Goal: Task Accomplishment & Management: Use online tool/utility

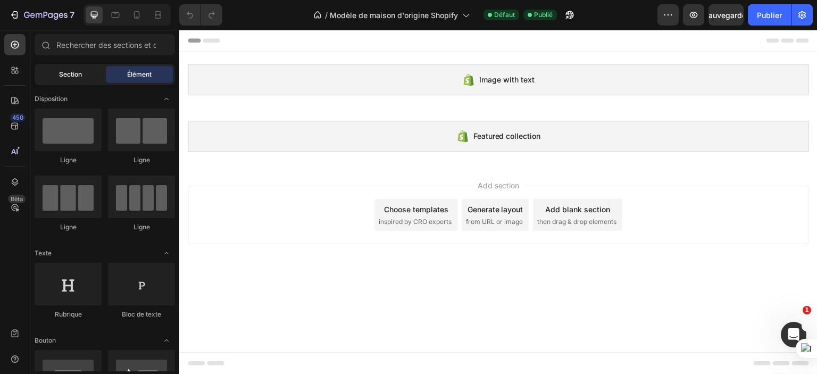
click at [55, 75] on div "Section" at bounding box center [70, 74] width 67 height 17
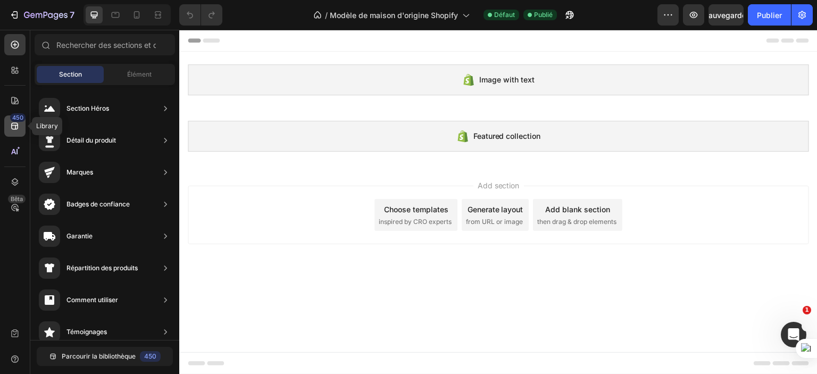
click at [14, 130] on icon at bounding box center [15, 126] width 11 height 11
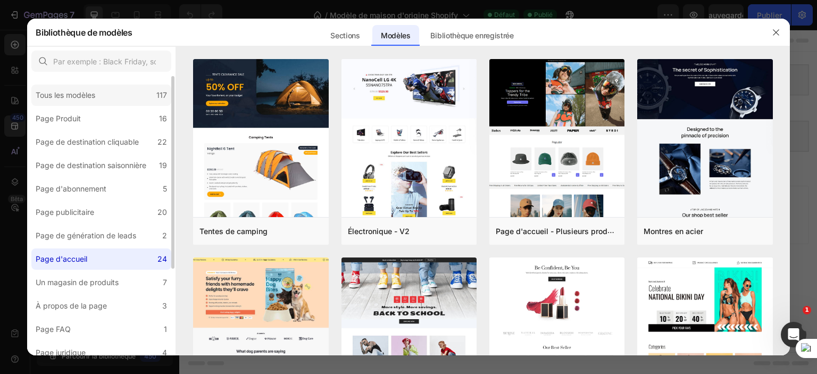
click at [121, 98] on div "Tous les modèles 117" at bounding box center [101, 95] width 140 height 21
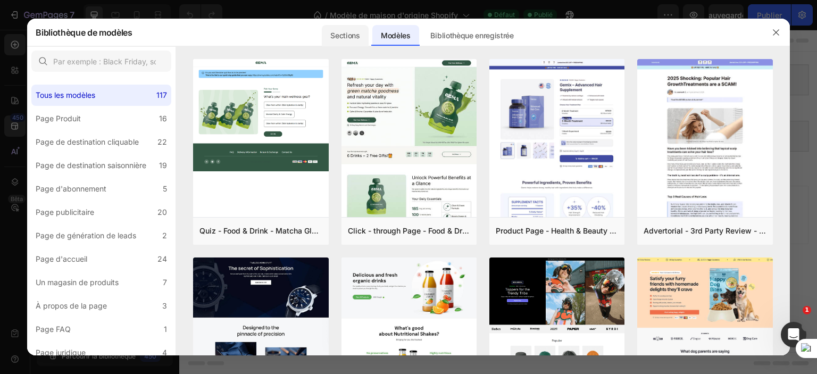
click at [359, 37] on font "Sections" at bounding box center [345, 35] width 29 height 9
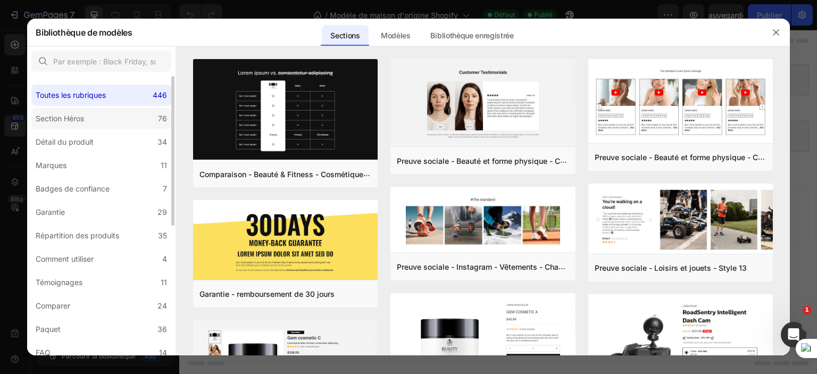
click at [96, 119] on label "Section Héros 76" at bounding box center [101, 118] width 140 height 21
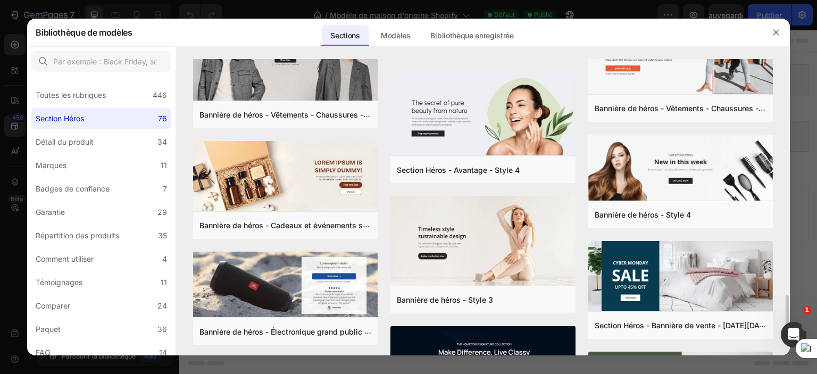
scroll to position [1393, 0]
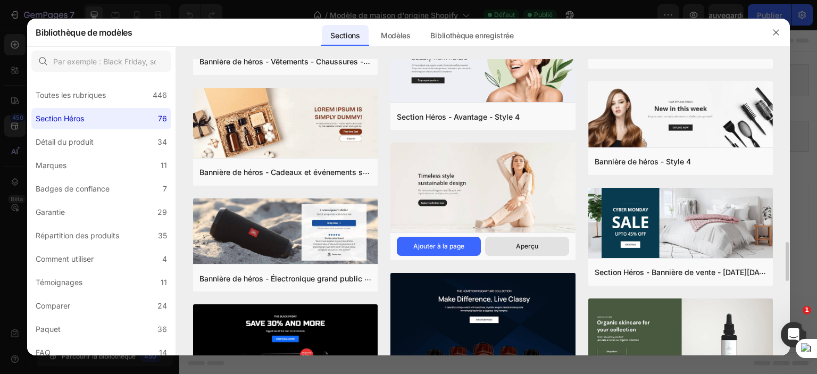
click at [513, 242] on button "Aperçu" at bounding box center [527, 246] width 84 height 19
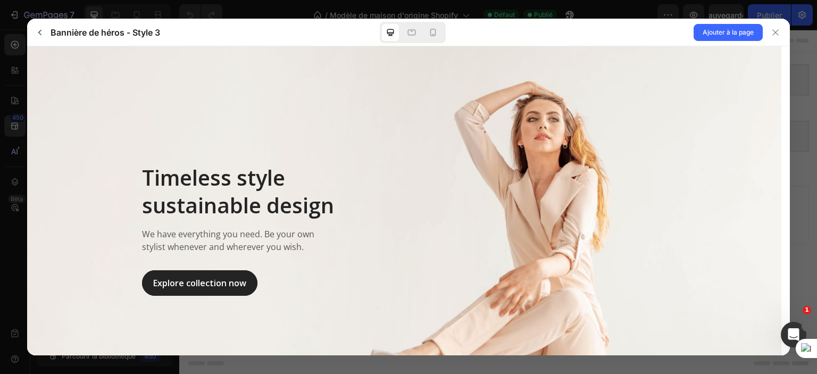
scroll to position [53, 0]
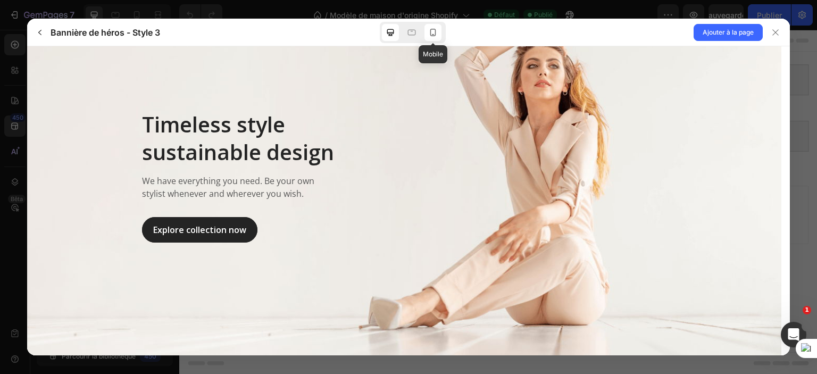
click at [432, 36] on icon at bounding box center [434, 32] width 6 height 7
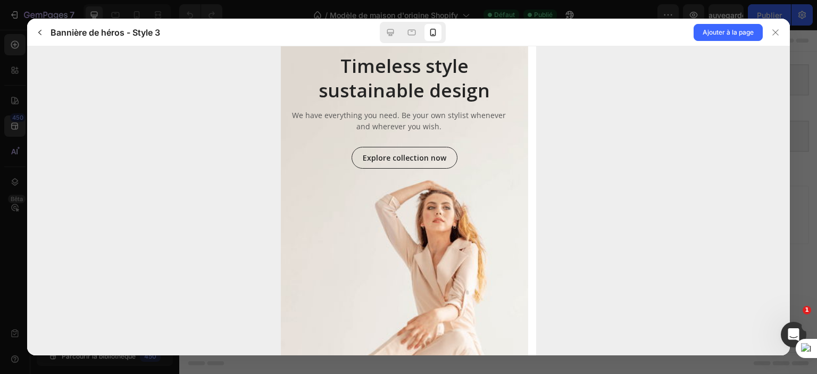
scroll to position [46, 0]
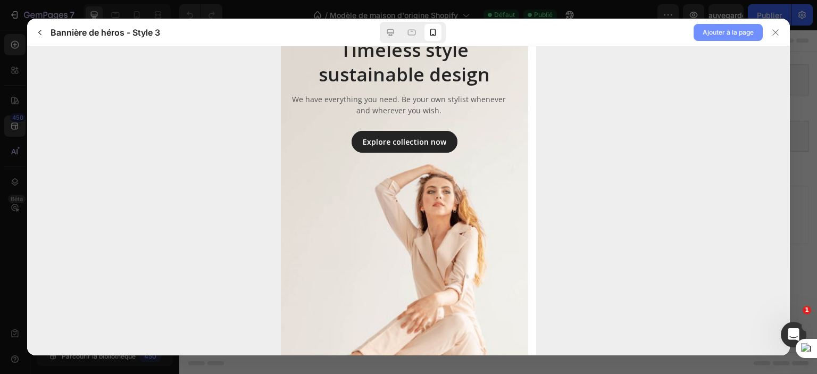
drag, startPoint x: 740, startPoint y: 31, endPoint x: 734, endPoint y: 29, distance: 6.1
click at [739, 31] on font "Ajouter à la page" at bounding box center [728, 32] width 51 height 8
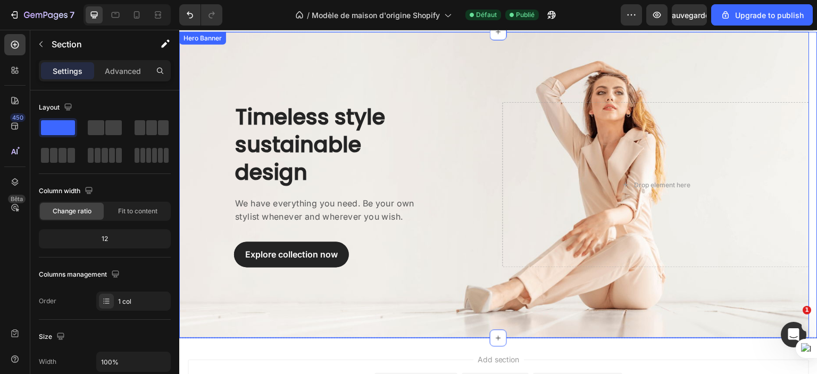
scroll to position [134, 0]
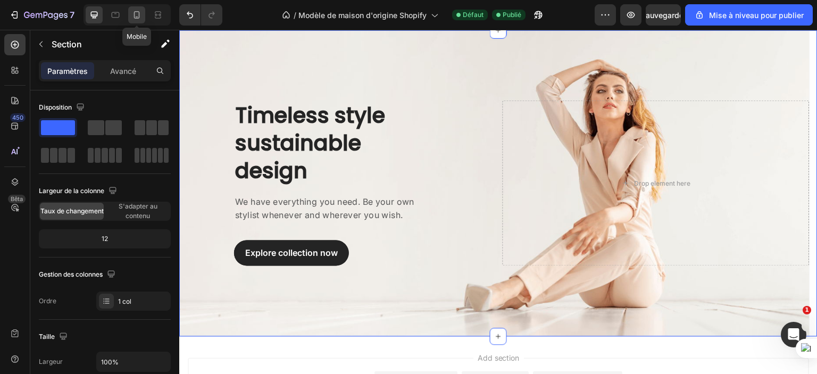
click at [136, 9] on div at bounding box center [136, 14] width 17 height 17
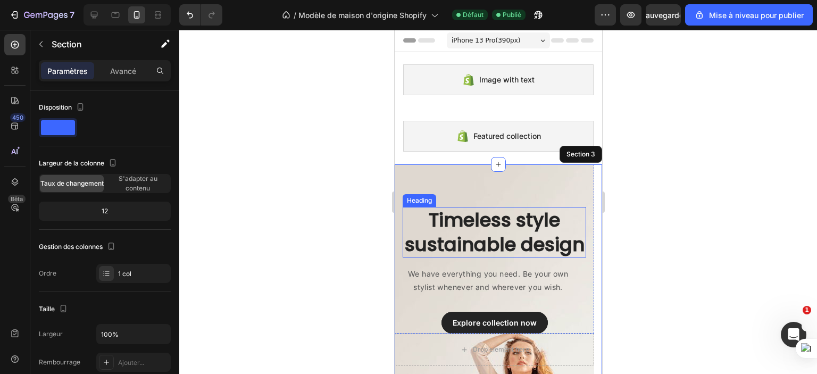
scroll to position [53, 0]
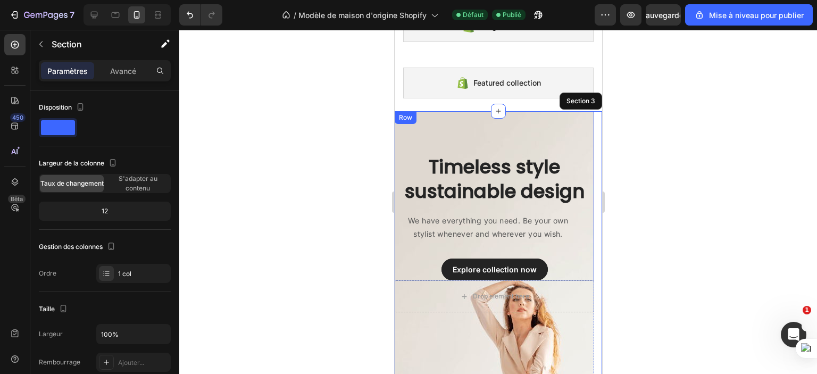
click at [399, 114] on div "Row" at bounding box center [405, 118] width 18 height 10
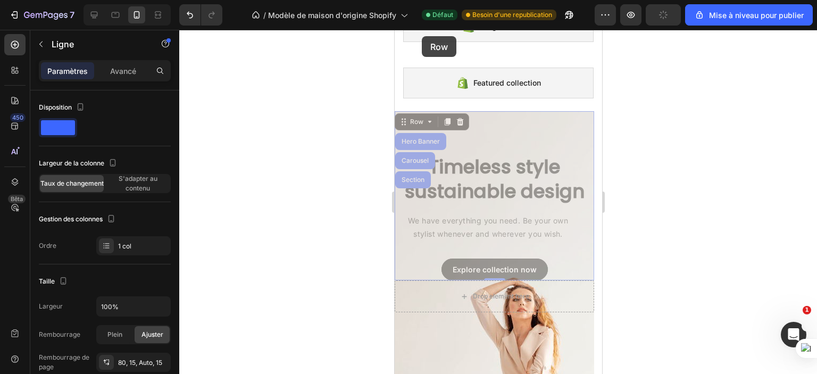
scroll to position [0, 0]
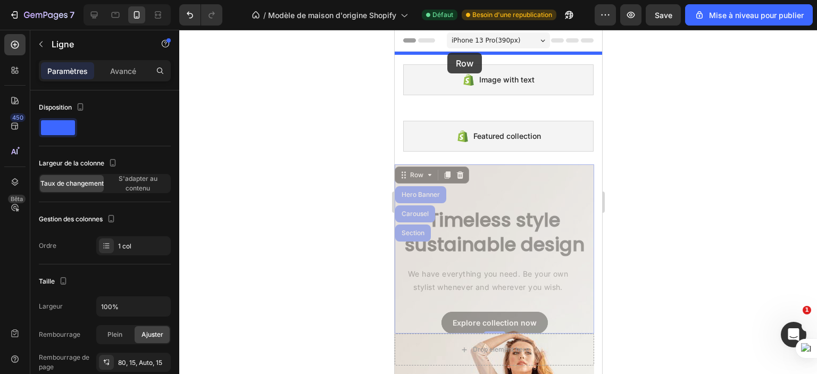
drag, startPoint x: 412, startPoint y: 120, endPoint x: 447, endPoint y: 53, distance: 75.9
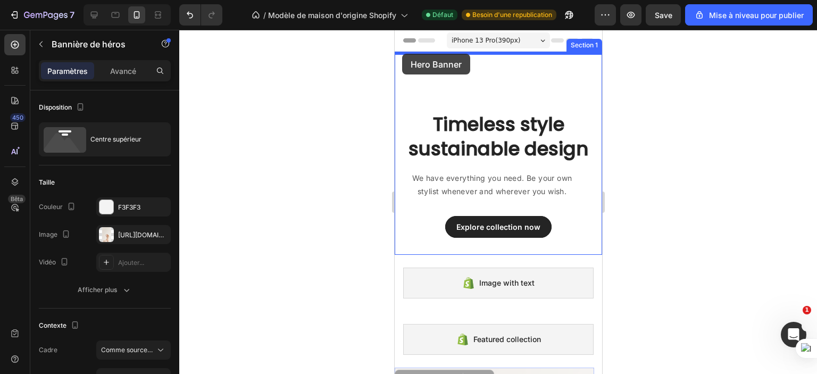
drag, startPoint x: 422, startPoint y: 163, endPoint x: 403, endPoint y: 54, distance: 111.3
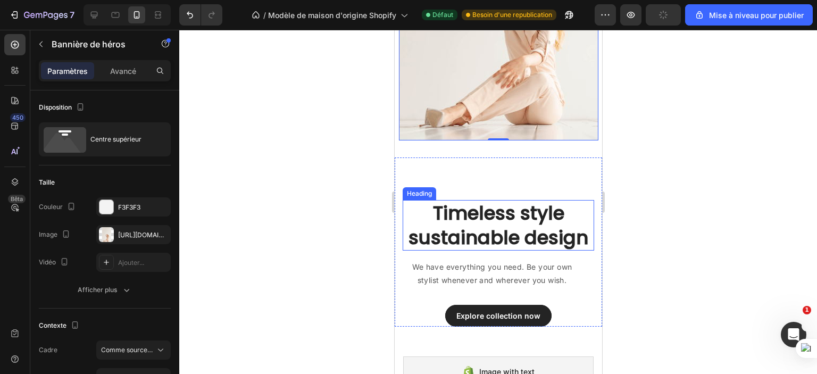
scroll to position [266, 0]
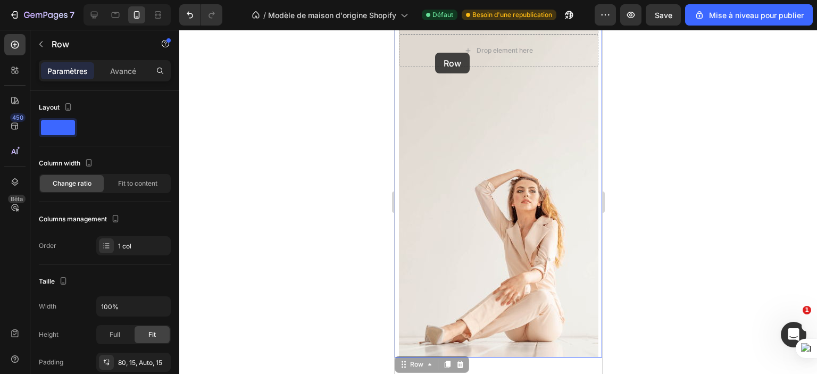
drag, startPoint x: 433, startPoint y: 168, endPoint x: 435, endPoint y: 53, distance: 115.5
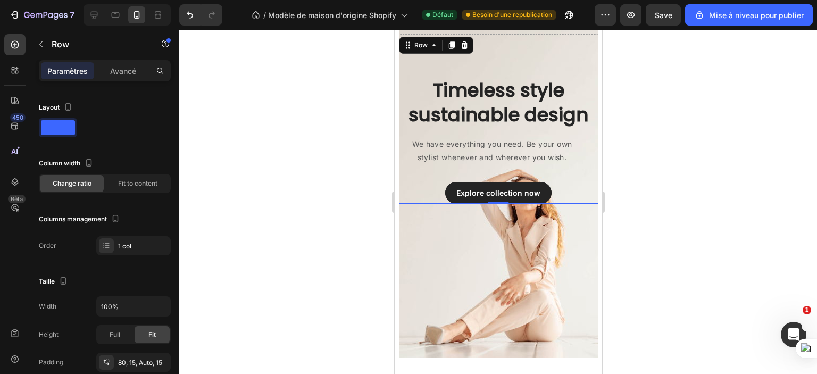
scroll to position [34, 0]
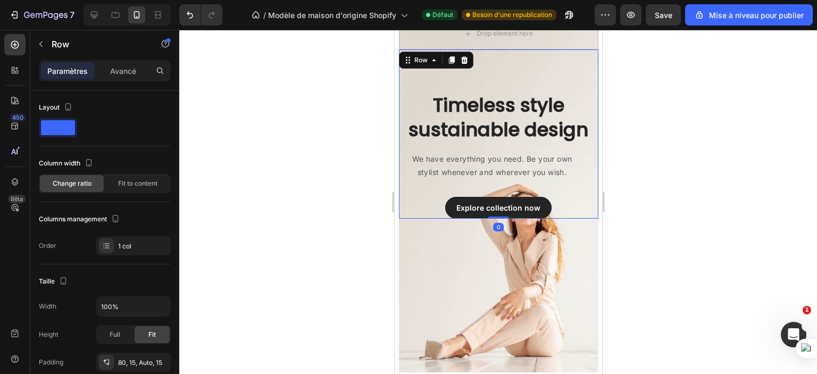
click at [726, 159] on div at bounding box center [498, 202] width 638 height 344
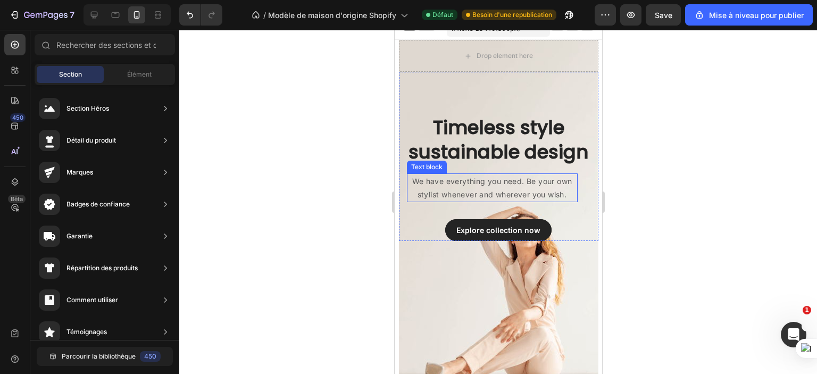
scroll to position [0, 0]
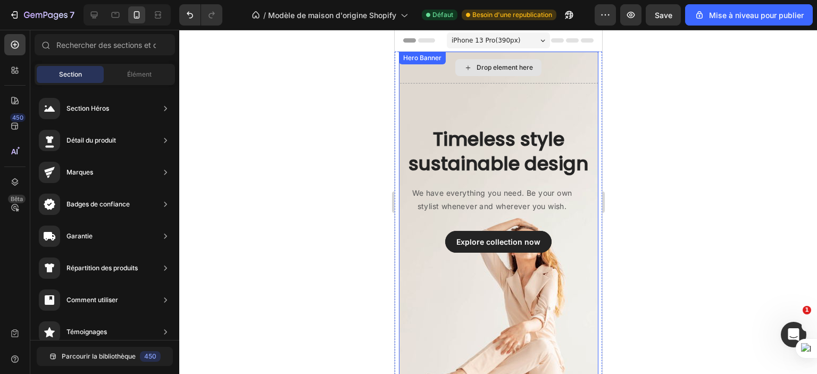
click at [561, 64] on div "Drop element here" at bounding box center [499, 68] width 200 height 32
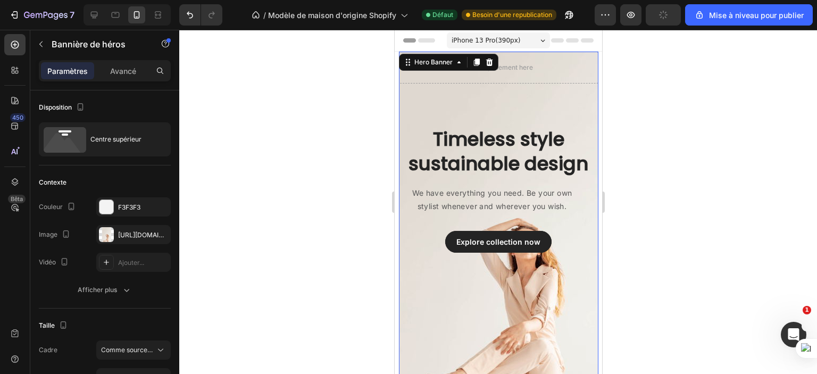
click at [752, 222] on div at bounding box center [498, 202] width 638 height 344
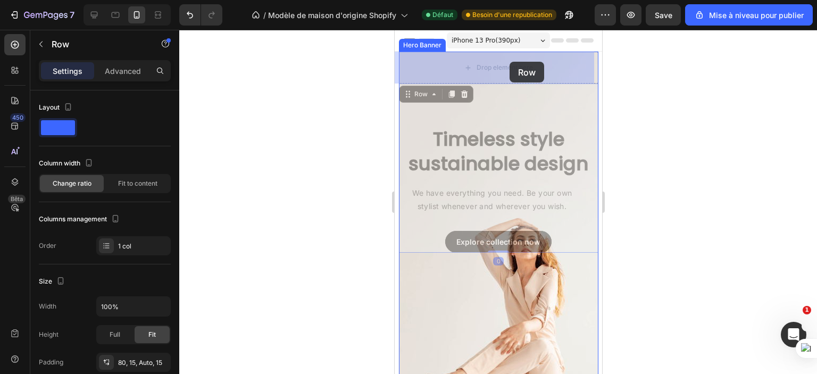
drag, startPoint x: 513, startPoint y: 95, endPoint x: 509, endPoint y: 62, distance: 33.8
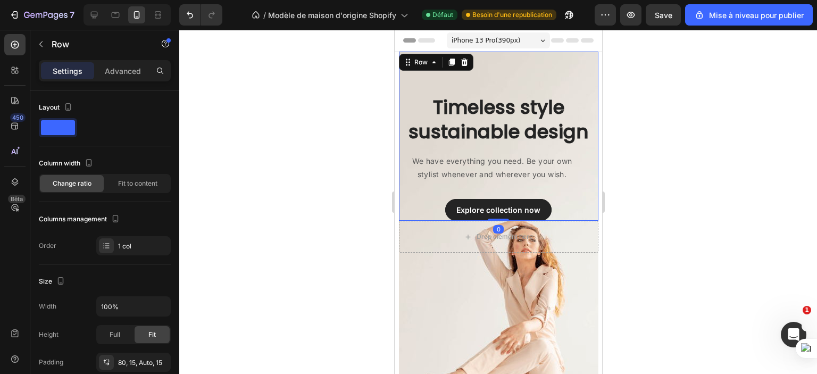
click at [722, 118] on div at bounding box center [498, 202] width 638 height 344
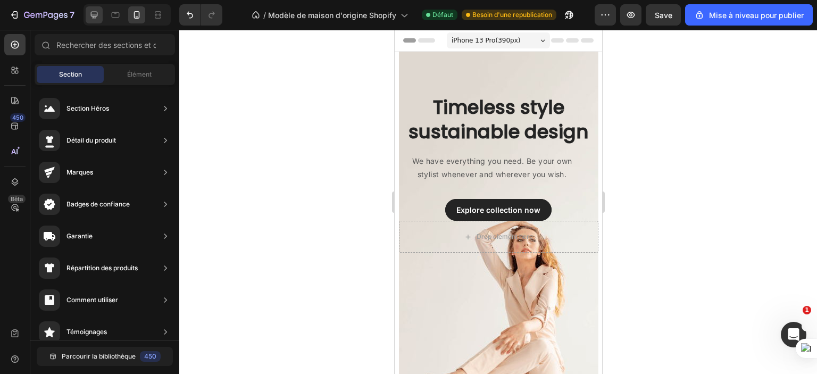
click at [93, 17] on icon at bounding box center [94, 15] width 7 height 7
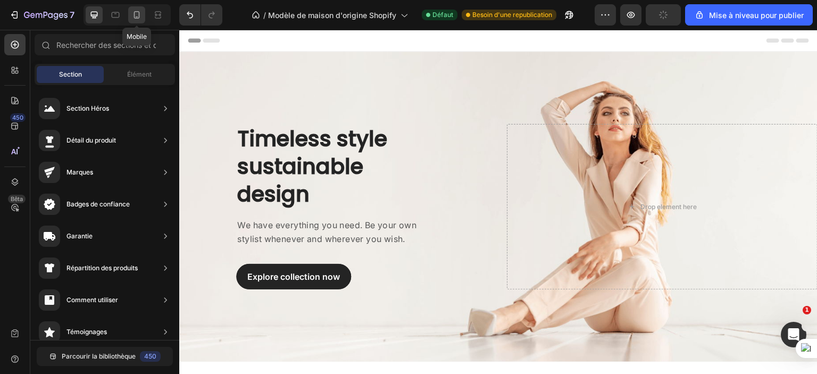
click at [136, 19] on icon at bounding box center [136, 15] width 11 height 11
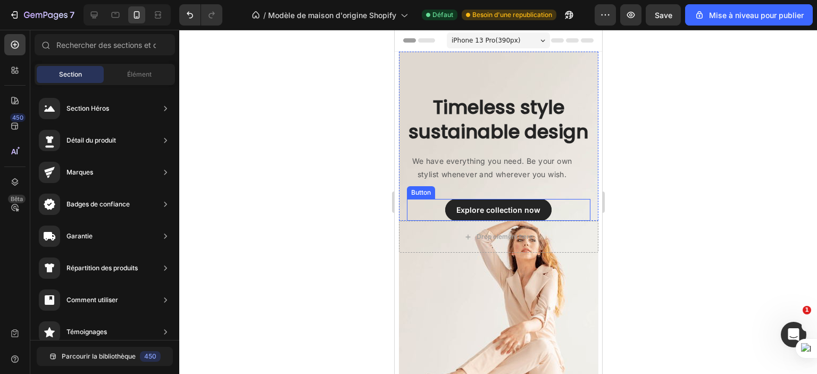
scroll to position [53, 0]
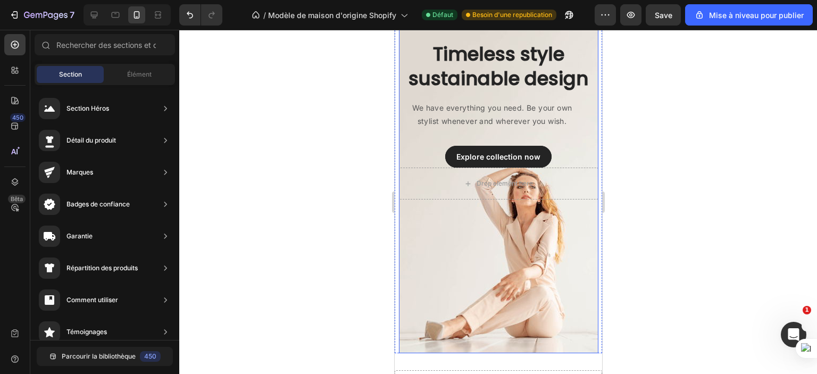
drag, startPoint x: 552, startPoint y: 251, endPoint x: 546, endPoint y: 253, distance: 6.1
click at [551, 251] on div "Overlay" at bounding box center [499, 175] width 200 height 355
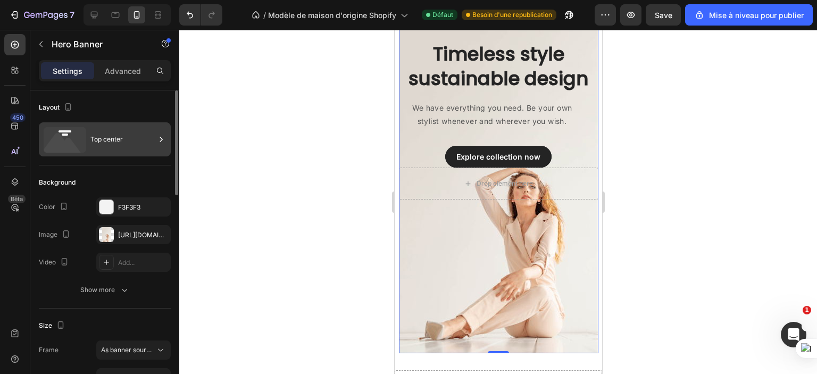
click at [108, 131] on div "Top center" at bounding box center [122, 139] width 65 height 24
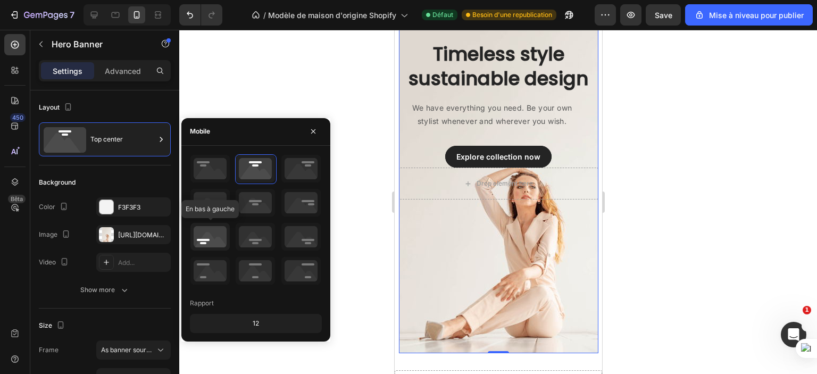
click at [215, 238] on icon at bounding box center [210, 237] width 39 height 28
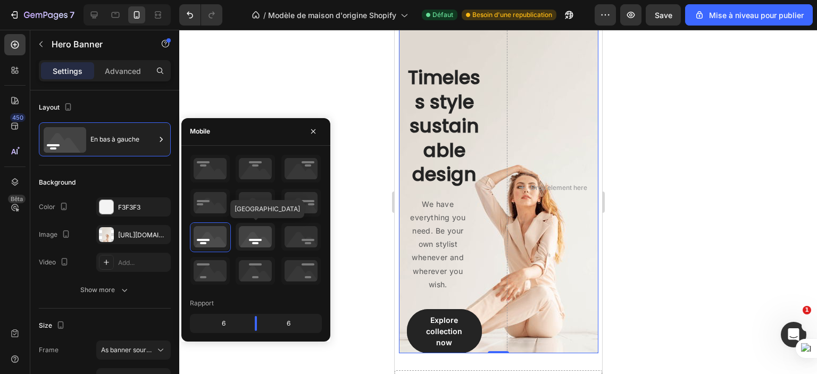
click at [253, 232] on icon at bounding box center [255, 237] width 39 height 28
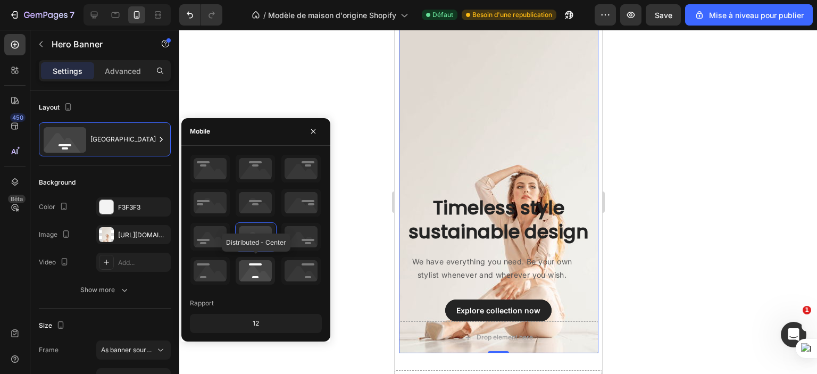
click at [253, 265] on icon at bounding box center [255, 271] width 39 height 28
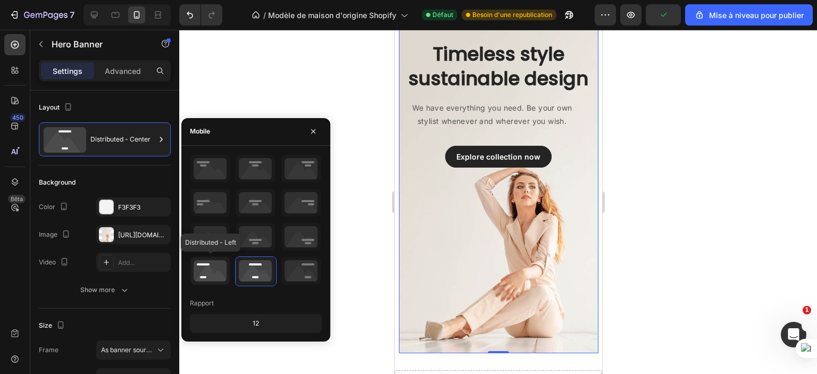
click at [217, 268] on icon at bounding box center [210, 271] width 39 height 28
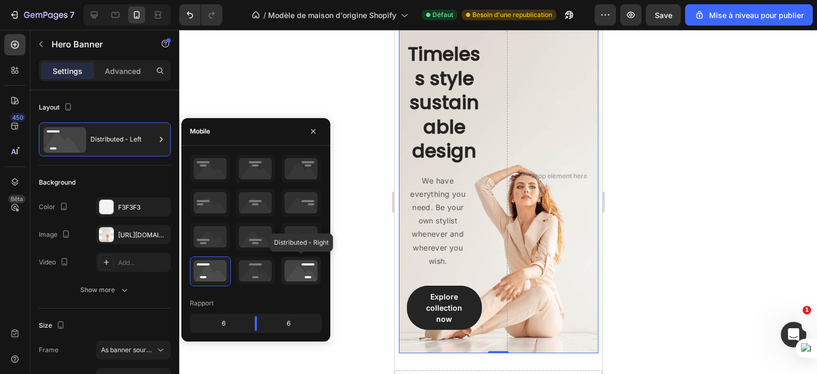
click at [309, 276] on icon at bounding box center [301, 271] width 39 height 28
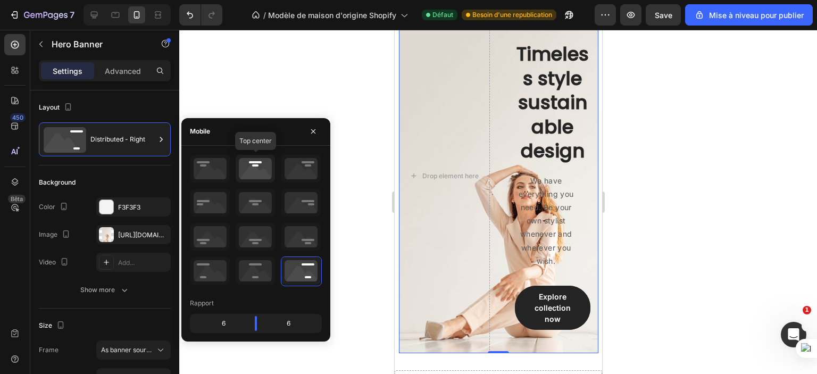
click at [255, 168] on icon at bounding box center [255, 169] width 39 height 28
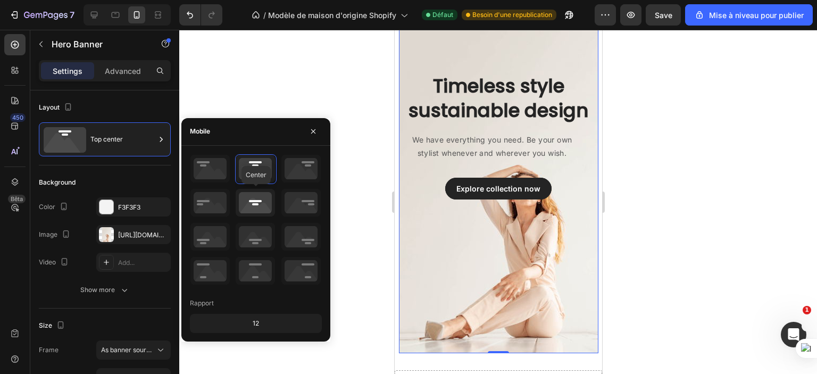
click at [252, 203] on icon at bounding box center [255, 203] width 39 height 28
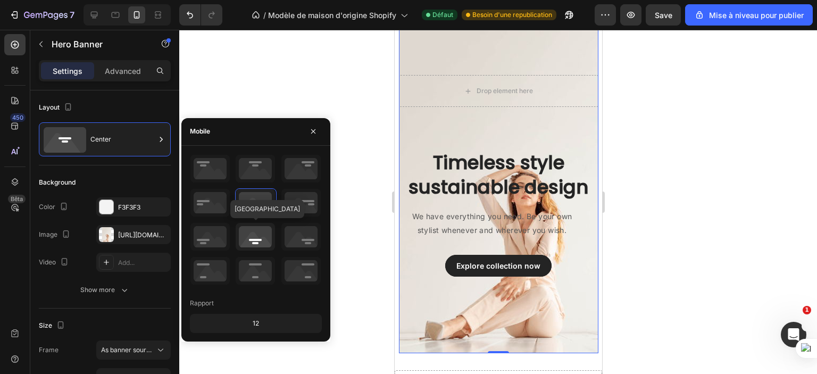
click at [253, 242] on icon at bounding box center [255, 237] width 39 height 28
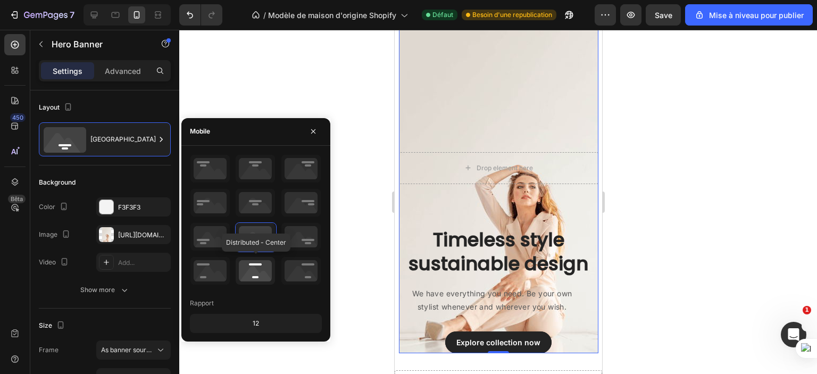
click at [257, 267] on icon at bounding box center [255, 271] width 39 height 28
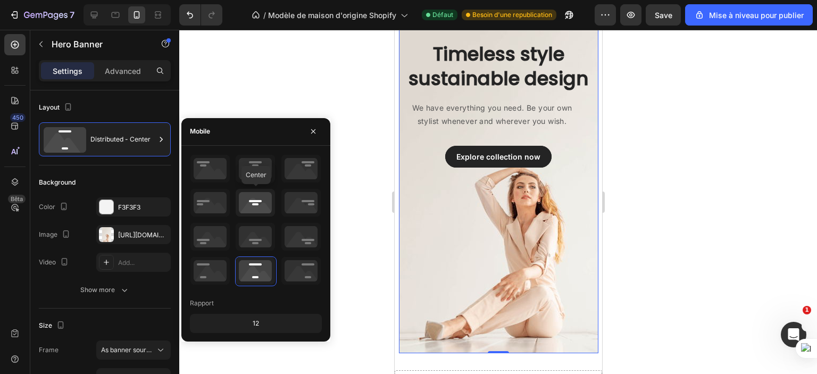
click at [251, 199] on icon at bounding box center [255, 203] width 39 height 28
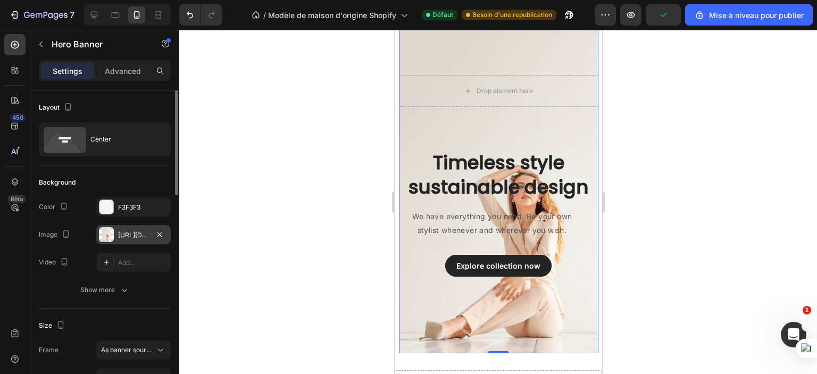
click at [130, 234] on div "https://ucarecdn.com/04cec72b-ff22-4974-b611-4bf62473f992/-/format/auto/" at bounding box center [133, 235] width 31 height 10
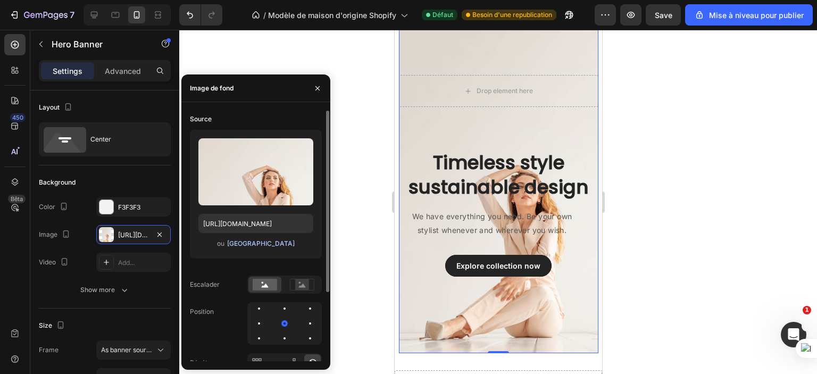
click at [241, 246] on font "Parcourir la galerie" at bounding box center [261, 243] width 68 height 8
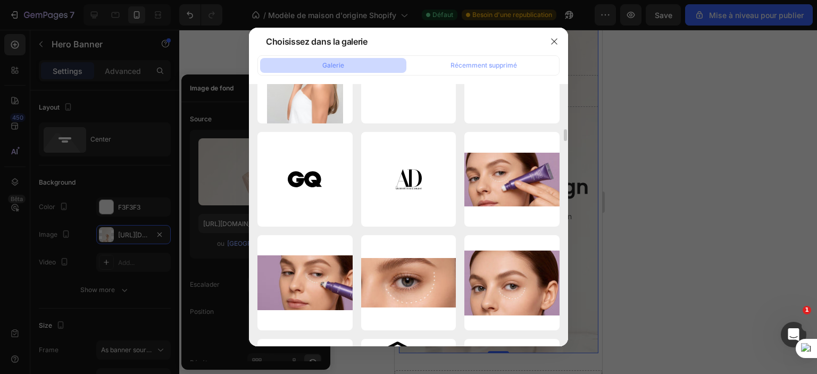
scroll to position [120, 0]
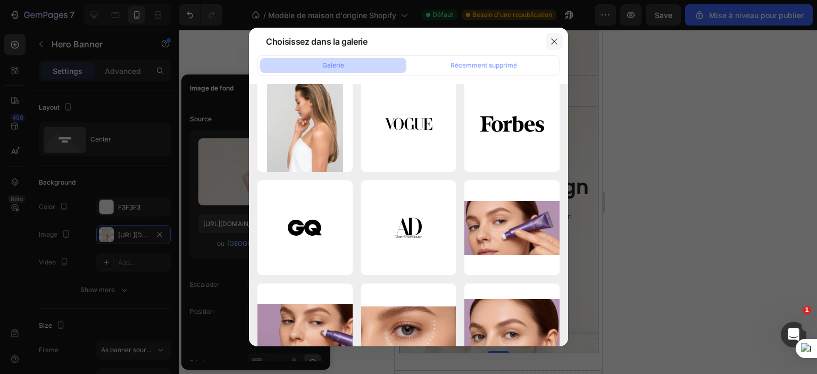
click at [550, 41] on icon "button" at bounding box center [554, 41] width 9 height 9
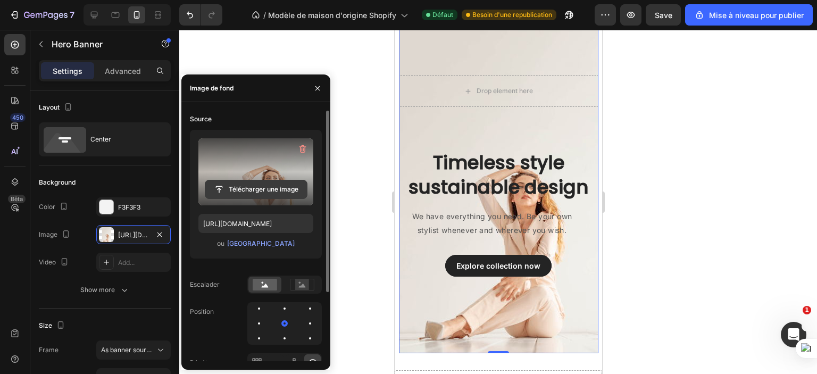
click at [258, 193] on input "file" at bounding box center [256, 189] width 102 height 18
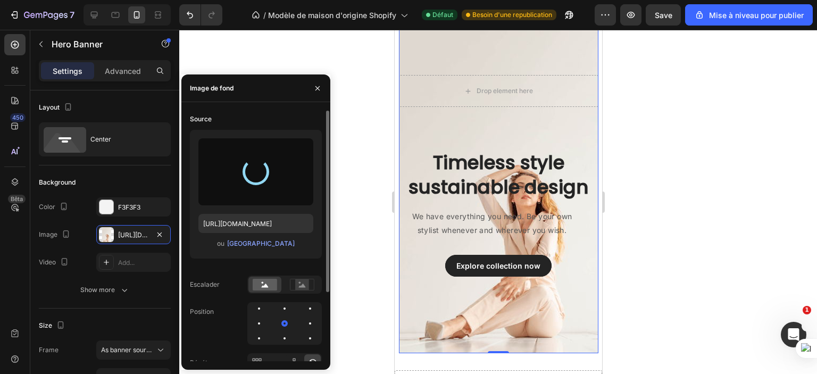
type input "https://cdn.shopify.com/s/files/1/0702/3591/4412/files/gempages_578234316434178…"
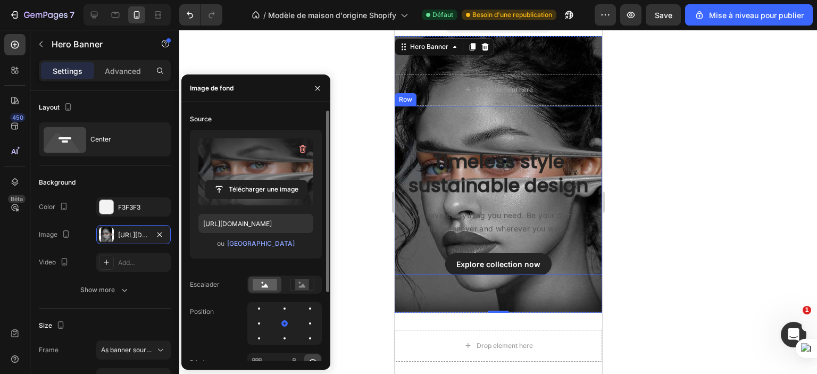
scroll to position [0, 0]
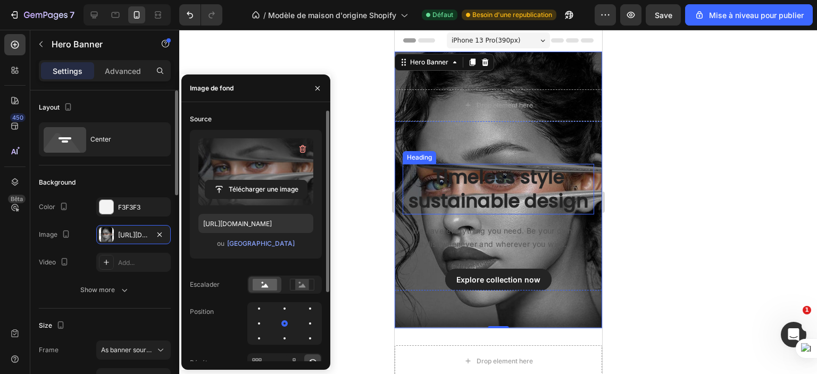
click at [96, 180] on div "Background" at bounding box center [105, 182] width 132 height 17
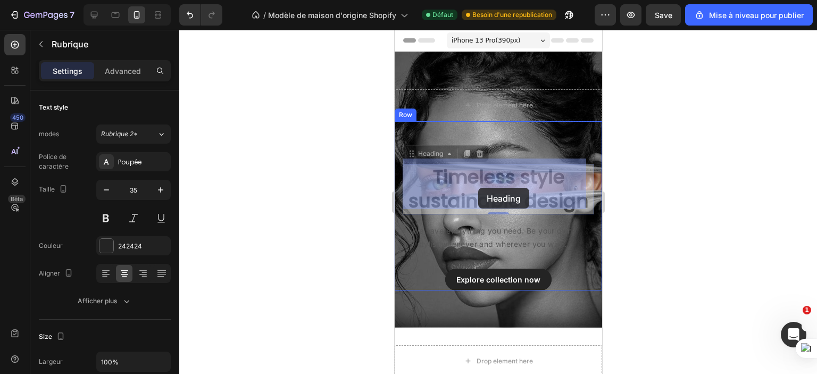
drag, startPoint x: 477, startPoint y: 176, endPoint x: 477, endPoint y: 185, distance: 9.6
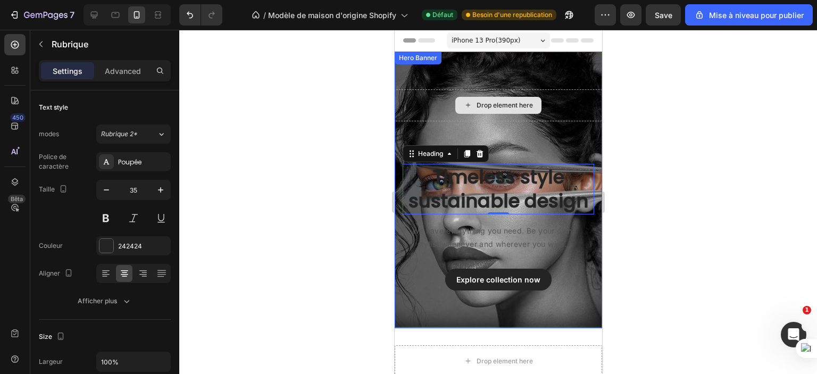
click at [563, 93] on div "Drop element here" at bounding box center [498, 105] width 208 height 32
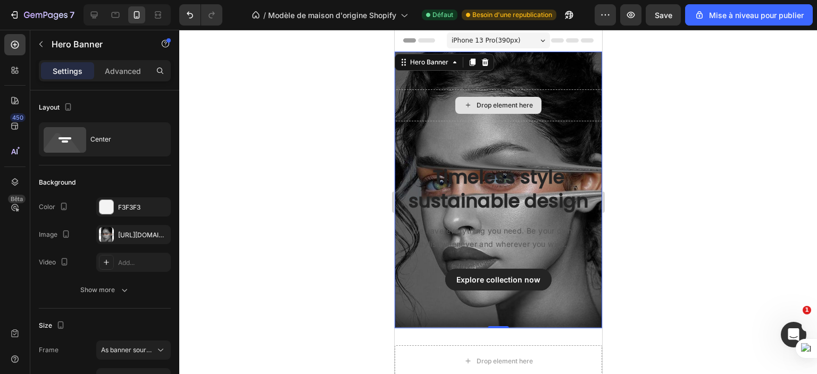
click at [546, 106] on div "Drop element here" at bounding box center [498, 105] width 208 height 32
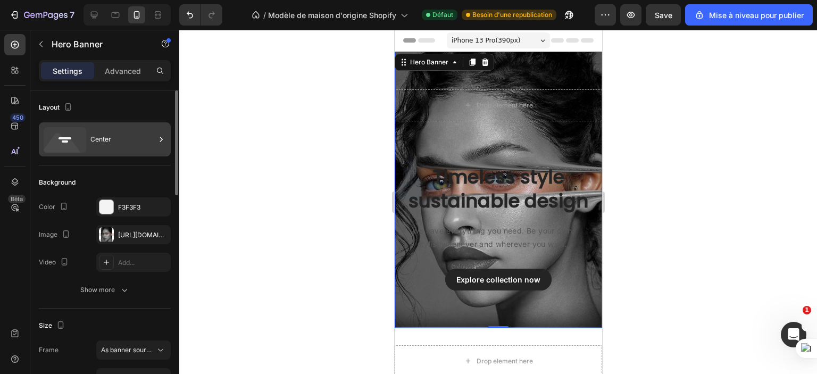
click at [101, 134] on div "Center" at bounding box center [122, 139] width 65 height 24
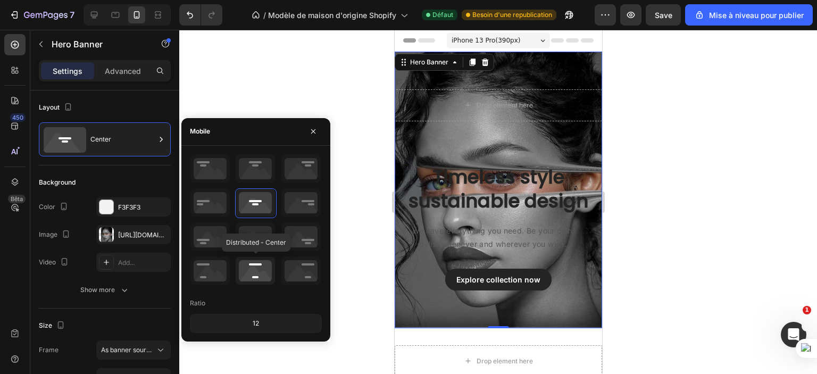
click at [258, 261] on icon at bounding box center [255, 271] width 39 height 28
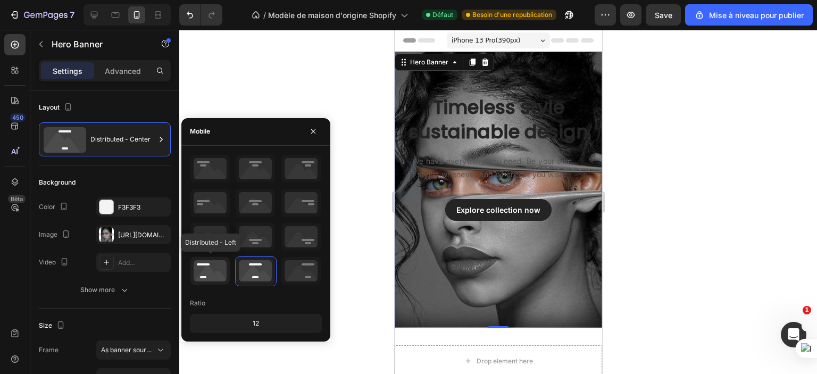
click at [224, 271] on icon at bounding box center [210, 271] width 39 height 28
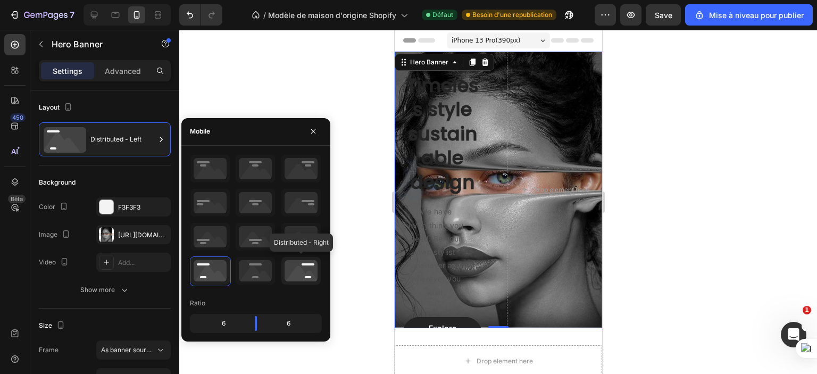
click at [285, 263] on icon at bounding box center [301, 271] width 39 height 28
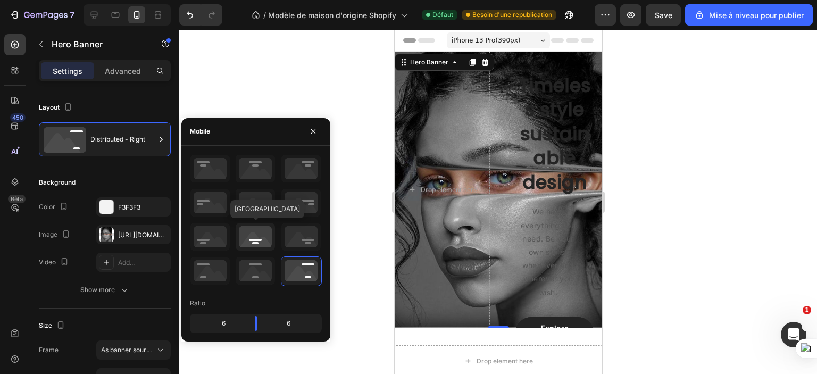
click at [261, 242] on icon at bounding box center [255, 237] width 39 height 28
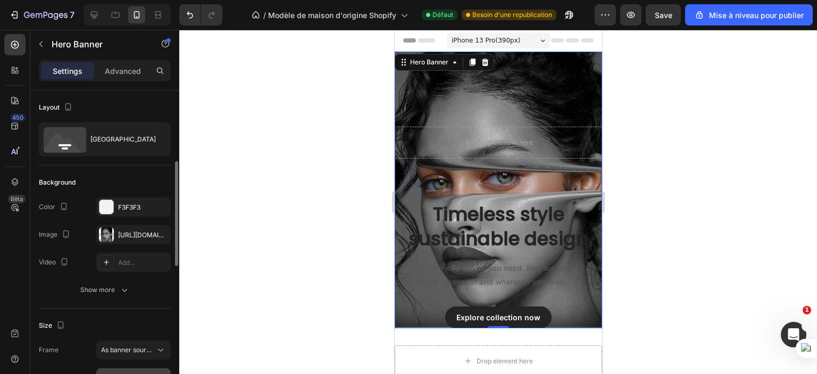
scroll to position [53, 0]
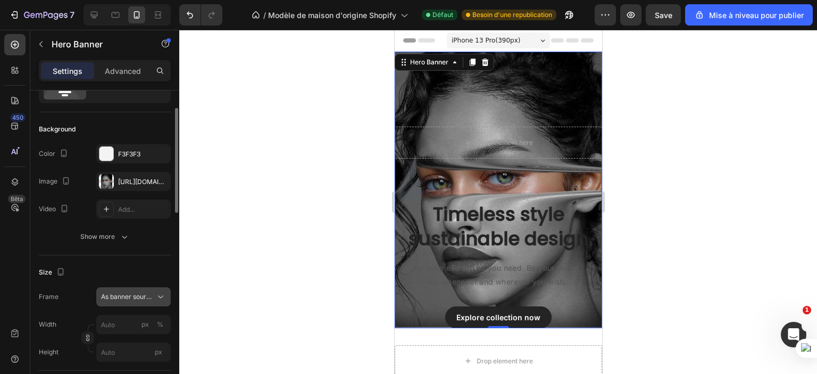
click at [130, 300] on span "As banner source" at bounding box center [127, 297] width 52 height 10
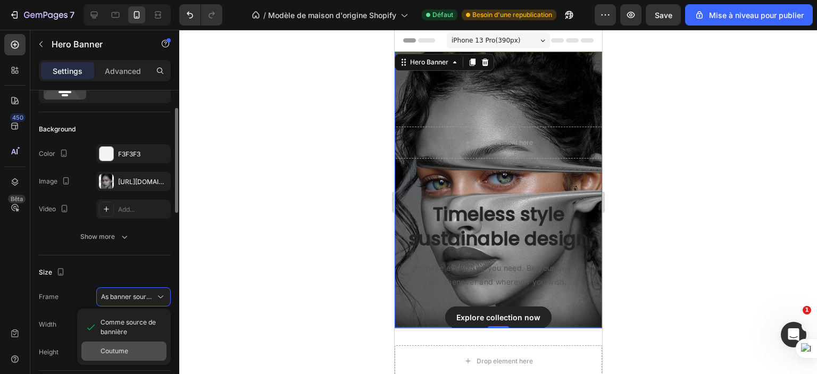
click at [119, 349] on font "Coutume" at bounding box center [115, 351] width 28 height 8
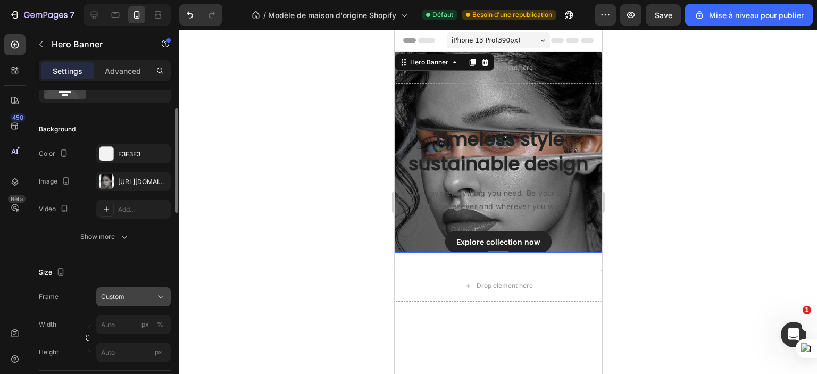
click at [122, 303] on button "Custom" at bounding box center [133, 296] width 75 height 19
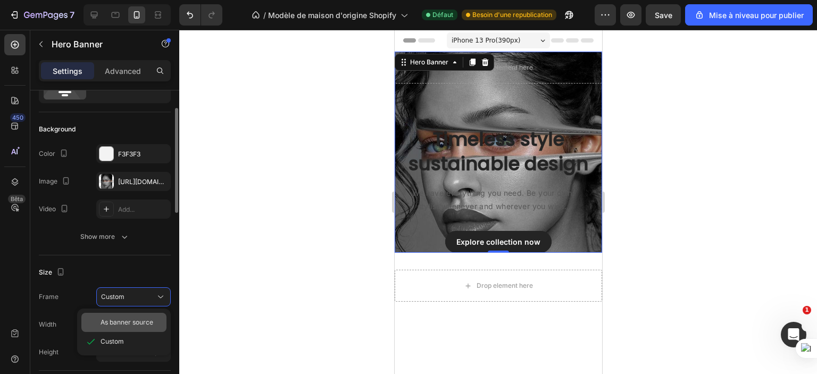
click at [128, 317] on div "As banner source" at bounding box center [123, 322] width 85 height 19
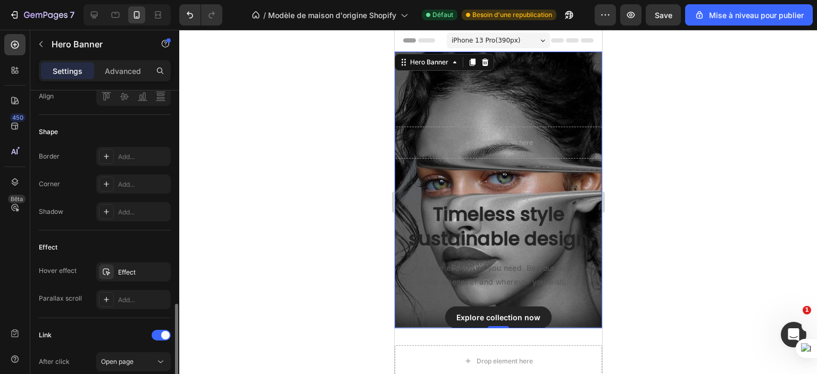
scroll to position [479, 0]
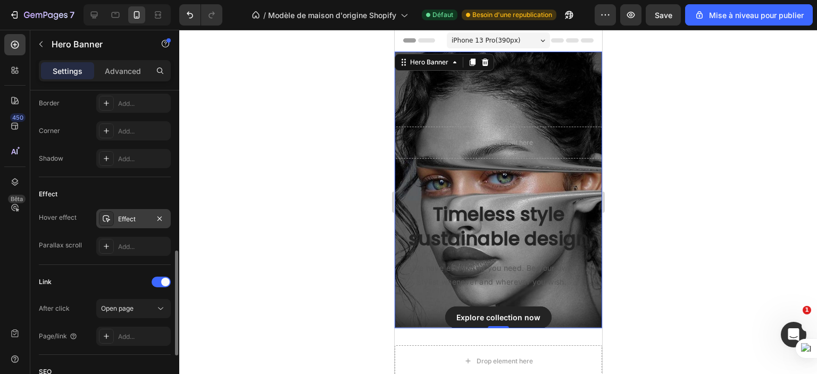
click at [137, 215] on div "Effect" at bounding box center [133, 219] width 31 height 10
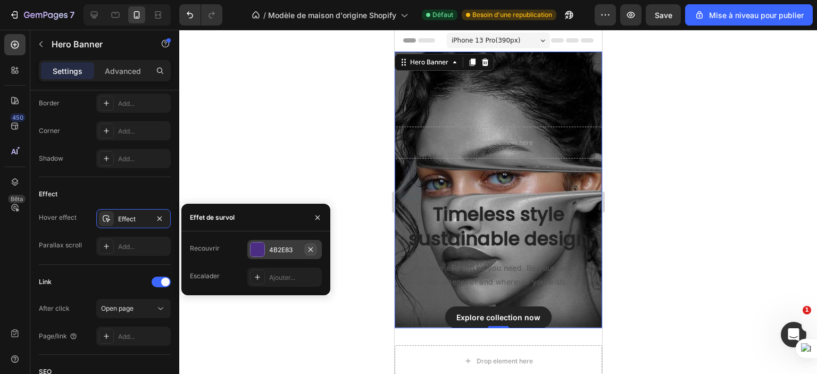
click at [311, 246] on icon "button" at bounding box center [311, 249] width 9 height 9
click at [189, 13] on icon "Annuler/Refaire" at bounding box center [190, 15] width 6 height 7
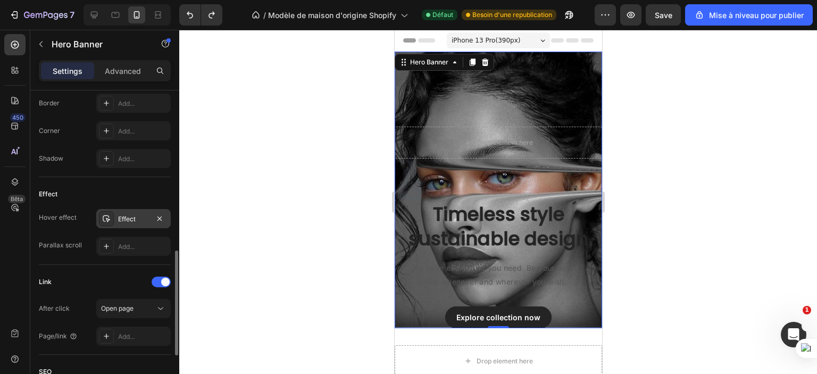
click at [130, 218] on div "Effect" at bounding box center [133, 219] width 31 height 10
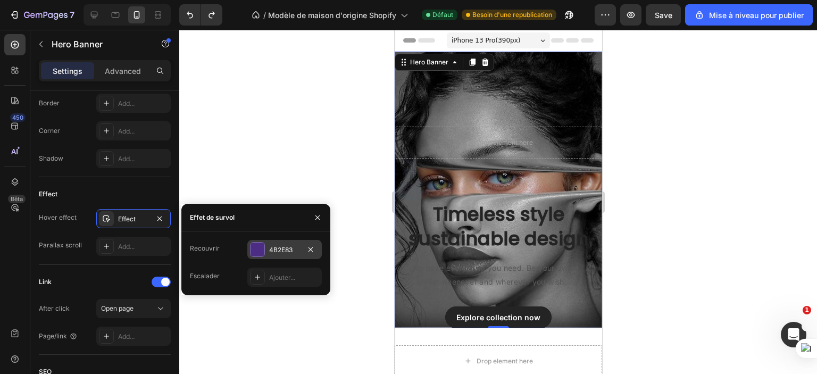
click at [258, 249] on div at bounding box center [258, 250] width 14 height 14
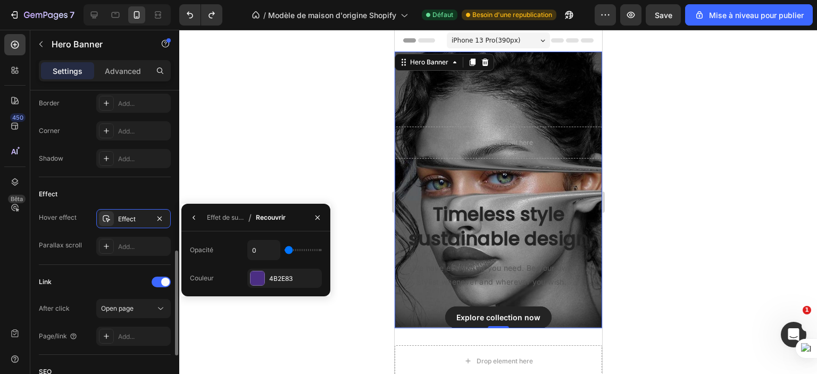
click at [88, 266] on div "Link After click Open page Page/link Add..." at bounding box center [105, 310] width 132 height 90
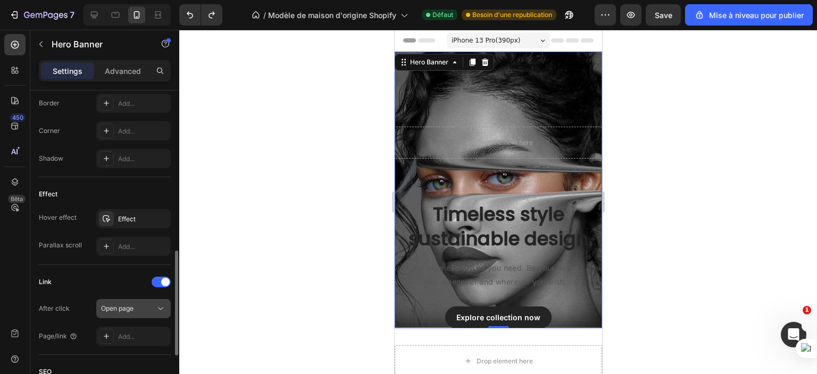
click at [144, 305] on div "Open page" at bounding box center [128, 309] width 54 height 10
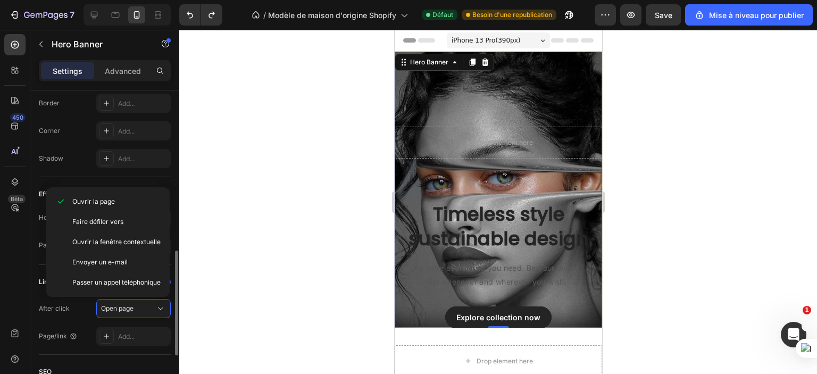
click at [75, 315] on div "After click Open page" at bounding box center [105, 308] width 132 height 19
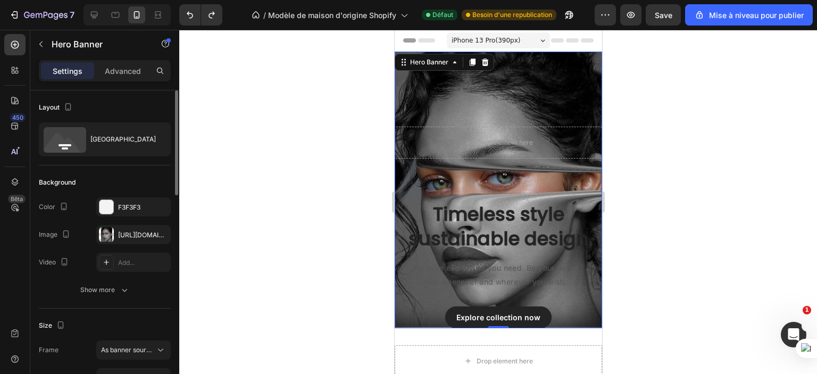
scroll to position [0, 0]
click at [160, 204] on icon "button" at bounding box center [159, 207] width 9 height 9
click at [103, 206] on icon at bounding box center [106, 207] width 9 height 9
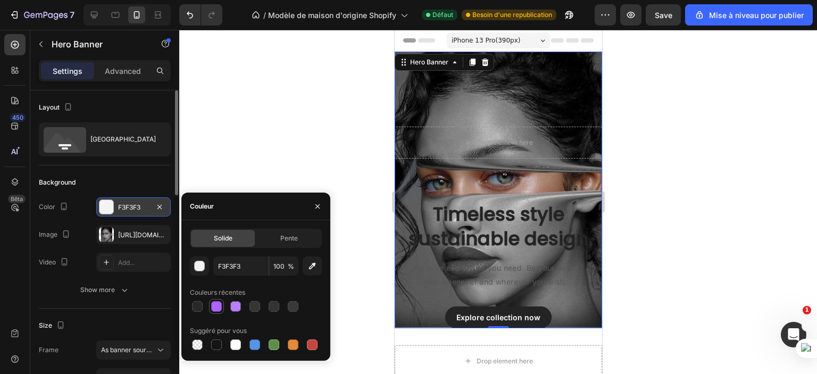
click at [216, 304] on div at bounding box center [216, 306] width 11 height 11
type input "AE63FD"
click at [160, 208] on icon "button" at bounding box center [159, 207] width 9 height 9
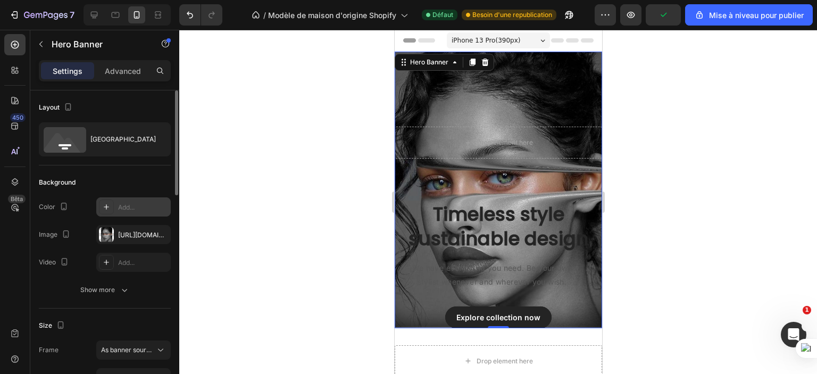
click at [311, 178] on div at bounding box center [498, 202] width 638 height 344
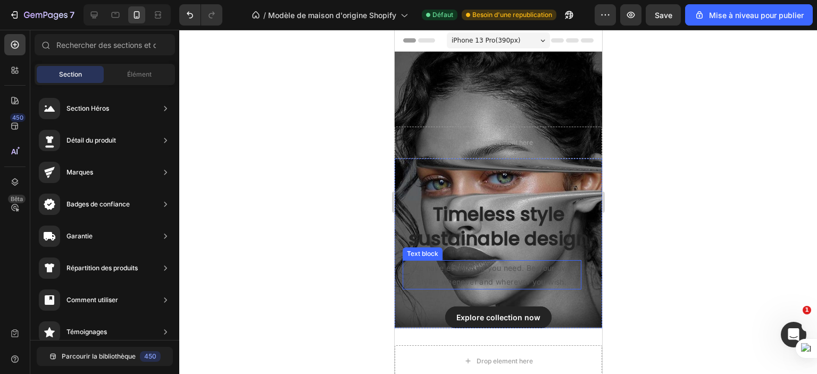
click at [502, 261] on p "We have everything you need. Be your own stylist whenever and wherever you wish." at bounding box center [491, 274] width 177 height 27
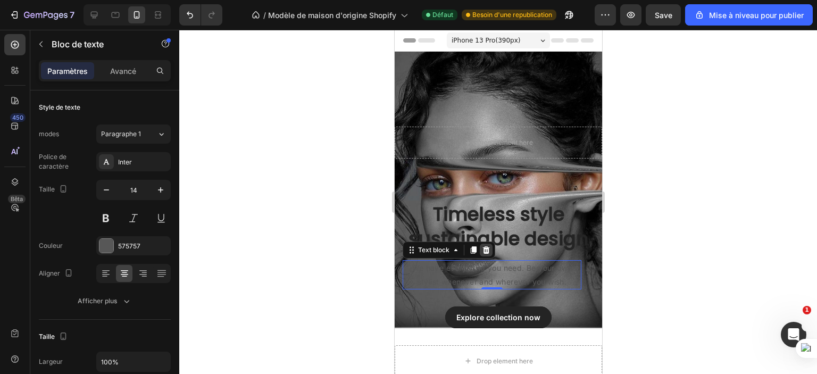
click at [488, 246] on icon at bounding box center [486, 249] width 7 height 7
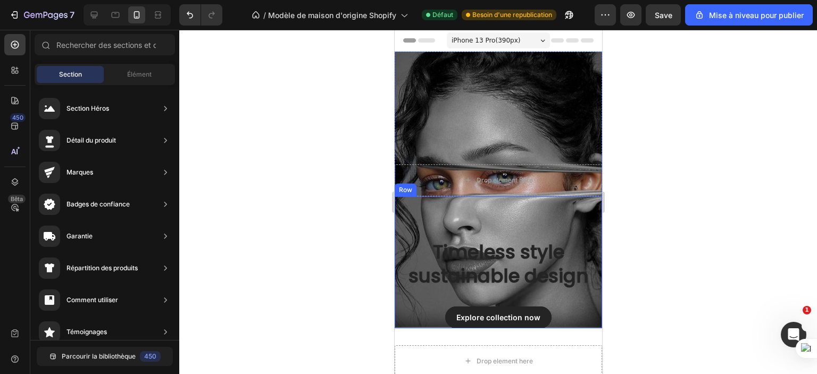
click at [480, 210] on div "Timeless style sustainable design Heading Explore collection now Button Row" at bounding box center [498, 262] width 208 height 132
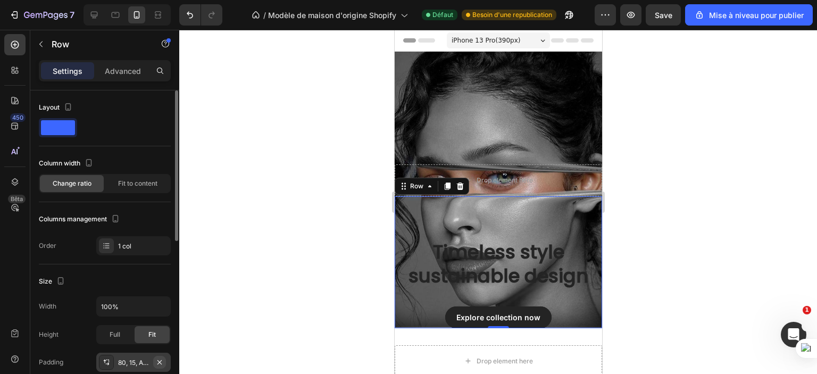
click at [161, 361] on icon "button" at bounding box center [159, 362] width 9 height 9
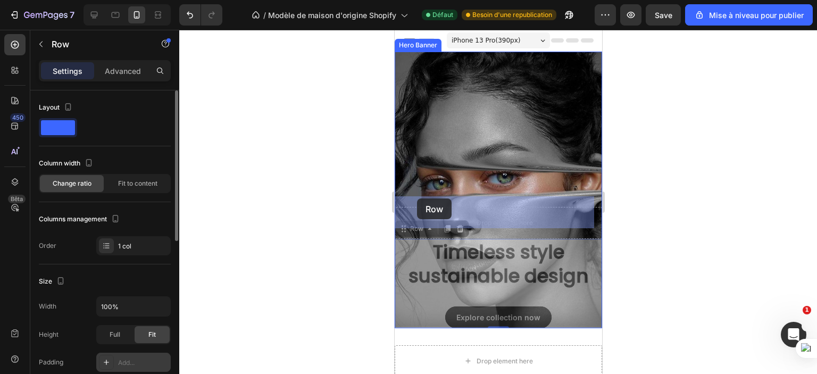
drag, startPoint x: 409, startPoint y: 219, endPoint x: 417, endPoint y: 199, distance: 21.6
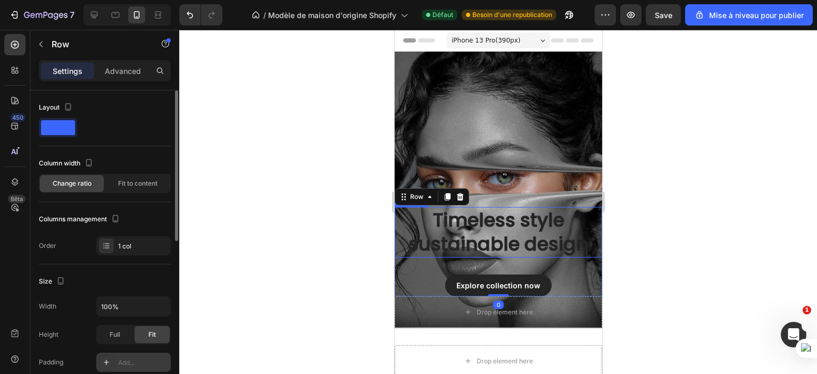
click at [302, 202] on div at bounding box center [498, 202] width 638 height 344
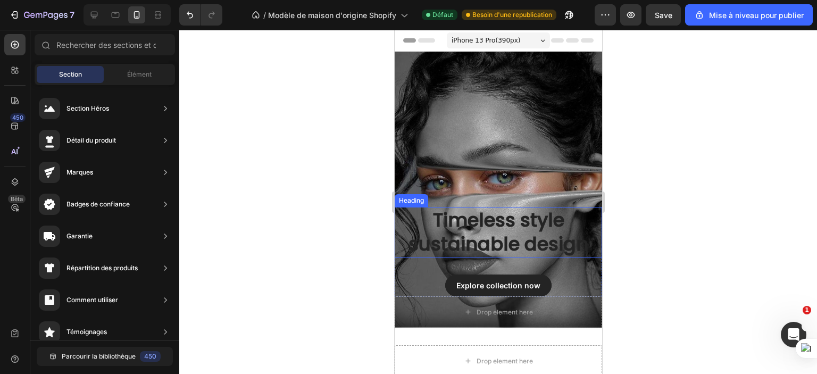
click at [501, 212] on p "Timeless style sustainable design" at bounding box center [497, 232] width 205 height 48
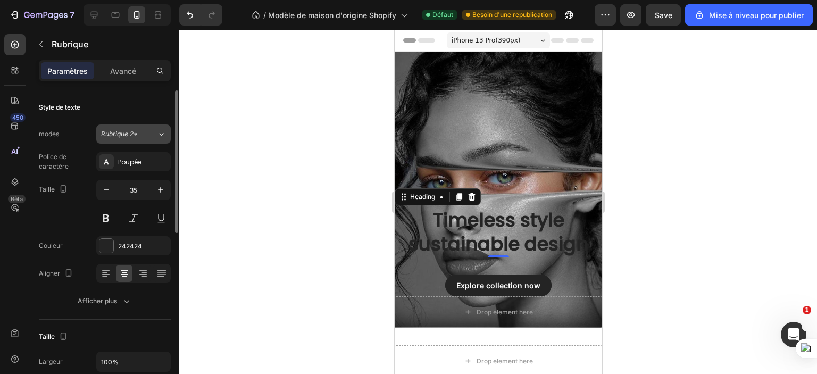
click at [126, 132] on font "Rubrique 2*" at bounding box center [119, 134] width 37 height 8
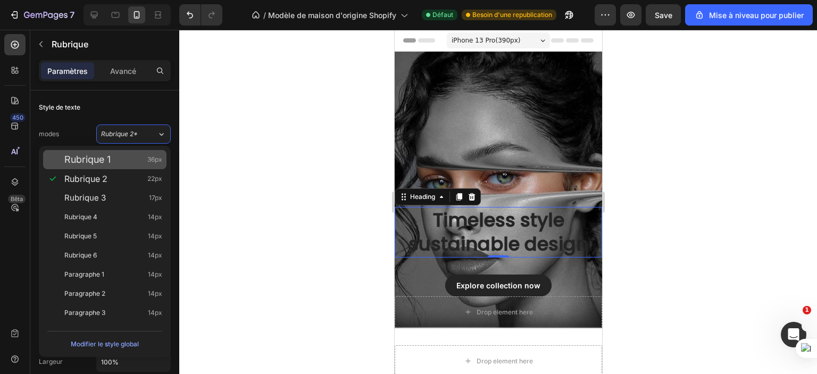
click at [113, 159] on div "Rubrique 1 36px" at bounding box center [113, 159] width 98 height 11
type input "36"
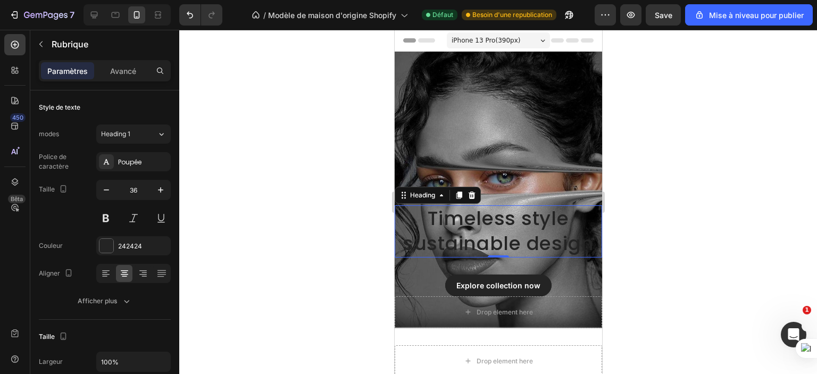
click at [471, 207] on p "Timeless style sustainable design" at bounding box center [497, 231] width 205 height 50
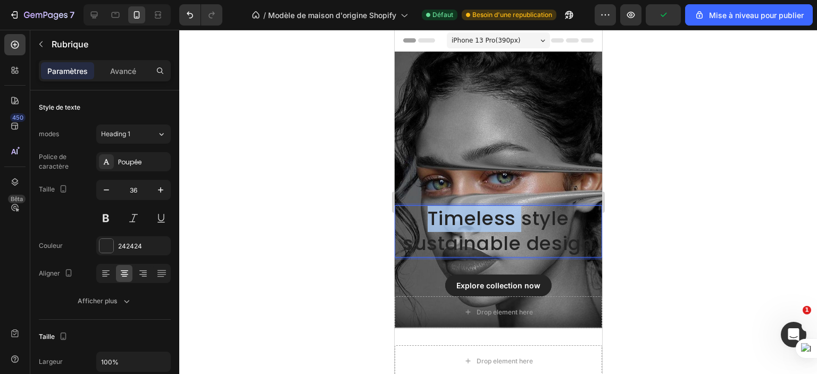
click at [471, 207] on p "Timeless style sustainable design" at bounding box center [497, 231] width 205 height 50
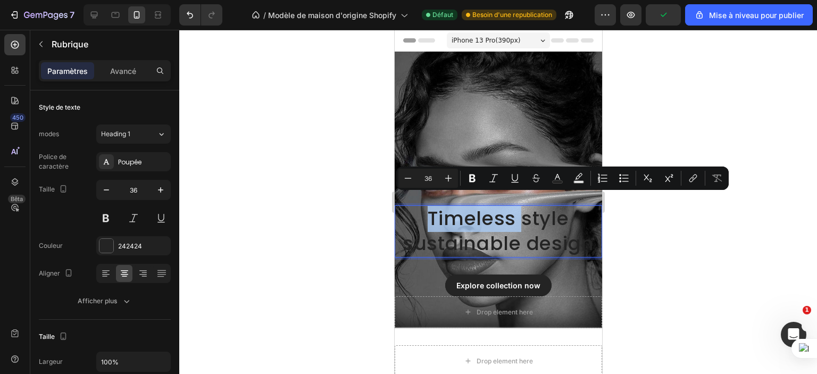
click at [471, 207] on p "Timeless style sustainable design" at bounding box center [497, 231] width 205 height 50
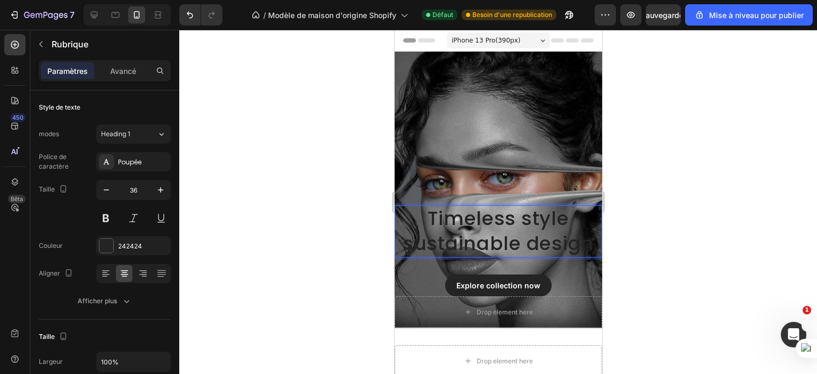
click at [477, 218] on p "Timeless style sustainable design" at bounding box center [497, 231] width 205 height 50
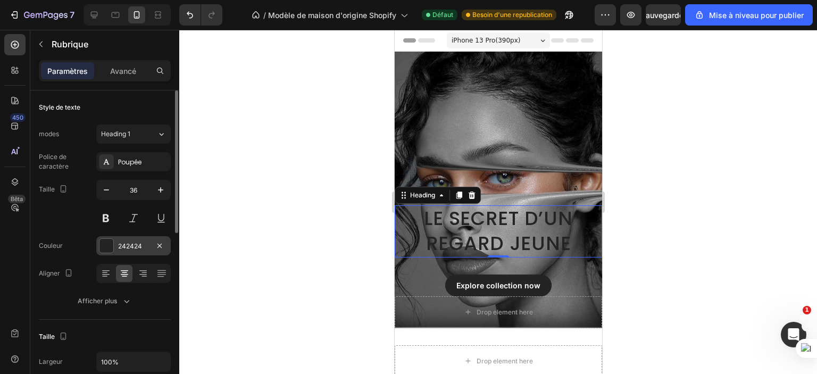
click at [98, 246] on div "242424" at bounding box center [133, 245] width 75 height 19
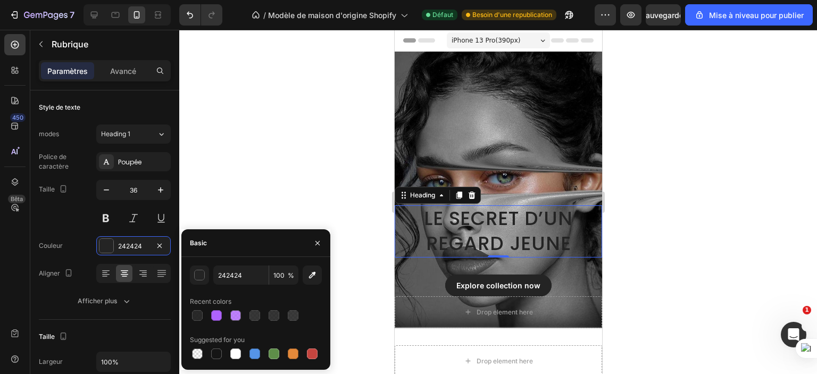
click at [208, 311] on div at bounding box center [256, 315] width 132 height 15
click at [213, 314] on div at bounding box center [216, 315] width 11 height 11
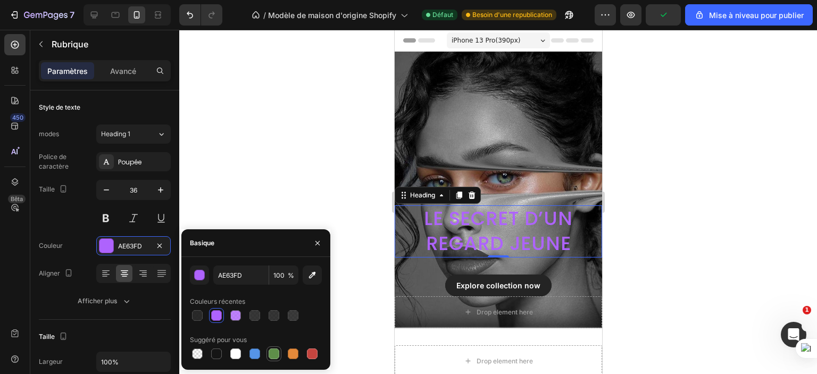
click at [276, 357] on div at bounding box center [274, 354] width 11 height 11
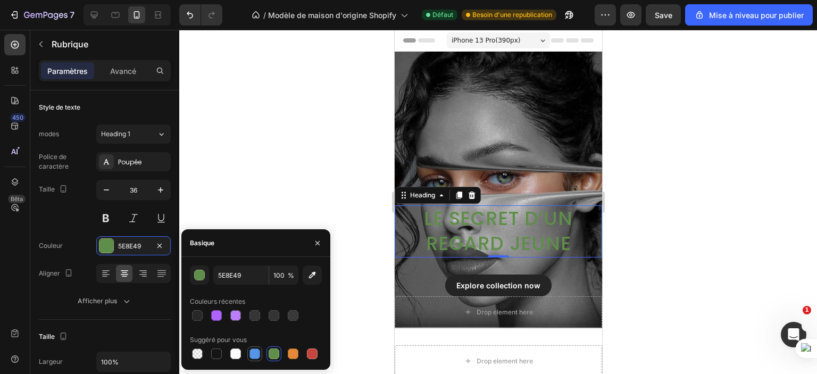
click at [250, 353] on div at bounding box center [255, 354] width 11 height 11
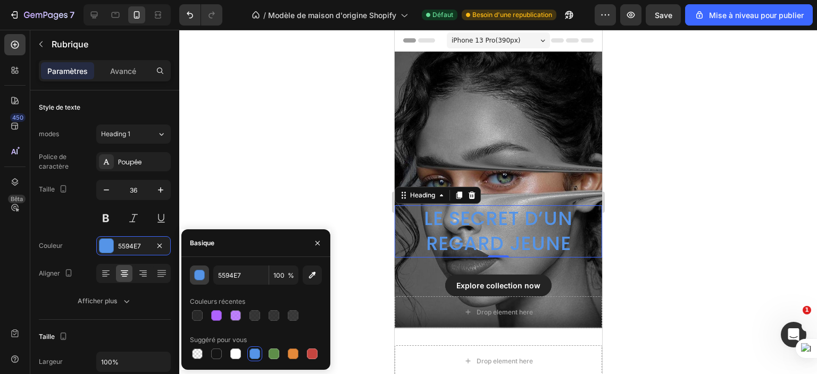
click at [203, 272] on div "button" at bounding box center [200, 275] width 11 height 11
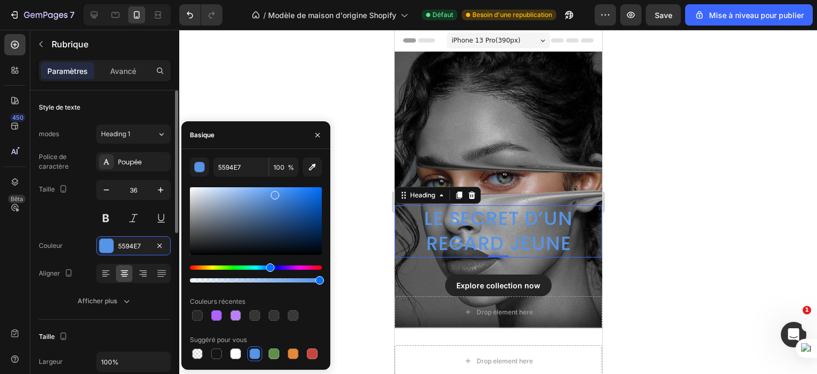
click at [74, 229] on div "Police de caractère Poupée Taille 36 Couleur 5594E7 Aligner Afficher plus" at bounding box center [105, 231] width 132 height 159
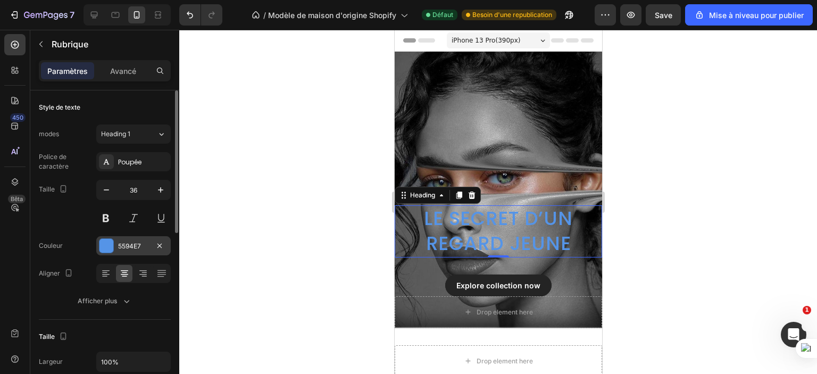
click at [143, 242] on div "5594E7" at bounding box center [133, 247] width 31 height 10
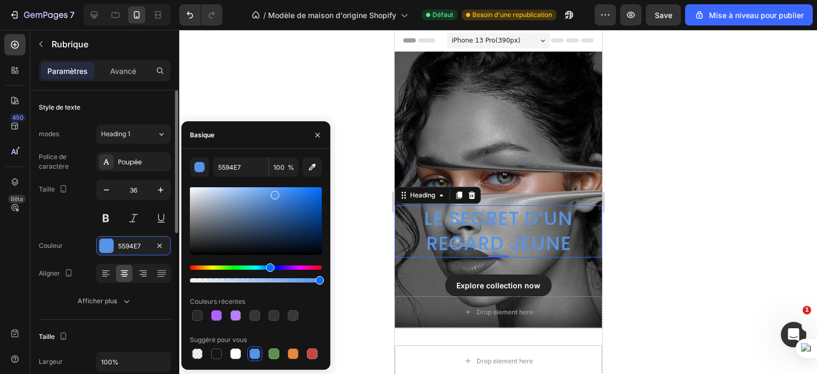
click at [87, 219] on div "Taille 36" at bounding box center [105, 204] width 132 height 48
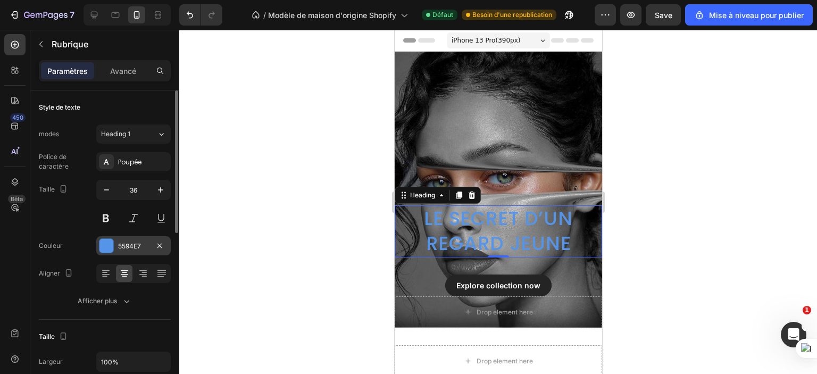
click at [138, 243] on font "5594E7" at bounding box center [129, 246] width 23 height 8
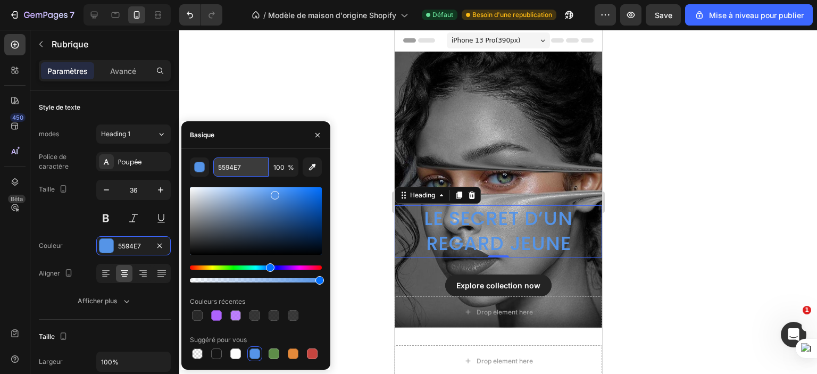
click at [255, 163] on input "5594E7" at bounding box center [240, 167] width 55 height 19
paste input "35391"
type input "535391"
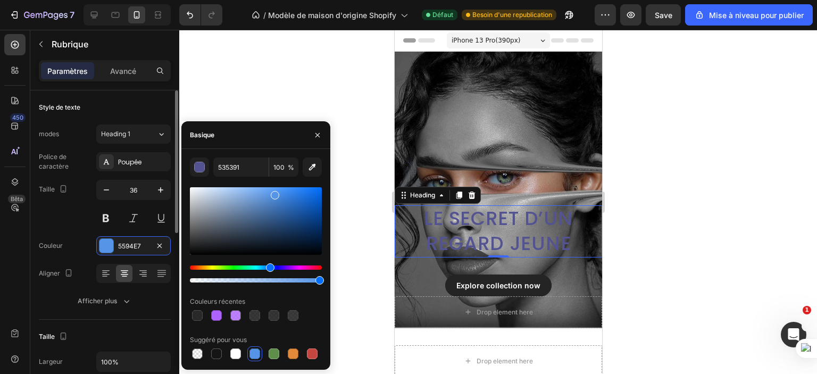
click at [74, 212] on div "Taille 36" at bounding box center [105, 204] width 132 height 48
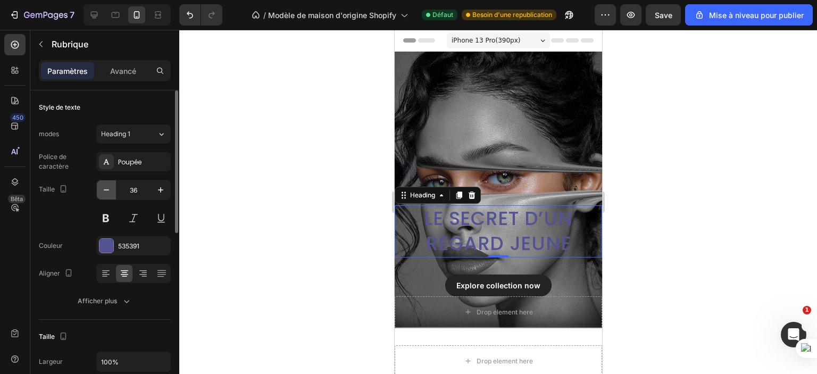
click at [108, 188] on icon "button" at bounding box center [106, 190] width 11 height 11
click at [141, 158] on font "Poupée" at bounding box center [129, 162] width 23 height 9
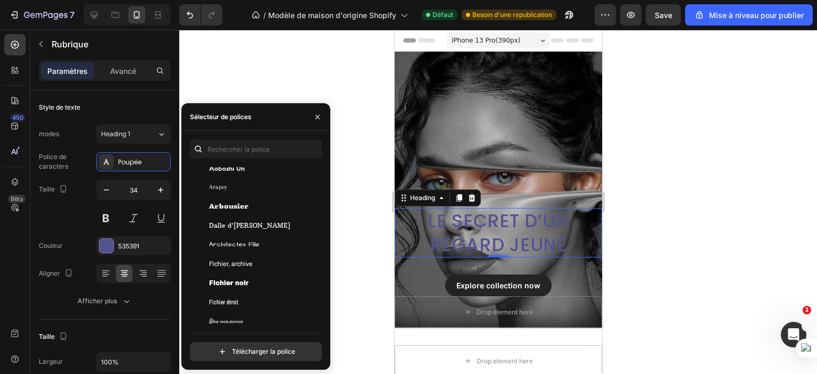
scroll to position [1973, 0]
click at [243, 231] on div "Dalle d'Arbousier" at bounding box center [254, 226] width 129 height 19
click at [44, 209] on div "Taille 34" at bounding box center [105, 204] width 132 height 48
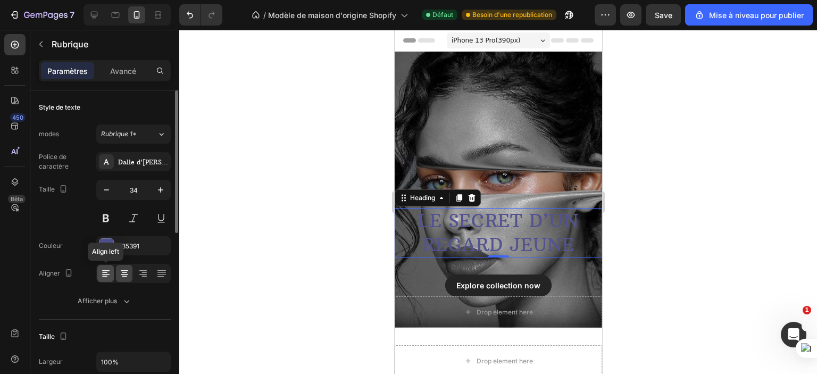
click at [104, 276] on icon at bounding box center [106, 273] width 11 height 11
click at [156, 270] on icon at bounding box center [161, 273] width 11 height 11
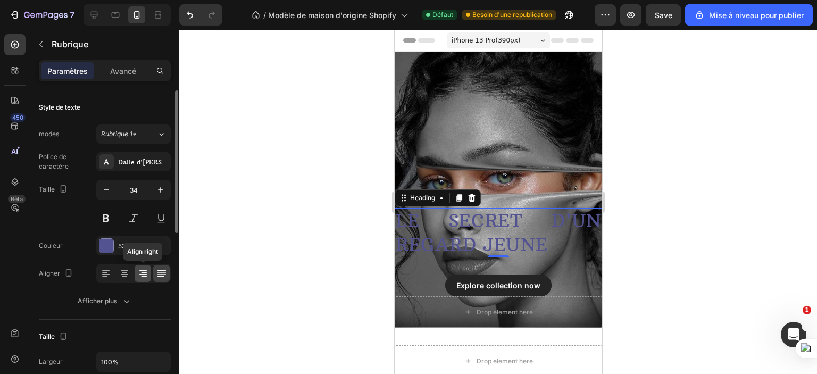
click at [147, 272] on icon at bounding box center [143, 273] width 11 height 11
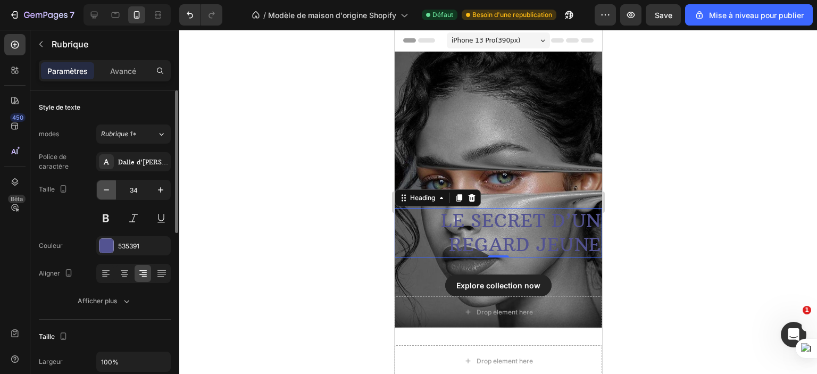
click at [110, 185] on icon "button" at bounding box center [106, 190] width 11 height 11
click at [126, 276] on icon at bounding box center [124, 276] width 5 height 1
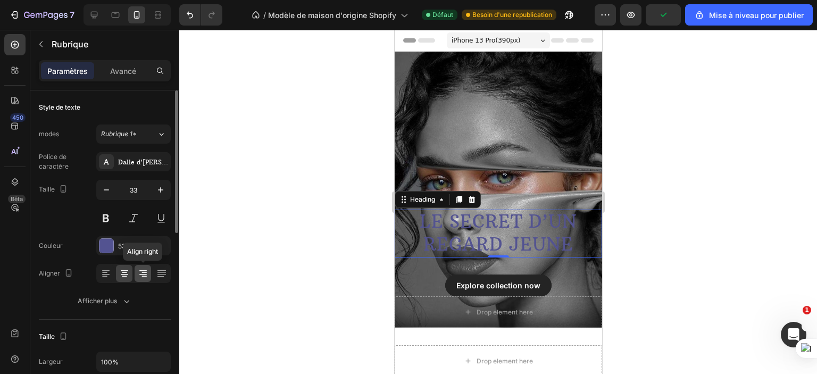
click at [141, 275] on icon at bounding box center [143, 273] width 11 height 11
click at [106, 193] on icon "button" at bounding box center [106, 190] width 11 height 11
type input "32"
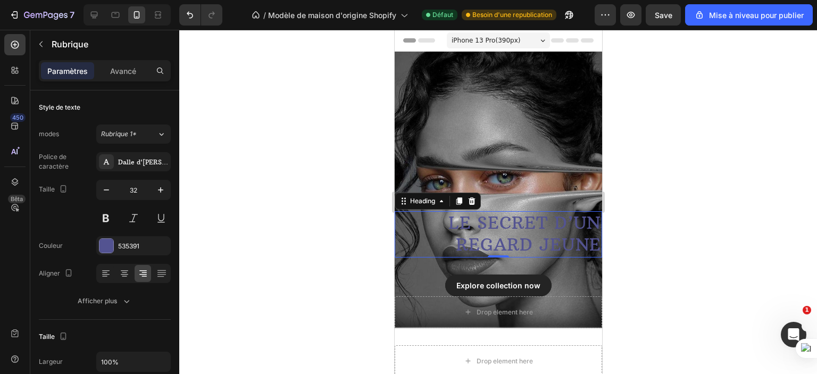
click at [284, 178] on div at bounding box center [498, 202] width 638 height 344
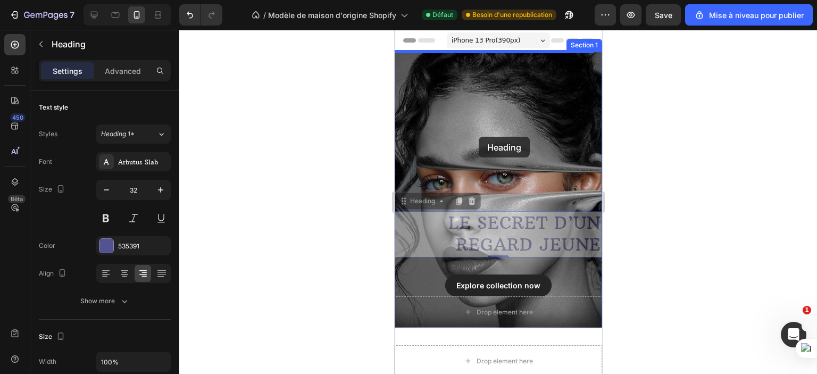
drag, startPoint x: 520, startPoint y: 222, endPoint x: 478, endPoint y: 137, distance: 95.2
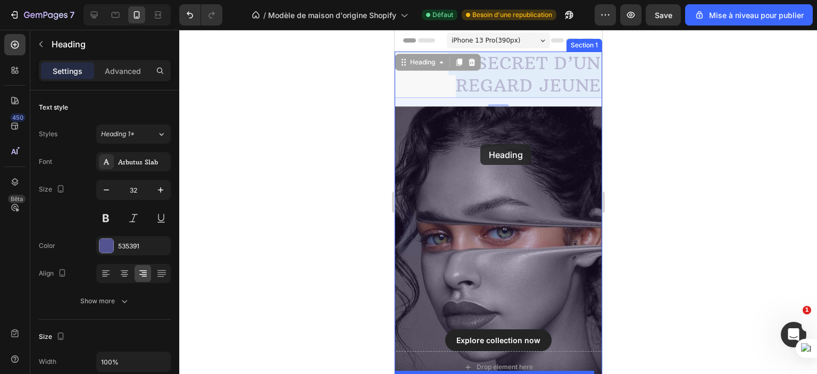
drag, startPoint x: 520, startPoint y: 70, endPoint x: 479, endPoint y: 145, distance: 85.5
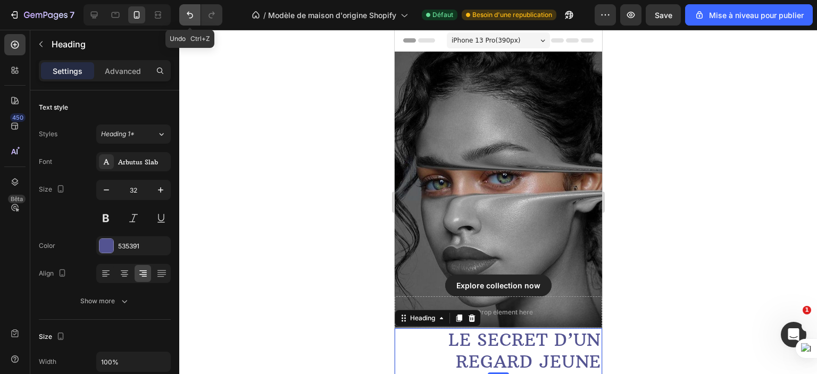
click at [191, 17] on icon "Annuler/Refaire" at bounding box center [190, 15] width 11 height 11
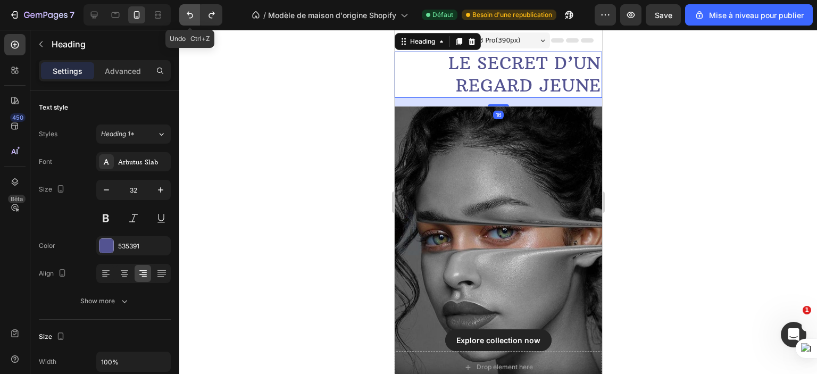
click at [191, 17] on icon "Annuler/Refaire" at bounding box center [190, 15] width 11 height 11
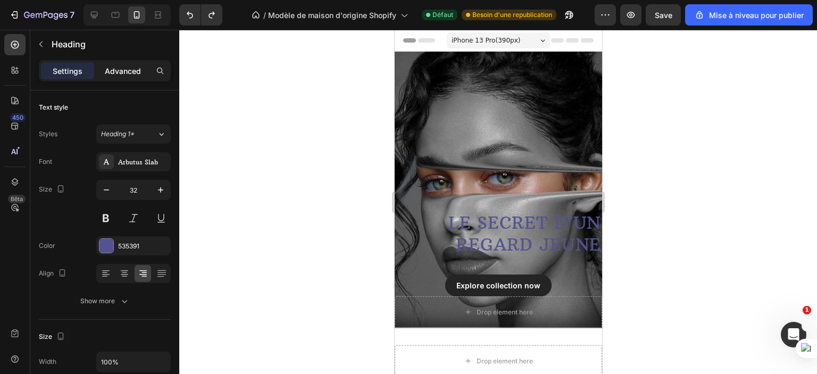
click at [133, 73] on p "Advanced" at bounding box center [123, 70] width 36 height 11
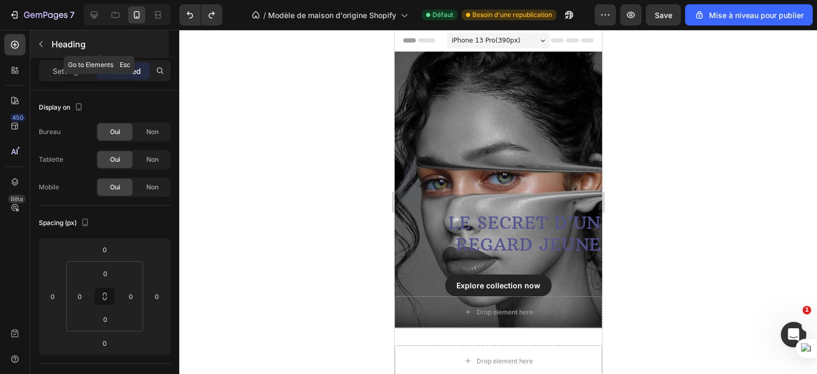
click at [36, 44] on button "button" at bounding box center [40, 44] width 17 height 17
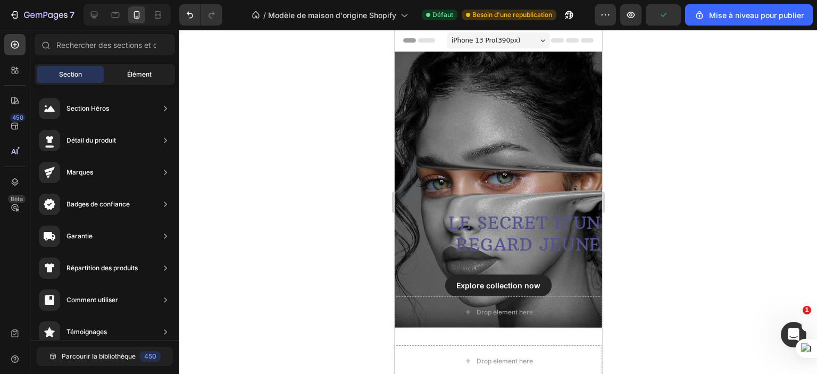
click at [137, 80] on div "Élément" at bounding box center [139, 74] width 67 height 17
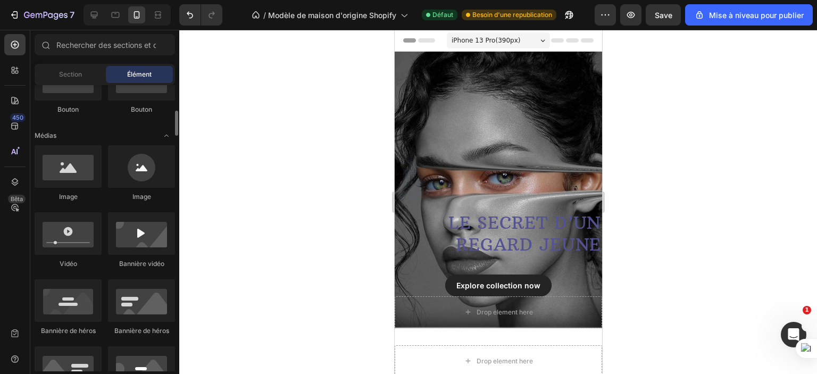
scroll to position [292, 0]
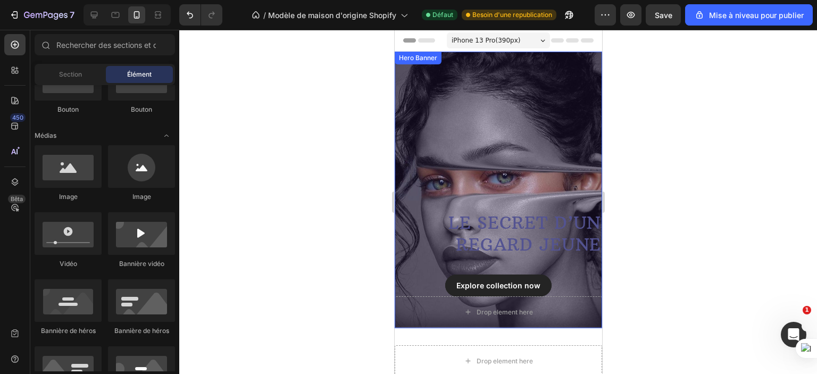
click at [489, 74] on div "Overlay" at bounding box center [498, 190] width 208 height 277
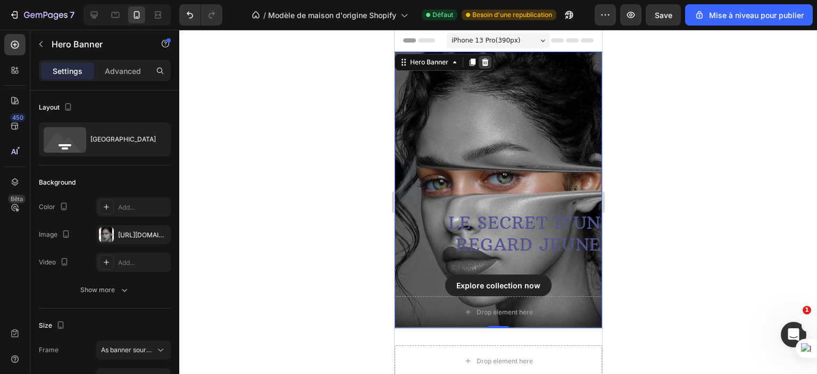
click at [488, 60] on icon at bounding box center [485, 62] width 9 height 9
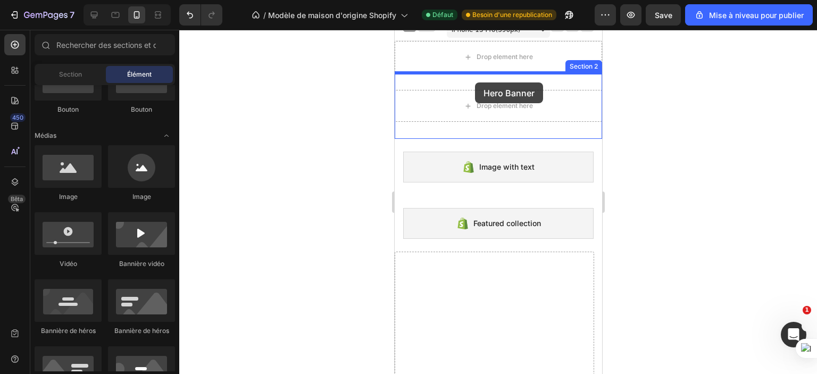
scroll to position [0, 0]
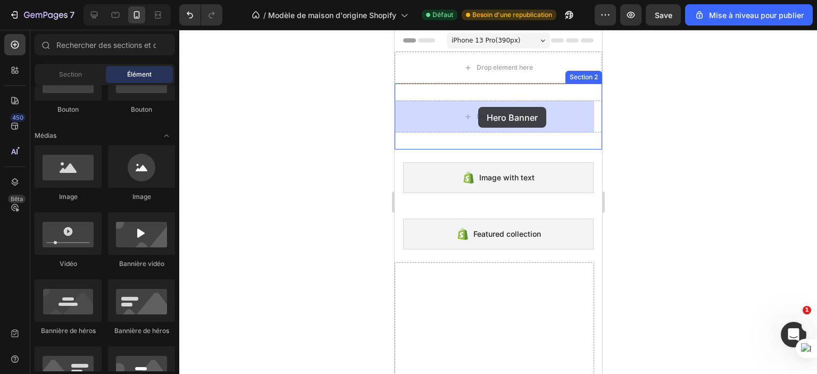
drag, startPoint x: 478, startPoint y: 335, endPoint x: 478, endPoint y: 107, distance: 227.8
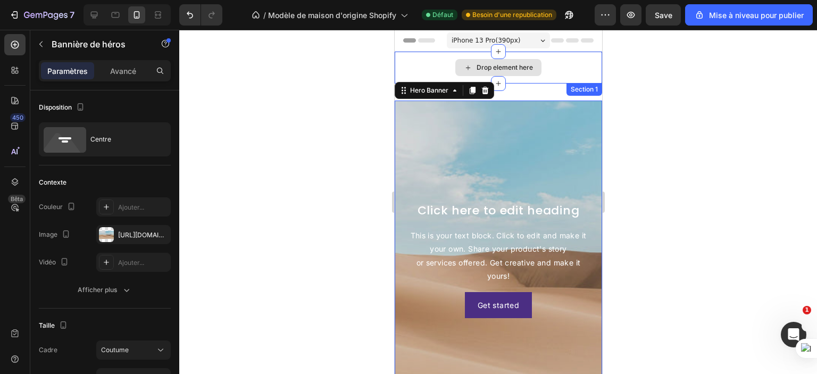
click at [547, 55] on div "Drop element here" at bounding box center [498, 68] width 208 height 32
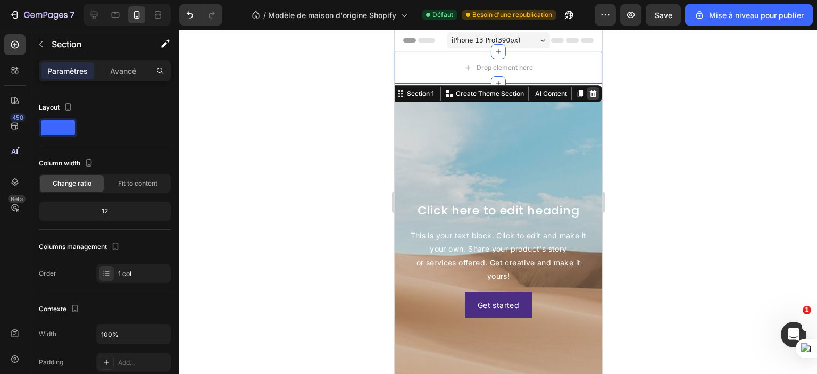
click at [590, 97] on icon at bounding box center [593, 93] width 7 height 7
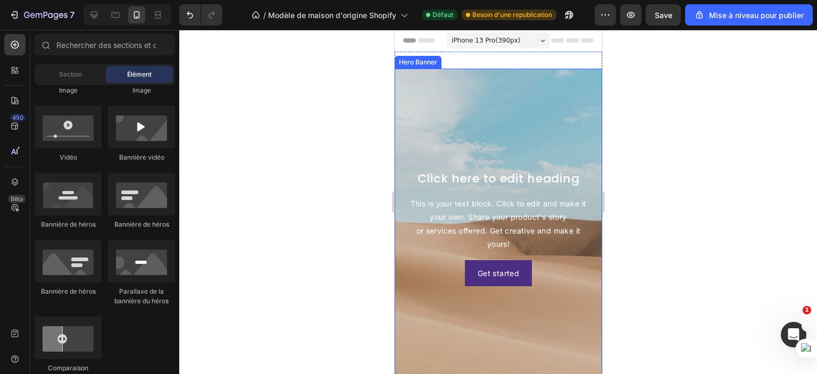
click at [501, 109] on div "Background Image" at bounding box center [498, 228] width 208 height 319
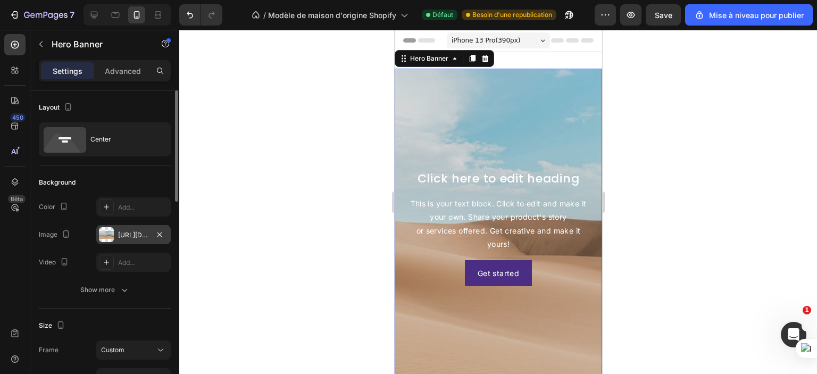
click at [122, 230] on div "https://cdn.shopify.com/s/files/1/2005/9307/files/background_settings.jpg" at bounding box center [133, 235] width 31 height 10
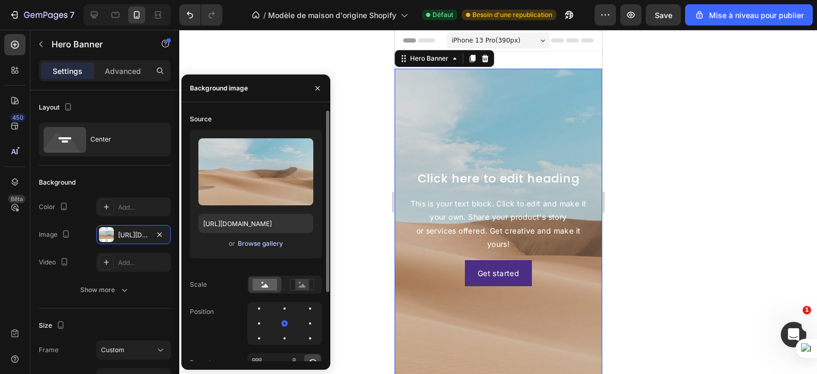
click at [260, 243] on div "Browse gallery" at bounding box center [260, 244] width 45 height 10
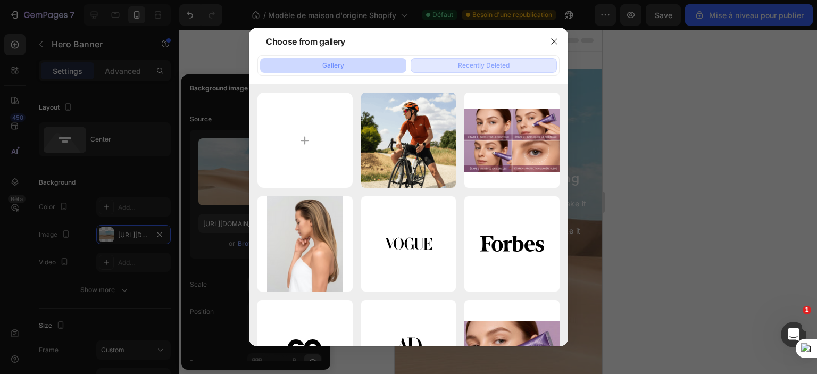
click at [469, 59] on button "Recently Deleted" at bounding box center [484, 65] width 146 height 15
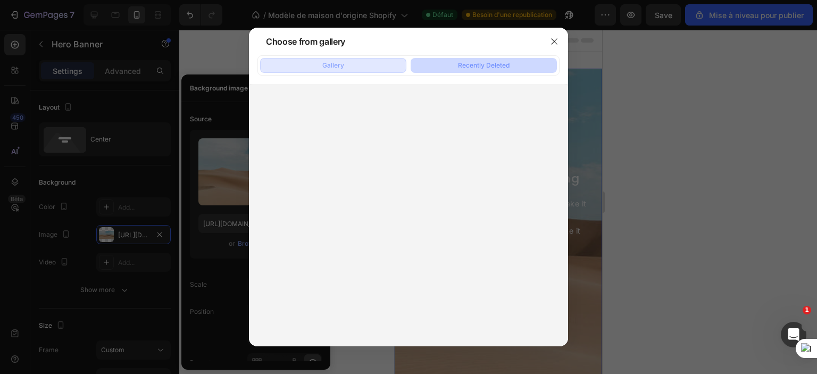
click at [377, 64] on button "Gallery" at bounding box center [333, 65] width 146 height 15
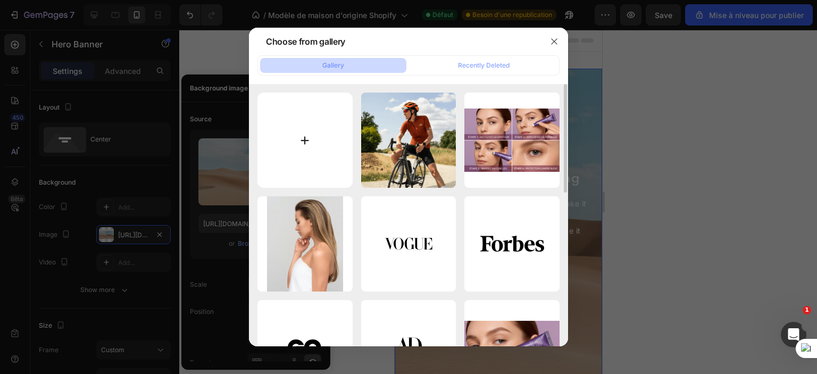
click at [308, 125] on input "file" at bounding box center [305, 140] width 95 height 95
type input "C:\fakepath\c612a84834432f757c473a809fe62950.jpg"
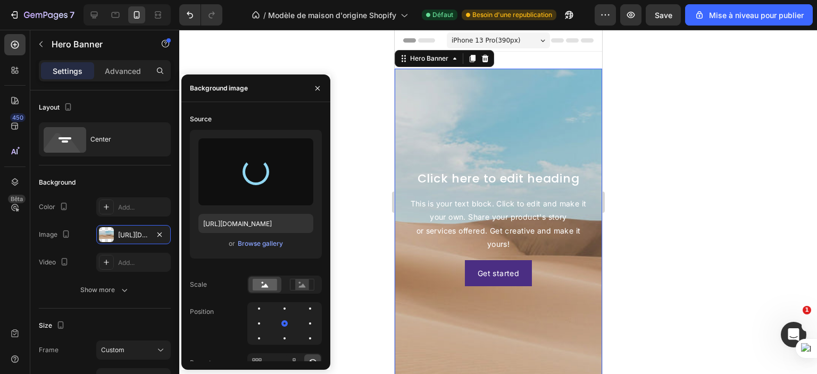
type input "https://cdn.shopify.com/s/files/1/0702/3591/4412/files/gempages_578234316434178…"
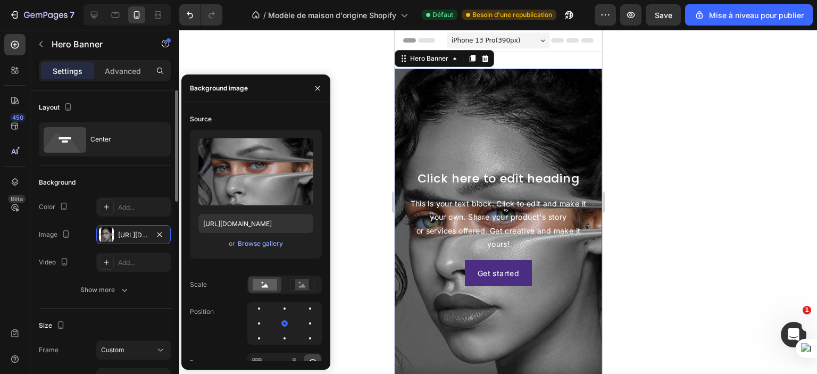
click at [90, 188] on div "Background" at bounding box center [105, 182] width 132 height 17
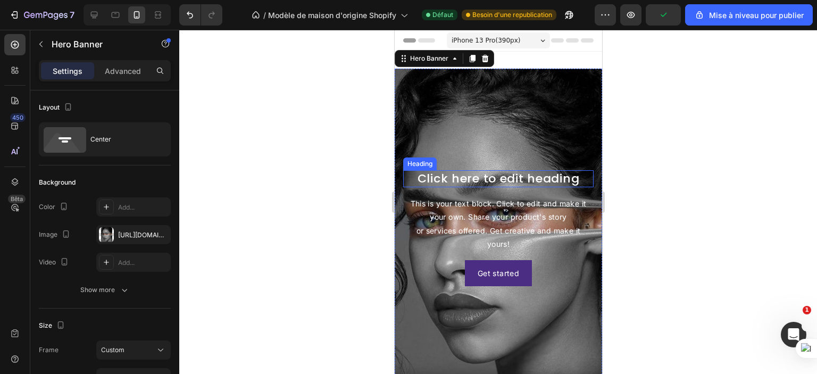
click at [498, 177] on h2 "Click here to edit heading" at bounding box center [498, 179] width 191 height 18
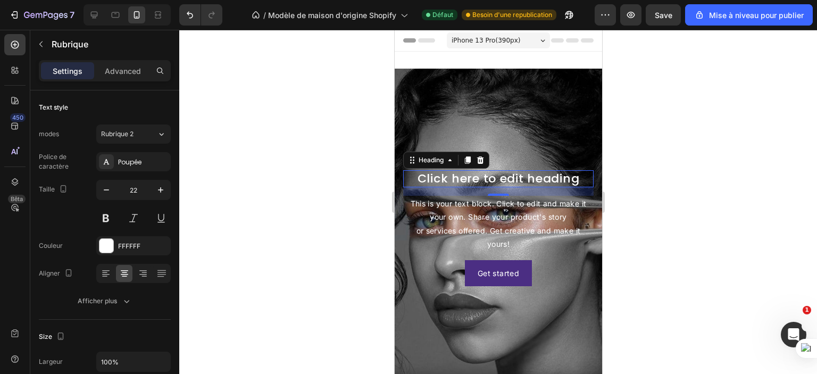
click at [478, 178] on h2 "Click here to edit heading" at bounding box center [498, 179] width 191 height 18
click at [478, 178] on p "Click here to edit heading" at bounding box center [498, 178] width 188 height 15
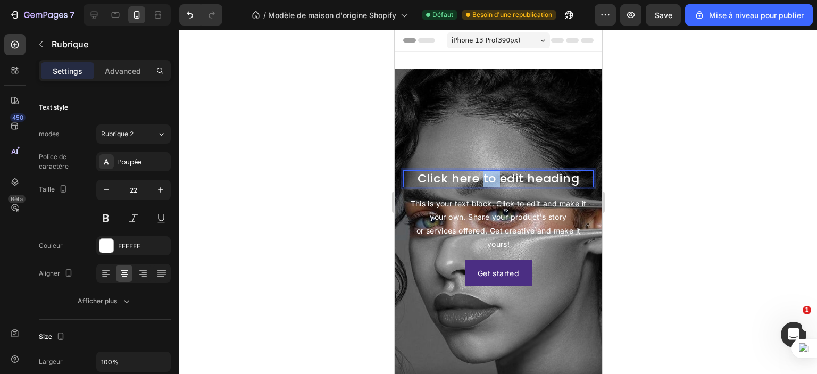
click at [478, 178] on p "Click here to edit heading" at bounding box center [498, 178] width 188 height 15
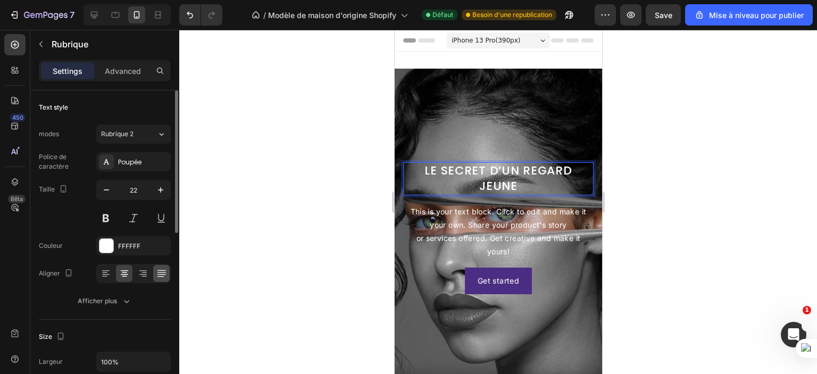
click at [156, 272] on icon at bounding box center [161, 273] width 11 height 11
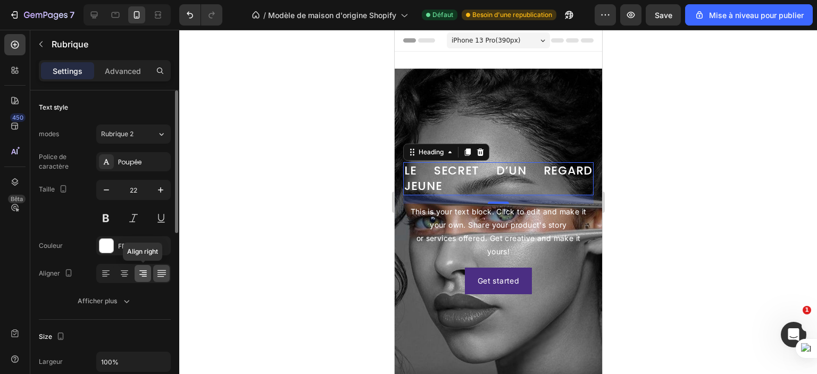
click at [145, 270] on icon at bounding box center [142, 270] width 7 height 1
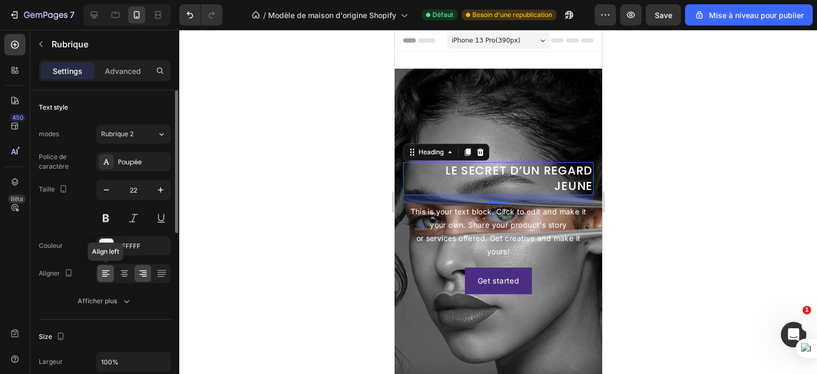
click at [101, 274] on icon at bounding box center [106, 273] width 11 height 11
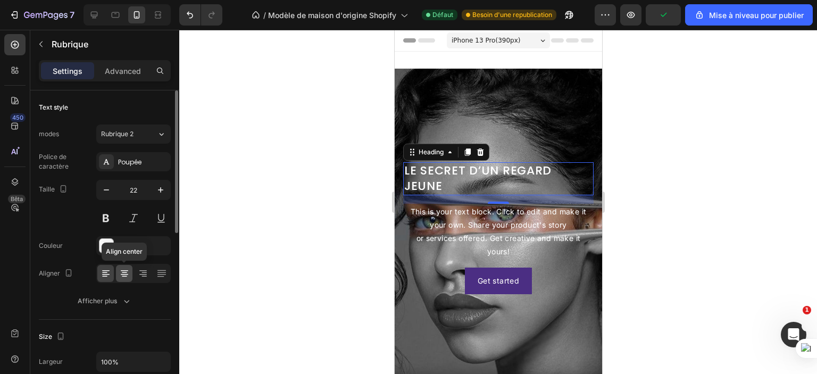
click at [125, 270] on icon at bounding box center [124, 270] width 7 height 1
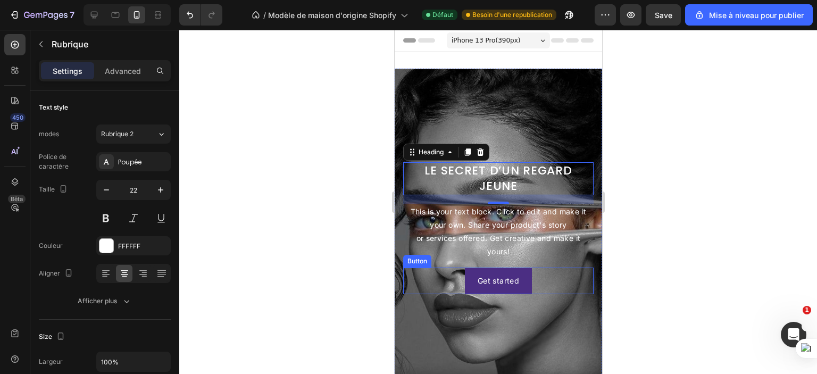
scroll to position [53, 0]
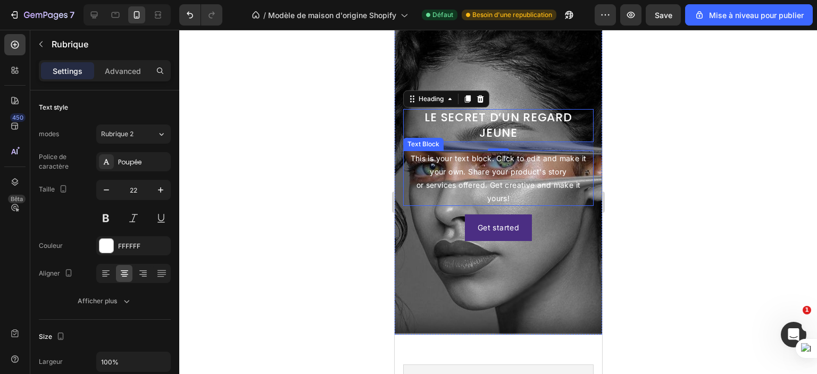
click at [552, 170] on div "This is your text block. Click to edit and make it your own. Share your product…" at bounding box center [498, 179] width 191 height 56
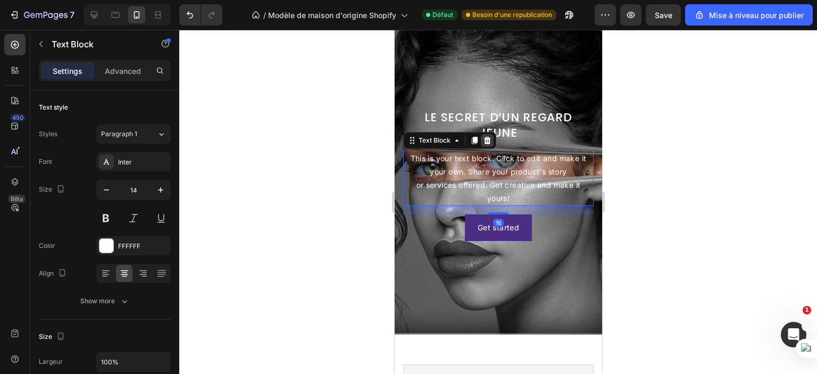
click at [490, 138] on icon at bounding box center [487, 139] width 7 height 7
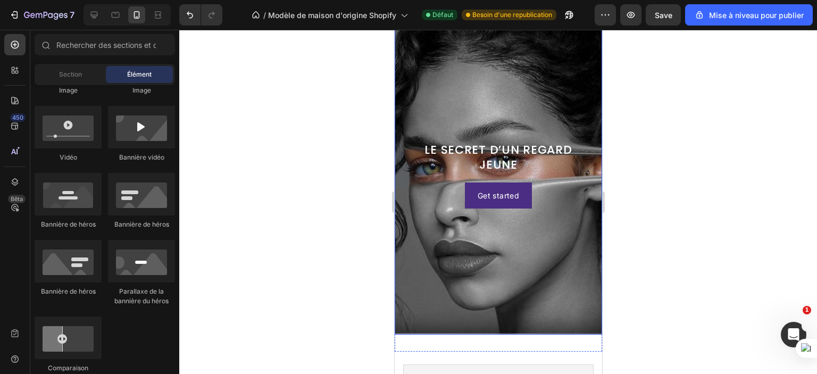
click at [433, 259] on div "Background Image" at bounding box center [498, 174] width 208 height 319
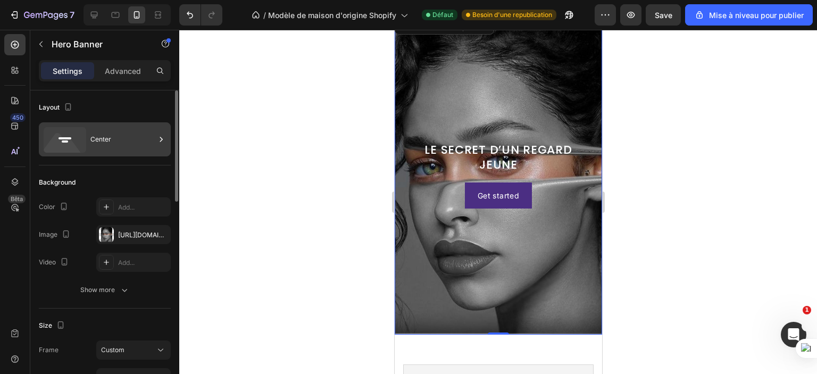
click at [99, 129] on div "Center" at bounding box center [122, 139] width 65 height 24
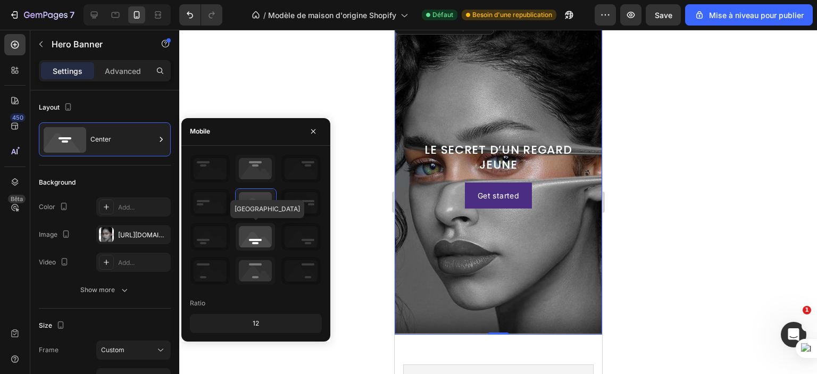
click at [259, 243] on icon at bounding box center [255, 237] width 39 height 28
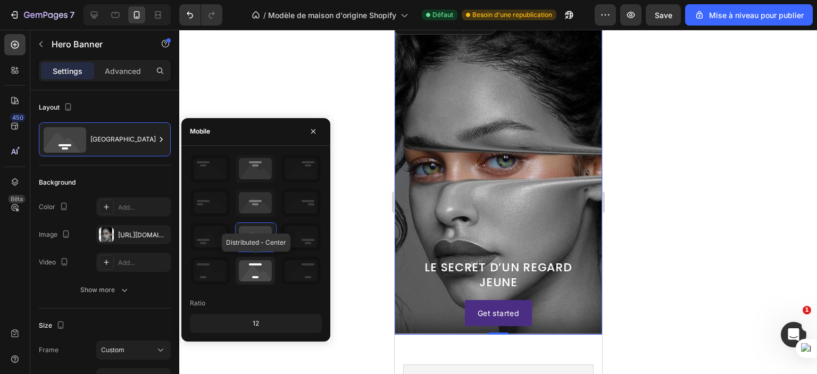
click at [258, 266] on icon at bounding box center [255, 271] width 39 height 28
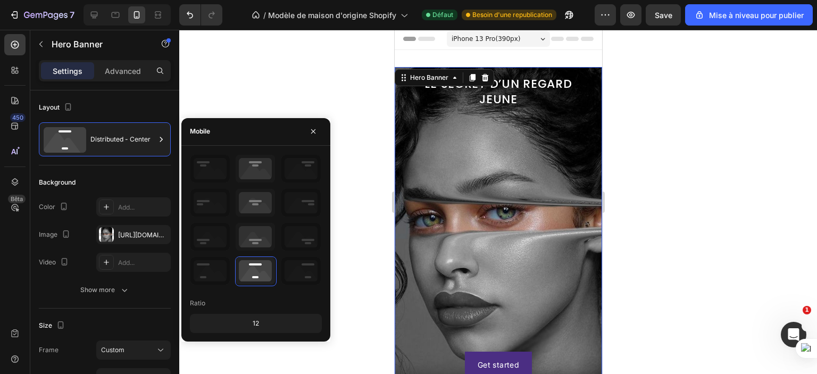
scroll to position [0, 0]
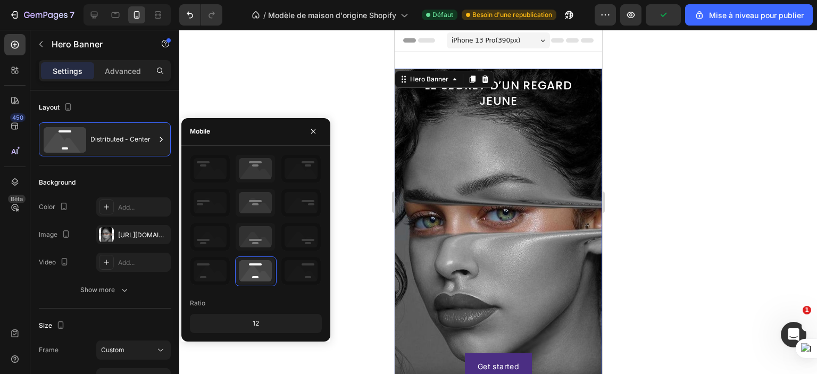
click at [341, 89] on div at bounding box center [498, 202] width 638 height 344
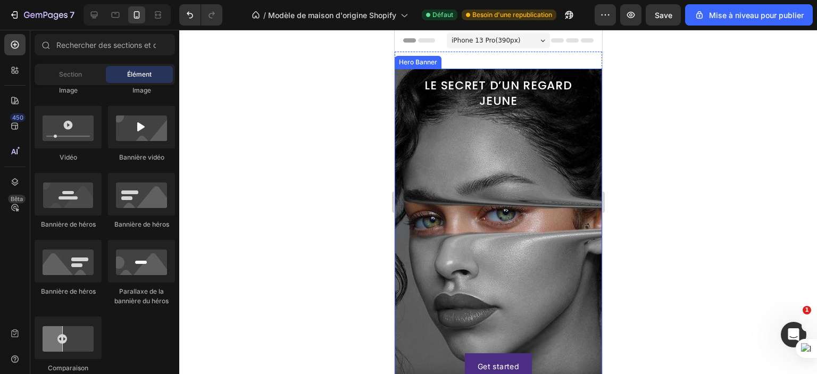
click at [468, 195] on div "LE SECRET D’UN REGARD JEUNE Heading Get started Button" at bounding box center [498, 228] width 191 height 302
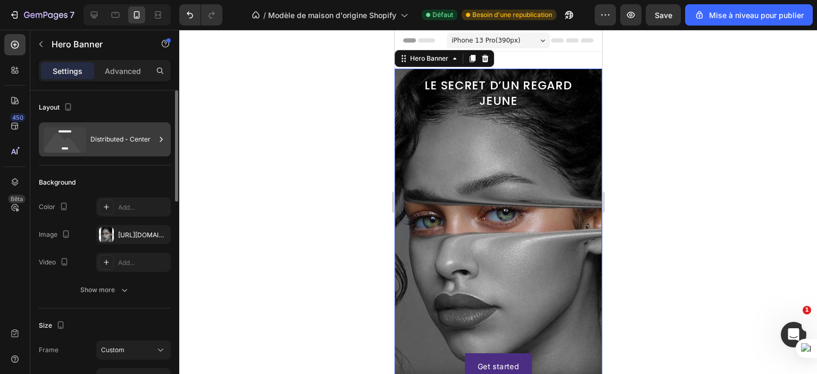
click at [126, 146] on div "Distributed - Center" at bounding box center [122, 139] width 65 height 24
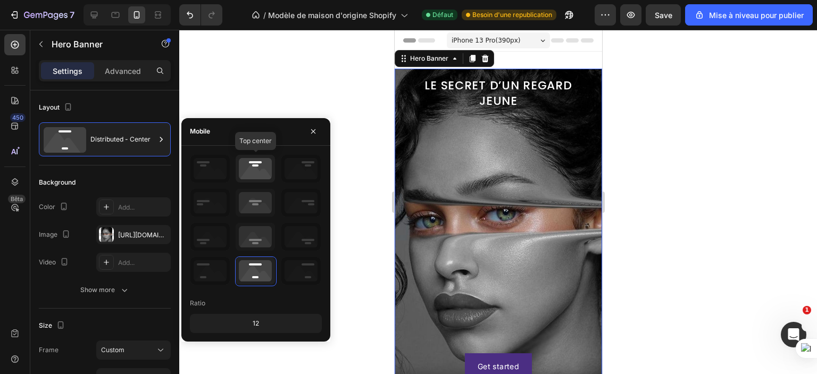
click at [257, 171] on icon at bounding box center [255, 169] width 39 height 28
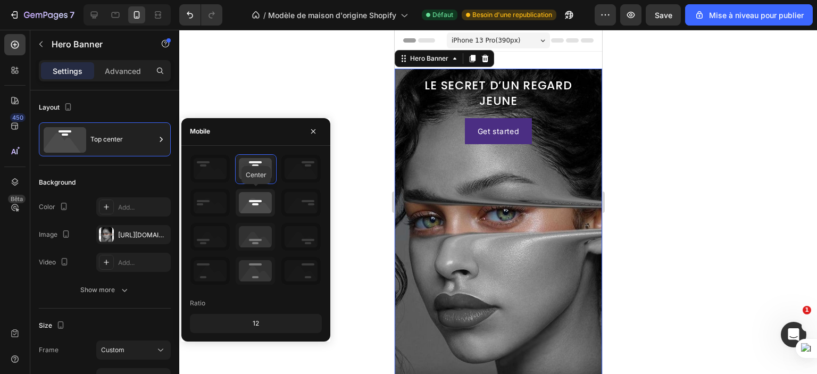
click at [260, 206] on icon at bounding box center [255, 203] width 39 height 28
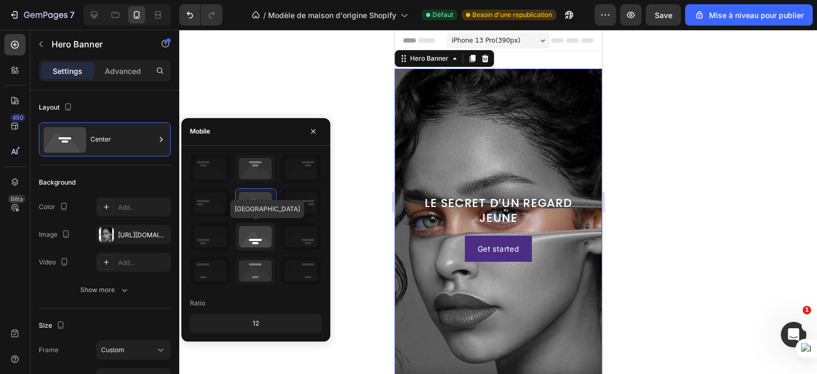
click at [253, 240] on icon at bounding box center [255, 237] width 39 height 28
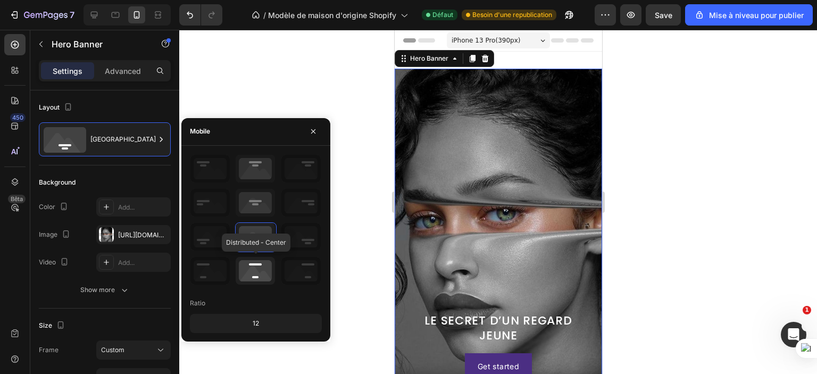
click at [255, 265] on icon at bounding box center [255, 271] width 39 height 28
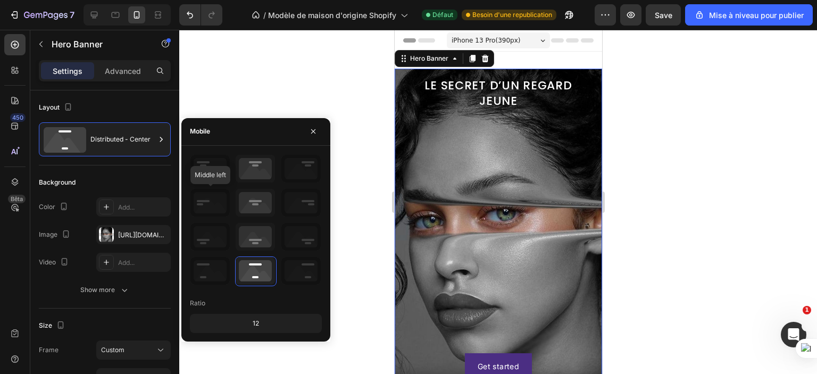
click at [210, 197] on icon at bounding box center [210, 203] width 39 height 28
click at [201, 206] on icon at bounding box center [210, 203] width 39 height 28
click at [296, 172] on icon at bounding box center [301, 169] width 39 height 28
click at [258, 163] on icon at bounding box center [255, 169] width 39 height 28
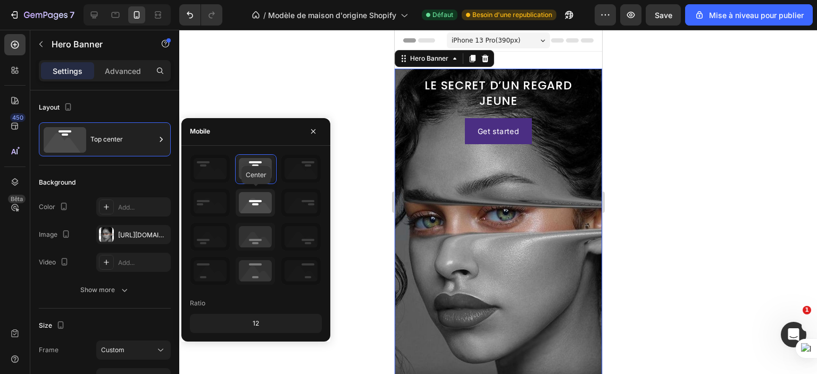
click at [259, 201] on icon at bounding box center [255, 203] width 39 height 28
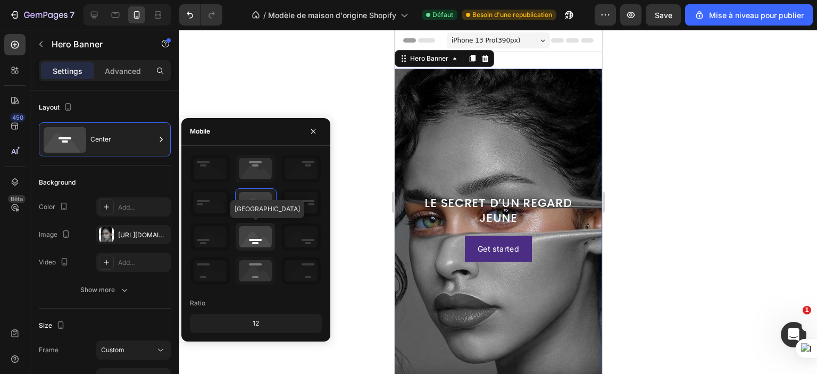
click at [260, 236] on icon at bounding box center [255, 237] width 39 height 28
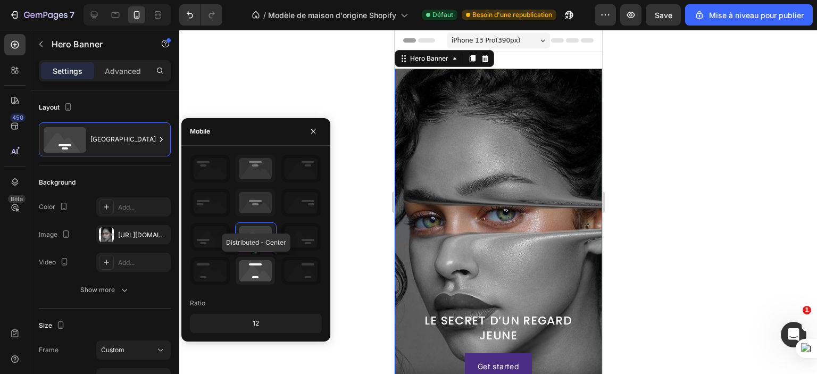
click at [257, 260] on icon at bounding box center [255, 271] width 39 height 28
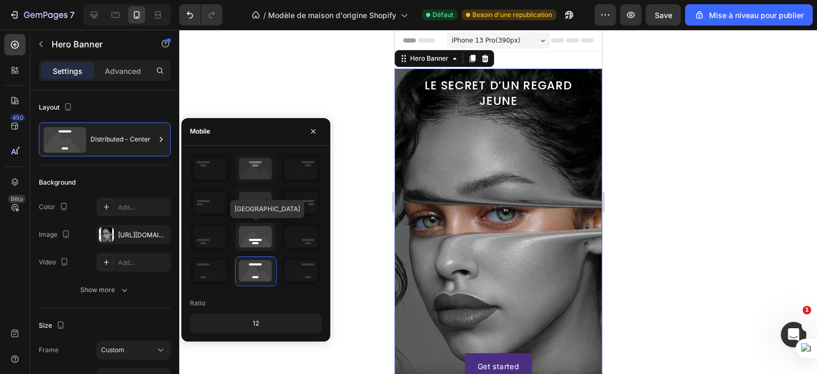
click at [251, 236] on icon at bounding box center [255, 237] width 39 height 28
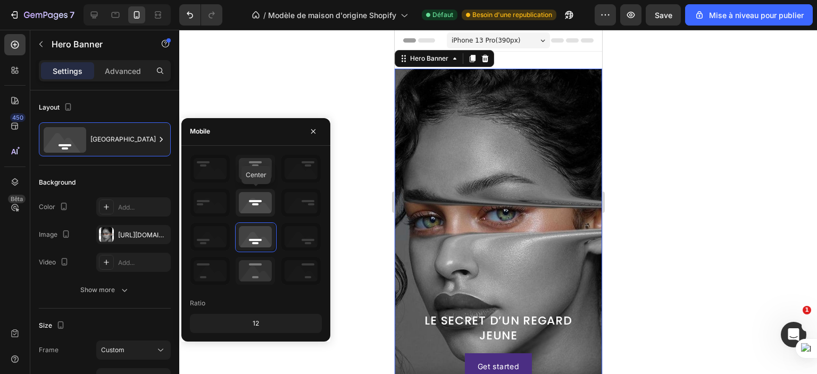
click at [252, 202] on icon at bounding box center [255, 203] width 39 height 28
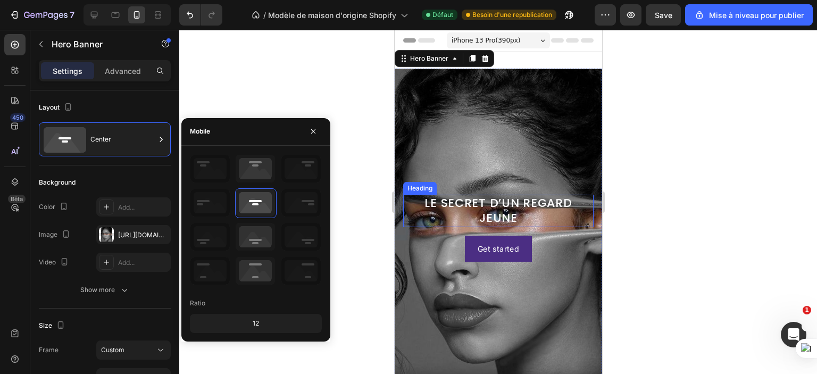
click at [495, 206] on p "LE SECRET D’UN REGARD JEUNE" at bounding box center [498, 211] width 188 height 30
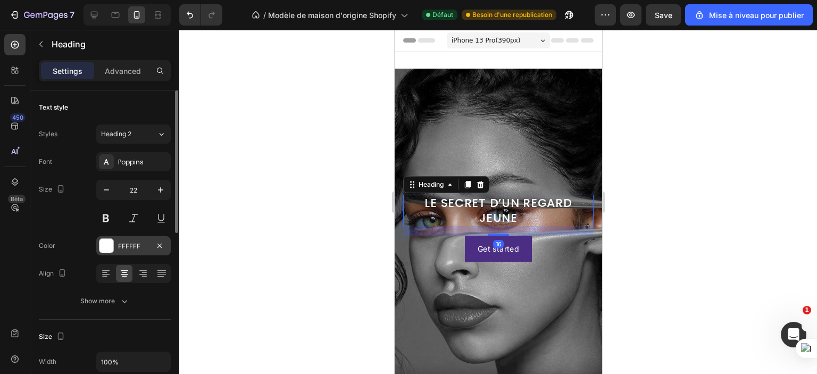
click at [132, 247] on div "FFFFFF" at bounding box center [133, 247] width 31 height 10
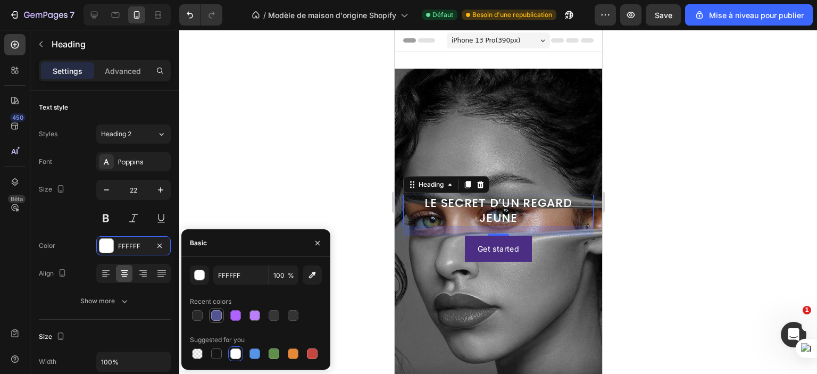
click at [217, 315] on div at bounding box center [216, 315] width 11 height 11
type input "535391"
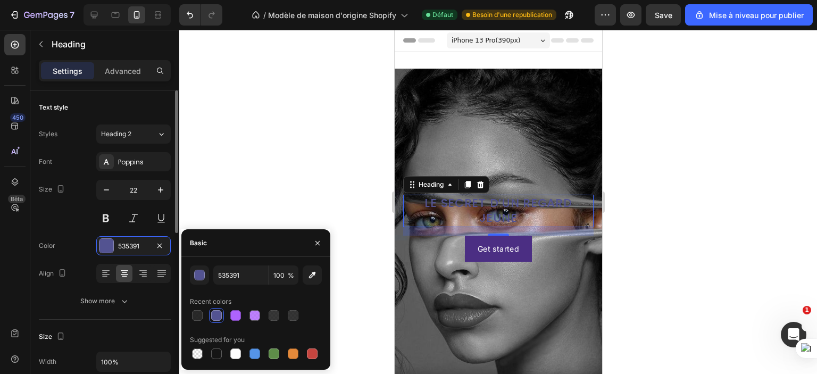
click at [63, 223] on div "Size 22" at bounding box center [105, 204] width 132 height 48
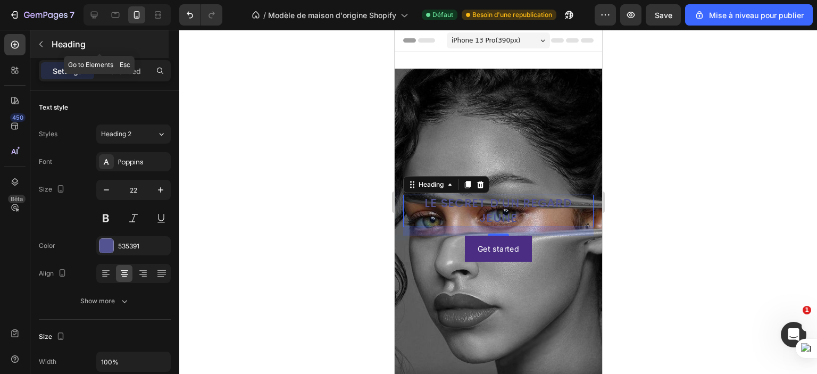
click at [39, 46] on icon "button" at bounding box center [41, 44] width 9 height 9
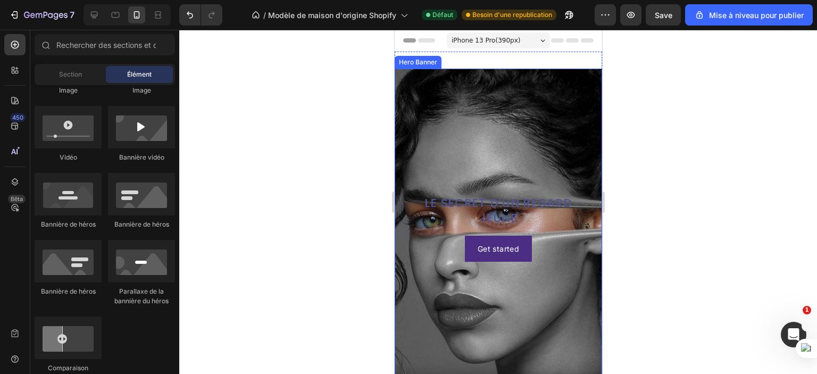
click at [466, 139] on div "Background Image" at bounding box center [498, 228] width 208 height 319
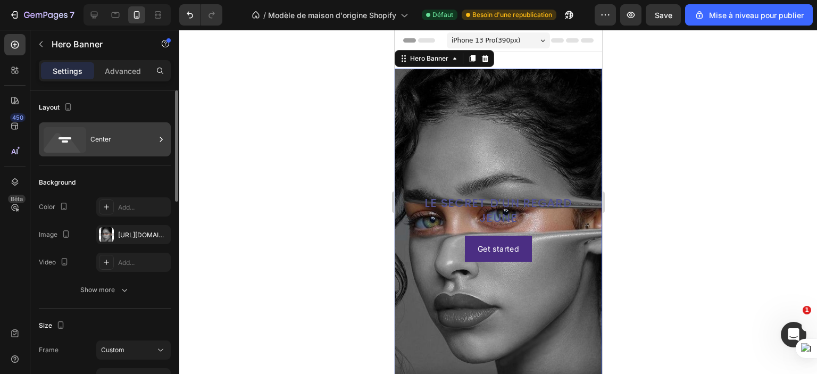
click at [94, 138] on div "Center" at bounding box center [122, 139] width 65 height 24
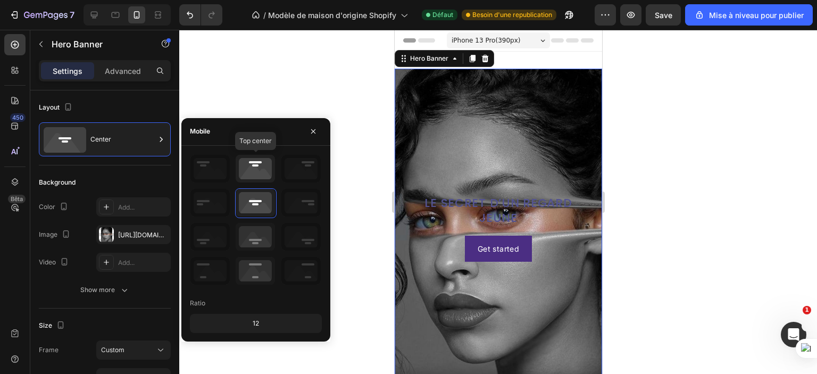
click at [249, 163] on icon at bounding box center [255, 169] width 39 height 28
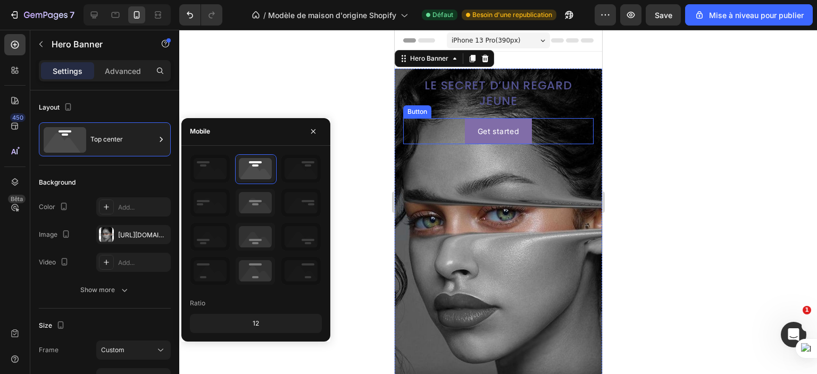
click at [526, 124] on button "Get started" at bounding box center [498, 131] width 67 height 26
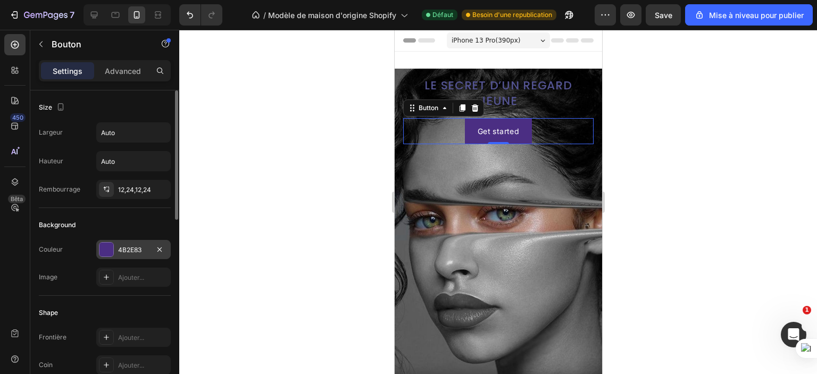
click at [130, 246] on font "4B2E83" at bounding box center [129, 250] width 23 height 8
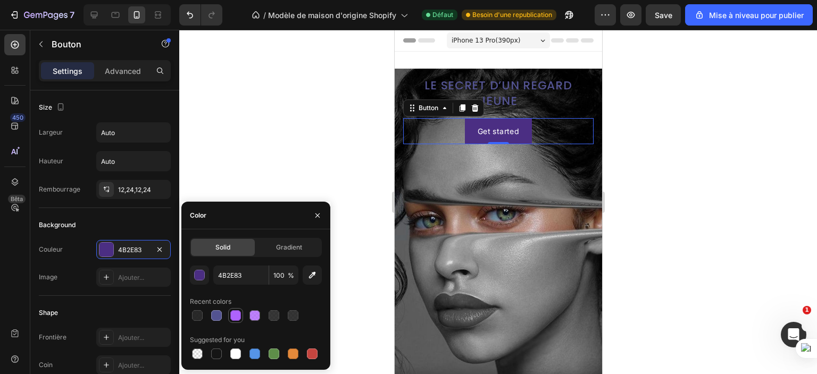
click at [240, 317] on div at bounding box center [235, 315] width 11 height 11
type input "AE63FD"
click at [232, 171] on div at bounding box center [498, 202] width 638 height 344
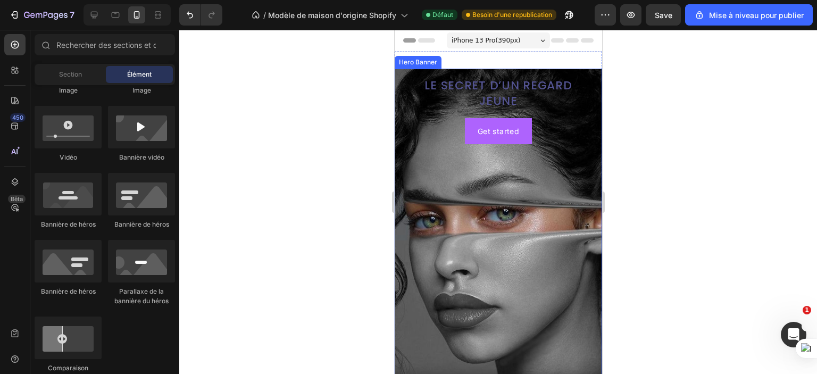
click at [436, 195] on div "Background Image" at bounding box center [498, 228] width 208 height 319
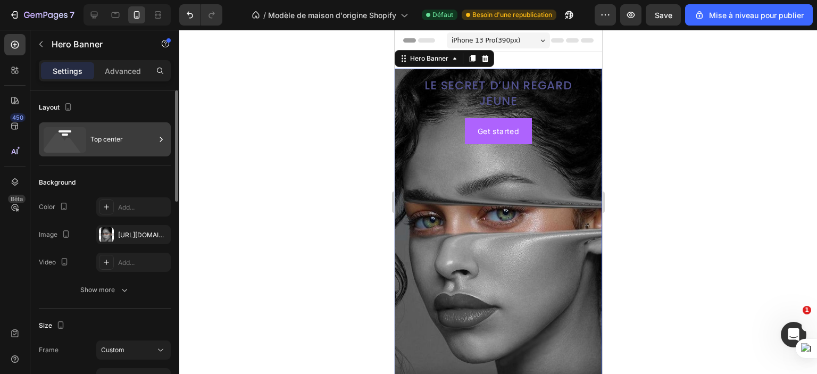
click at [113, 144] on div "Top center" at bounding box center [122, 139] width 65 height 24
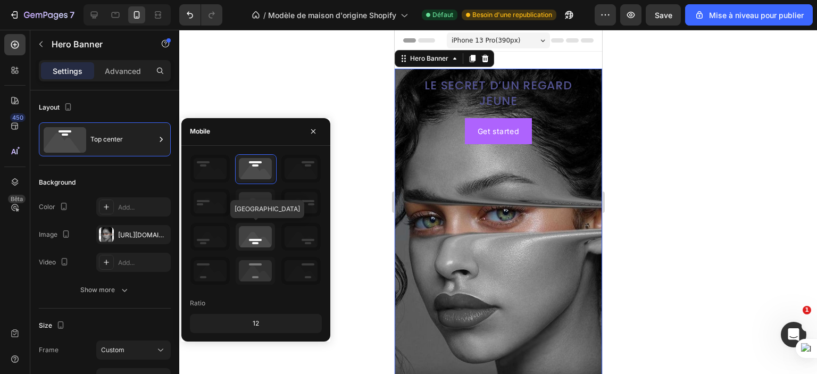
click at [264, 238] on icon at bounding box center [255, 237] width 39 height 28
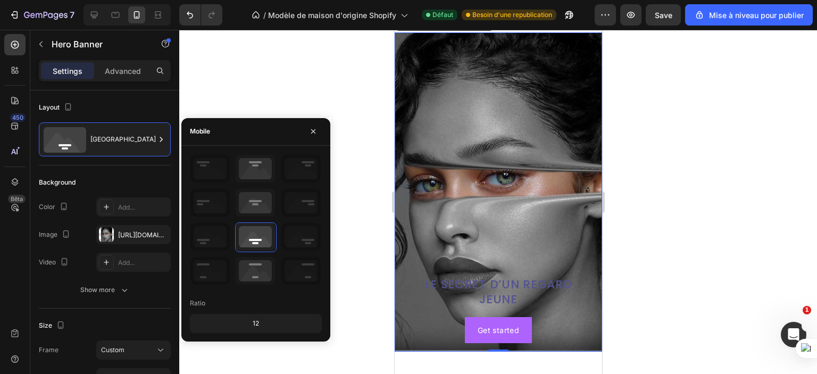
scroll to position [53, 0]
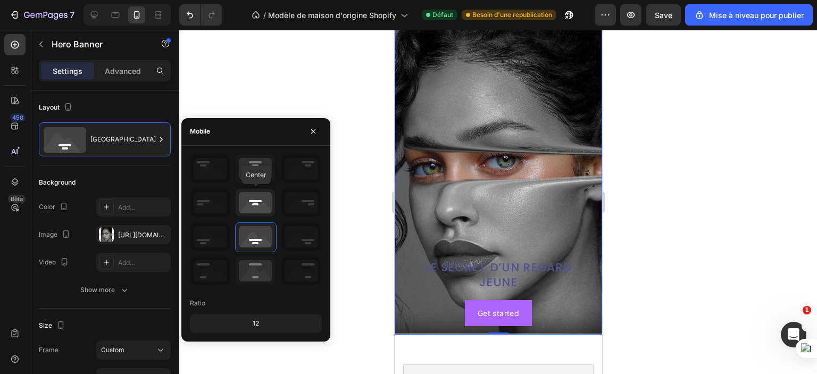
click at [252, 204] on icon at bounding box center [255, 203] width 39 height 28
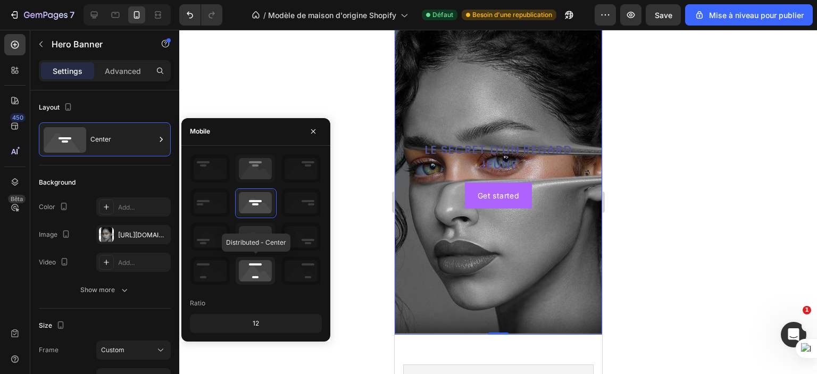
click at [254, 279] on icon at bounding box center [255, 271] width 39 height 28
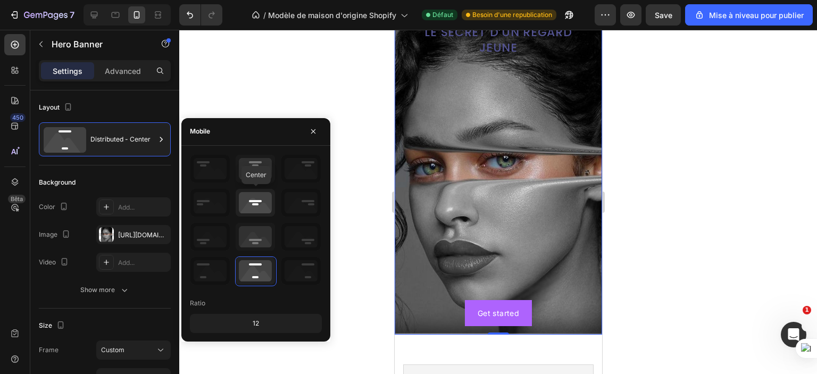
click at [258, 211] on icon at bounding box center [255, 203] width 39 height 28
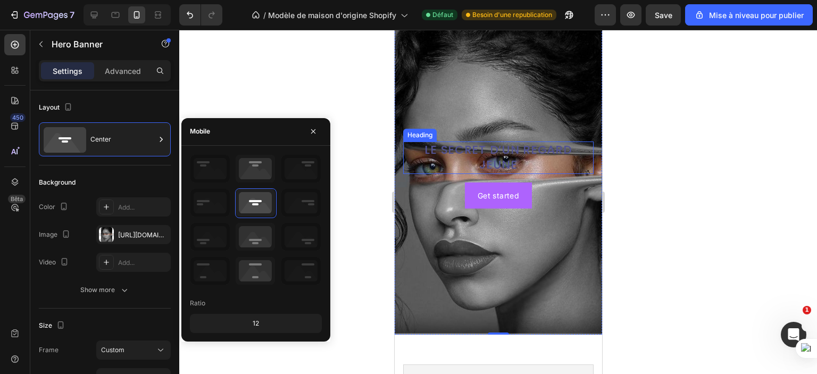
click at [439, 147] on p "LE SECRET D’UN REGARD JEUNE" at bounding box center [498, 158] width 188 height 30
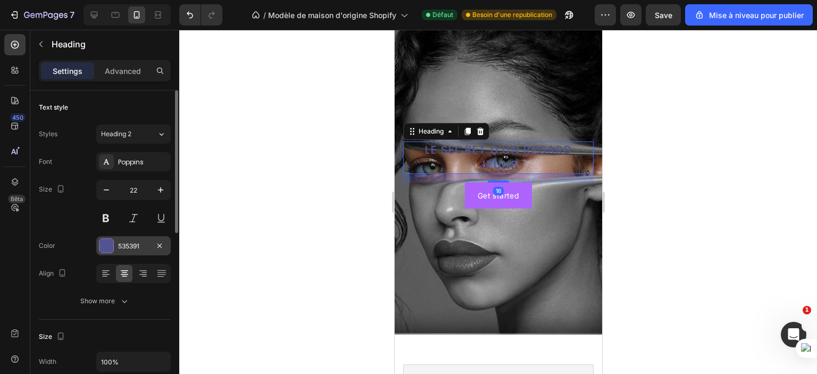
click at [108, 245] on div at bounding box center [107, 246] width 14 height 14
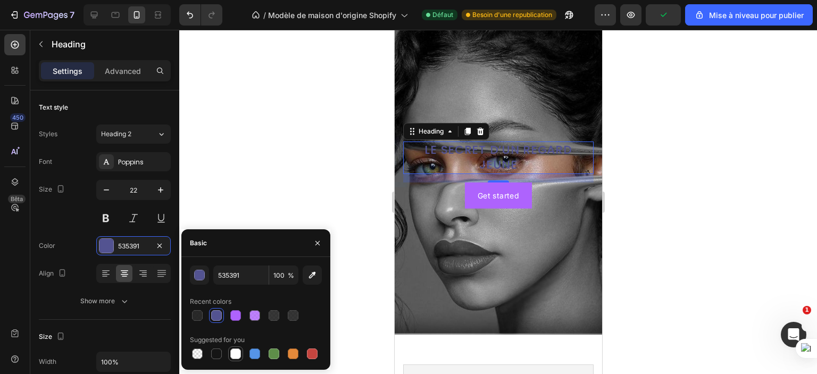
click at [234, 353] on div at bounding box center [235, 354] width 11 height 11
type input "FFFFFF"
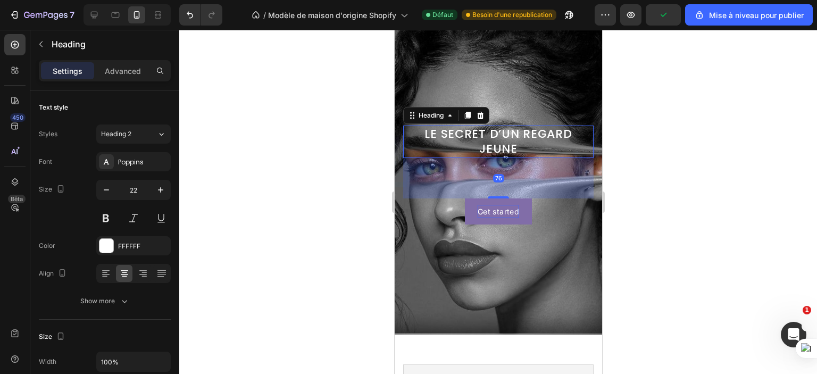
drag, startPoint x: 489, startPoint y: 181, endPoint x: 481, endPoint y: 213, distance: 32.8
click at [481, 213] on div "LE SECRET D’UN REGARD JEUNE Heading 76 Get started Button" at bounding box center [498, 175] width 191 height 99
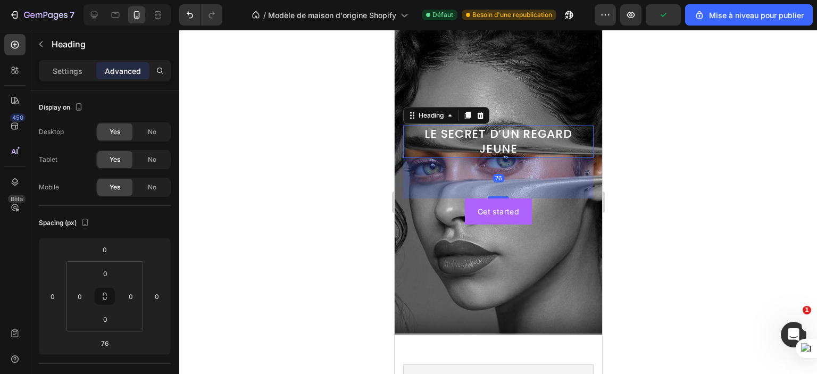
click at [321, 186] on div at bounding box center [498, 202] width 638 height 344
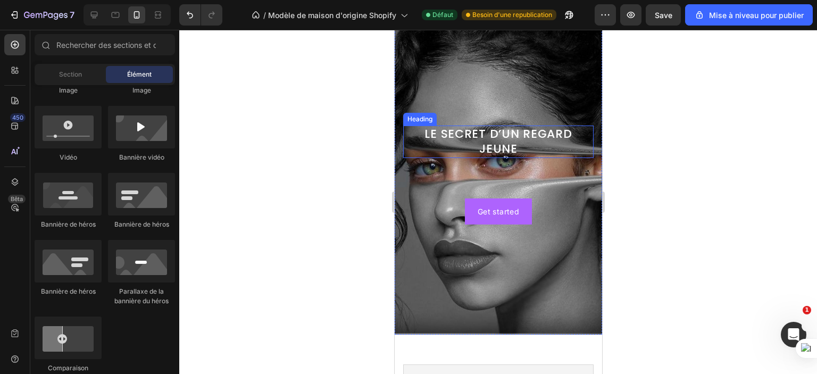
click at [492, 146] on p "LE SECRET D’UN REGARD JEUNE" at bounding box center [498, 142] width 188 height 30
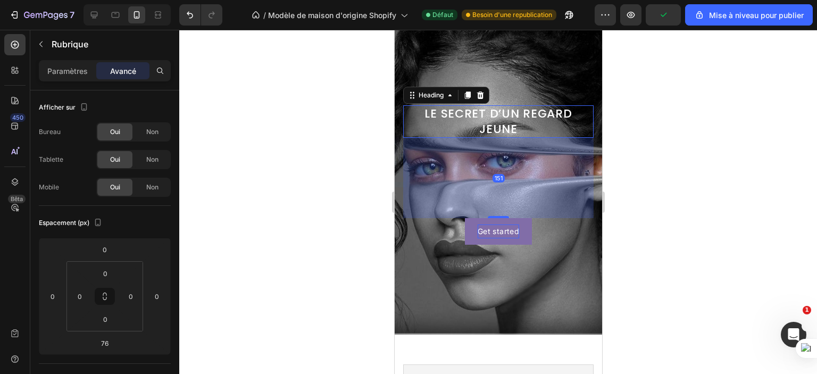
drag, startPoint x: 494, startPoint y: 197, endPoint x: 478, endPoint y: 237, distance: 42.8
click at [478, 237] on div "LE SECRET D’UN REGARD JEUNE Heading 151 Get started Button" at bounding box center [498, 174] width 191 height 139
type input "151"
click at [233, 209] on div at bounding box center [498, 202] width 638 height 344
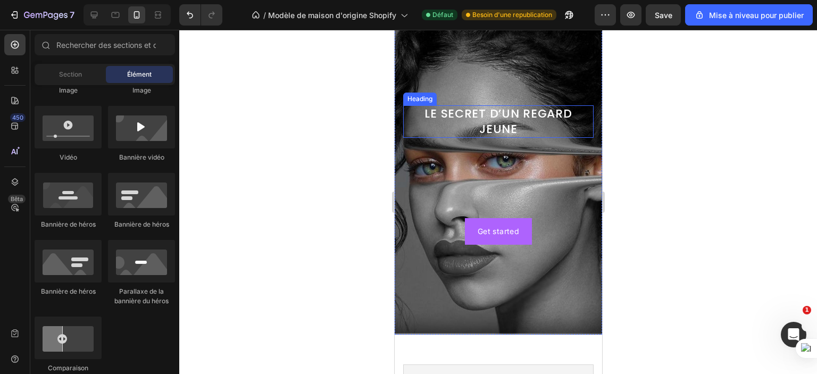
click at [511, 117] on p "LE SECRET D’UN REGARD JEUNE" at bounding box center [498, 121] width 188 height 30
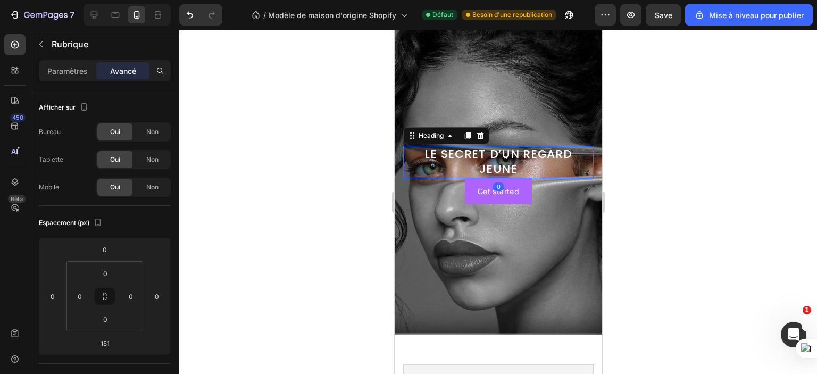
drag, startPoint x: 497, startPoint y: 217, endPoint x: 498, endPoint y: 130, distance: 86.2
click at [498, 130] on div "LE SECRET D’UN REGARD JEUNE Heading 0 Get started Button" at bounding box center [498, 174] width 208 height 319
type input "0"
click at [295, 157] on div at bounding box center [498, 202] width 638 height 344
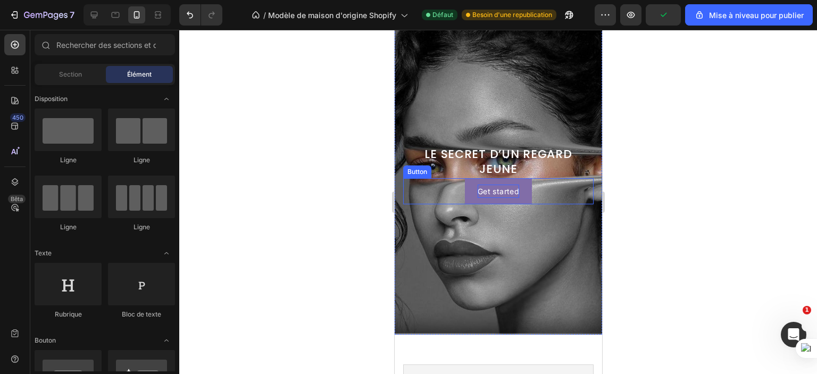
click at [492, 189] on div "Get started" at bounding box center [498, 191] width 42 height 13
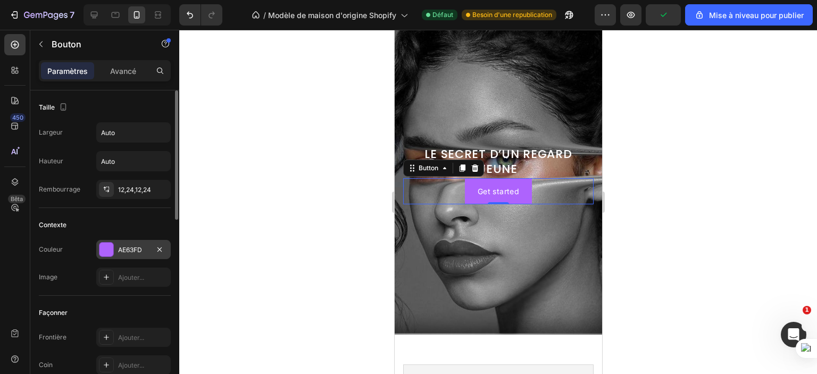
click at [125, 249] on font "AE63FD" at bounding box center [130, 250] width 24 height 8
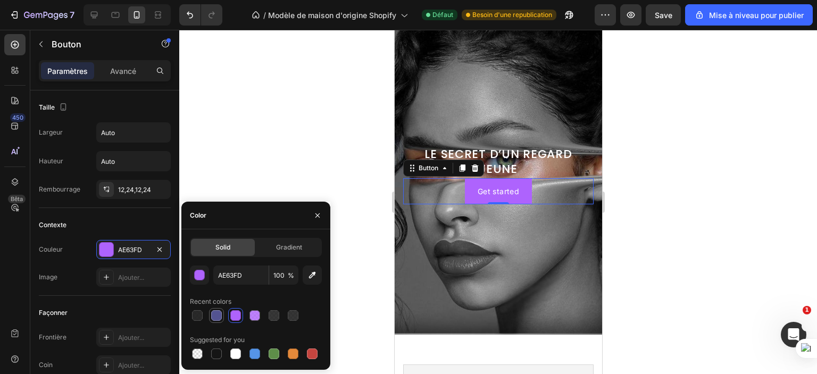
click at [221, 316] on div at bounding box center [216, 315] width 11 height 11
type input "535391"
click at [232, 146] on div at bounding box center [498, 202] width 638 height 344
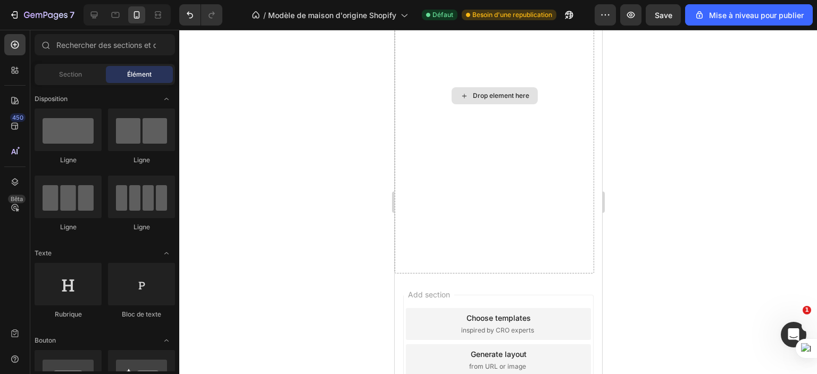
scroll to position [432, 0]
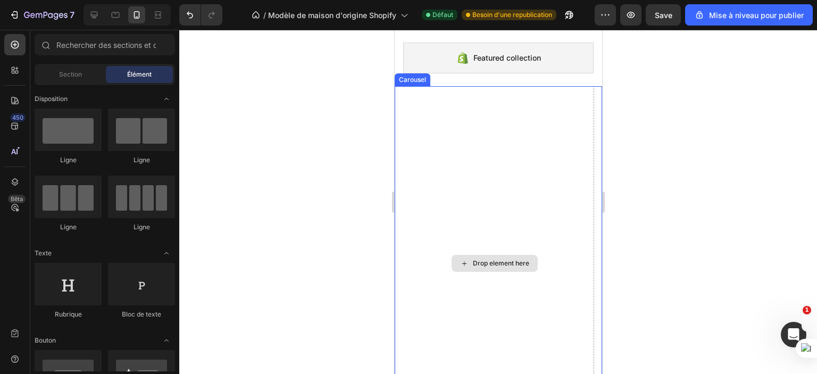
click at [481, 174] on div "Drop element here" at bounding box center [494, 263] width 200 height 355
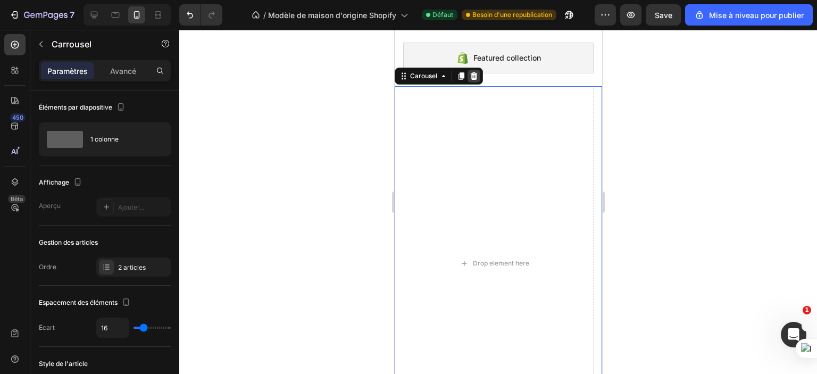
click at [479, 71] on div at bounding box center [473, 76] width 13 height 13
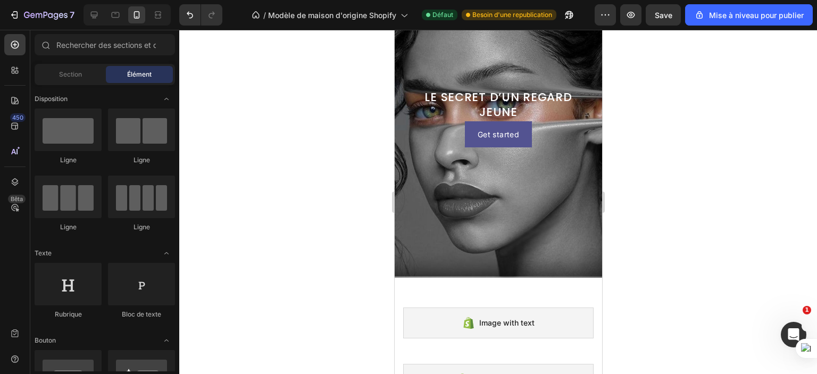
scroll to position [109, 0]
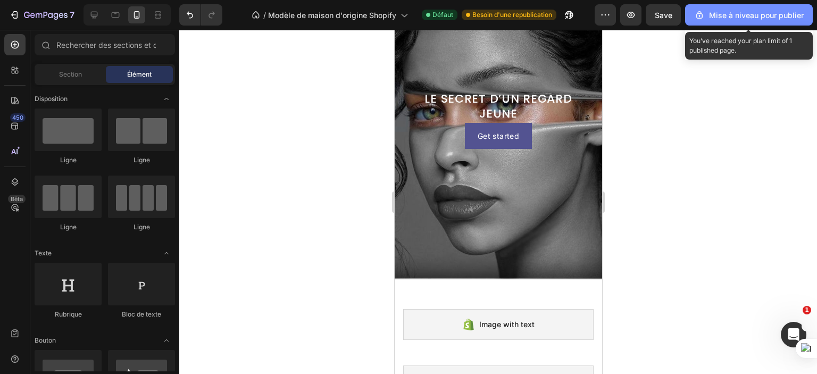
click at [728, 14] on font "Mise à niveau pour publier" at bounding box center [756, 15] width 95 height 9
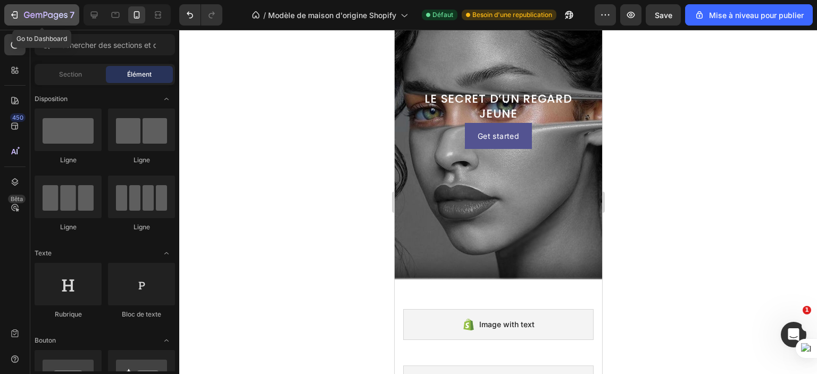
click at [9, 12] on icon "button" at bounding box center [14, 15] width 11 height 11
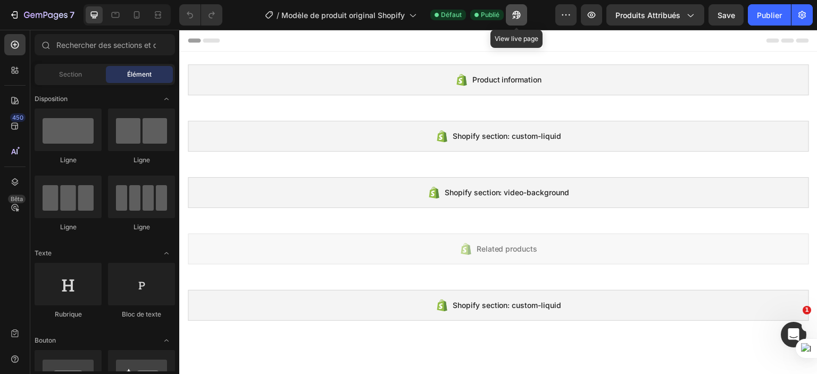
click at [518, 18] on icon "button" at bounding box center [516, 15] width 11 height 11
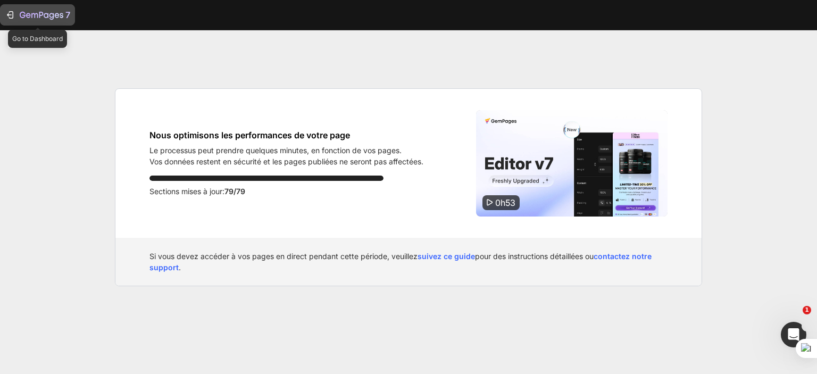
click at [6, 19] on icon "button" at bounding box center [10, 15] width 11 height 11
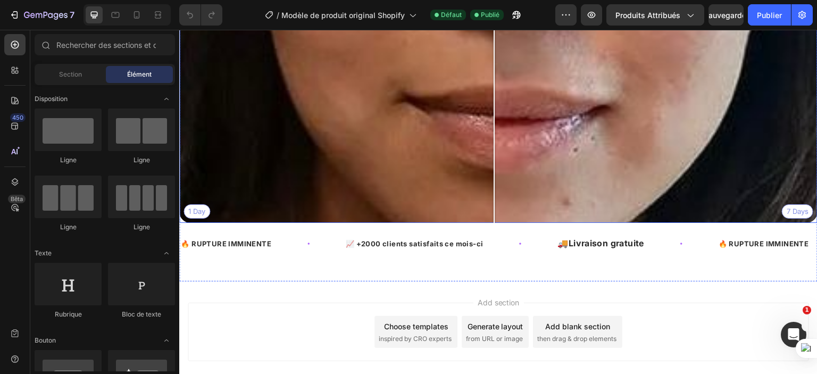
scroll to position [1127, 0]
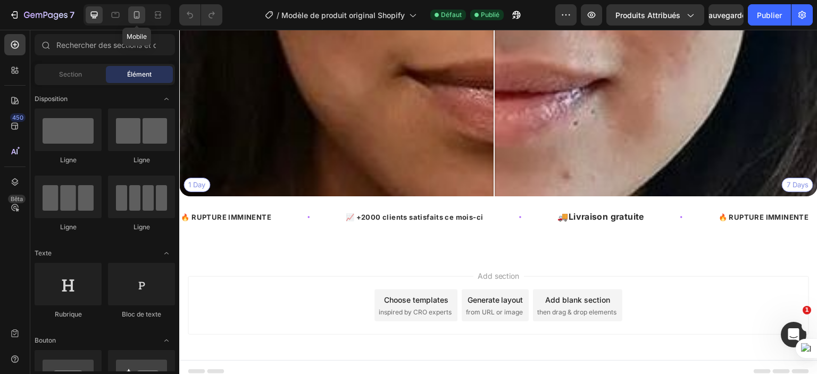
click at [143, 21] on div at bounding box center [136, 14] width 17 height 17
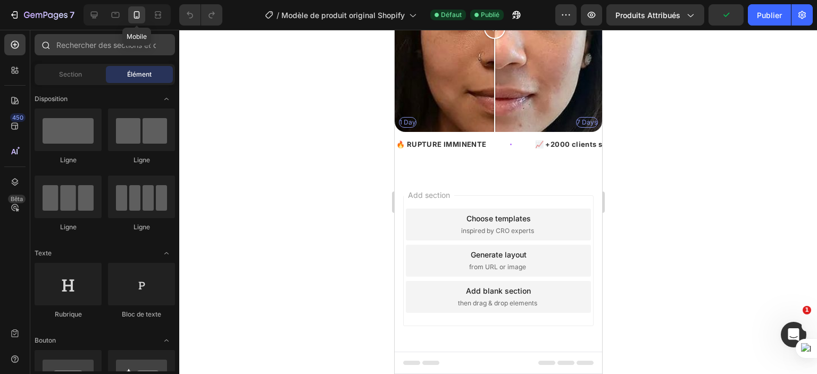
scroll to position [668, 0]
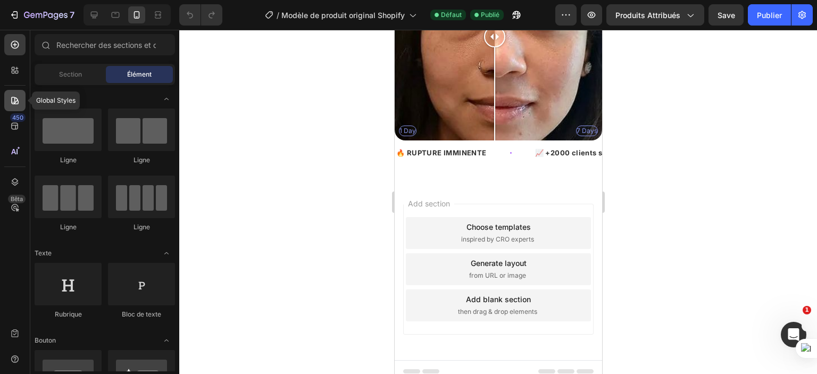
click at [17, 103] on icon at bounding box center [15, 100] width 11 height 11
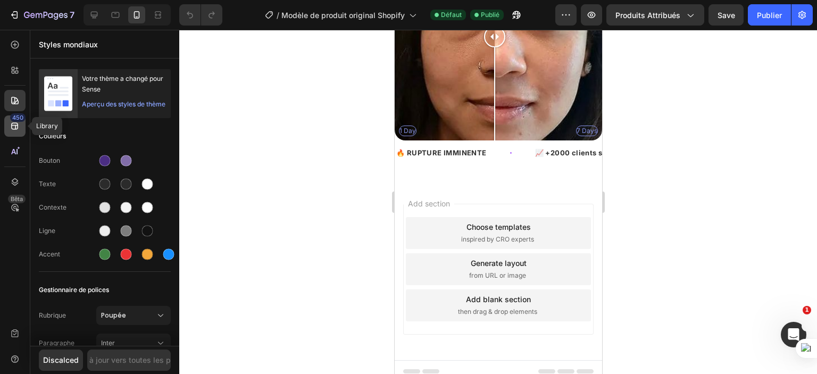
click at [15, 131] on div "450" at bounding box center [14, 125] width 21 height 21
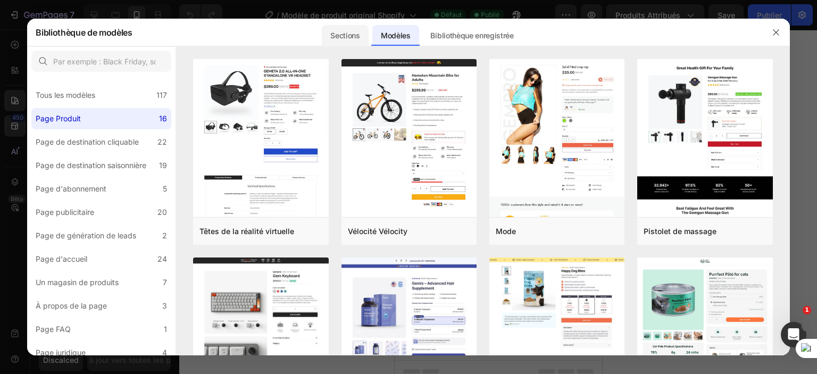
click at [342, 28] on div "Sections" at bounding box center [345, 35] width 46 height 21
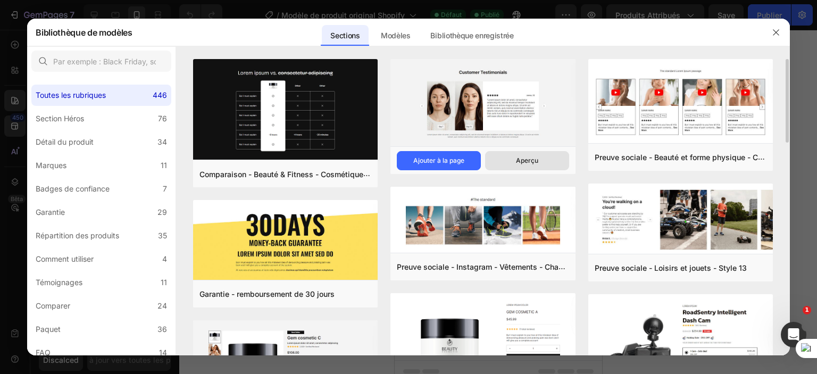
click at [532, 163] on font "Aperçu" at bounding box center [527, 160] width 22 height 8
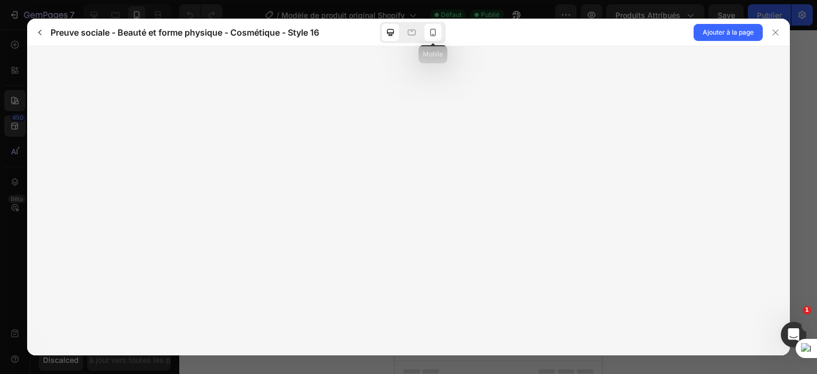
click at [434, 28] on icon at bounding box center [433, 32] width 11 height 11
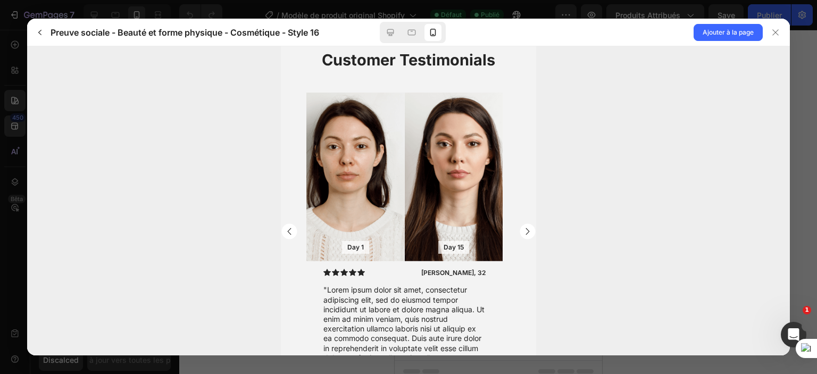
scroll to position [0, 0]
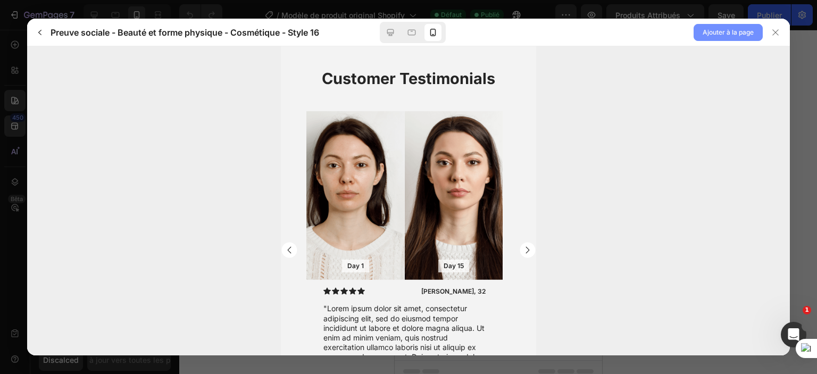
click at [741, 25] on button "Ajouter à la page" at bounding box center [728, 32] width 69 height 17
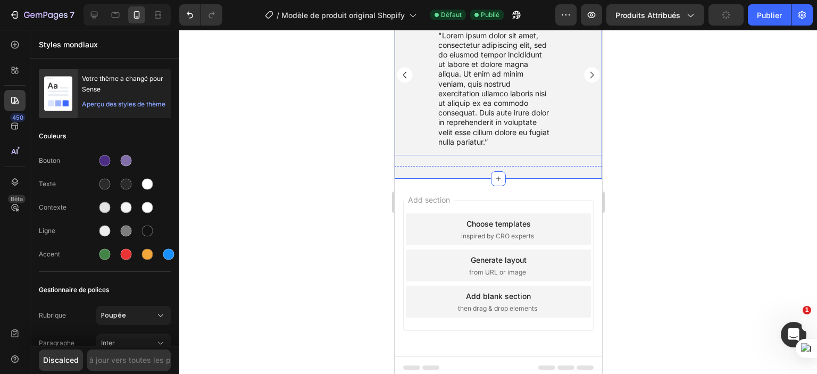
scroll to position [711, 0]
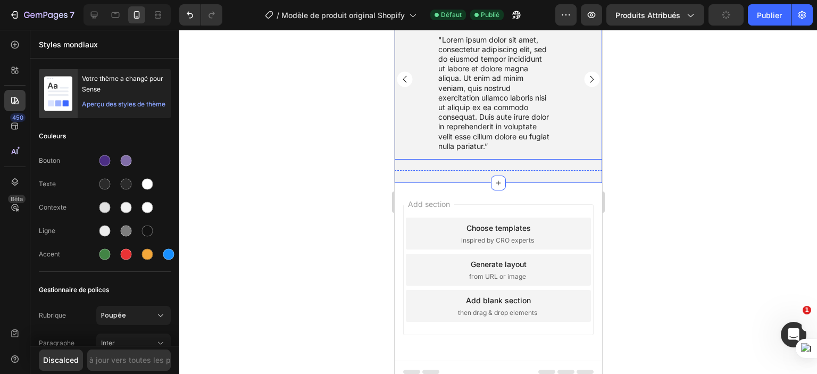
click at [571, 160] on div "Day 1 Text Block Hero Banner Day 15 Text Block Hero Banner Row Icon Icon Icon I…" at bounding box center [498, 79] width 208 height 161
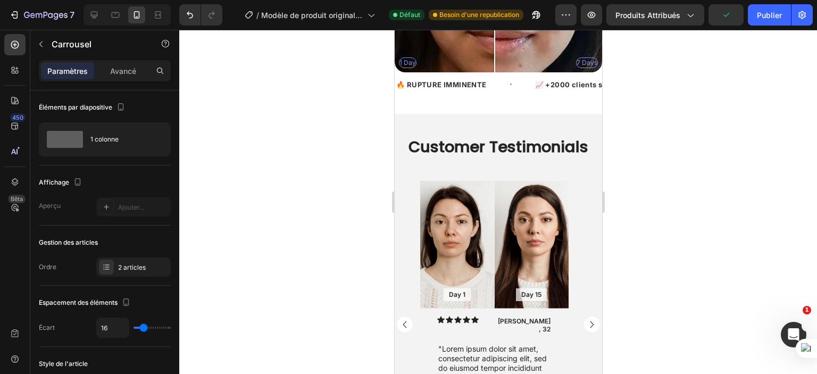
scroll to position [816, 0]
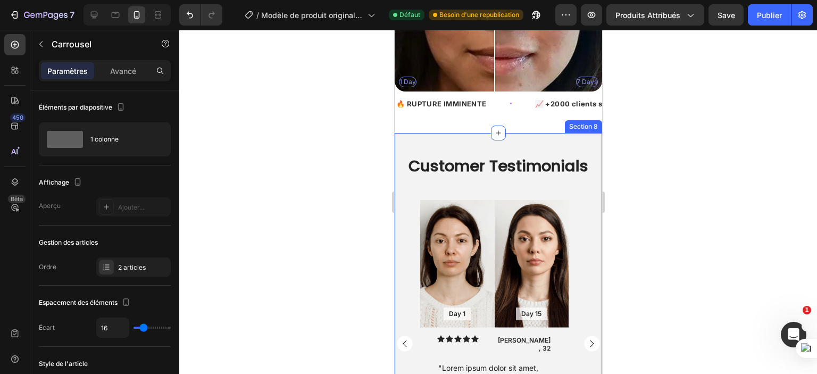
click at [454, 133] on div "Customer Testimonials Heading Day 1 Text Block Hero Banner Day 15 Text Block He…" at bounding box center [498, 322] width 208 height 378
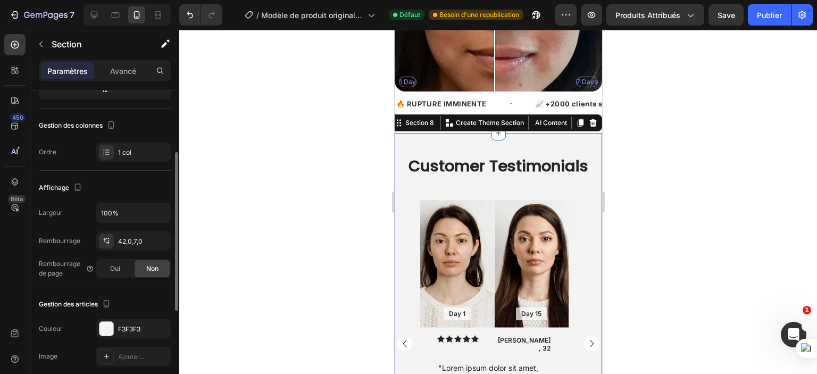
scroll to position [122, 0]
click at [164, 239] on button "button" at bounding box center [159, 240] width 13 height 13
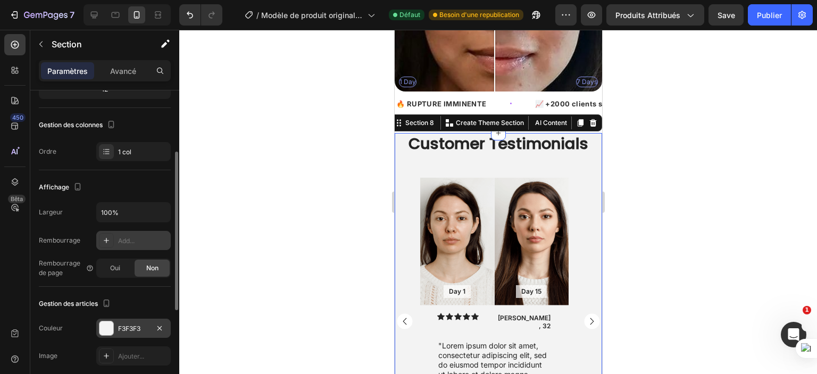
click at [114, 328] on div "F3F3F3" at bounding box center [133, 328] width 75 height 19
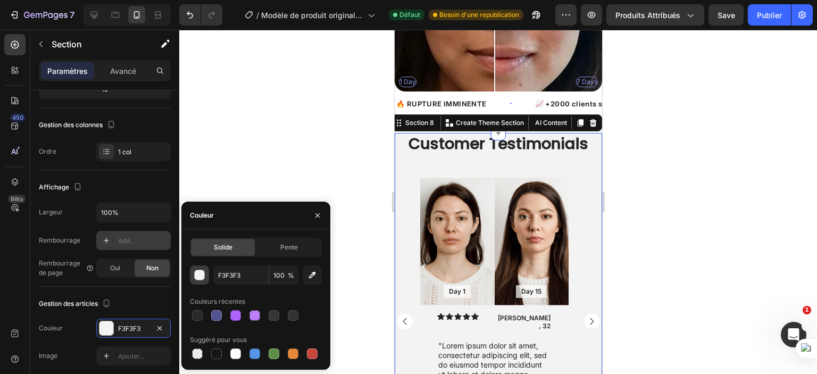
drag, startPoint x: 195, startPoint y: 353, endPoint x: 196, endPoint y: 273, distance: 79.8
click at [195, 353] on div at bounding box center [197, 354] width 11 height 11
type input "000000"
type input "0"
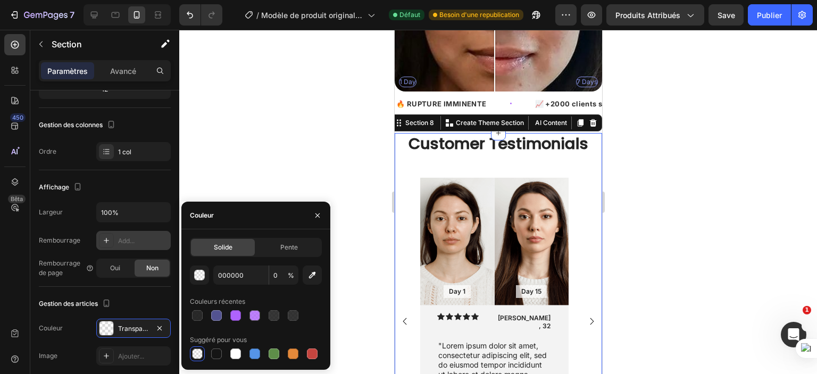
click at [213, 142] on div at bounding box center [498, 202] width 638 height 344
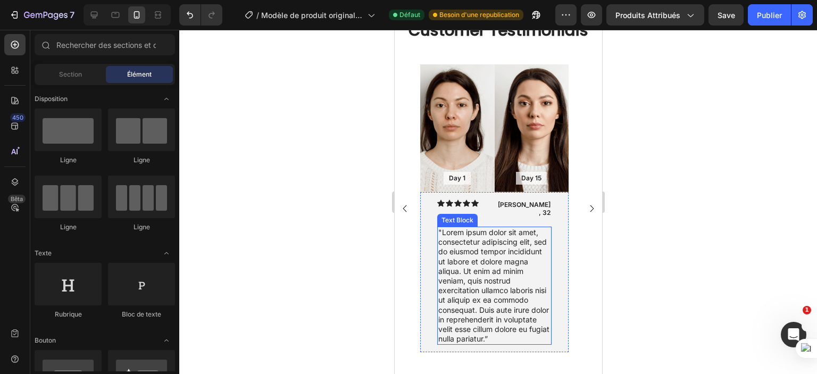
scroll to position [922, 0]
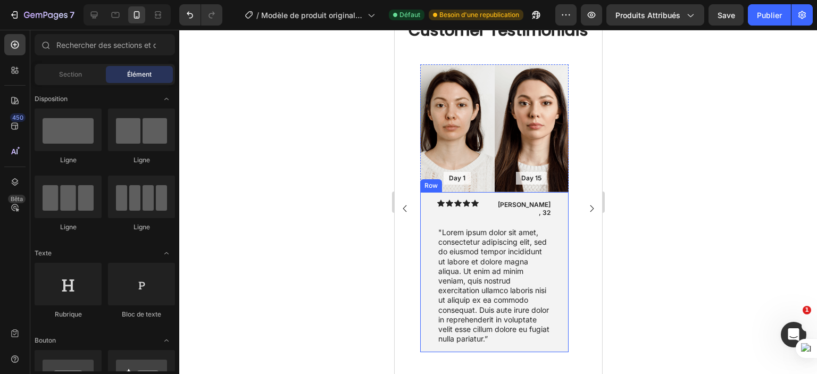
click at [425, 242] on div "Icon Icon Icon Icon Icon Icon List James, 32 Text Block Row "Lorem ipsum dolor …" at bounding box center [494, 272] width 148 height 161
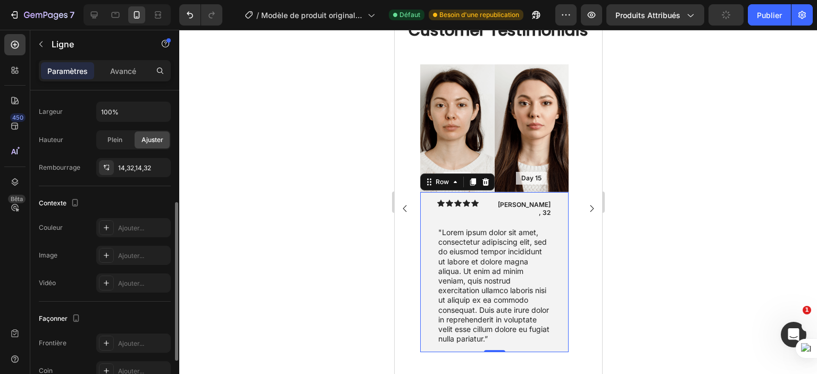
scroll to position [222, 0]
click at [127, 225] on font "Ajouter..." at bounding box center [131, 229] width 26 height 8
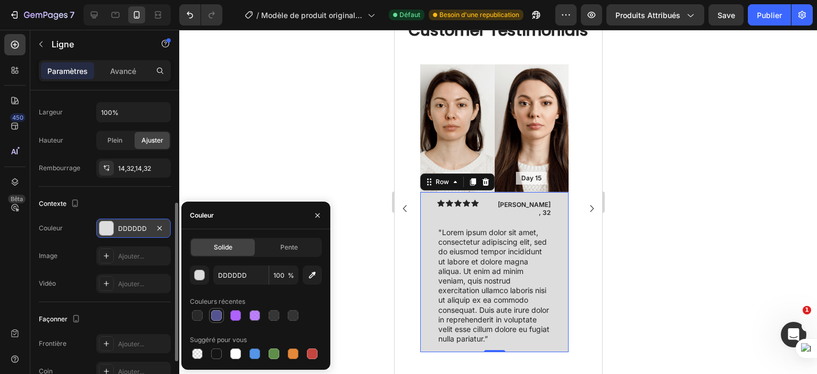
click at [213, 318] on div at bounding box center [216, 315] width 11 height 11
type input "535391"
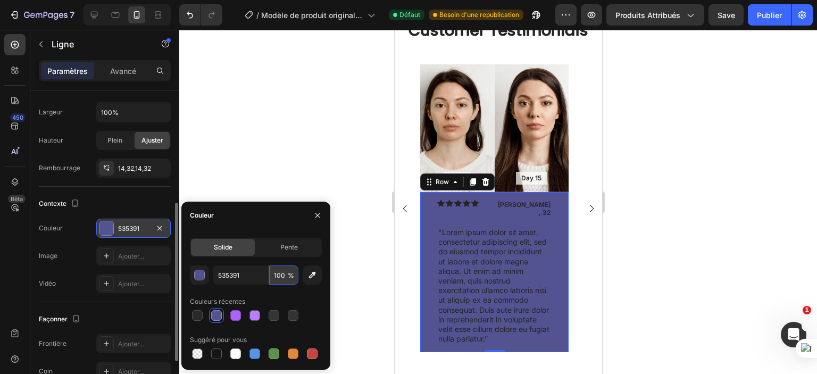
click at [279, 276] on input "100" at bounding box center [283, 275] width 29 height 19
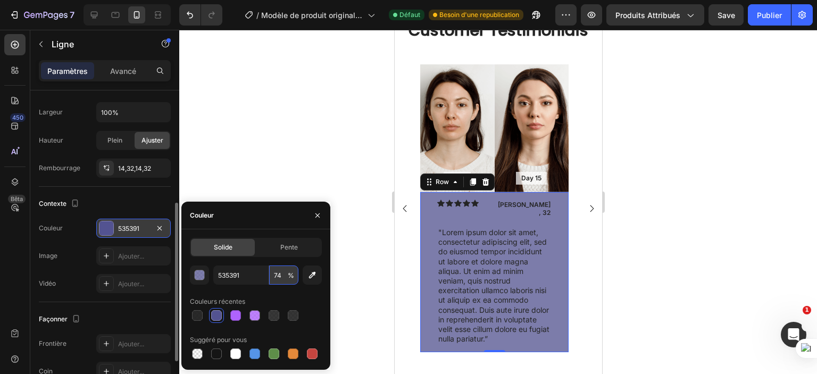
type input "7"
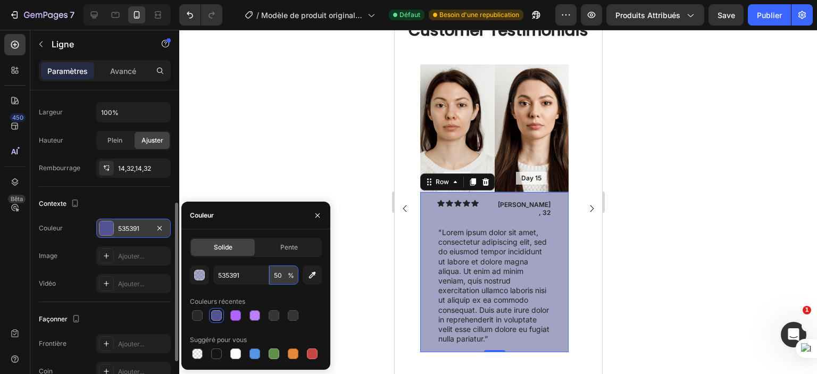
type input "5"
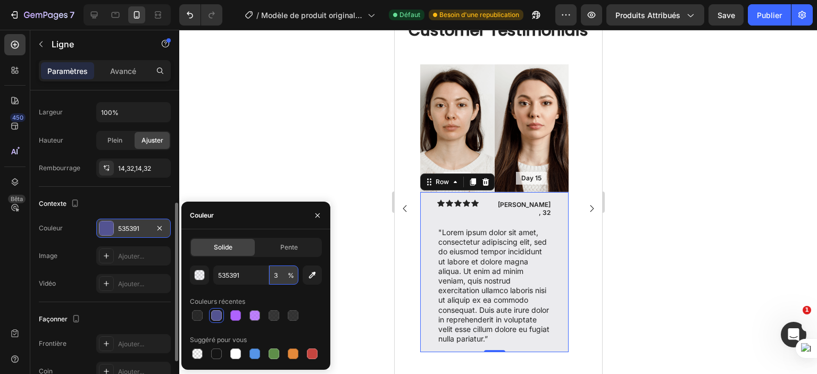
type input "30"
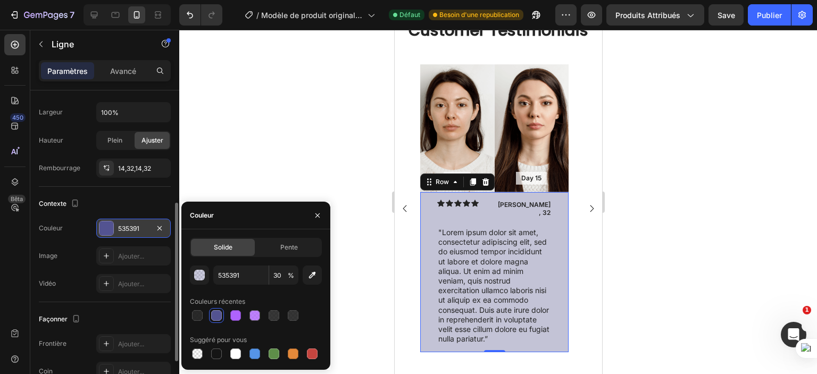
click at [231, 165] on div at bounding box center [498, 202] width 638 height 344
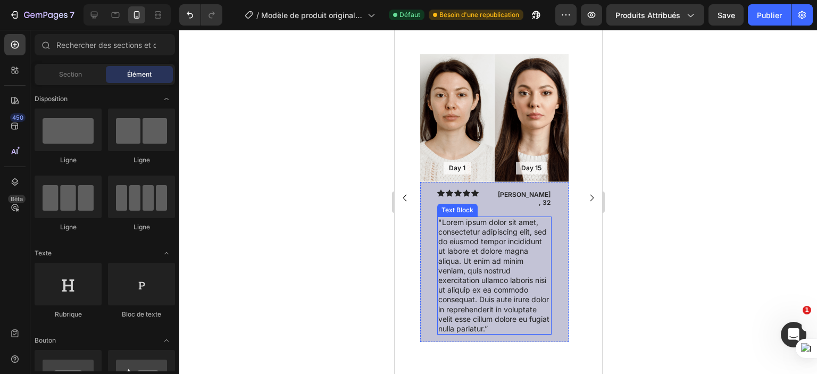
scroll to position [730, 0]
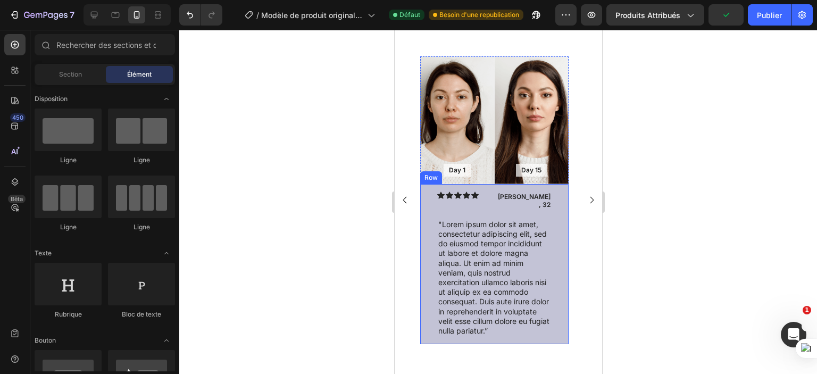
click at [558, 210] on div "Icon Icon Icon Icon Icon Icon List James, 32 Text Block Row "Lorem ipsum dolor …" at bounding box center [494, 264] width 148 height 161
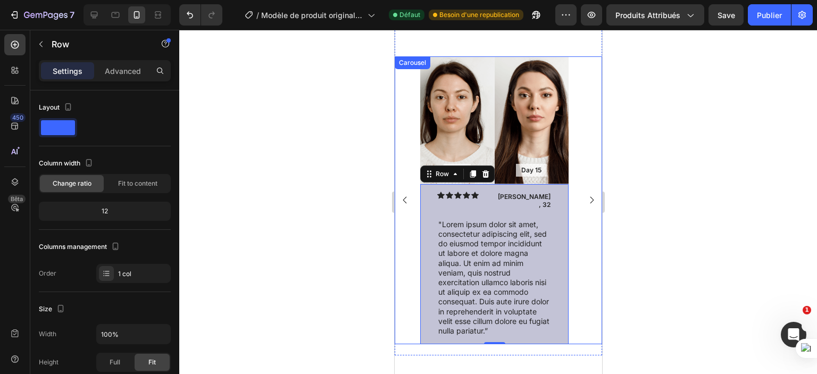
click at [579, 97] on div "Day 1 Text Block Hero Banner Day 15 Text Block Hero Banner Row Icon Icon Icon I…" at bounding box center [498, 200] width 208 height 288
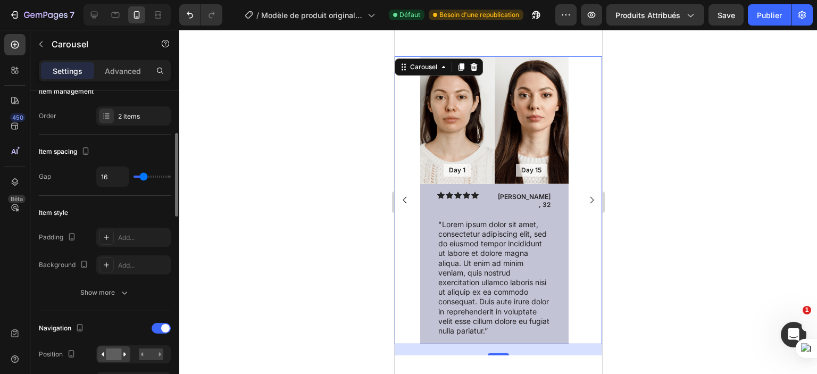
scroll to position [153, 0]
click at [137, 110] on div "2 items" at bounding box center [143, 115] width 50 height 10
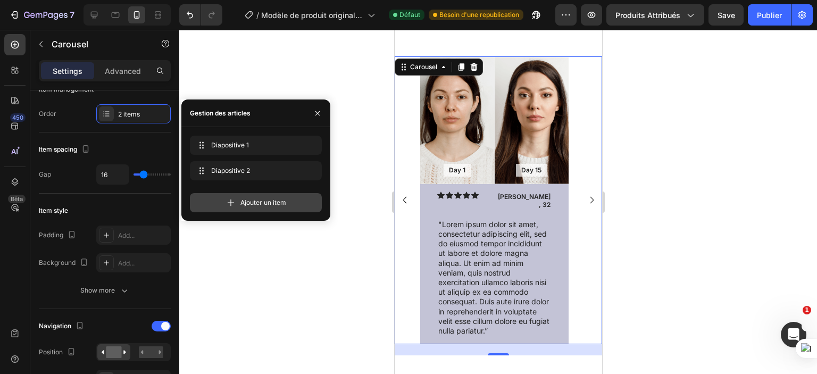
click at [238, 202] on div "Ajouter un item" at bounding box center [256, 202] width 132 height 19
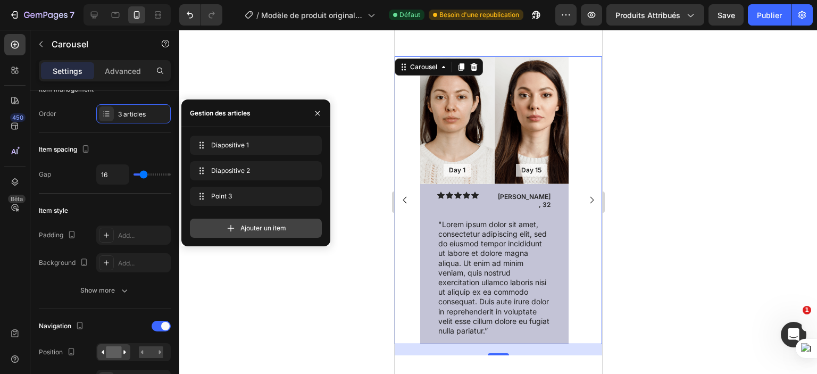
click at [249, 229] on font "Ajouter un item" at bounding box center [264, 228] width 46 height 8
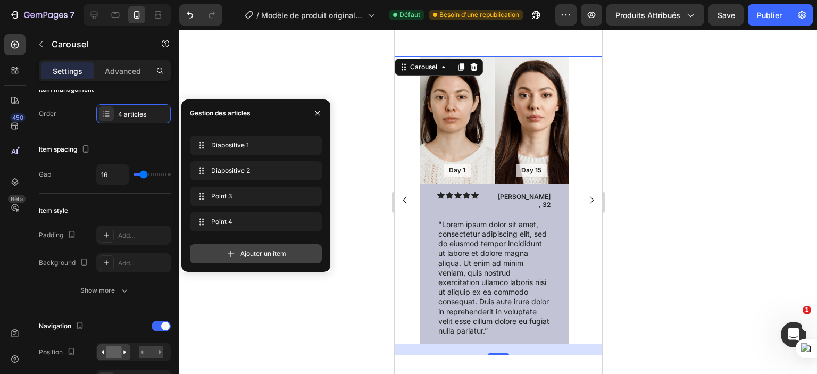
click at [254, 253] on font "Ajouter un item" at bounding box center [264, 254] width 46 height 8
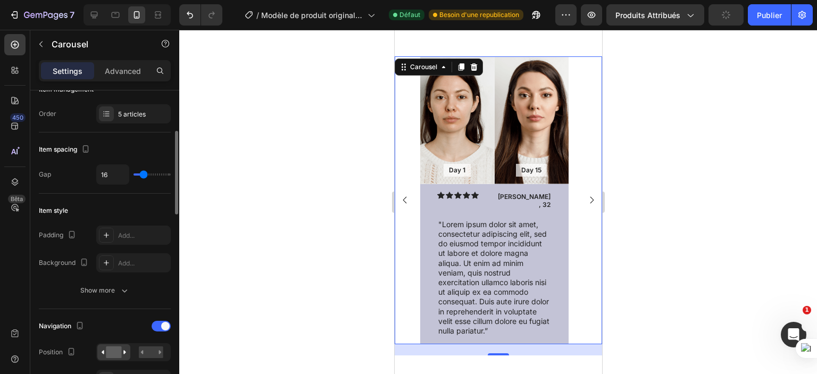
click at [155, 198] on div "Item style Padding Add... Background Add... Show more" at bounding box center [105, 251] width 132 height 115
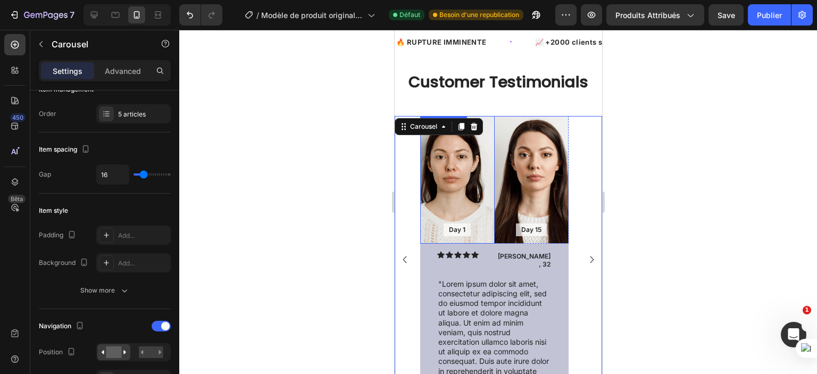
scroll to position [877, 0]
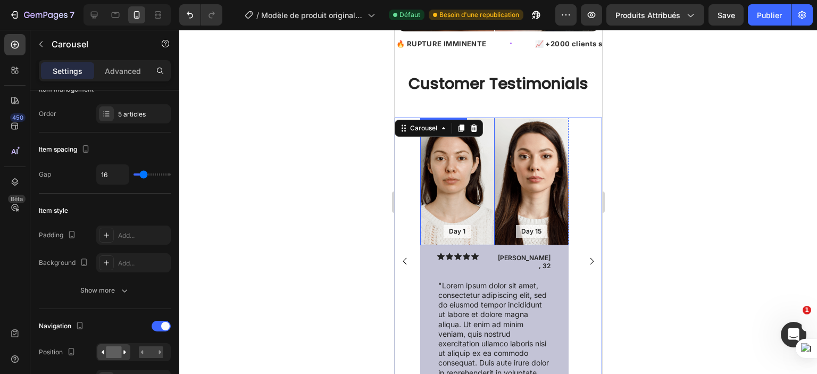
click at [441, 178] on div "Background Image" at bounding box center [457, 182] width 75 height 128
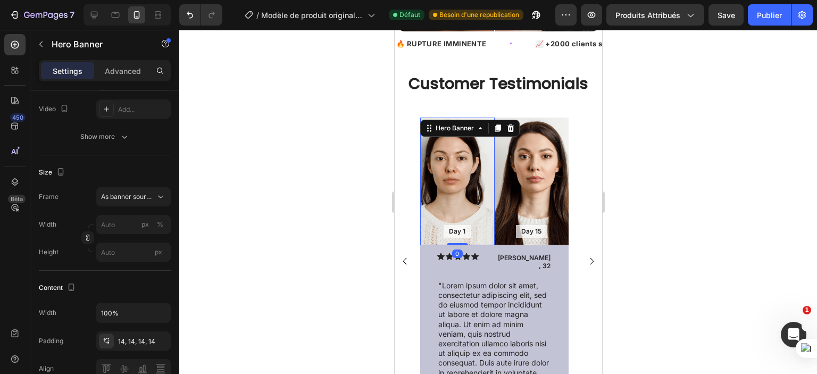
scroll to position [0, 0]
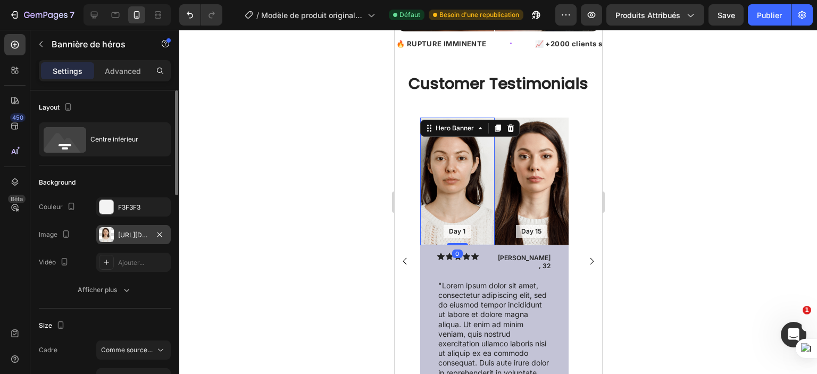
click at [122, 233] on font "https://cdn.shopify.com/s/files/1/0702/3591/4412/files/gempages_578234316434178…" at bounding box center [152, 235] width 69 height 8
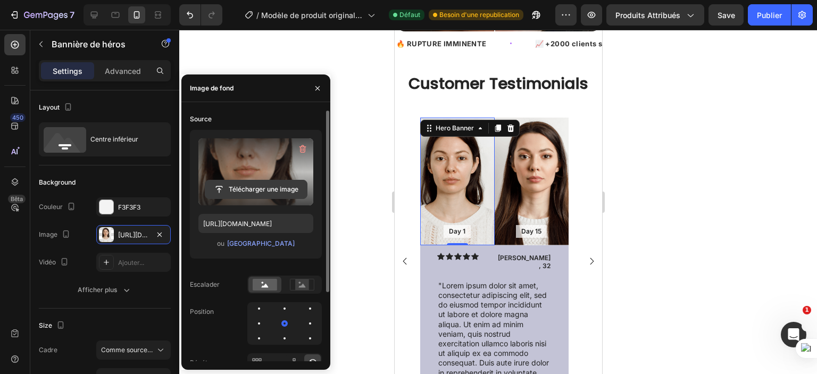
click at [263, 189] on input "file" at bounding box center [256, 189] width 102 height 18
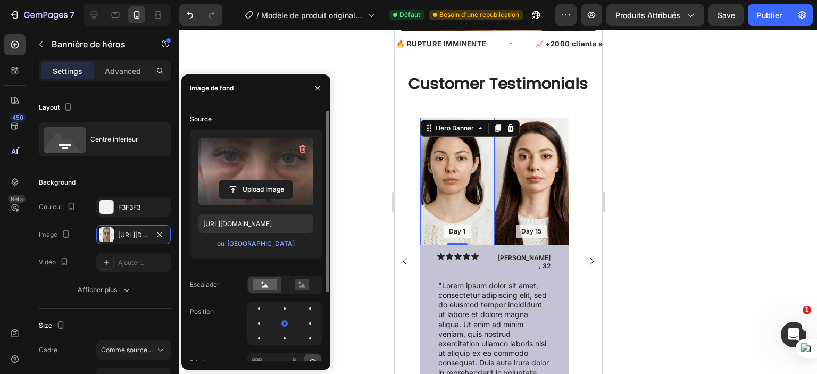
type input "https://cdn.shopify.com/s/files/1/0702/3591/4412/files/gempages_578234316434178…"
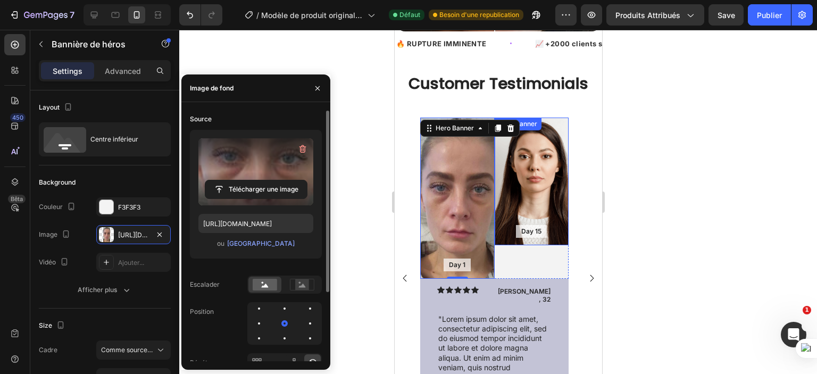
click at [531, 195] on div "Background Image" at bounding box center [531, 182] width 75 height 128
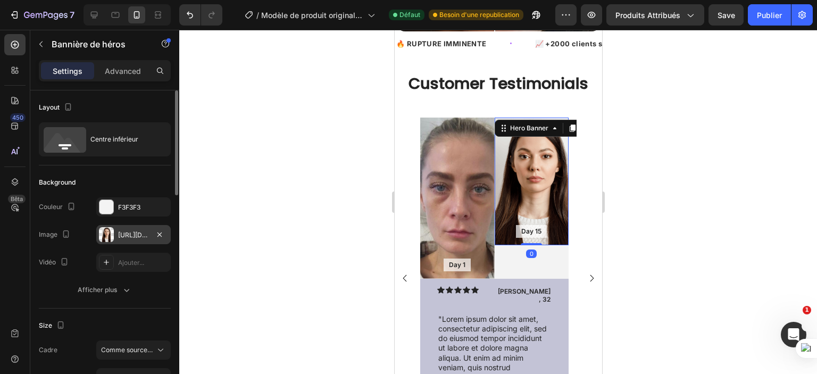
click at [144, 233] on font "https://cdn.shopify.com/s/files/1/0702/3591/4412/files/gempages_578234316434178…" at bounding box center [152, 235] width 69 height 8
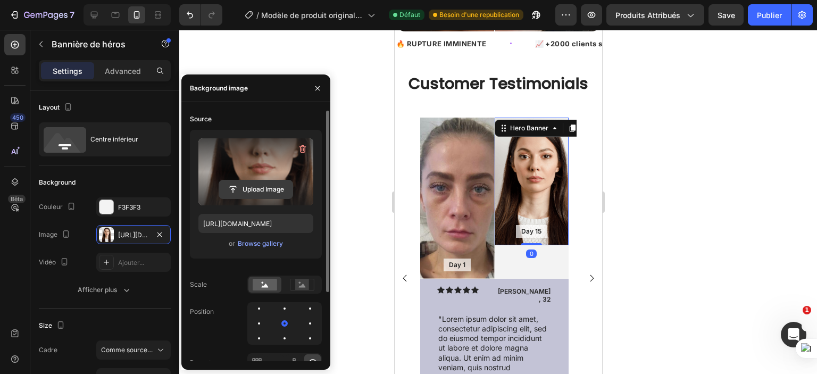
click at [257, 189] on input "file" at bounding box center [255, 189] width 73 height 18
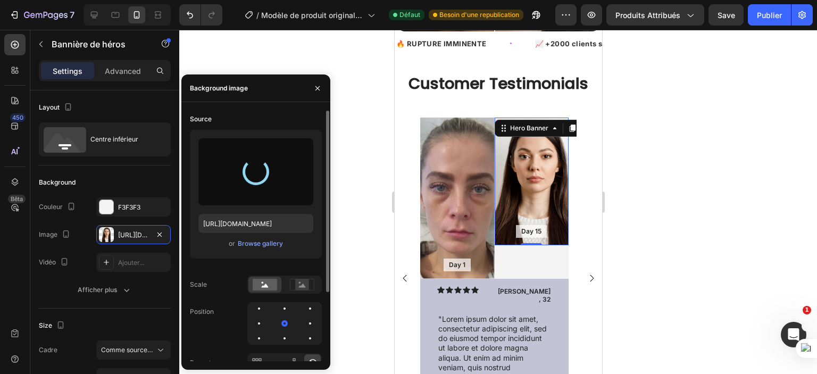
type input "https://cdn.shopify.com/s/files/1/0702/3591/4412/files/gempages_578234316434178…"
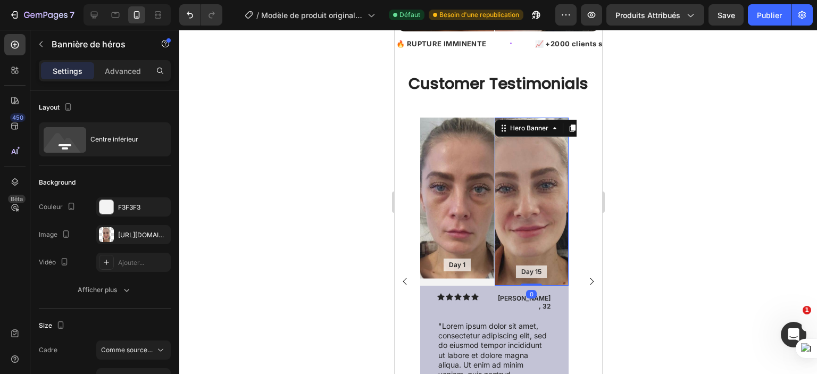
click at [533, 272] on div "Day 15 Text Block Hero Banner 0" at bounding box center [531, 202] width 75 height 168
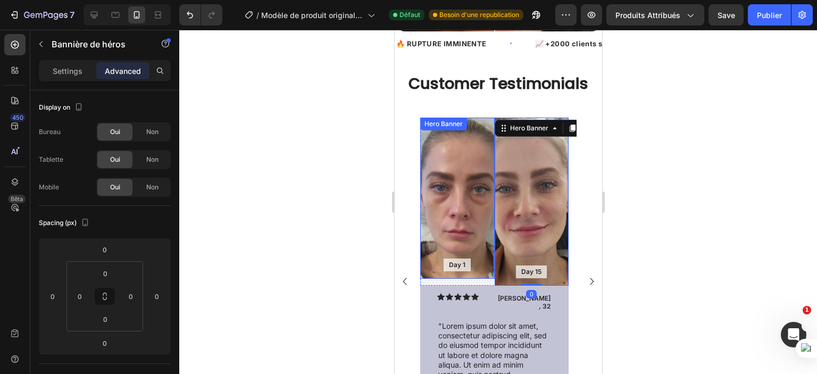
click at [436, 226] on div "Background Image" at bounding box center [457, 198] width 75 height 161
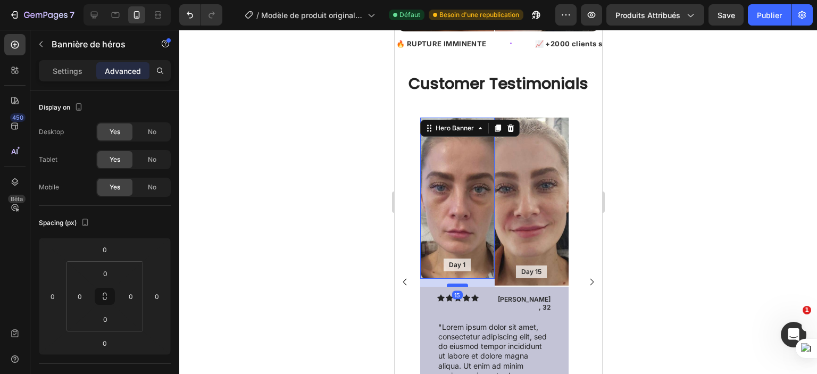
drag, startPoint x: 455, startPoint y: 268, endPoint x: 459, endPoint y: 276, distance: 9.0
click at [459, 284] on div at bounding box center [457, 285] width 21 height 3
drag, startPoint x: 458, startPoint y: 278, endPoint x: 458, endPoint y: 272, distance: 6.4
click at [458, 277] on div at bounding box center [457, 278] width 21 height 3
type input "3"
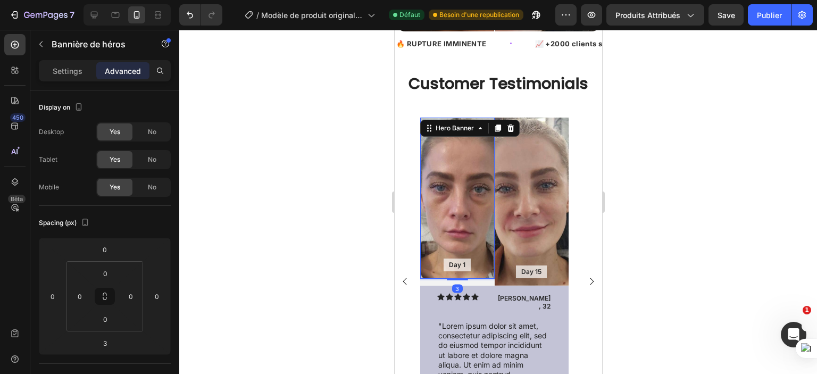
click at [334, 245] on div at bounding box center [498, 202] width 638 height 344
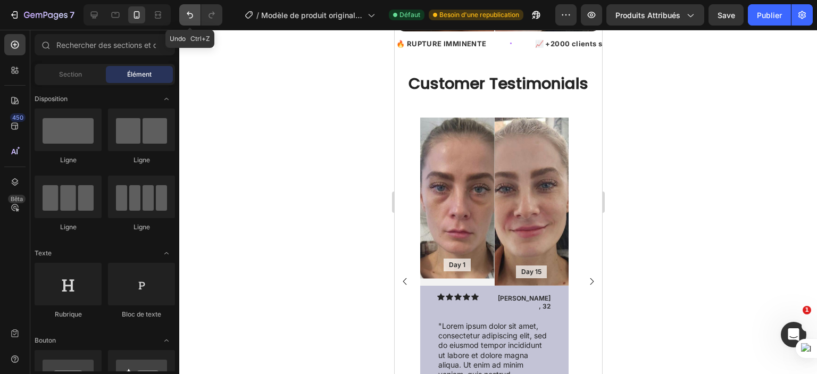
click at [199, 12] on button "Annuler/Refaire" at bounding box center [189, 14] width 21 height 21
click at [191, 14] on icon "Annuler/Refaire" at bounding box center [190, 15] width 6 height 7
click at [189, 16] on icon "Annuler/Refaire" at bounding box center [190, 15] width 11 height 11
click at [188, 18] on icon "Annuler/Refaire" at bounding box center [190, 15] width 11 height 11
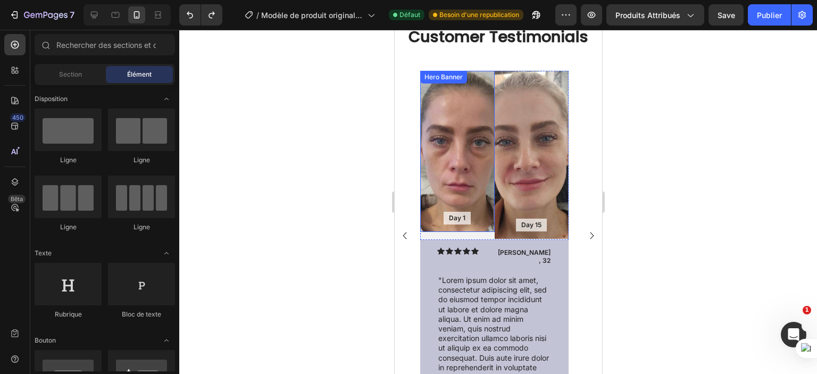
scroll to position [930, 0]
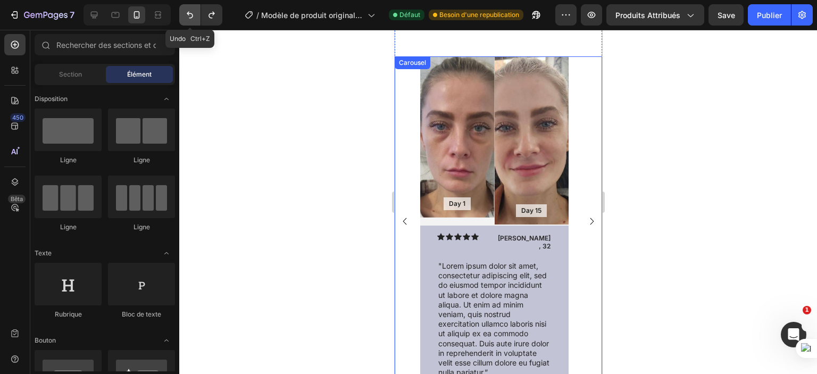
click at [187, 12] on icon "Annuler/Refaire" at bounding box center [190, 15] width 11 height 11
click at [211, 12] on icon "Annuler/Refaire" at bounding box center [211, 15] width 11 height 11
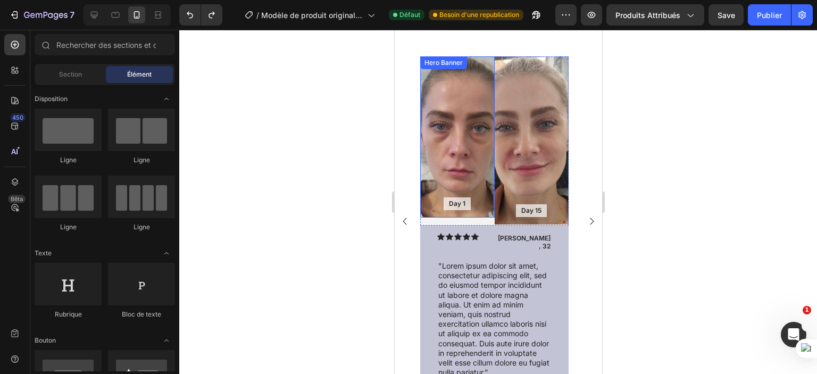
click at [447, 128] on div "Background Image" at bounding box center [457, 136] width 75 height 161
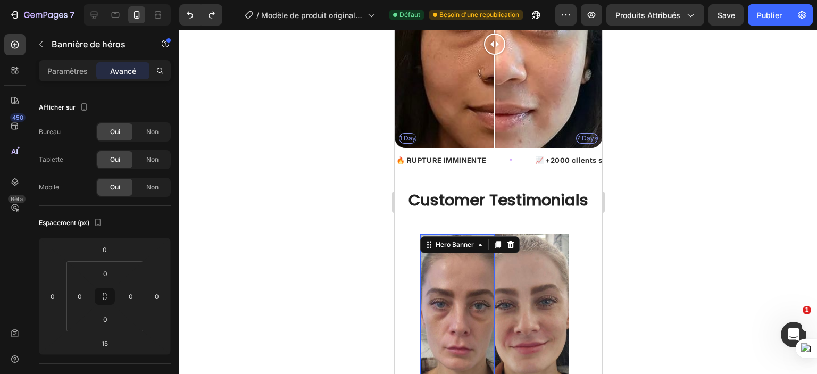
scroll to position [797, 0]
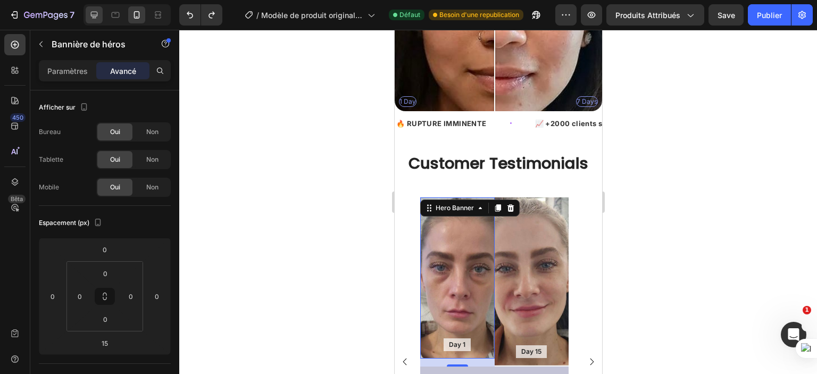
click at [100, 17] on div at bounding box center [94, 14] width 17 height 17
type input "0"
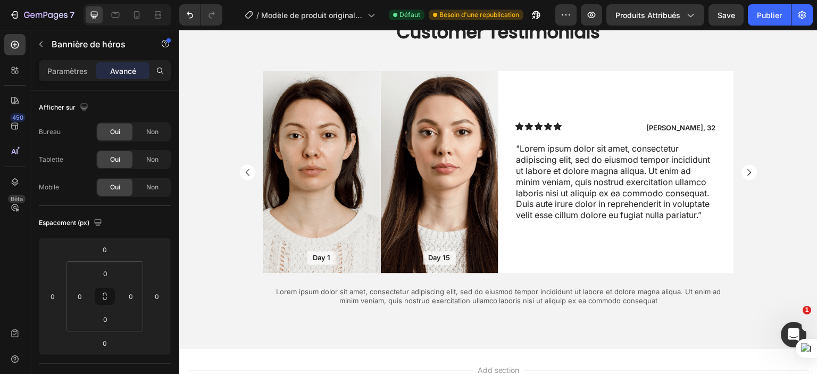
scroll to position [1397, 0]
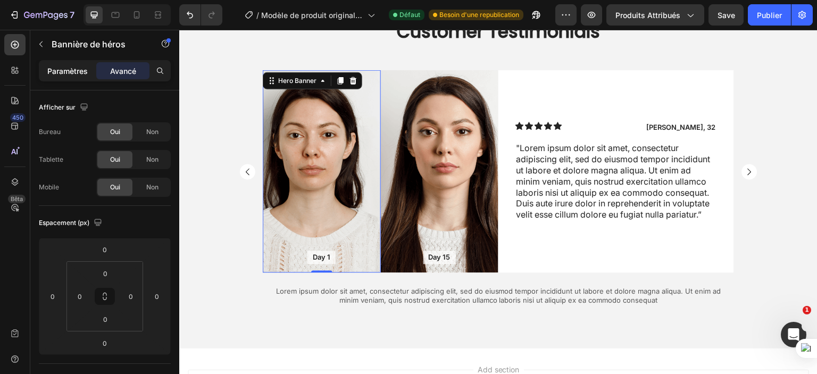
click at [70, 74] on font "Paramètres" at bounding box center [67, 71] width 40 height 9
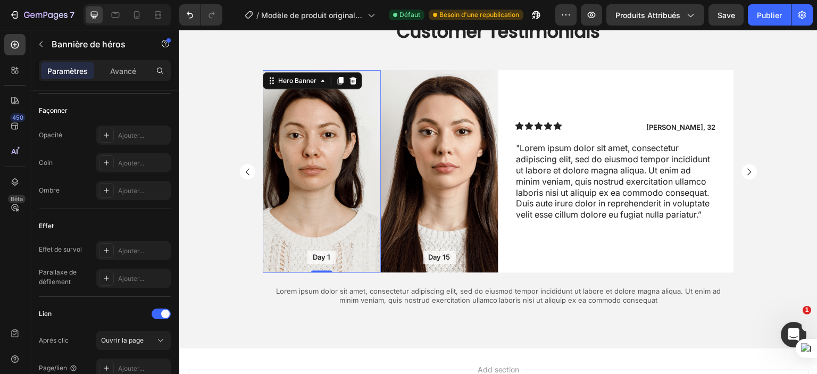
scroll to position [625, 0]
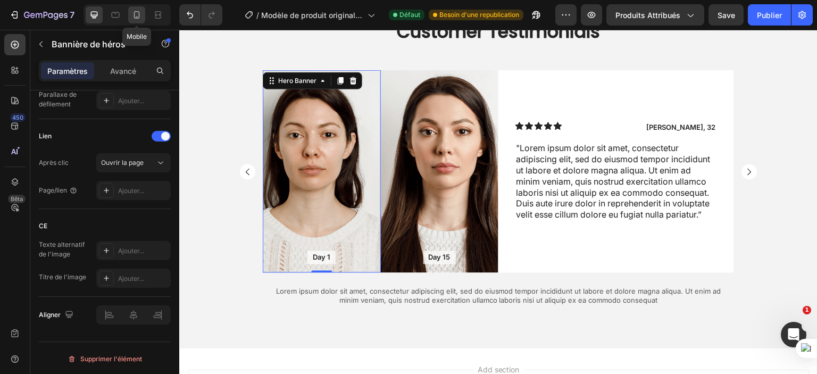
click at [137, 16] on icon at bounding box center [136, 15] width 11 height 11
type input "100%"
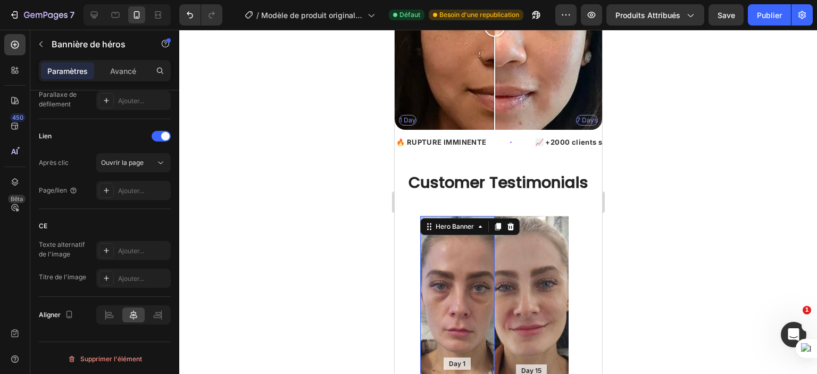
scroll to position [720, 0]
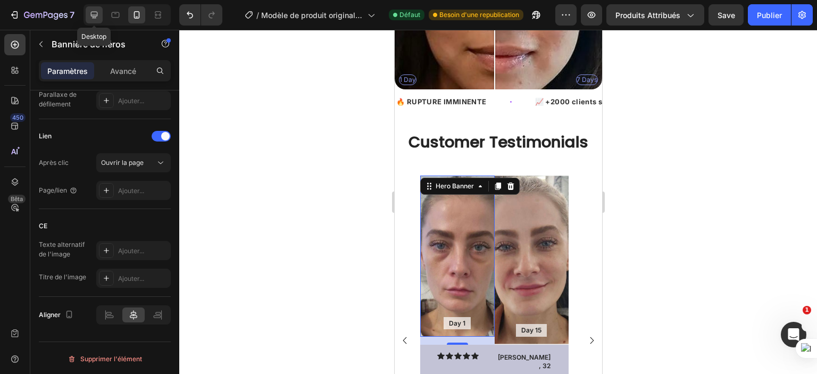
click at [92, 12] on icon at bounding box center [94, 15] width 7 height 7
type input "100"
type input "1200"
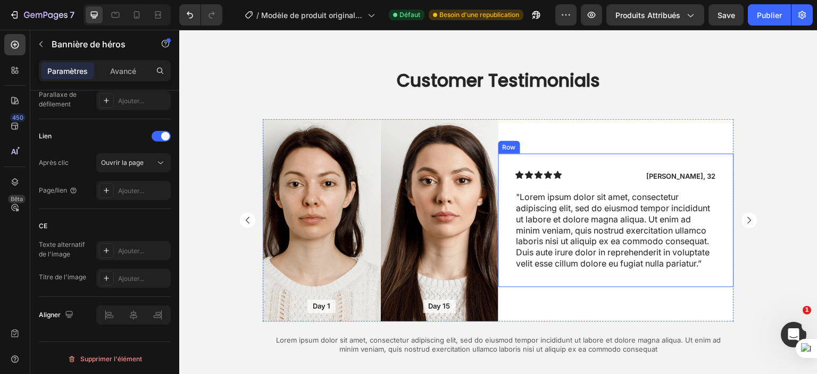
scroll to position [1358, 0]
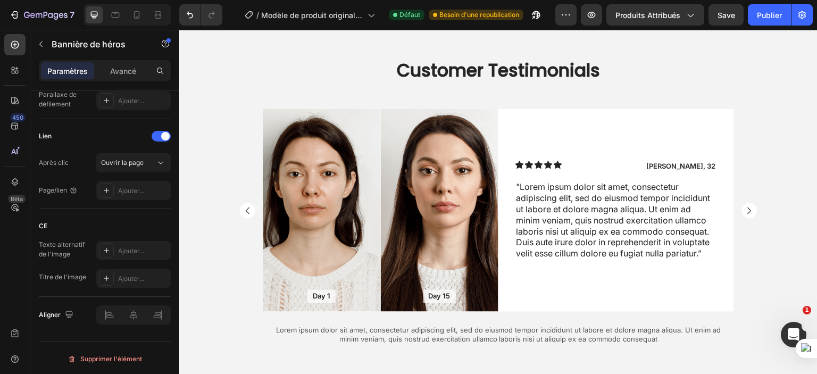
click at [320, 202] on div "Background Image" at bounding box center [322, 210] width 118 height 203
click at [296, 178] on div "Background Image" at bounding box center [322, 210] width 118 height 203
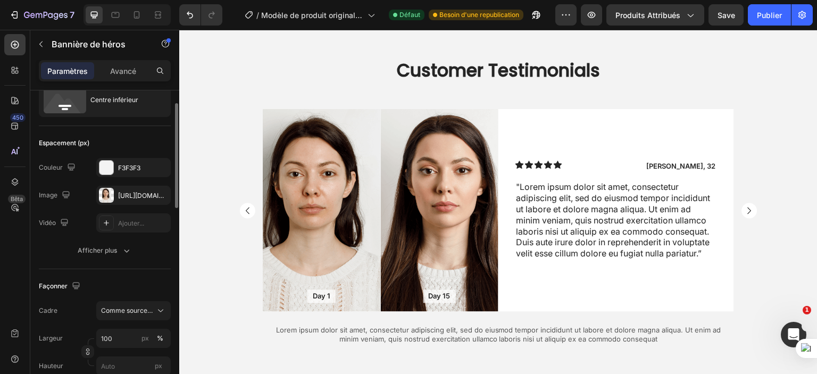
scroll to position [0, 0]
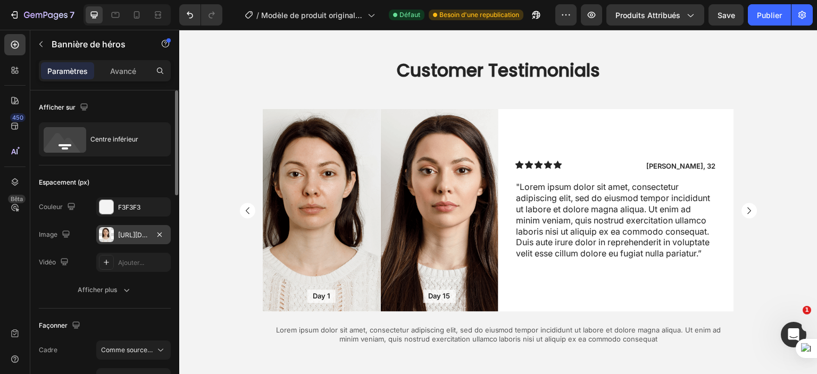
click at [114, 235] on div "https://cdn.shopify.com/s/files/1/0702/3591/4412/files/gempages_578234316434178…" at bounding box center [133, 234] width 75 height 19
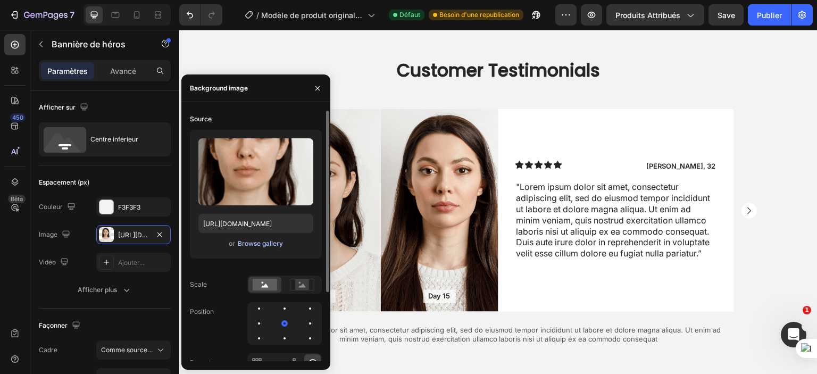
click at [243, 242] on div "Browse gallery" at bounding box center [260, 244] width 45 height 10
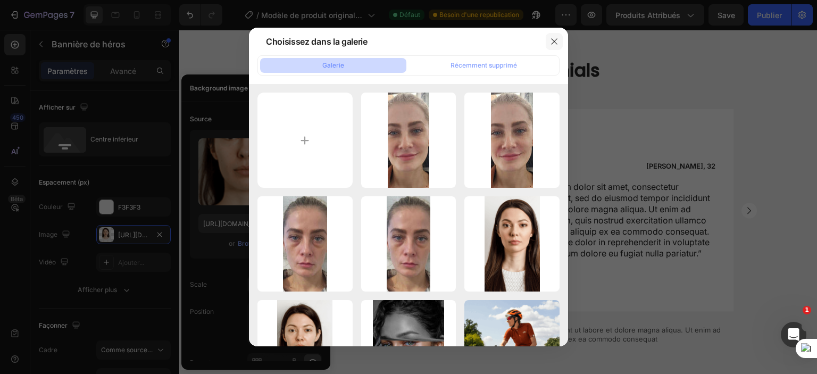
click at [553, 39] on icon "button" at bounding box center [554, 41] width 9 height 9
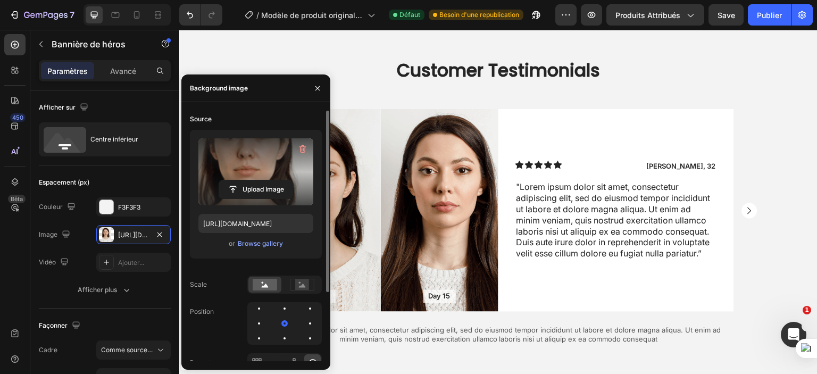
click at [252, 158] on label at bounding box center [256, 171] width 115 height 67
click at [252, 180] on input "file" at bounding box center [255, 189] width 73 height 18
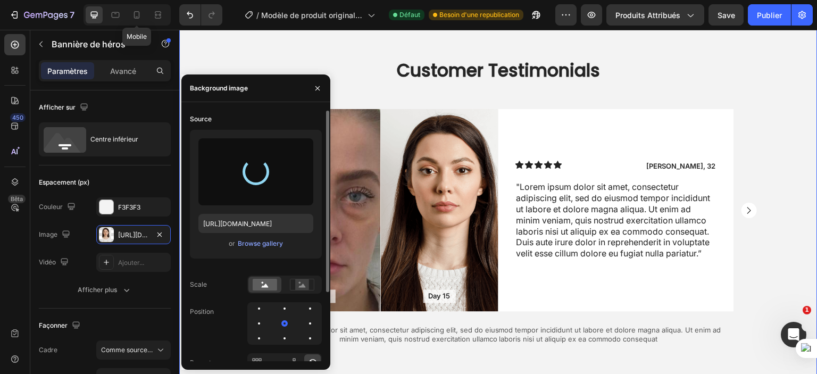
type input "[URL][DOMAIN_NAME]"
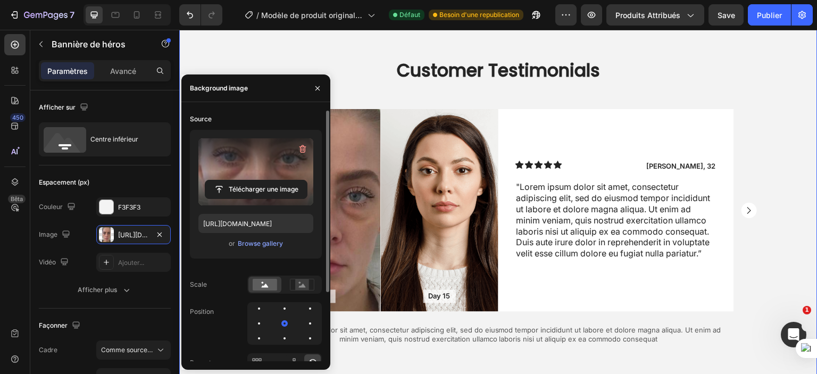
click at [194, 40] on div "Customer Testimonials Heading Day 1 Text Block Hero Banner Day 15 Text Block He…" at bounding box center [498, 201] width 639 height 371
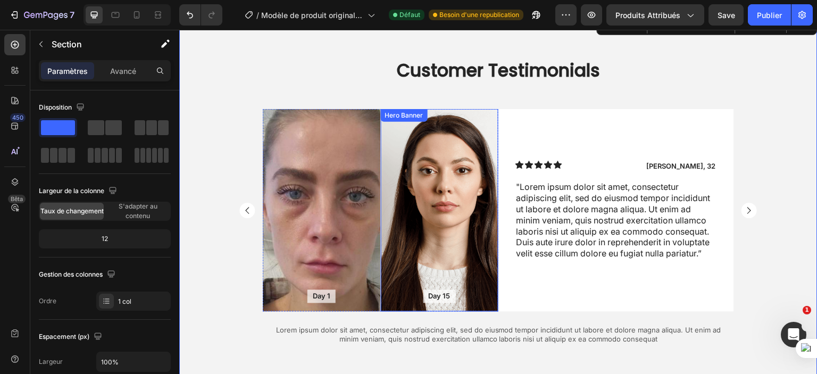
click at [425, 213] on div "Background Image" at bounding box center [440, 210] width 118 height 203
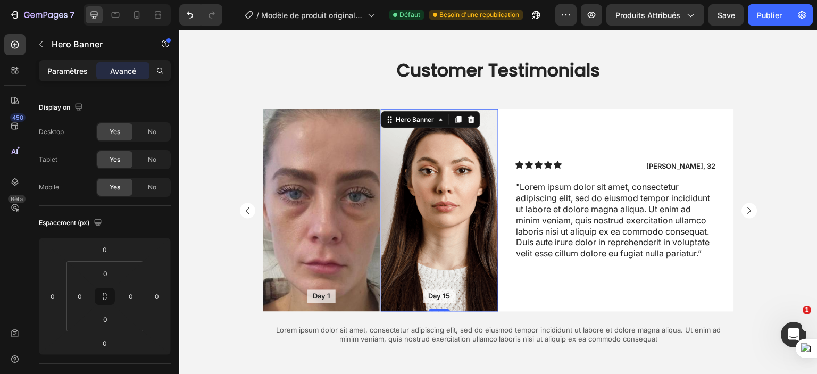
click at [73, 72] on font "Paramètres" at bounding box center [67, 71] width 40 height 9
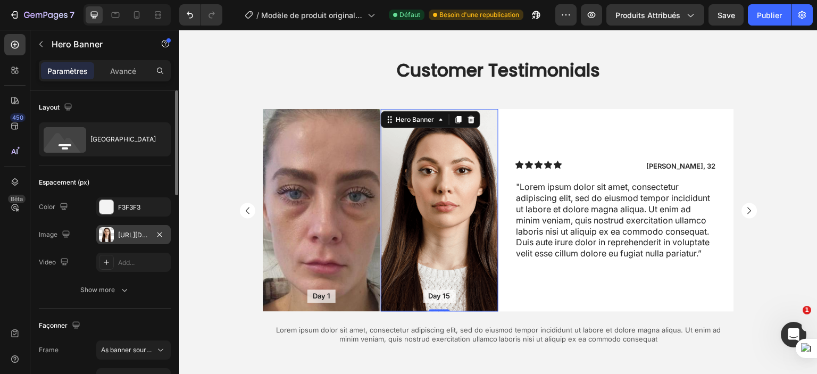
click at [125, 234] on div "https://cdn.shopify.com/s/files/1/0702/3591/4412/files/gempages_578234316434178…" at bounding box center [133, 235] width 31 height 10
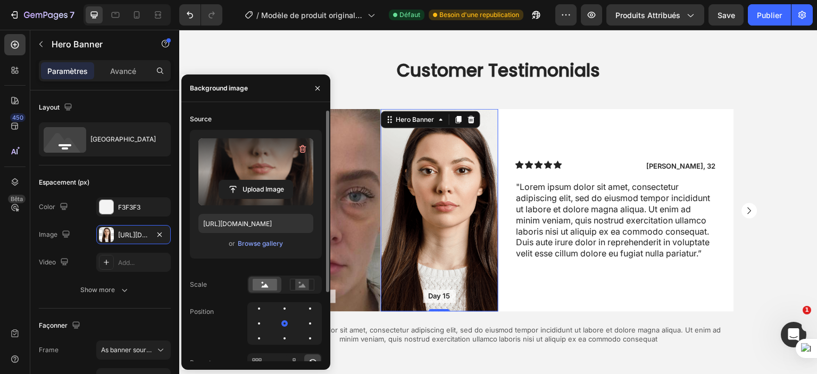
click at [233, 173] on label at bounding box center [256, 171] width 115 height 67
click at [233, 180] on input "file" at bounding box center [255, 189] width 73 height 18
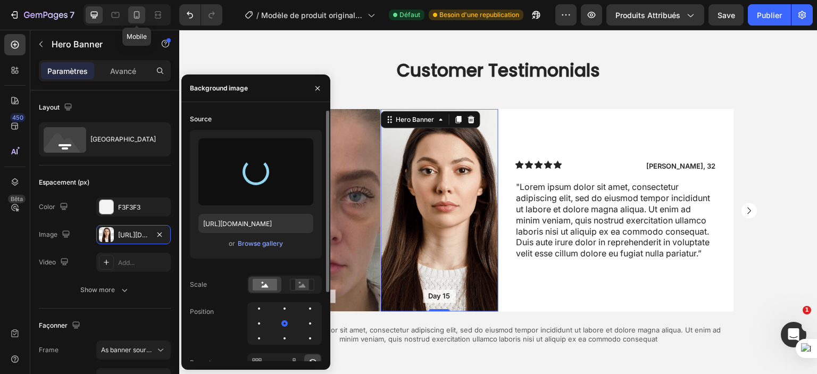
type input "https://cdn.shopify.com/s/files/1/0702/3591/4412/files/gempages_578234316434178…"
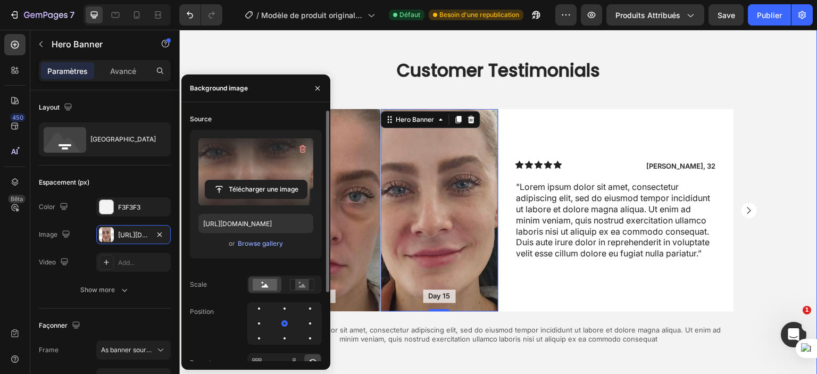
click at [216, 61] on div "Customer Testimonials Heading Day 1 Text Block Hero Banner Day 15 Text Block He…" at bounding box center [498, 210] width 639 height 303
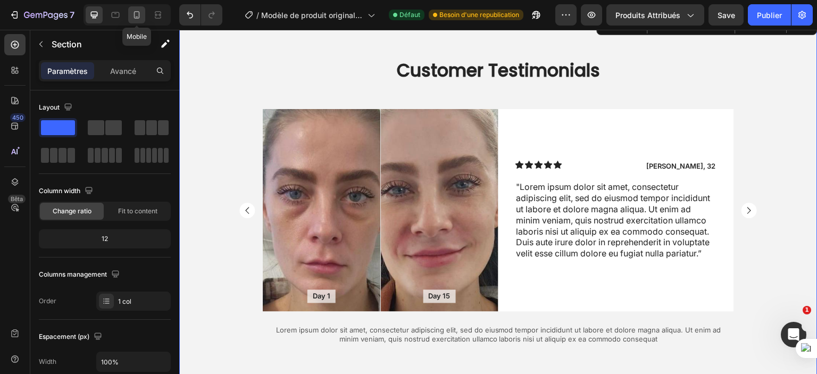
click at [139, 18] on icon at bounding box center [136, 15] width 11 height 11
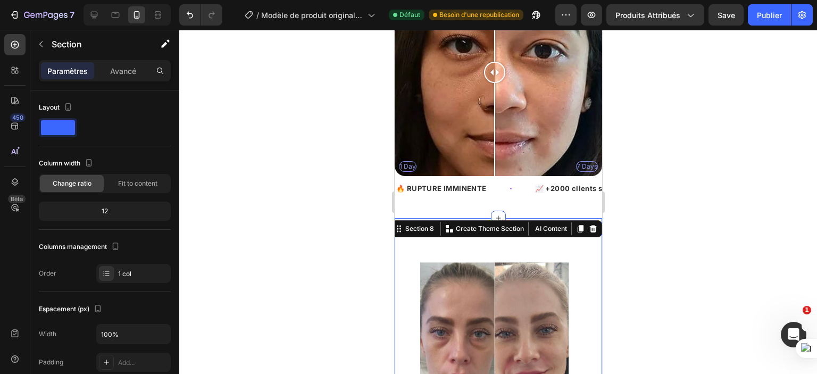
scroll to position [788, 0]
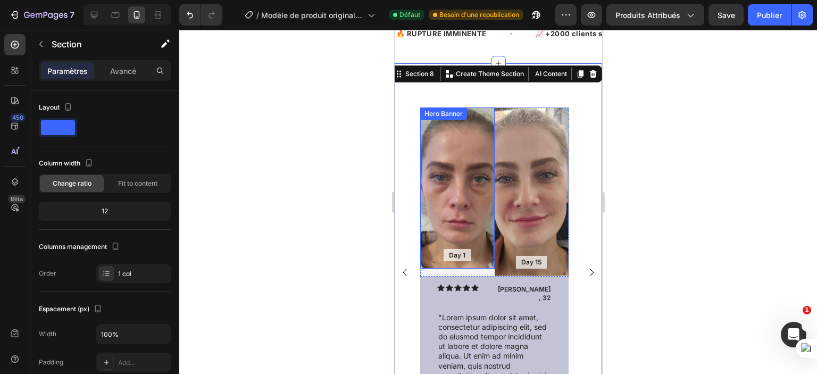
click at [458, 172] on div "Background Image" at bounding box center [457, 188] width 75 height 161
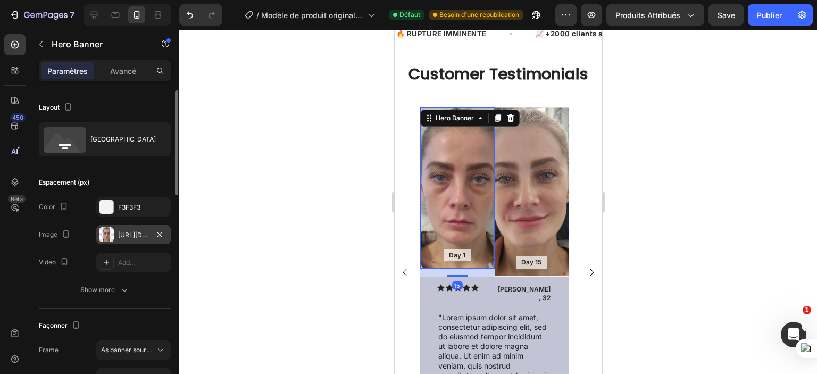
click at [125, 234] on div "https://cdn.shopify.com/s/files/1/0702/3591/4412/files/gempages_578234316434178…" at bounding box center [133, 235] width 31 height 10
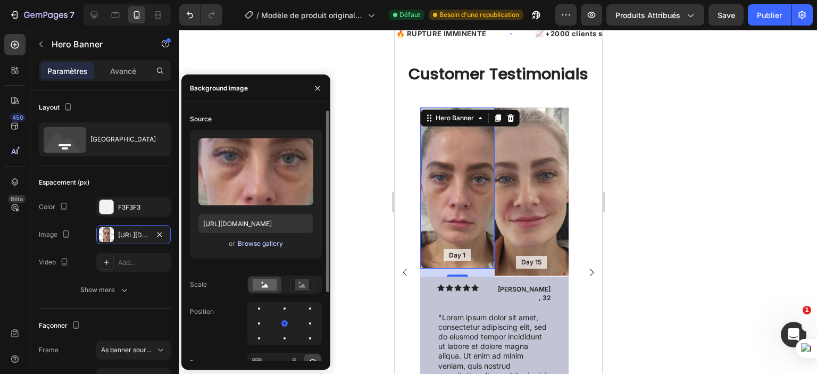
click at [272, 241] on div "Browse gallery" at bounding box center [260, 244] width 45 height 10
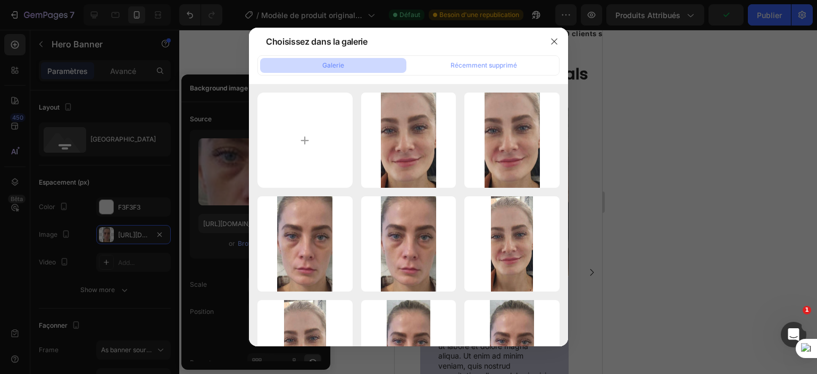
click at [550, 45] on icon "button" at bounding box center [554, 41] width 9 height 9
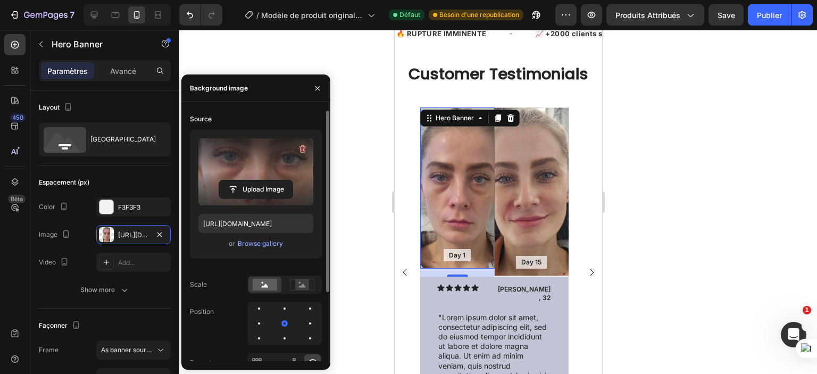
click at [253, 155] on label at bounding box center [256, 171] width 115 height 67
click at [253, 180] on input "file" at bounding box center [255, 189] width 73 height 18
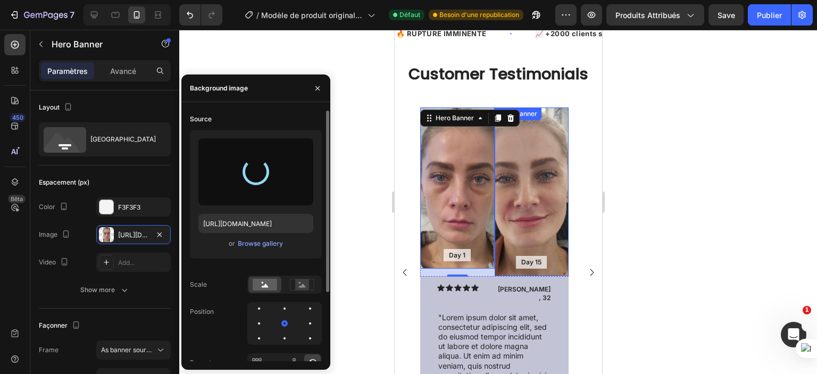
type input "[URL][DOMAIN_NAME]"
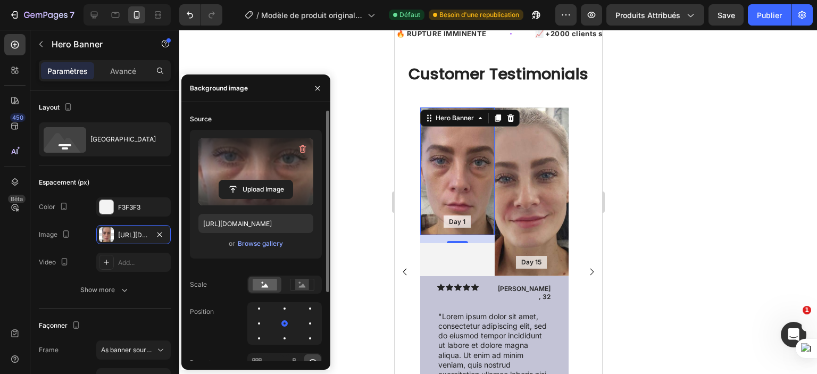
click at [721, 179] on div at bounding box center [498, 202] width 638 height 344
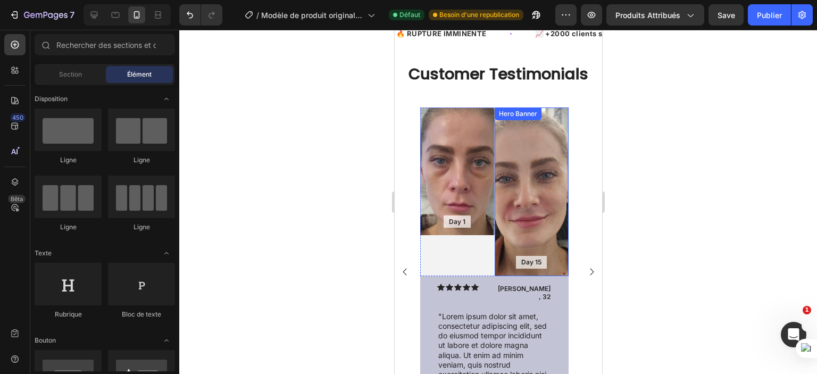
click at [528, 183] on div "Background Image" at bounding box center [531, 192] width 75 height 168
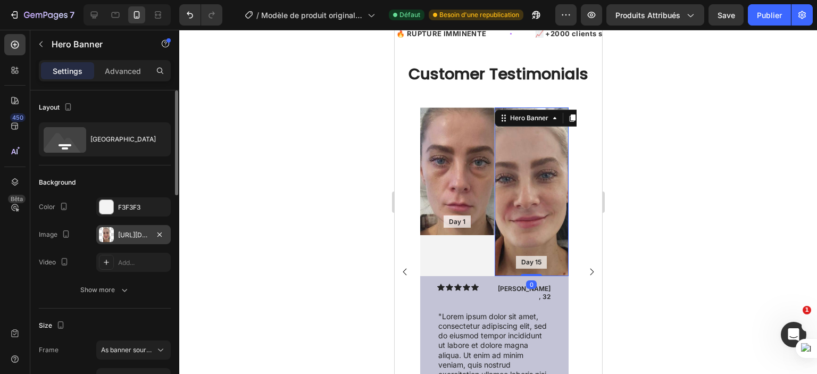
click at [135, 237] on div "https://cdn.shopify.com/s/files/1/0702/3591/4412/files/gempages_578234316434178…" at bounding box center [133, 235] width 31 height 10
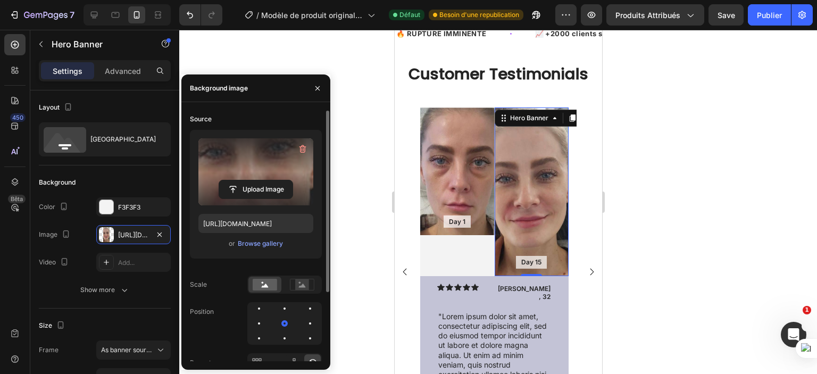
click at [221, 168] on label at bounding box center [256, 171] width 115 height 67
click at [221, 180] on input "file" at bounding box center [255, 189] width 73 height 18
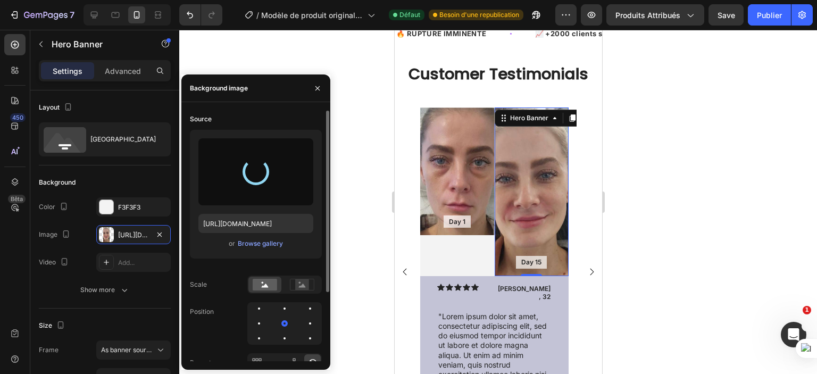
type input "https://cdn.shopify.com/s/files/1/0702/3591/4412/files/gempages_578234316434178…"
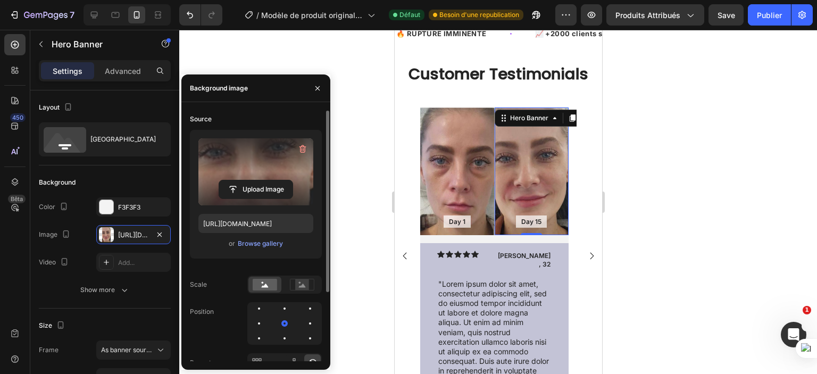
click at [683, 310] on div at bounding box center [498, 202] width 638 height 344
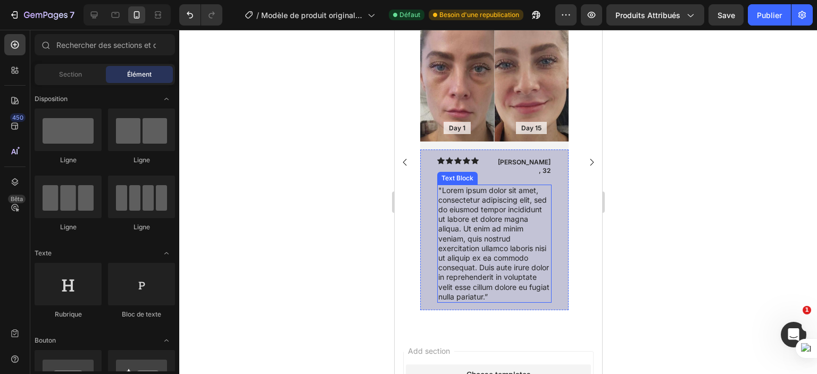
scroll to position [617, 0]
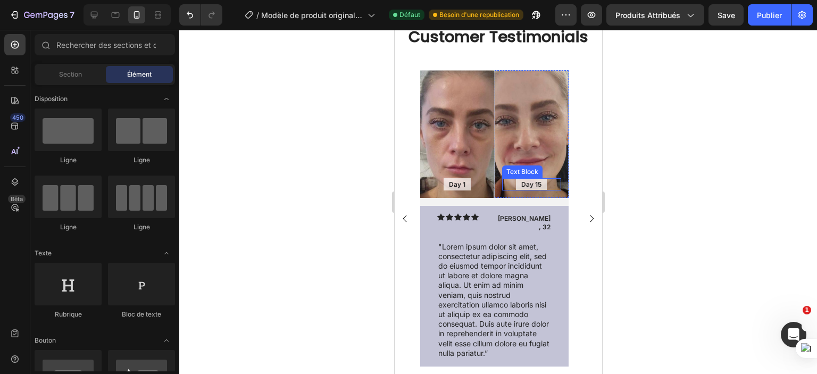
click at [538, 183] on p "Day 15" at bounding box center [531, 184] width 20 height 9
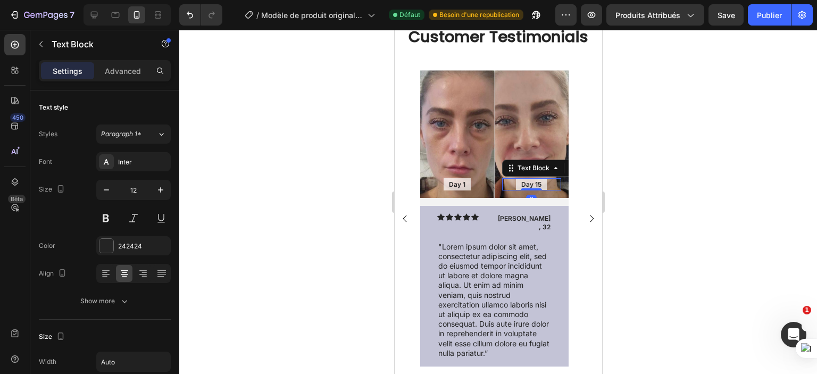
click at [543, 185] on div "Day 15" at bounding box center [531, 184] width 31 height 13
click at [733, 197] on div at bounding box center [498, 202] width 638 height 344
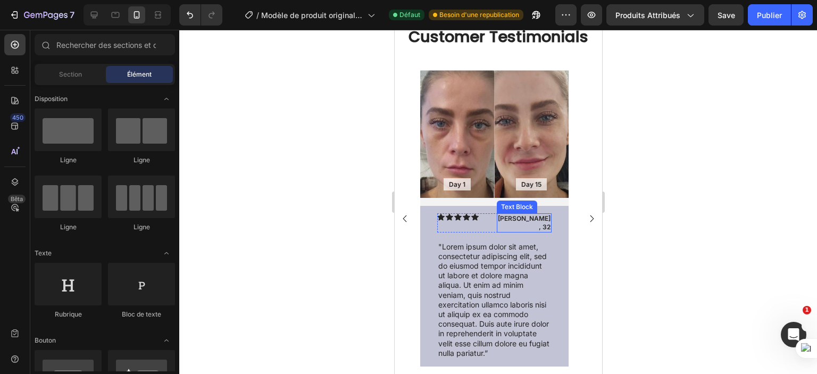
click at [538, 219] on p "James, 32" at bounding box center [524, 222] width 53 height 16
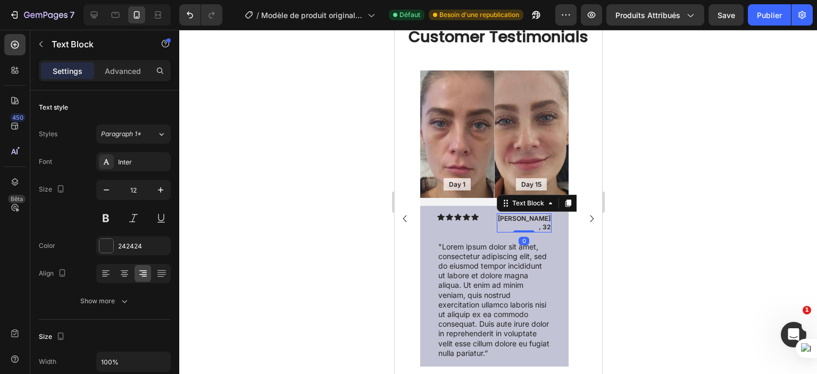
click at [537, 218] on p "James, 32" at bounding box center [524, 222] width 53 height 16
click at [547, 217] on p "[PERSON_NAME], 32" at bounding box center [524, 222] width 53 height 16
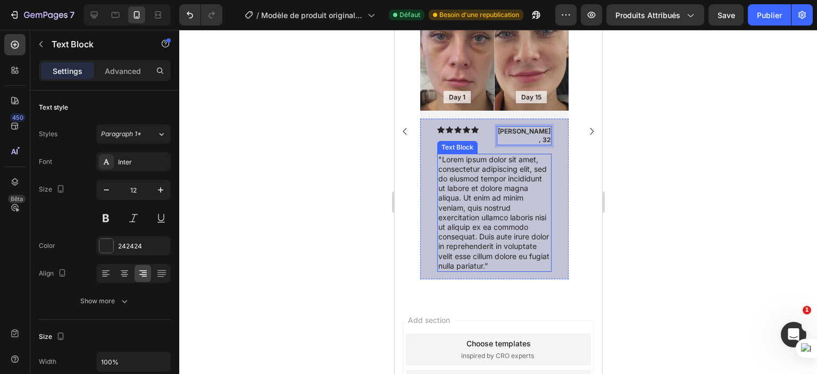
scroll to position [707, 0]
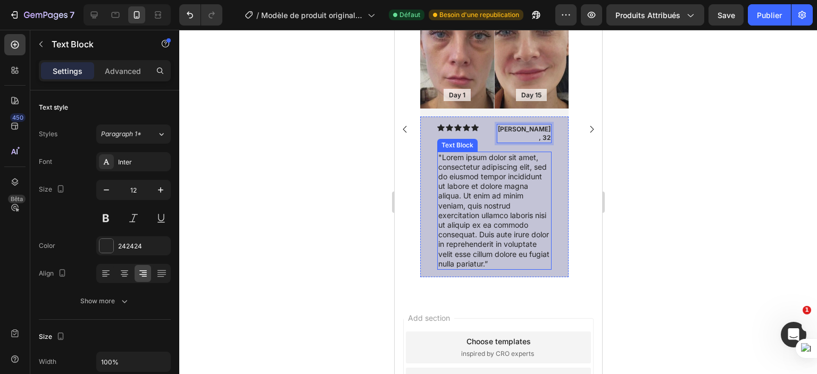
click at [473, 199] on p ""Lorem ipsum dolor sit amet, consectetur adipiscing elit, sed do eiusmod tempor…" at bounding box center [494, 211] width 112 height 116
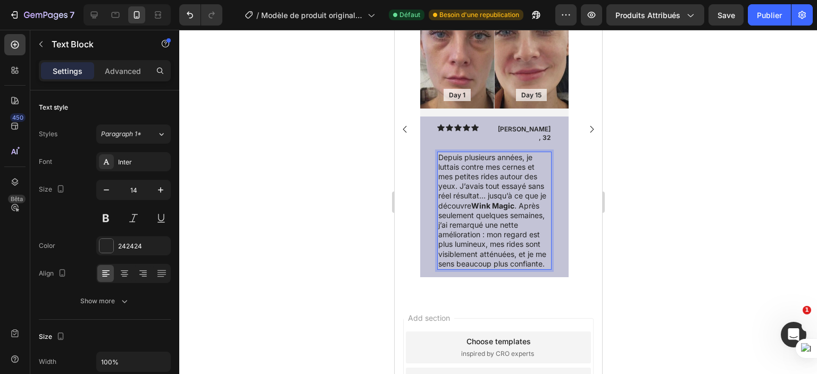
click at [516, 197] on p "Depuis plusieurs années, je luttais contre mes cernes et mes petites rides auto…" at bounding box center [494, 211] width 112 height 116
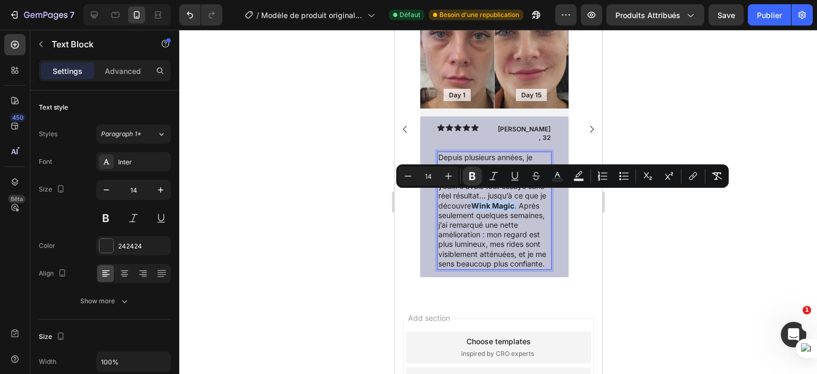
drag, startPoint x: 516, startPoint y: 197, endPoint x: 479, endPoint y: 194, distance: 36.9
click at [479, 194] on p "Depuis plusieurs années, je luttais contre mes cernes et mes petites rides auto…" at bounding box center [494, 211] width 112 height 116
click at [518, 214] on p "Depuis plusieurs années, je luttais contre mes cernes et mes petites rides auto…" at bounding box center [494, 211] width 112 height 116
drag, startPoint x: 473, startPoint y: 193, endPoint x: 514, endPoint y: 195, distance: 41.0
click at [514, 201] on strong "Wink Magic" at bounding box center [492, 205] width 43 height 9
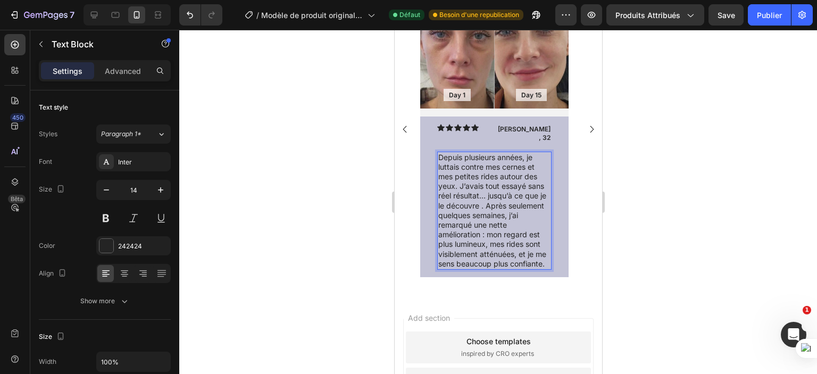
click at [481, 198] on p "Depuis plusieurs années, je luttais contre mes cernes et mes petites rides auto…" at bounding box center [494, 211] width 112 height 116
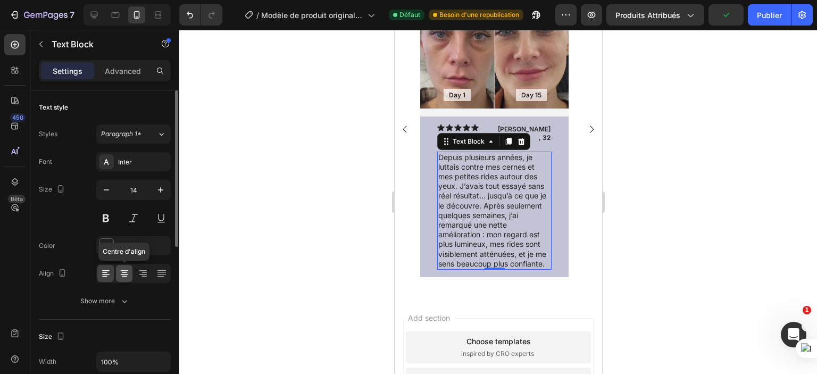
click at [128, 270] on icon at bounding box center [124, 273] width 11 height 11
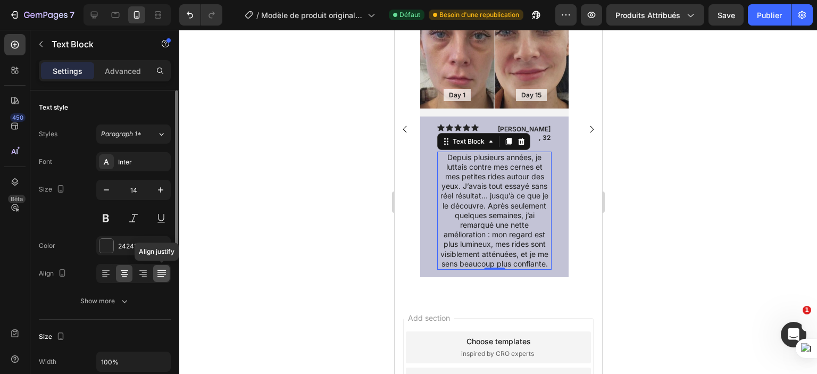
click at [156, 273] on icon at bounding box center [161, 273] width 11 height 11
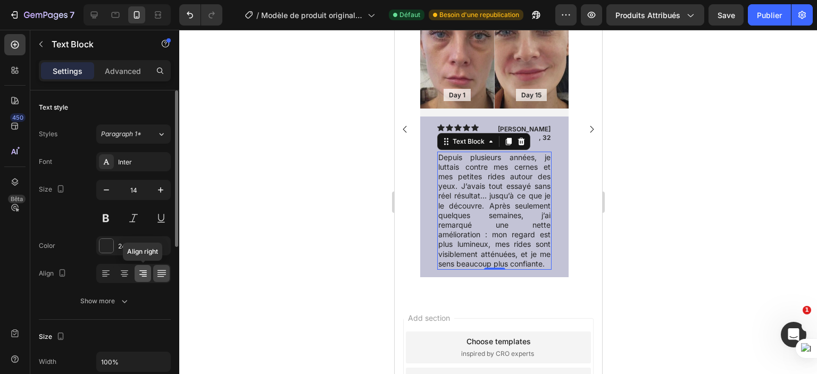
click at [138, 274] on icon at bounding box center [143, 273] width 11 height 11
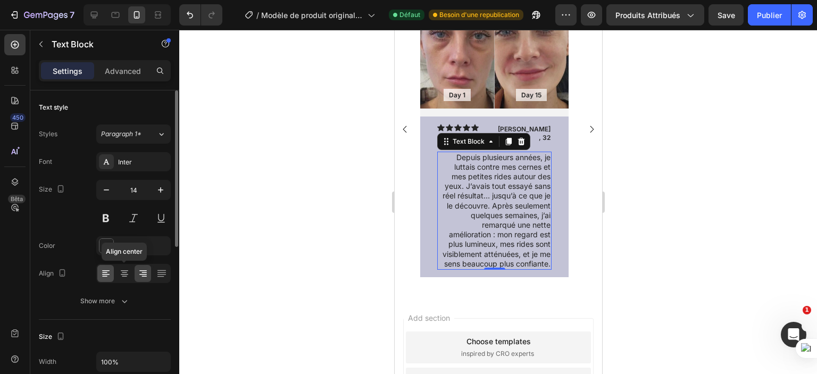
drag, startPoint x: 123, startPoint y: 274, endPoint x: 111, endPoint y: 272, distance: 12.3
click at [123, 273] on icon at bounding box center [124, 273] width 11 height 11
click at [103, 276] on icon at bounding box center [104, 276] width 5 height 1
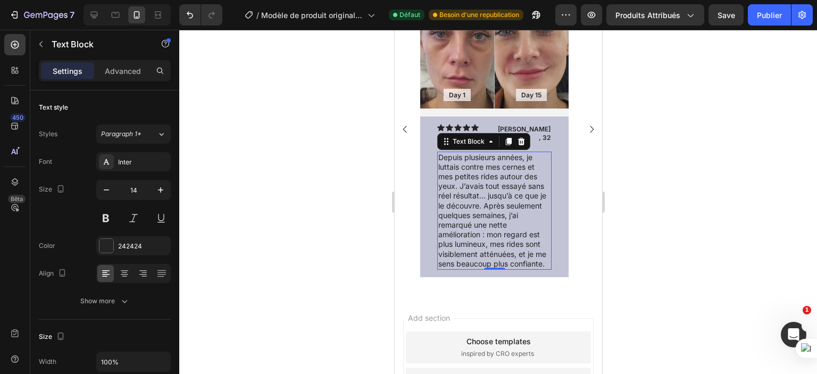
click at [440, 153] on p "Depuis plusieurs années, je luttais contre mes cernes et mes petites rides auto…" at bounding box center [494, 211] width 112 height 116
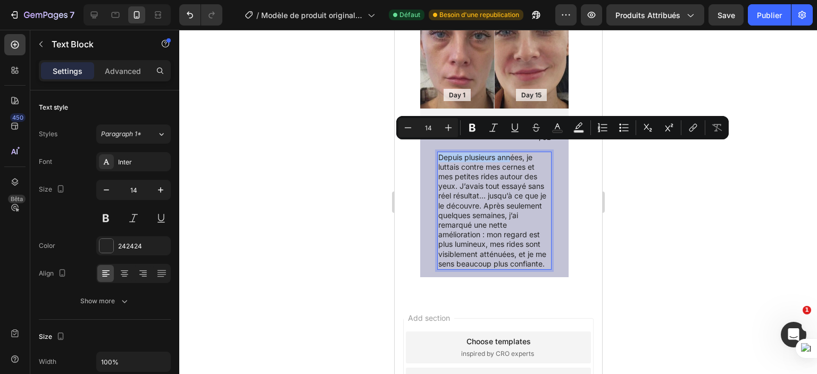
drag, startPoint x: 440, startPoint y: 147, endPoint x: 505, endPoint y: 145, distance: 65.5
click at [509, 153] on p "Depuis plusieurs années, je luttais contre mes cernes et mes petites rides auto…" at bounding box center [494, 211] width 112 height 116
click at [491, 176] on p "Depuis plusieurs années, je luttais contre mes cernes et mes petites rides auto…" at bounding box center [494, 211] width 112 height 116
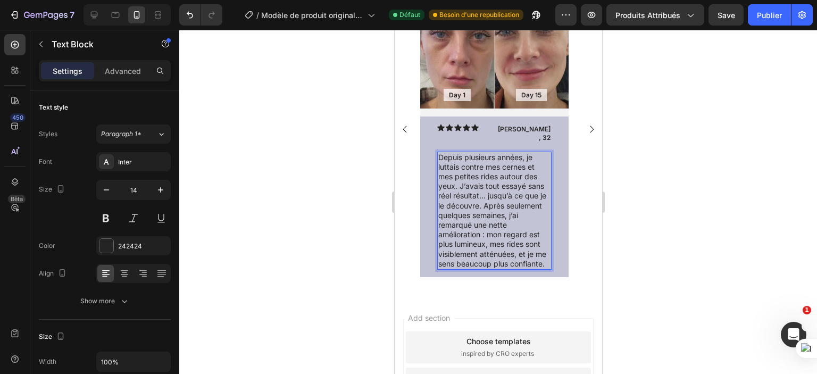
click at [478, 195] on p "Depuis plusieurs années, je luttais contre mes cernes et mes petites rides auto…" at bounding box center [494, 211] width 112 height 116
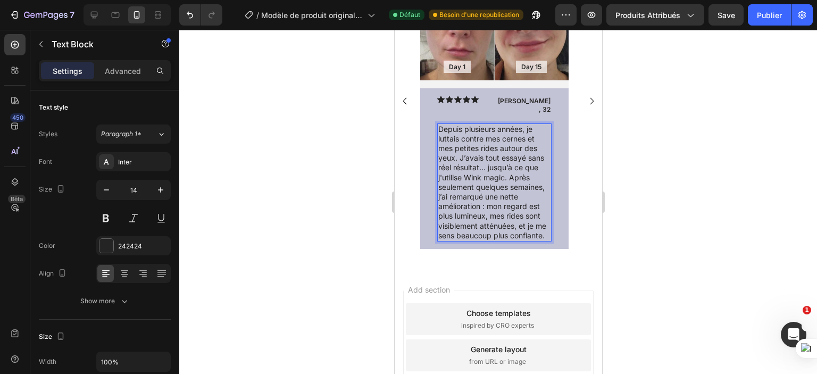
scroll to position [760, 0]
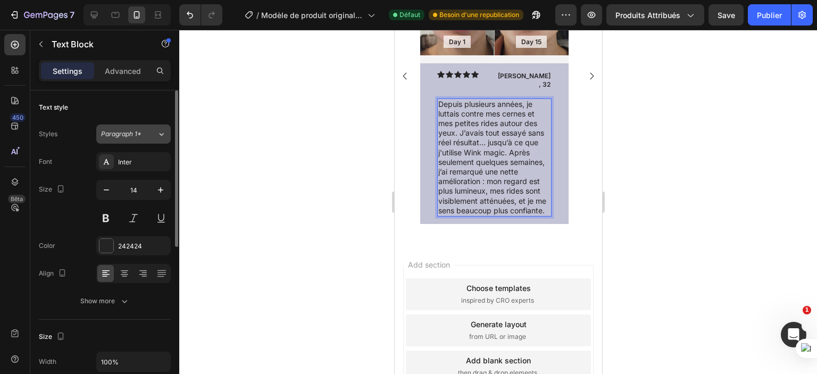
click at [144, 135] on div "Paragraph 1*" at bounding box center [122, 134] width 43 height 10
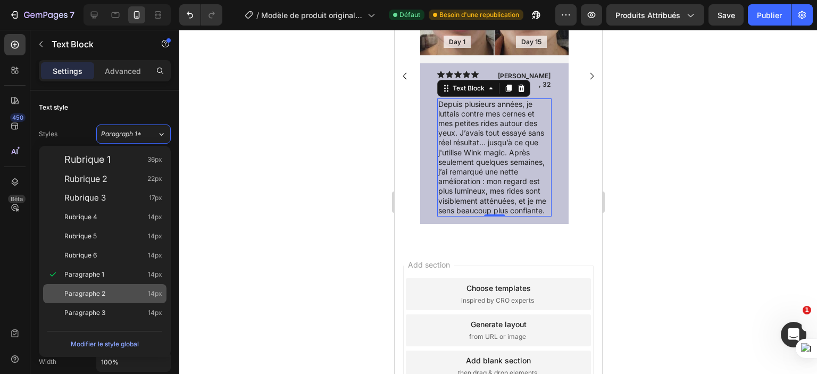
click at [97, 287] on div "Paragraphe 2 14px" at bounding box center [104, 293] width 123 height 19
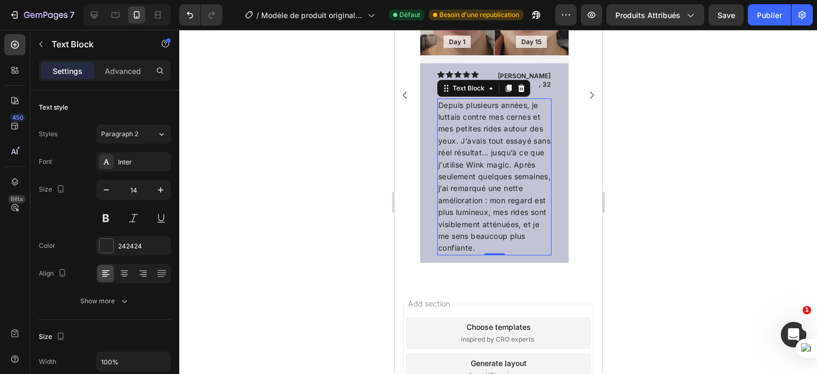
scroll to position [779, 0]
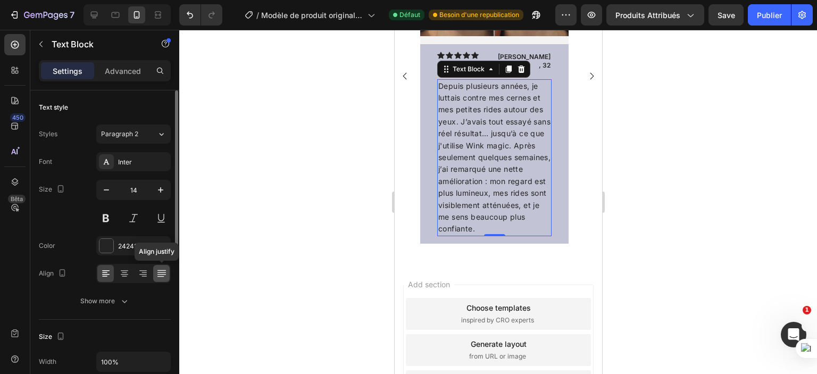
click at [162, 271] on icon at bounding box center [161, 273] width 11 height 11
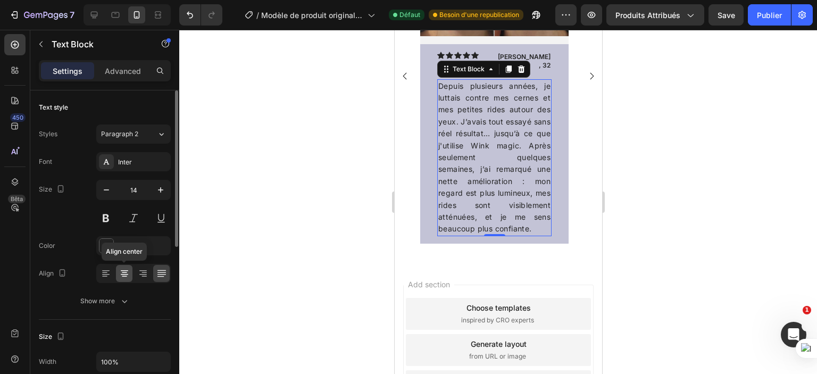
click at [127, 272] on icon at bounding box center [124, 273] width 11 height 11
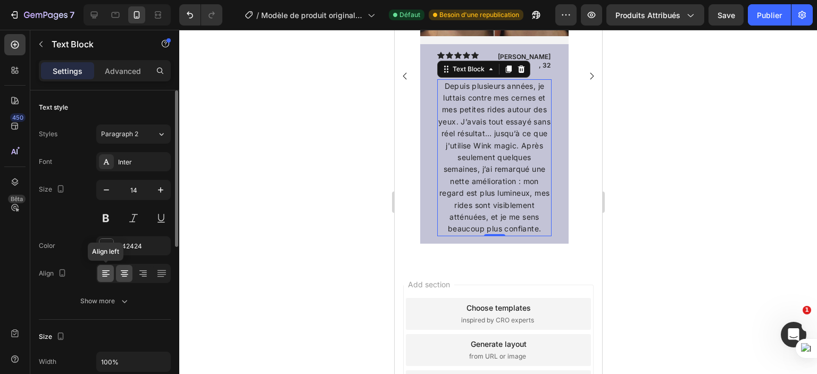
click at [105, 271] on icon at bounding box center [106, 273] width 11 height 11
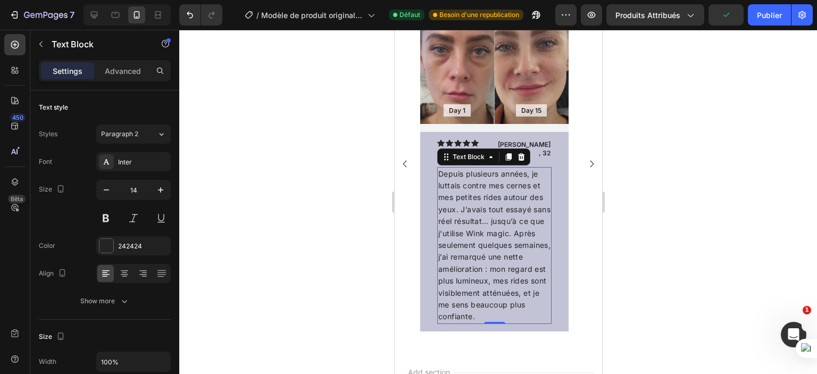
scroll to position [673, 0]
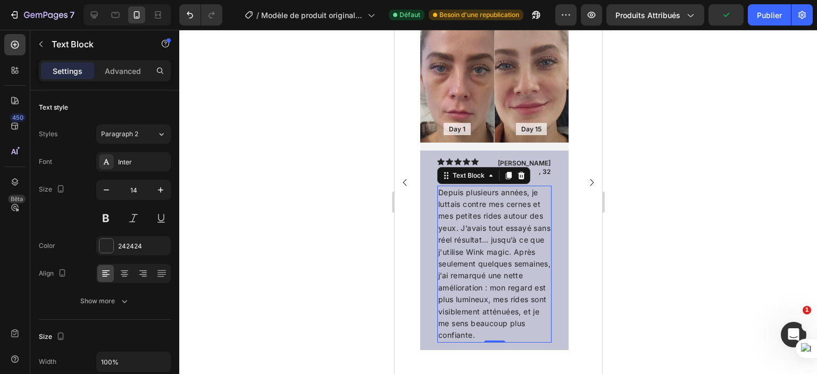
click at [296, 209] on div at bounding box center [498, 202] width 638 height 344
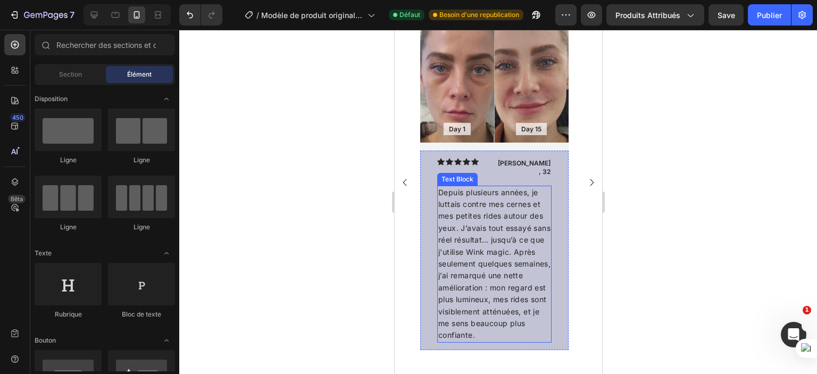
click at [496, 261] on p "Depuis plusieurs années, je luttais contre mes cernes et mes petites rides auto…" at bounding box center [494, 264] width 112 height 155
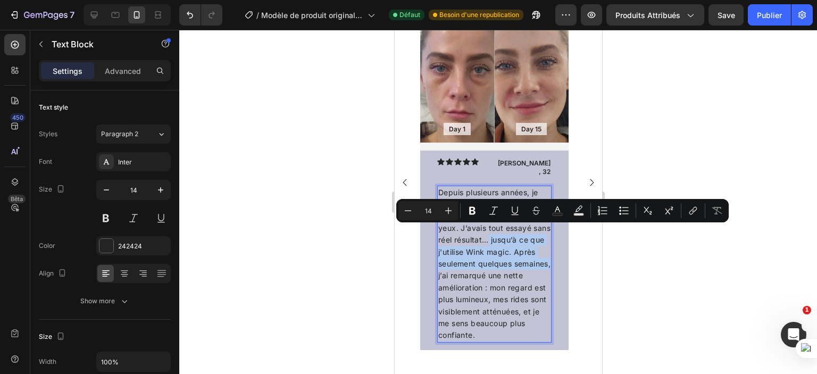
drag, startPoint x: 474, startPoint y: 268, endPoint x: 508, endPoint y: 233, distance: 48.5
click at [508, 233] on p "Depuis plusieurs années, je luttais contre mes cernes et mes petites rides auto…" at bounding box center [494, 264] width 112 height 155
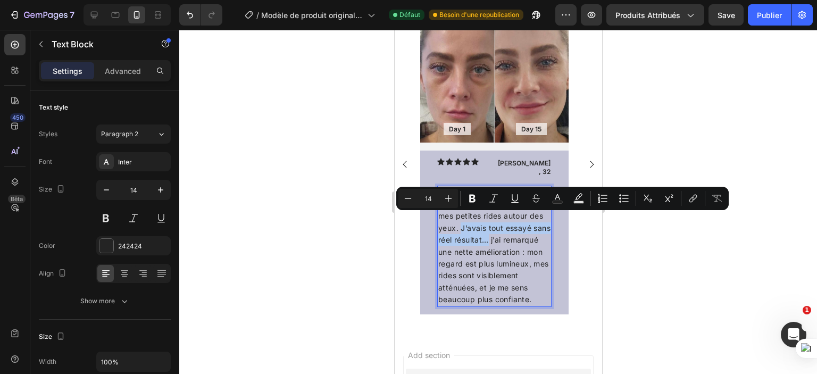
drag, startPoint x: 460, startPoint y: 218, endPoint x: 507, endPoint y: 231, distance: 48.7
click at [507, 231] on p "Depuis plusieurs années, je luttais contre mes cernes et mes petites rides auto…" at bounding box center [494, 246] width 112 height 119
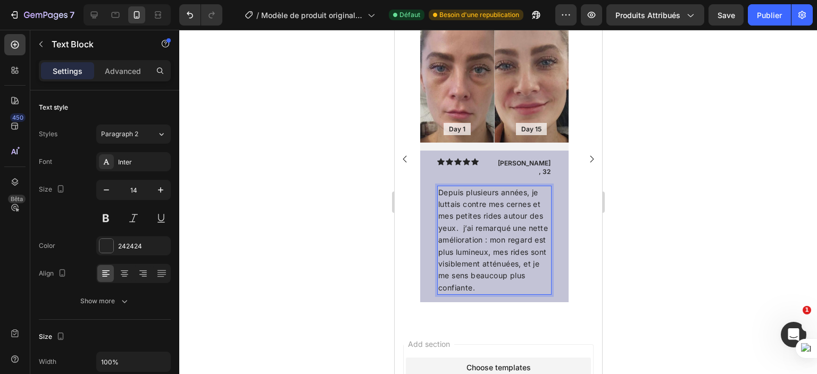
click at [439, 187] on p "Depuis plusieurs années, je luttais contre mes cernes et mes petites rides auto…" at bounding box center [494, 241] width 112 height 108
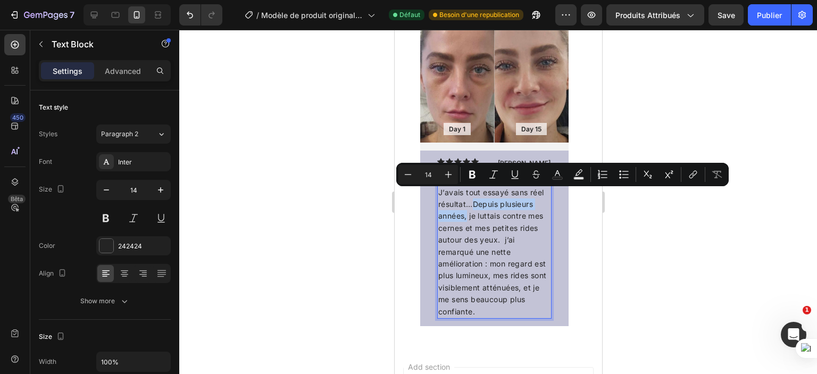
drag, startPoint x: 473, startPoint y: 193, endPoint x: 466, endPoint y: 208, distance: 16.2
click at [466, 208] on p "J’avais tout essayé sans réel résultat…Depuis plusieurs années, je luttais cont…" at bounding box center [494, 252] width 112 height 131
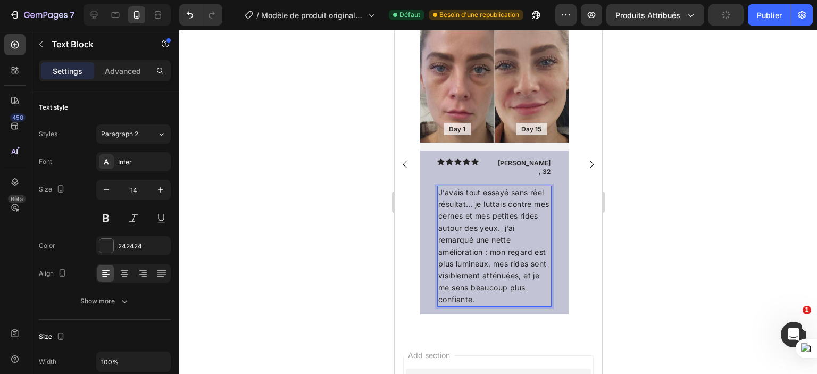
click at [501, 221] on p "J’avais tout essayé sans réel résultat… je luttais contre mes cernes et mes pet…" at bounding box center [494, 246] width 112 height 119
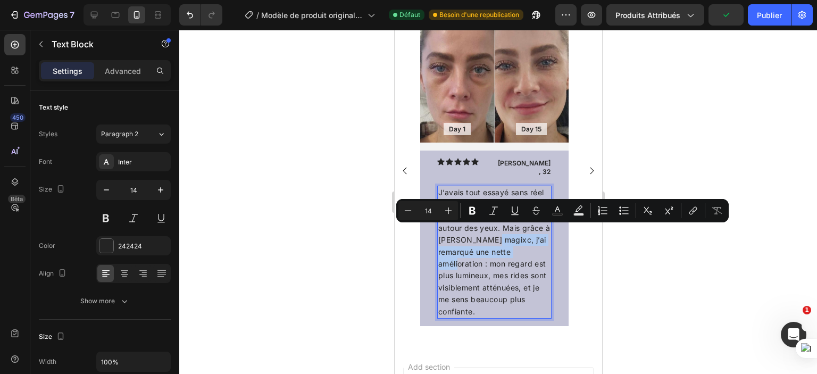
drag, startPoint x: 489, startPoint y: 228, endPoint x: 526, endPoint y: 243, distance: 39.9
click at [526, 243] on p "J’avais tout essayé sans réel résultat… je luttais contre mes cernes et mes pet…" at bounding box center [494, 252] width 112 height 131
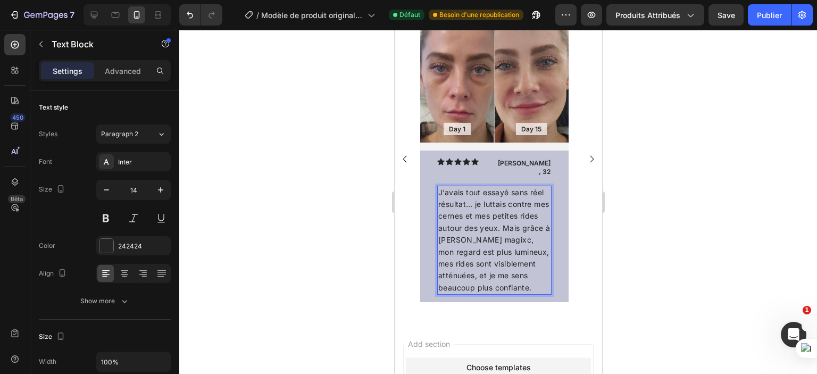
click at [635, 231] on div at bounding box center [498, 202] width 638 height 344
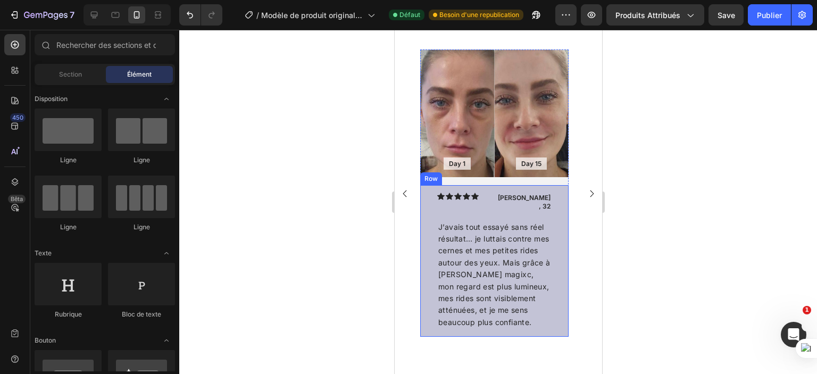
scroll to position [619, 0]
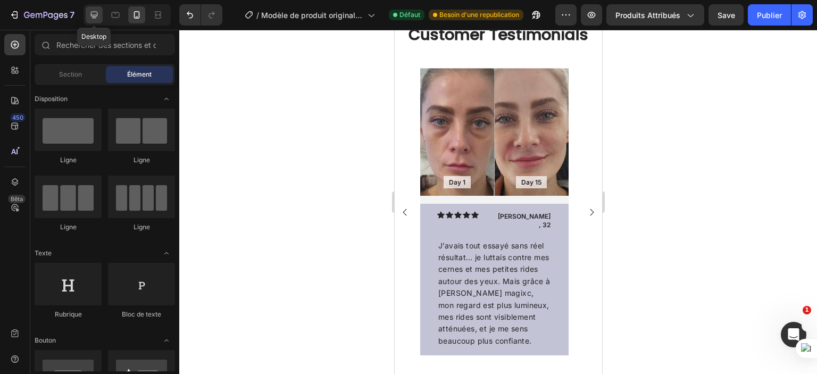
click at [92, 11] on icon at bounding box center [94, 15] width 11 height 11
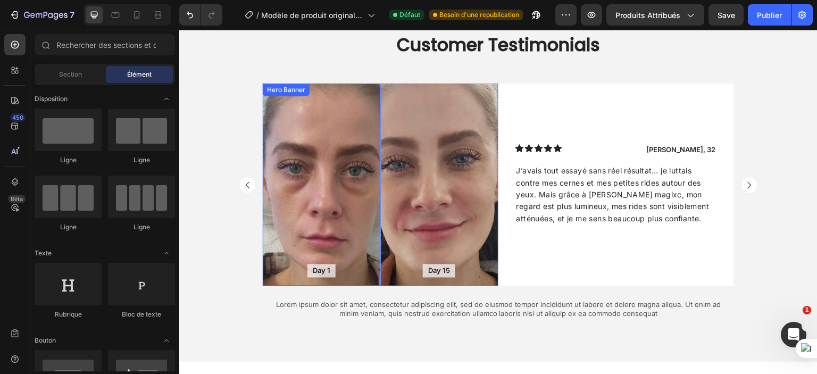
scroll to position [1365, 0]
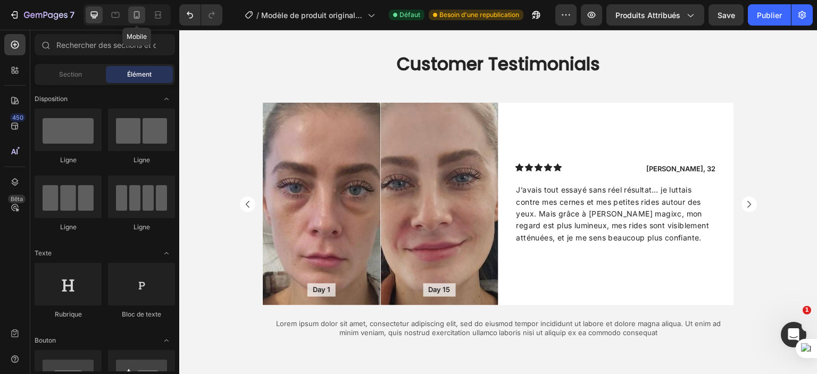
click at [134, 16] on icon at bounding box center [137, 14] width 6 height 7
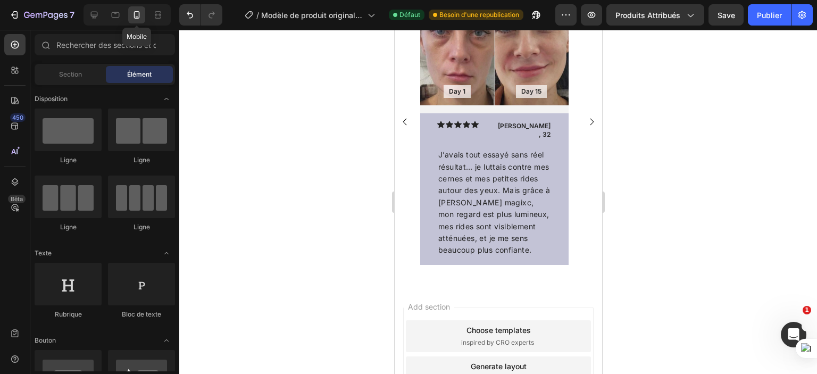
scroll to position [1291, 0]
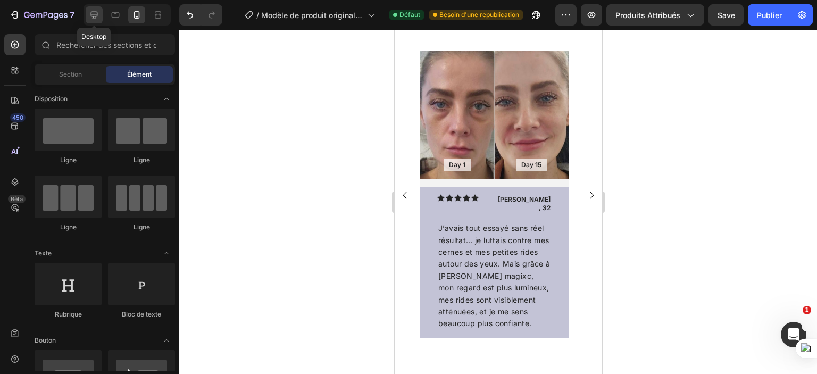
click at [93, 19] on icon at bounding box center [94, 15] width 11 height 11
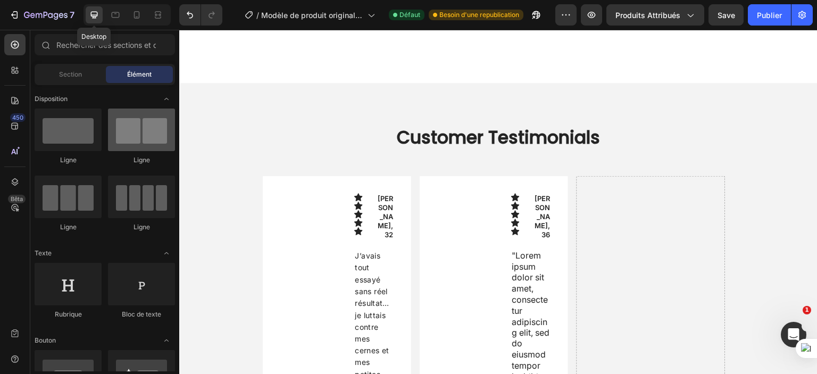
scroll to position [868, 0]
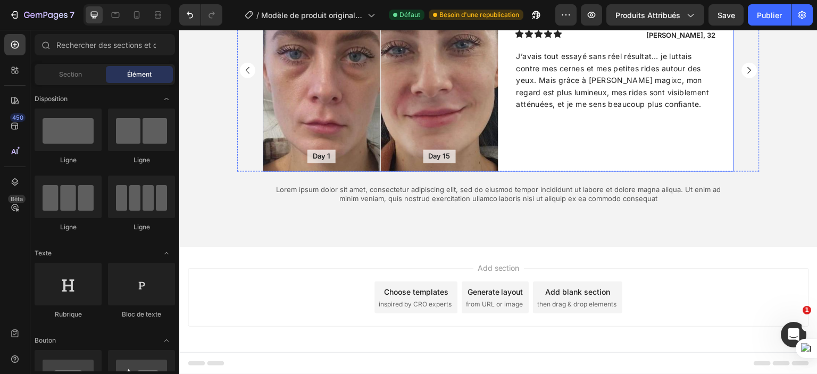
click at [567, 134] on div "Icon Icon Icon Icon Icon Icon List [PERSON_NAME], 32 Text Block Row J’avais tou…" at bounding box center [617, 70] width 236 height 203
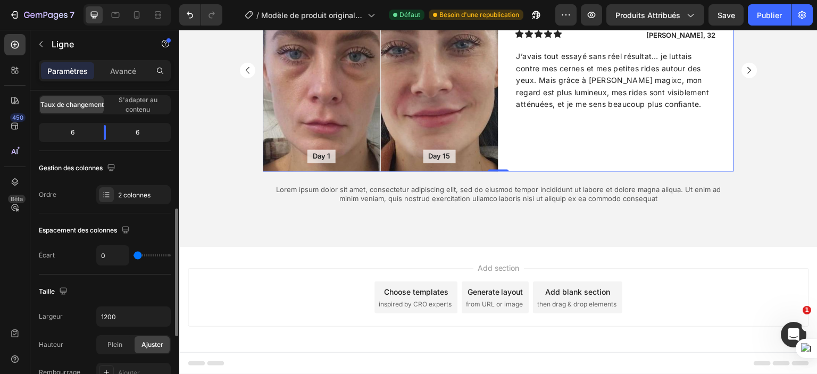
scroll to position [213, 0]
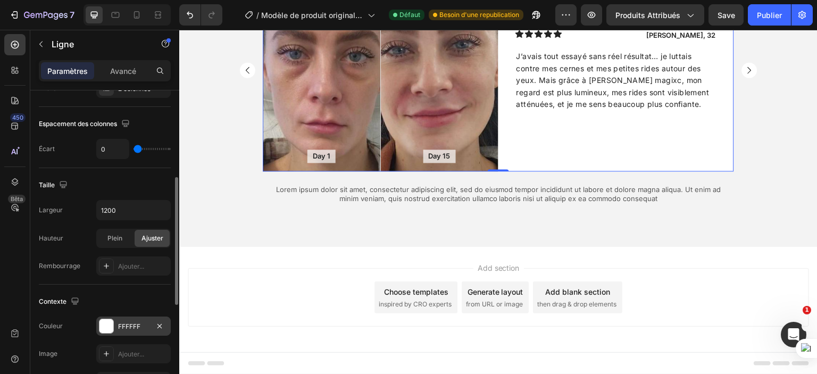
click at [105, 327] on div at bounding box center [107, 326] width 14 height 14
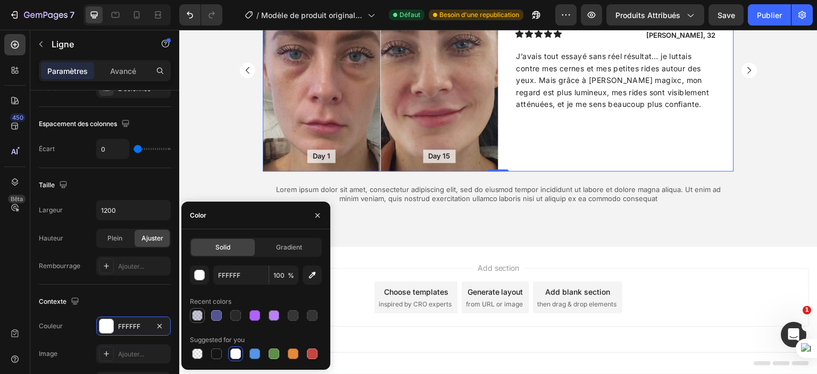
click at [194, 315] on div at bounding box center [197, 315] width 11 height 11
type input "535391"
type input "30"
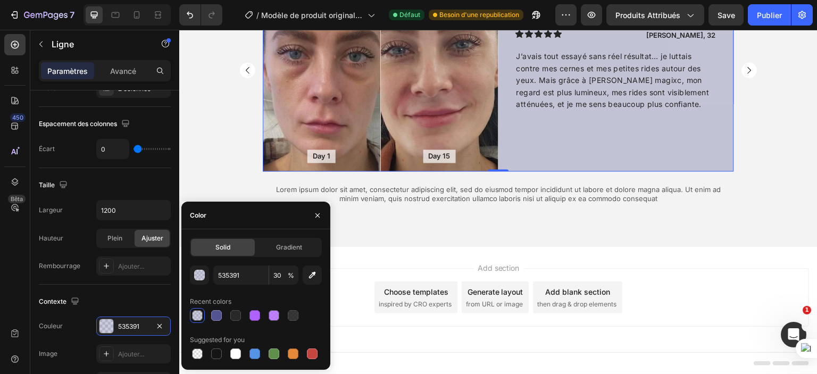
click at [359, 250] on div "Add section Choose templates inspired by CRO experts Generate layout from URL o…" at bounding box center [498, 299] width 639 height 105
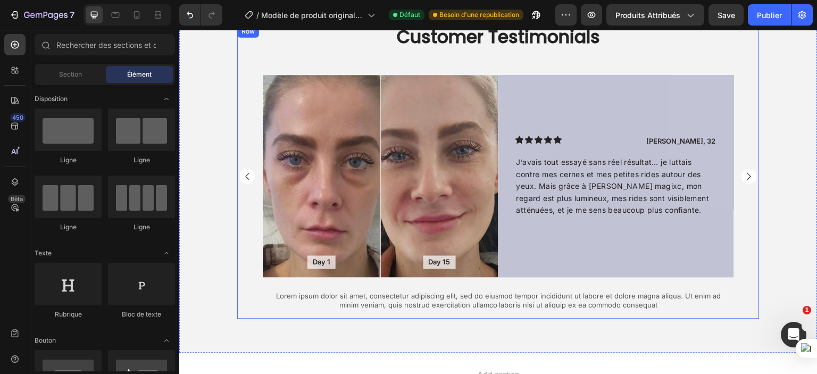
scroll to position [708, 0]
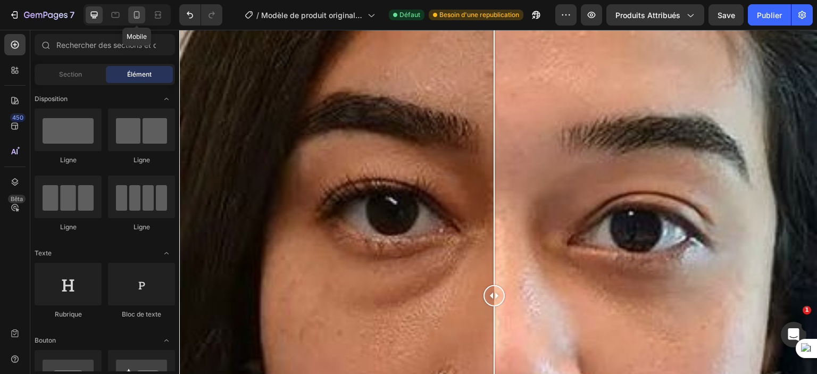
click at [134, 21] on div at bounding box center [136, 14] width 17 height 17
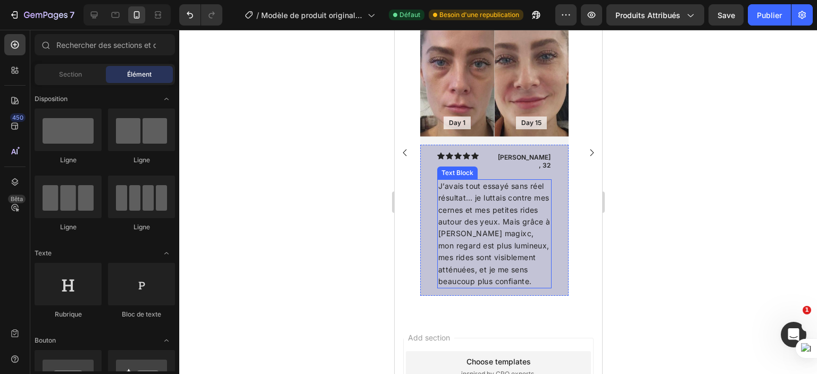
scroll to position [898, 0]
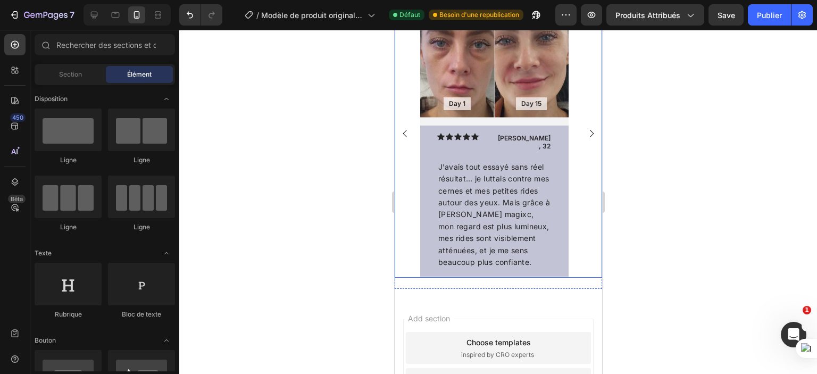
click at [584, 134] on rect "Carousel Next Arrow" at bounding box center [591, 133] width 15 height 15
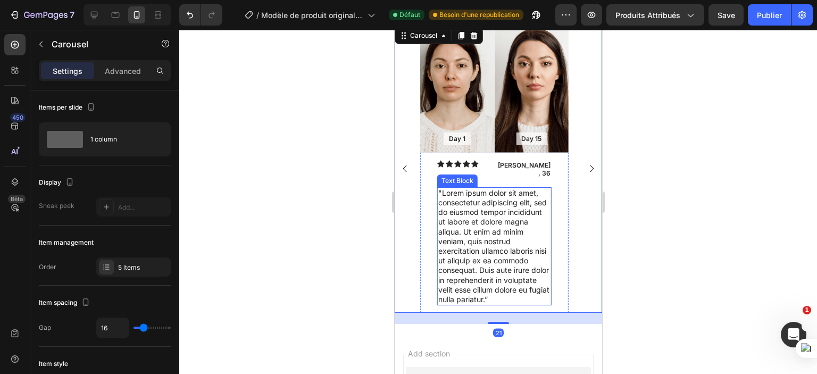
scroll to position [845, 0]
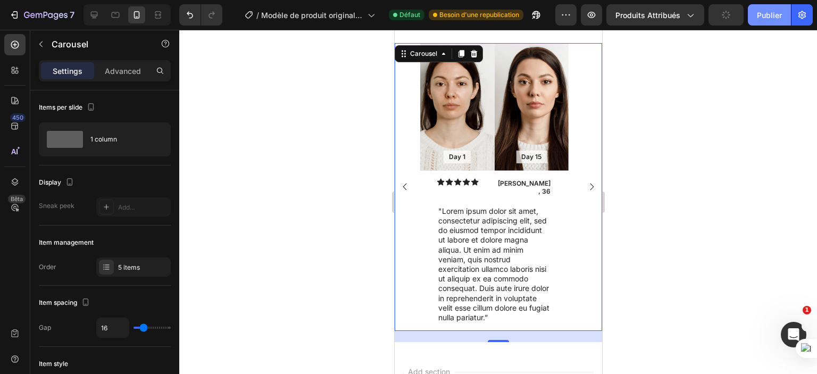
click at [772, 21] on button "Publier" at bounding box center [769, 14] width 43 height 21
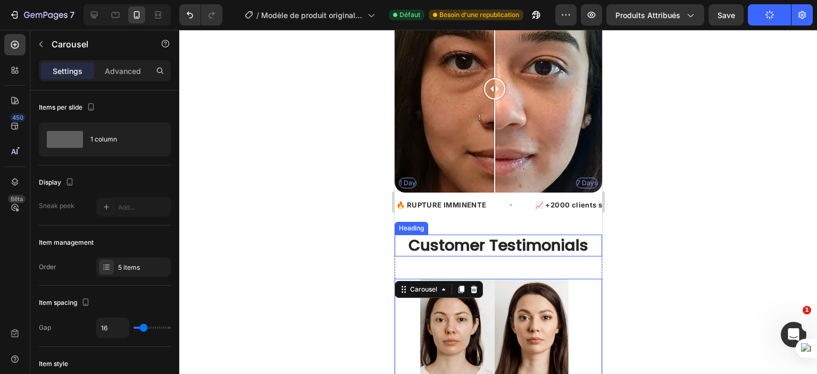
scroll to position [622, 0]
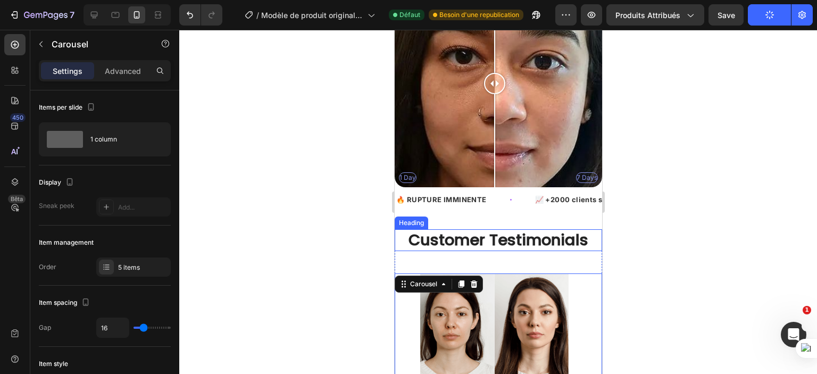
click at [502, 235] on h2 "Customer Testimonials" at bounding box center [498, 240] width 208 height 22
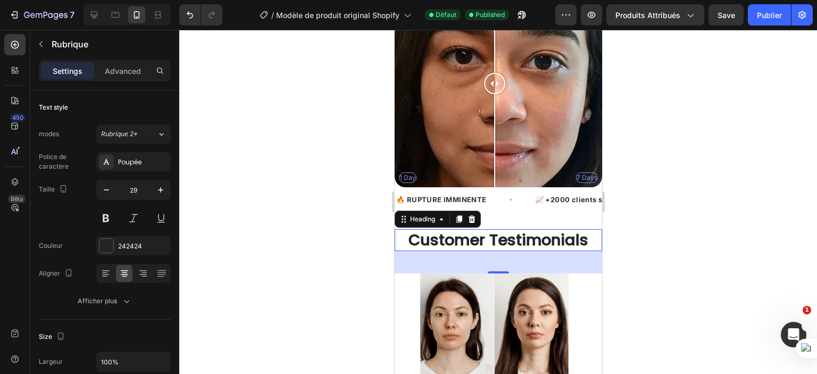
click at [452, 231] on h2 "Customer Testimonials" at bounding box center [498, 240] width 208 height 22
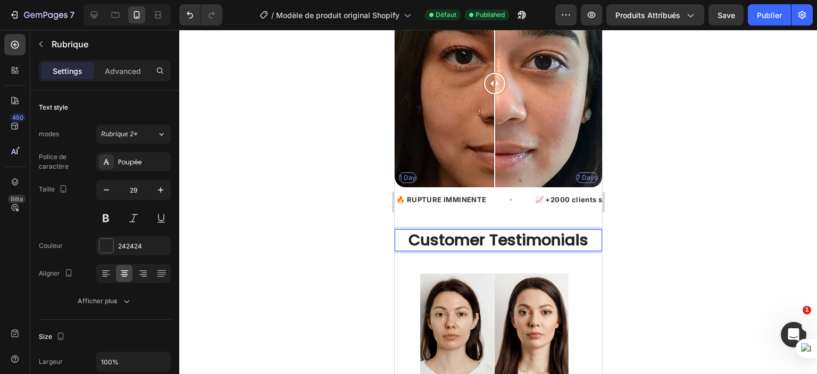
click at [452, 231] on p "Customer Testimonials" at bounding box center [497, 240] width 205 height 20
click at [452, 230] on p "Customer Testimonials" at bounding box center [497, 240] width 205 height 20
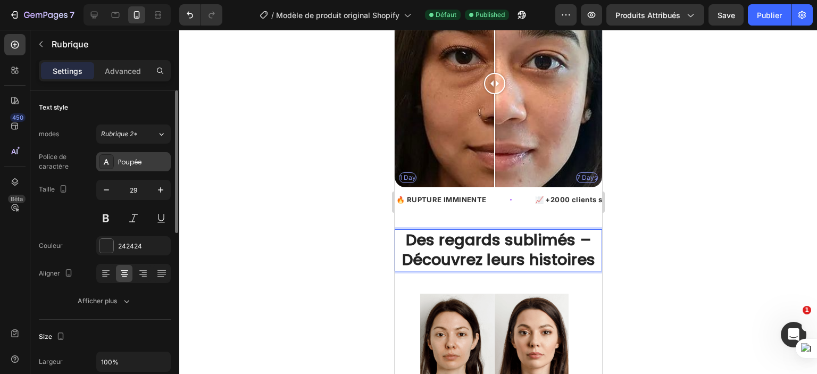
click at [121, 158] on font "Poupée" at bounding box center [129, 162] width 23 height 9
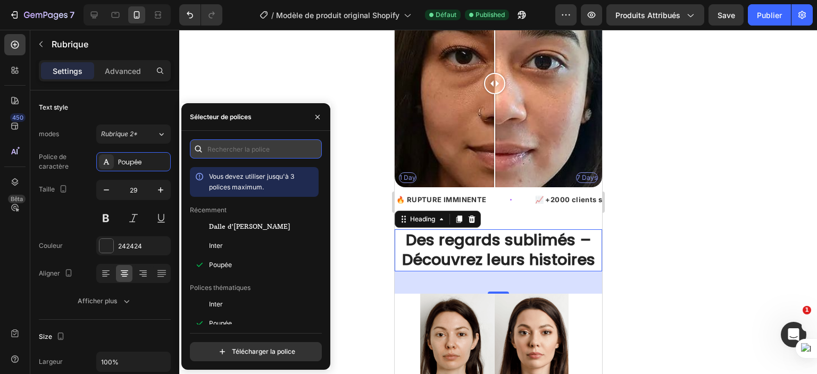
click at [259, 144] on input "text" at bounding box center [256, 148] width 132 height 19
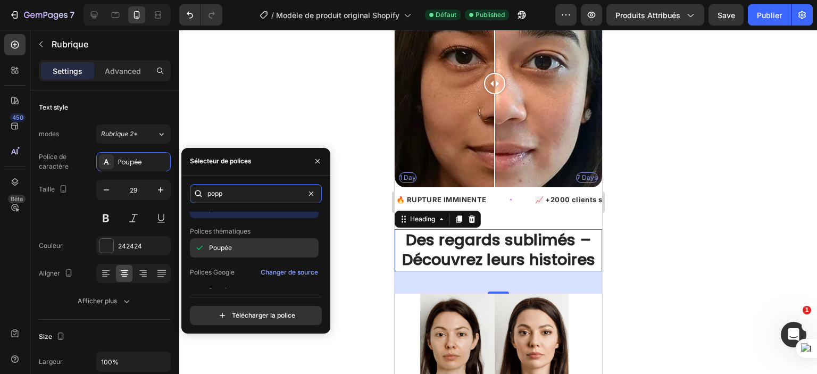
scroll to position [35, 0]
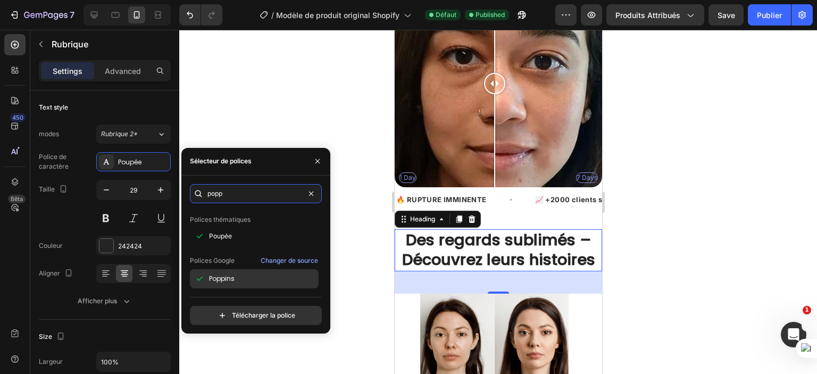
type input "popp"
click at [238, 277] on div "Poppins" at bounding box center [263, 279] width 108 height 10
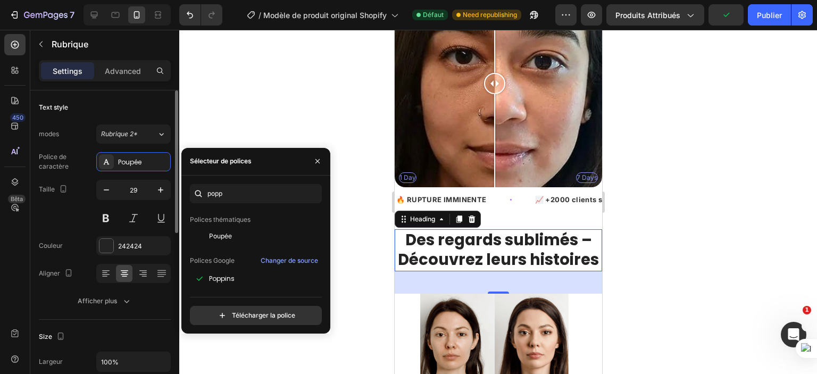
click at [63, 217] on div "Taille 29" at bounding box center [105, 204] width 132 height 48
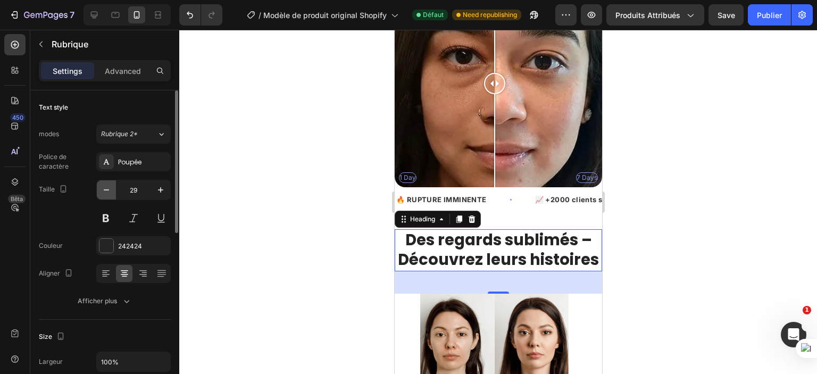
click at [109, 191] on icon "button" at bounding box center [106, 190] width 11 height 11
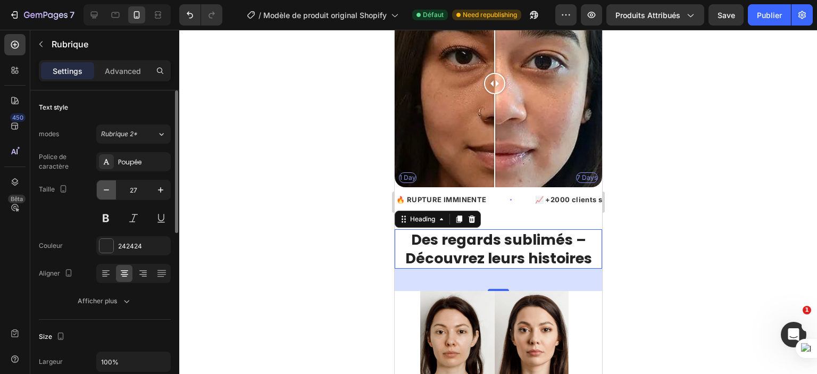
click at [109, 191] on icon "button" at bounding box center [106, 190] width 11 height 11
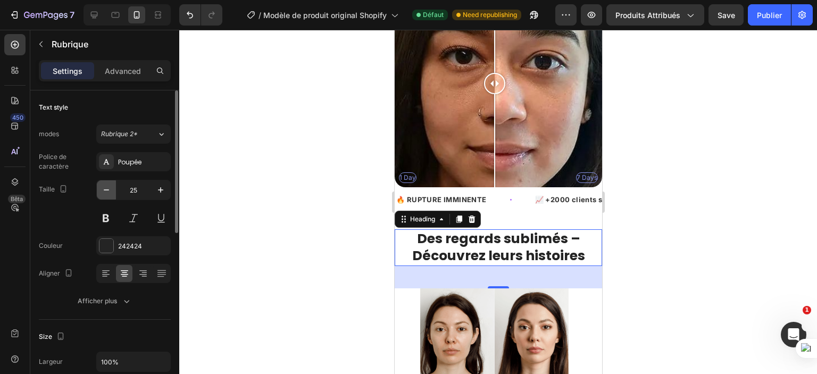
click at [109, 191] on icon "button" at bounding box center [106, 190] width 11 height 11
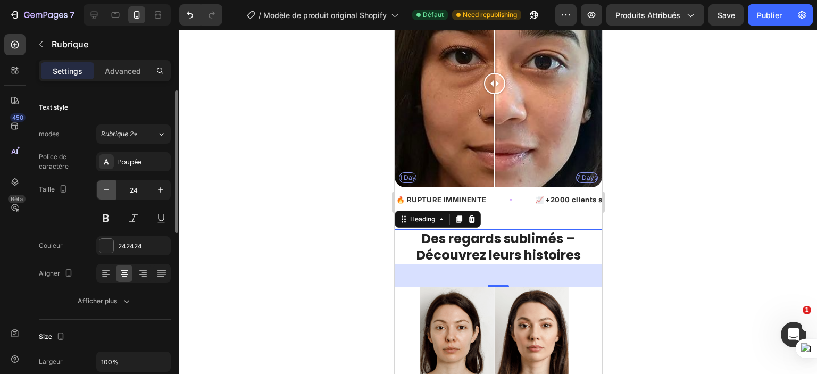
click at [109, 191] on icon "button" at bounding box center [106, 190] width 11 height 11
type input "23"
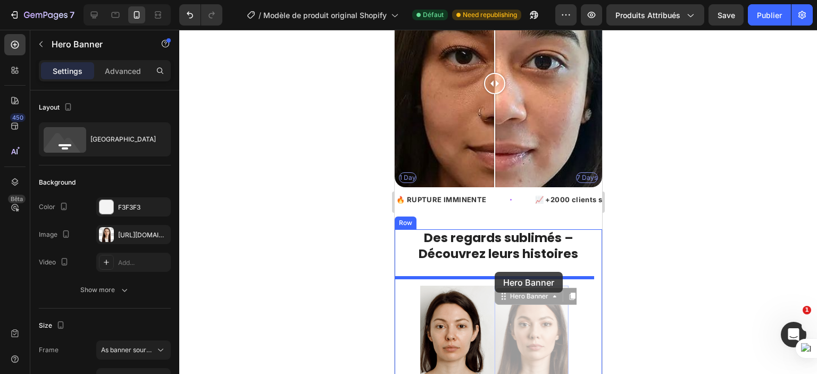
drag, startPoint x: 495, startPoint y: 279, endPoint x: 494, endPoint y: 272, distance: 7.5
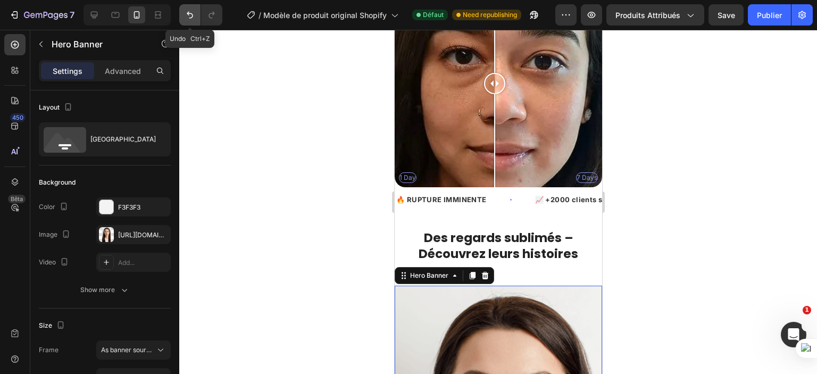
click at [186, 17] on icon "Annuler/Refaire" at bounding box center [190, 15] width 11 height 11
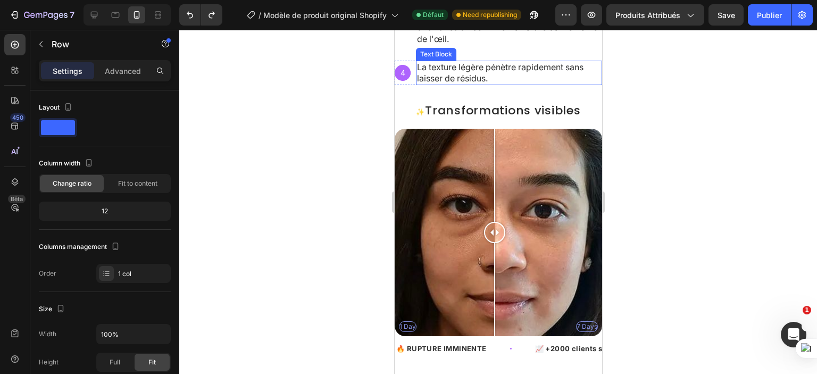
scroll to position [515, 0]
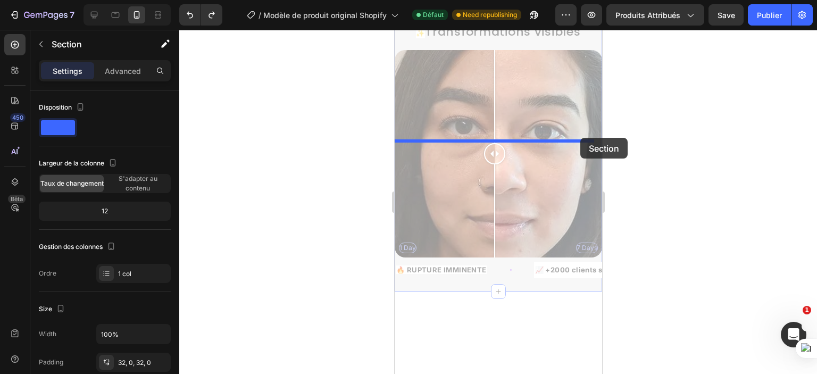
click at [580, 138] on div "iPhone 13 Pro ( 390 px) iPhone 13 Mini iPhone 13 Pro iPhone 11 Pro Max iPhone 1…" at bounding box center [498, 181] width 208 height 1333
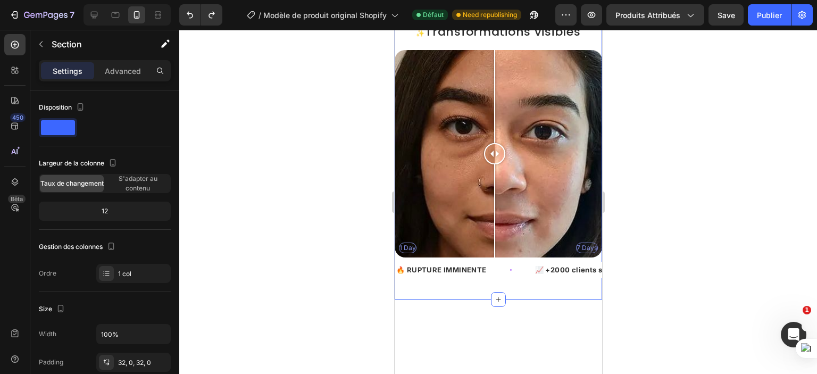
click at [433, 150] on div "✨ Transformations visibles Heading 1 Day 7 Days Image Comparison 🔥 RUPTURE IMMI…" at bounding box center [498, 152] width 208 height 293
click at [162, 361] on icon "button" at bounding box center [159, 362] width 9 height 9
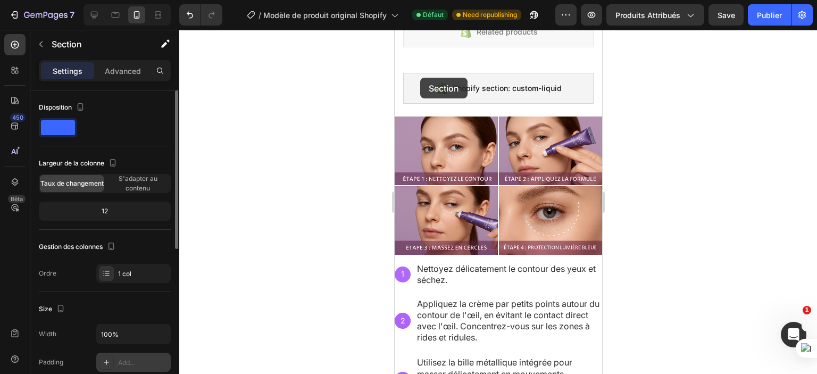
scroll to position [209, 0]
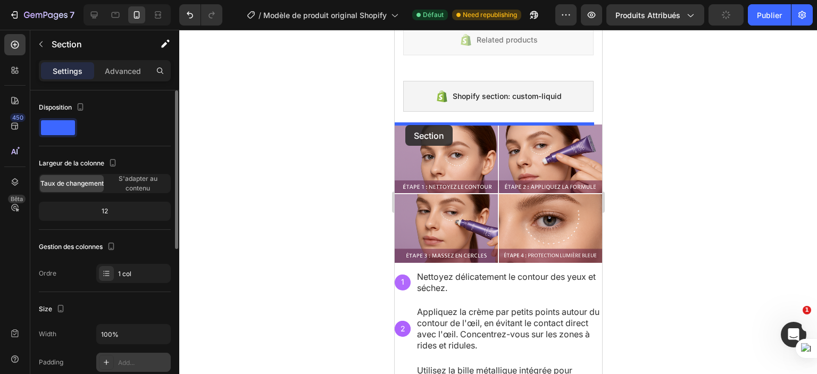
drag, startPoint x: 420, startPoint y: 78, endPoint x: 405, endPoint y: 125, distance: 49.7
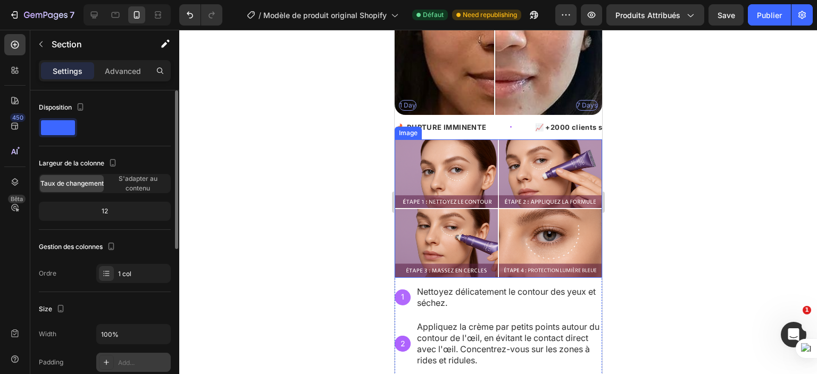
scroll to position [455, 0]
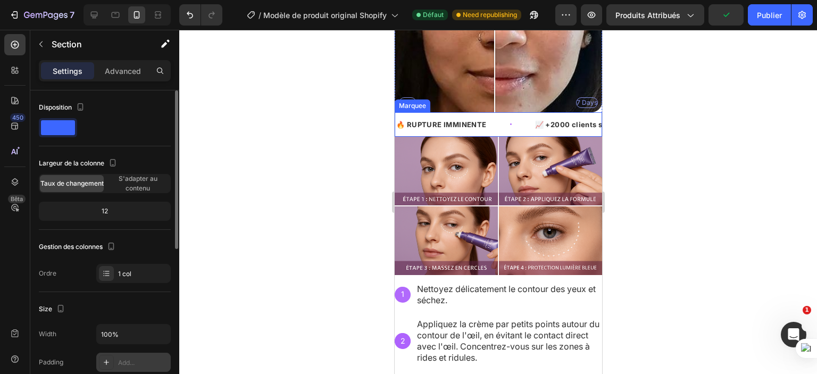
click at [499, 115] on div "🔥 RUPTURE IMMINENTE Text Block" at bounding box center [464, 124] width 139 height 24
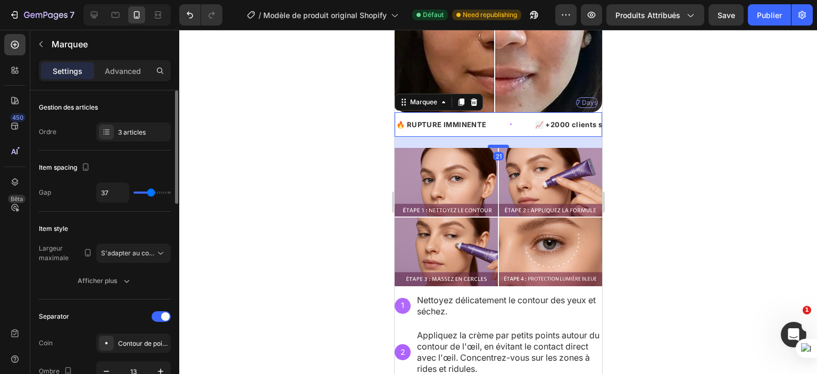
drag, startPoint x: 495, startPoint y: 125, endPoint x: 494, endPoint y: 136, distance: 11.2
click at [494, 145] on div at bounding box center [498, 146] width 21 height 3
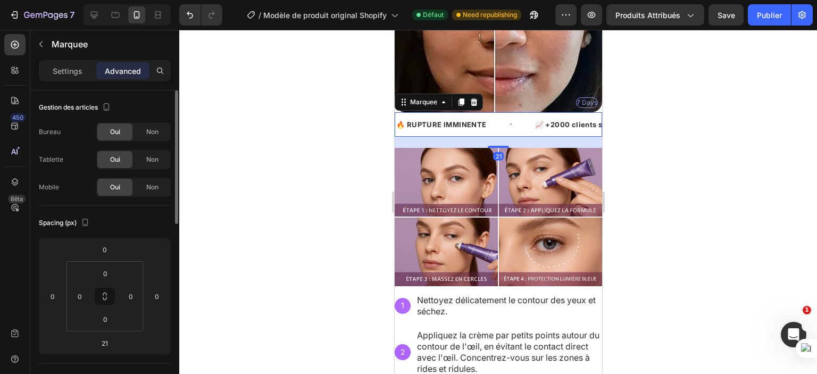
click at [698, 166] on div at bounding box center [498, 202] width 638 height 344
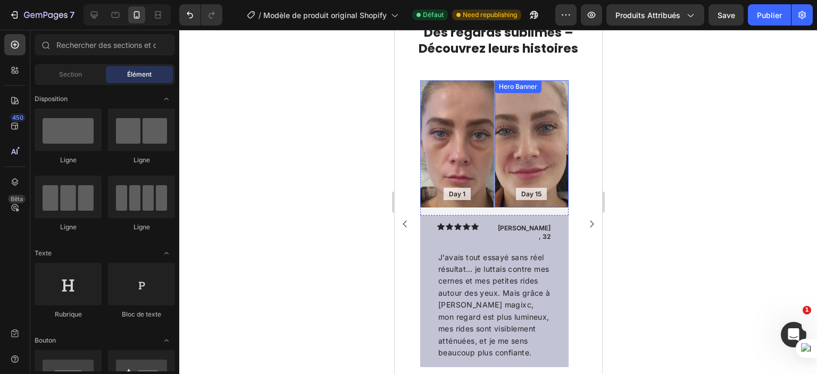
scroll to position [725, 0]
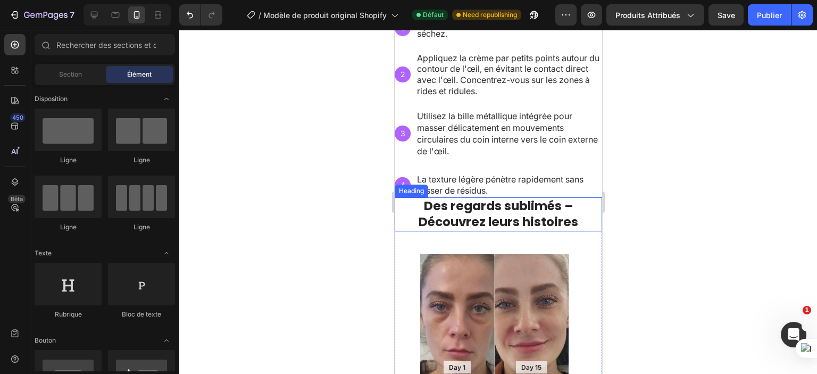
click at [515, 201] on strong "Des regards sublimés – Découvrez leurs histoires" at bounding box center [498, 213] width 160 height 33
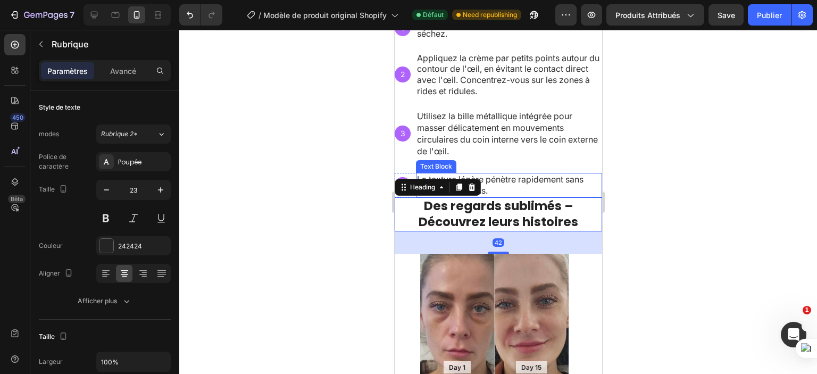
click at [523, 180] on span "La texture légère pénètre rapidement sans laisser de résidus." at bounding box center [500, 185] width 167 height 22
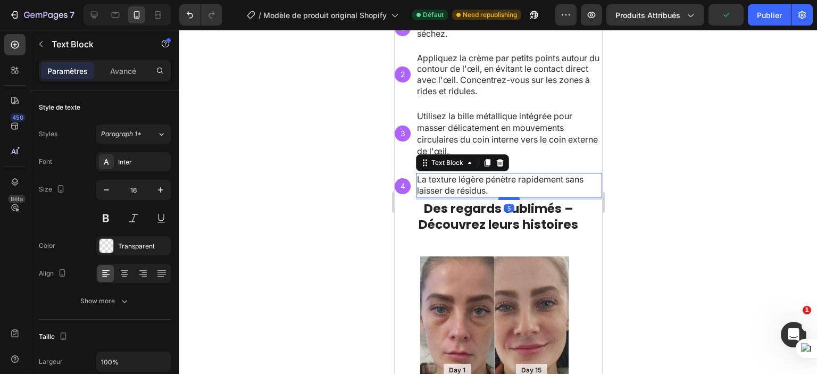
click at [510, 197] on div at bounding box center [508, 198] width 21 height 3
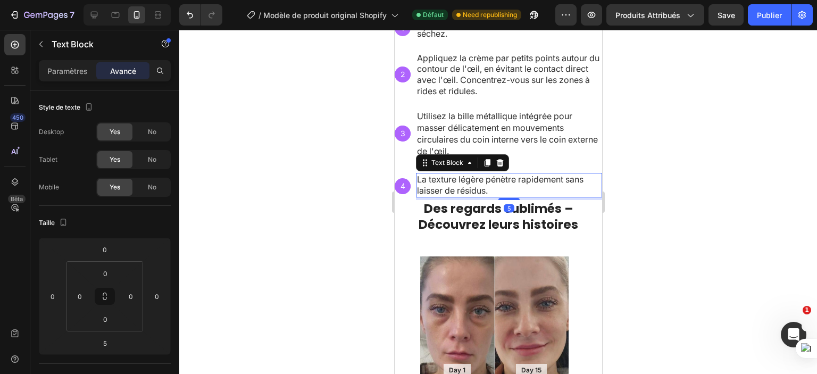
click at [655, 208] on div at bounding box center [498, 202] width 638 height 344
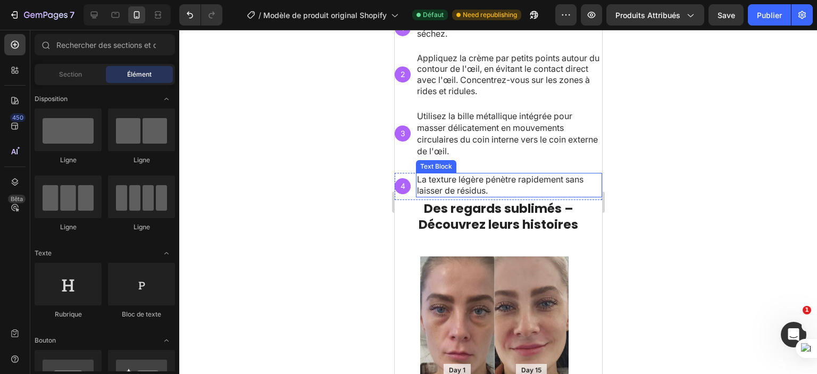
click at [548, 187] on p "La texture légère pénètre rapidement sans laisser de résidus." at bounding box center [509, 185] width 184 height 22
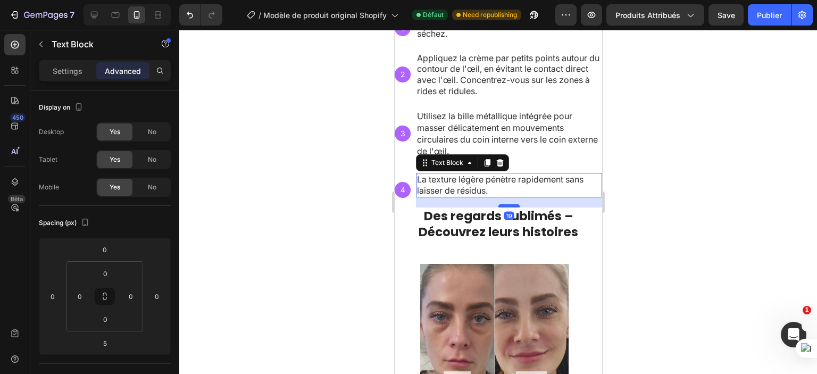
drag, startPoint x: 512, startPoint y: 194, endPoint x: 511, endPoint y: 201, distance: 7.5
click at [511, 204] on div at bounding box center [508, 205] width 21 height 3
type input "19"
click at [638, 219] on div at bounding box center [498, 202] width 638 height 344
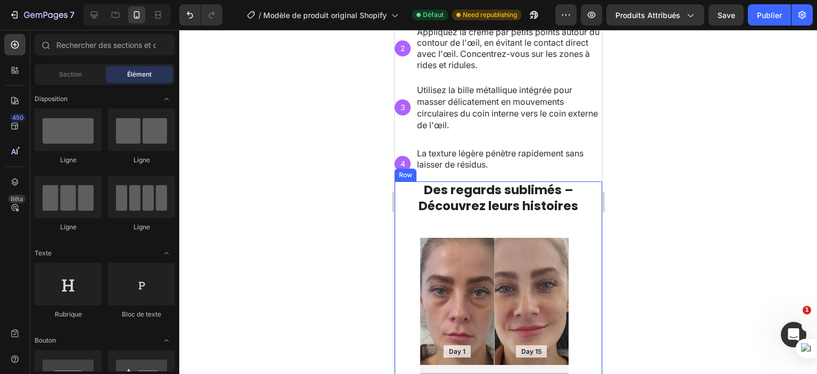
scroll to position [755, 0]
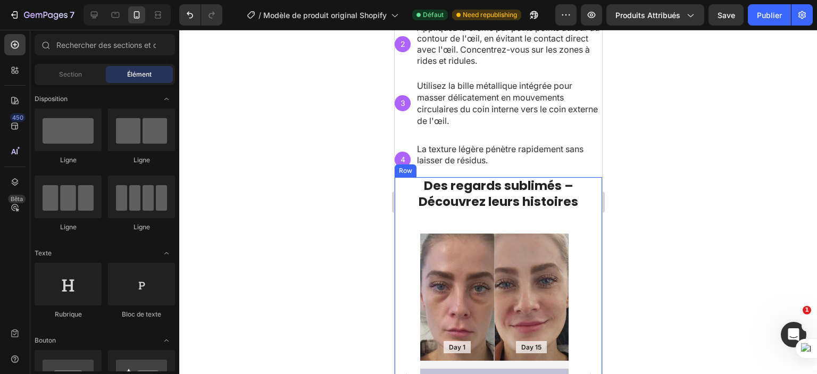
click at [485, 217] on div "Des regards sublimés – Découvrez leurs histoires Heading Day 1 Text Block Hero …" at bounding box center [498, 355] width 208 height 356
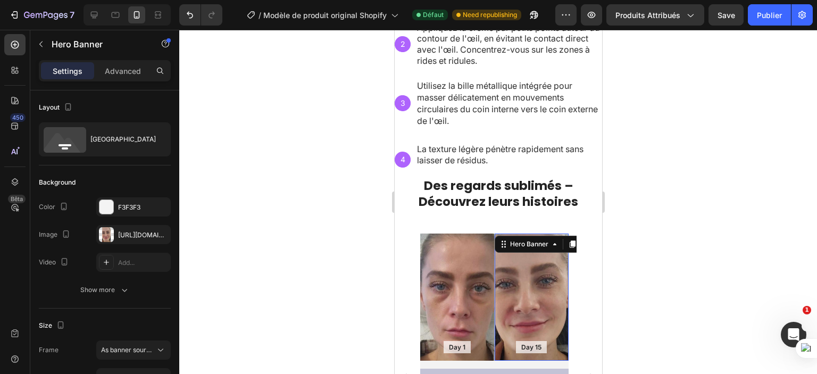
click at [497, 245] on div "Day 15 Text Block Hero Banner 0" at bounding box center [531, 298] width 75 height 128
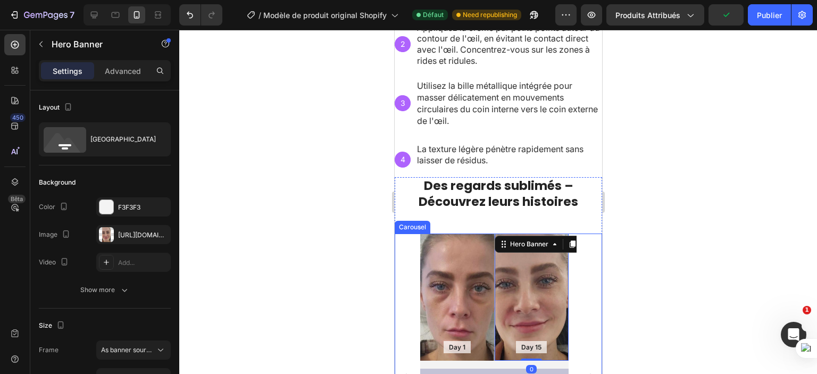
click at [410, 247] on div "Day 1 Text Block Hero Banner Day 15 Text Block Hero Banner 0 Row Icon Icon Icon…" at bounding box center [498, 378] width 208 height 288
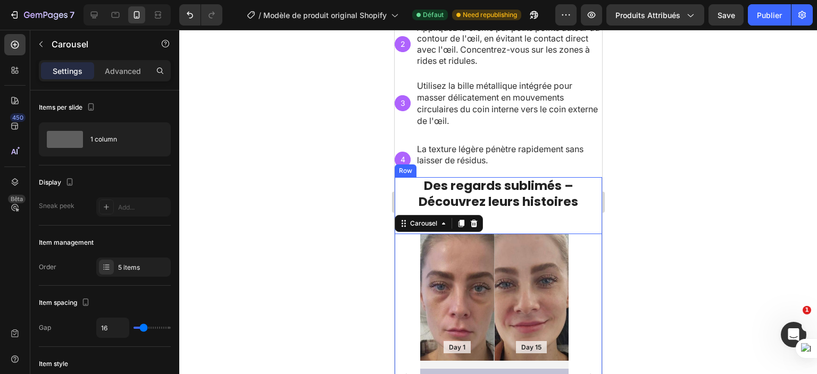
click at [550, 217] on div "Des regards sublimés – Découvrez leurs histoires Heading Day 1 Text Block Hero …" at bounding box center [498, 355] width 208 height 356
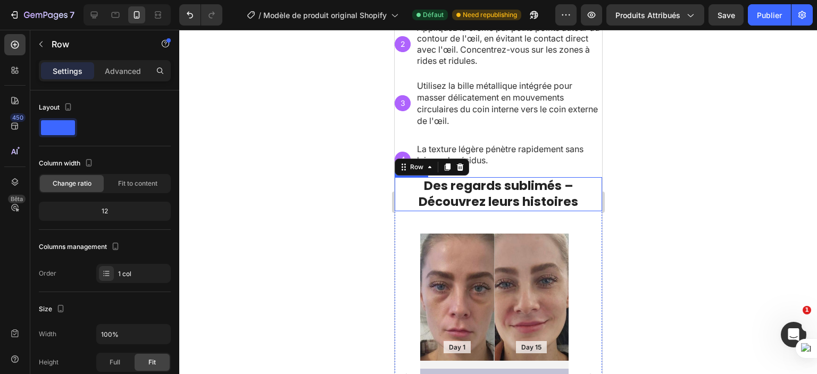
click at [576, 189] on h2 "Des regards sublimés – Découvrez leurs histoires" at bounding box center [498, 194] width 208 height 34
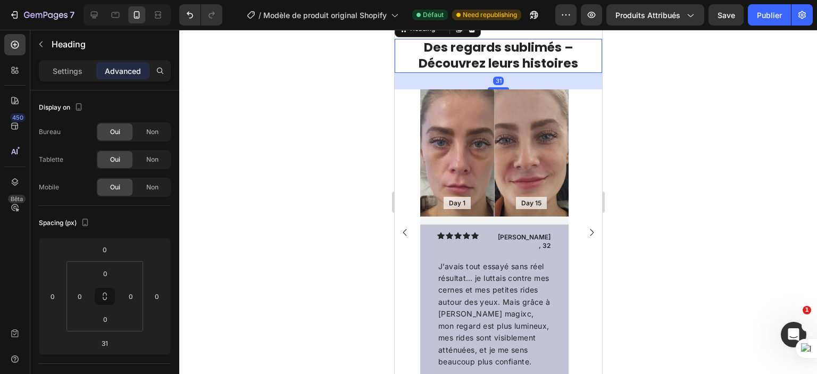
click at [352, 206] on div at bounding box center [498, 202] width 638 height 344
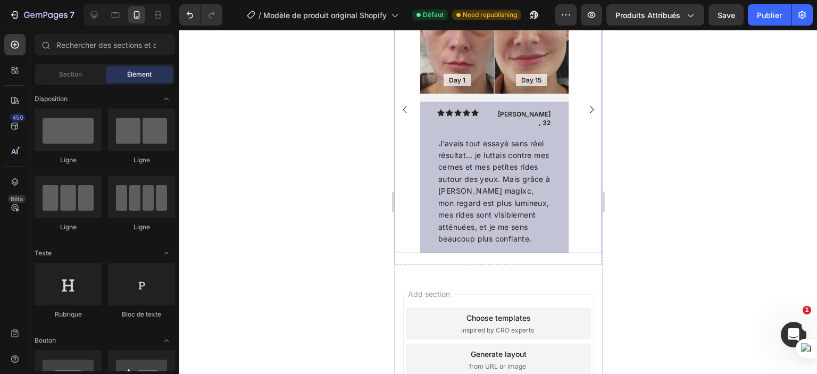
scroll to position [880, 0]
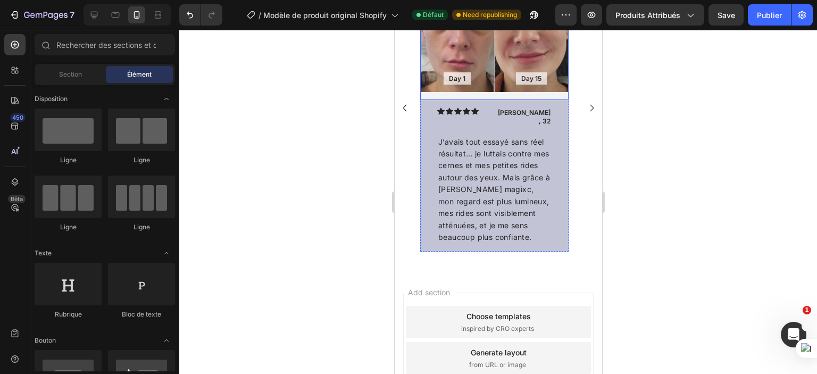
click at [544, 101] on div "Day 15 Text Block Hero Banner" at bounding box center [531, 33] width 75 height 136
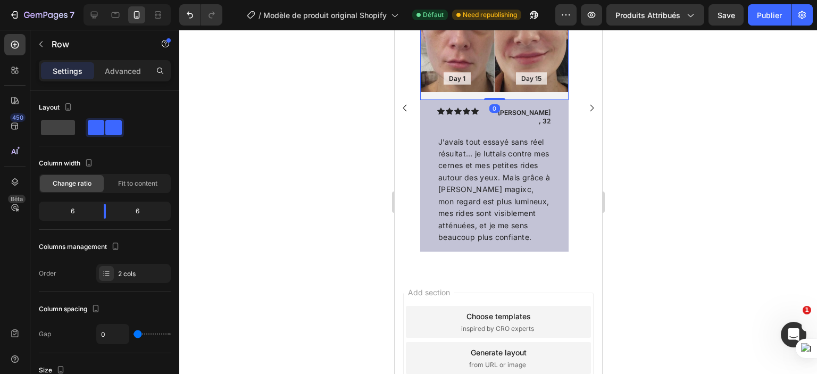
drag, startPoint x: 498, startPoint y: 233, endPoint x: 498, endPoint y: 227, distance: 5.3
click at [498, 101] on div "Day 1 Text Block Hero Banner Day 15 Text Block Hero Banner Row 0" at bounding box center [494, 33] width 148 height 136
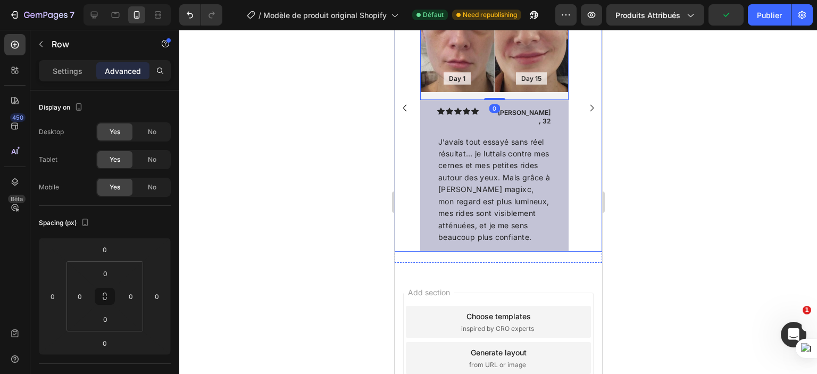
click at [584, 252] on div "Day 1 Text Block Hero Banner Day 15 Text Block Hero Banner Row 0 Icon Icon Icon…" at bounding box center [498, 108] width 208 height 287
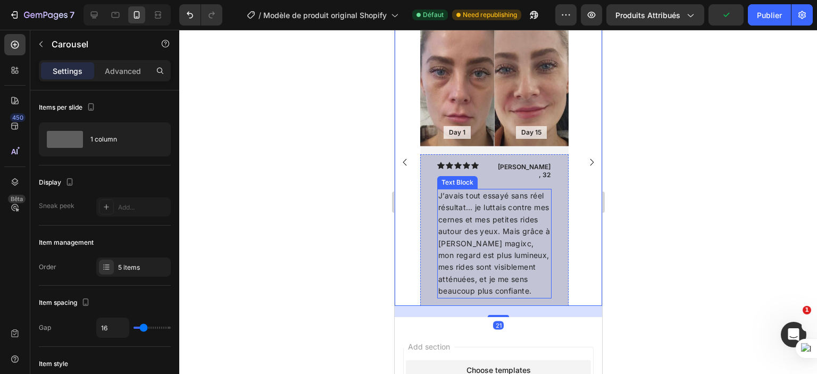
scroll to position [963, 0]
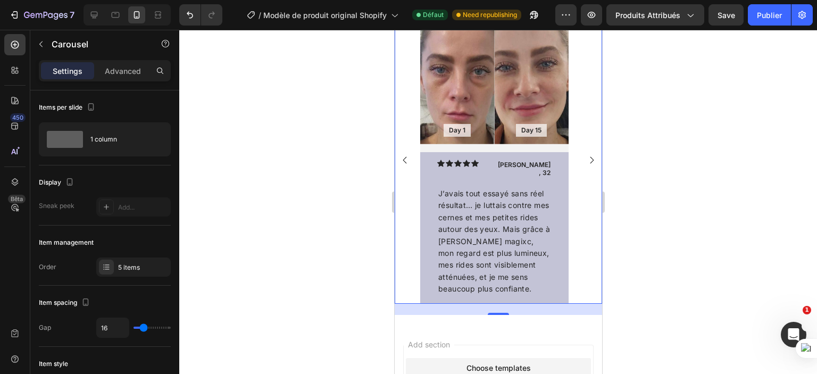
click at [495, 304] on div "21" at bounding box center [498, 309] width 208 height 11
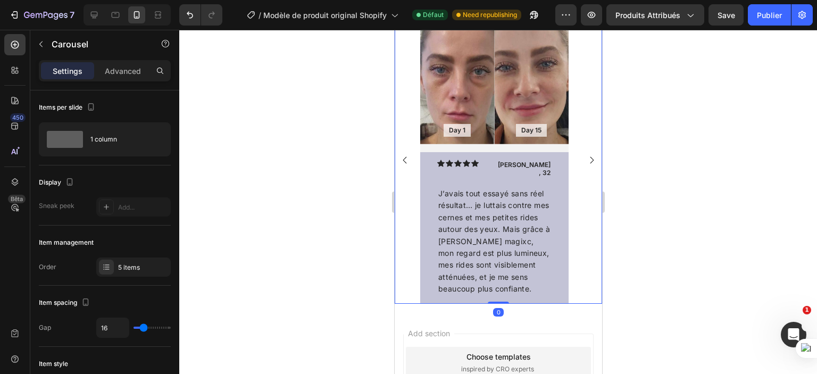
drag, startPoint x: 497, startPoint y: 304, endPoint x: 497, endPoint y: 292, distance: 12.8
click at [497, 292] on div "Day 1 Text Block Hero Banner Day 15 Text Block Hero Banner Row Icon Icon Icon I…" at bounding box center [498, 159] width 208 height 287
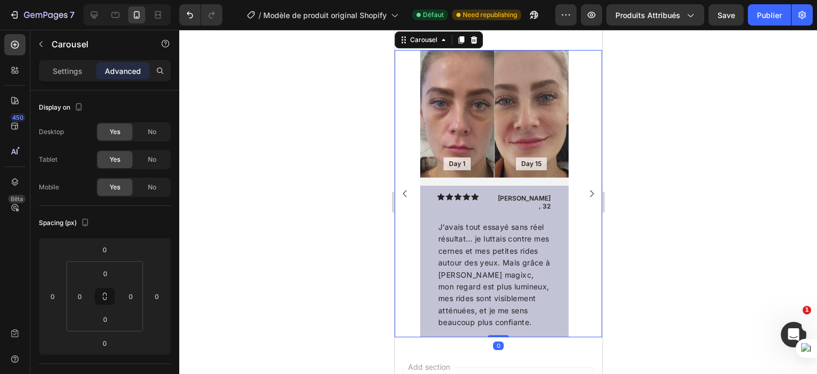
scroll to position [922, 0]
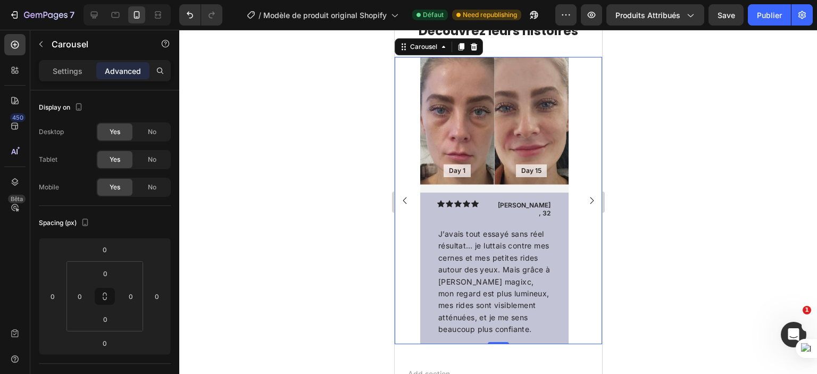
click at [585, 196] on rect "Carousel Next Arrow" at bounding box center [591, 200] width 15 height 15
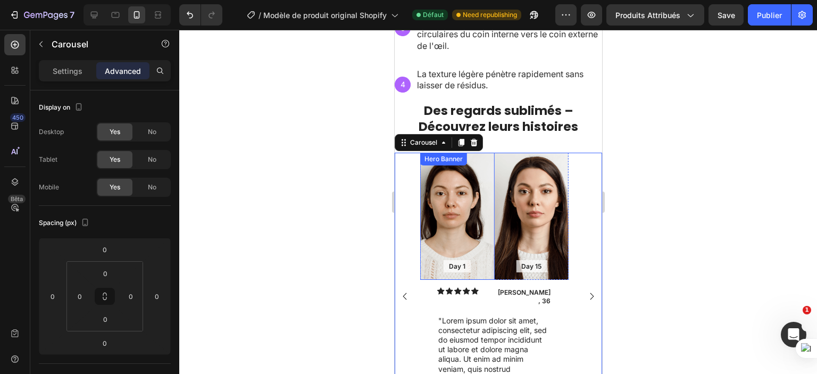
scroll to position [837, 0]
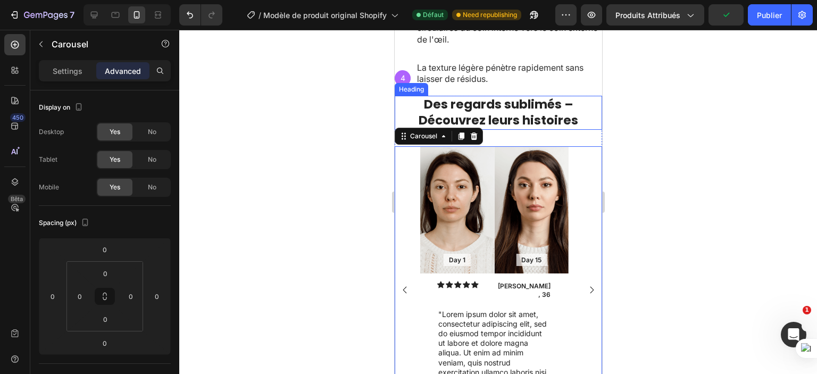
click at [526, 112] on strong "Des regards sublimés – Découvrez leurs histoires" at bounding box center [498, 112] width 160 height 33
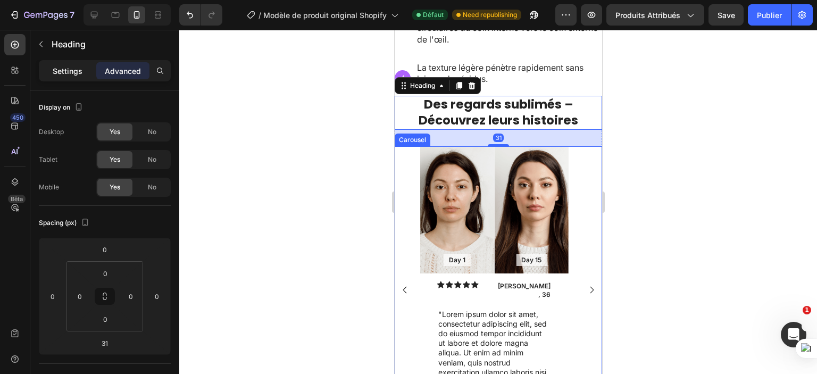
click at [69, 78] on div "Settings" at bounding box center [67, 70] width 53 height 17
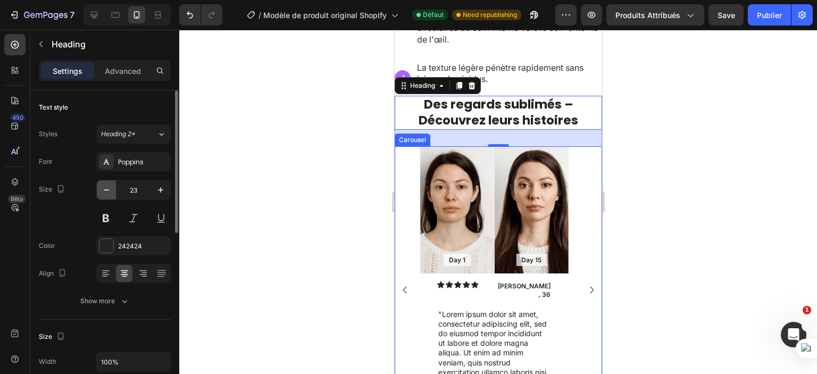
click at [105, 193] on icon "button" at bounding box center [106, 190] width 11 height 11
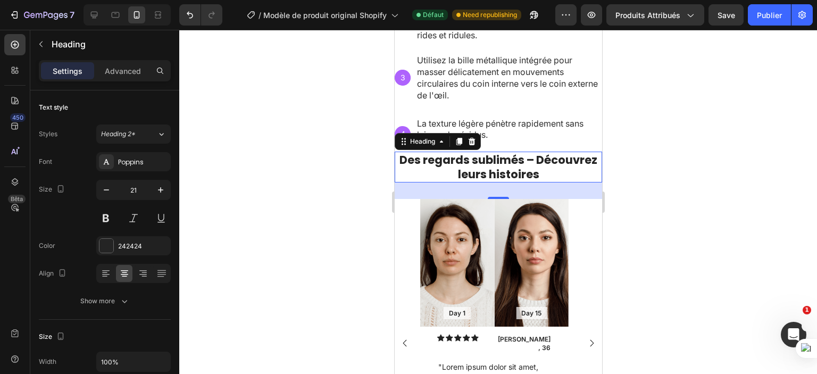
scroll to position [781, 0]
click at [161, 195] on icon "button" at bounding box center [160, 190] width 11 height 11
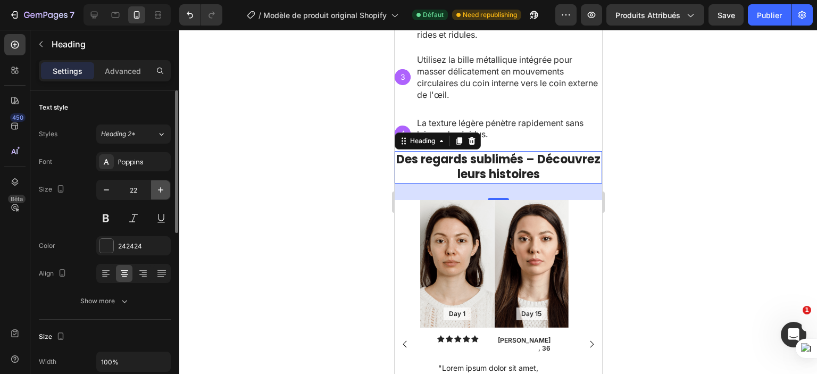
click at [161, 195] on icon "button" at bounding box center [160, 190] width 11 height 11
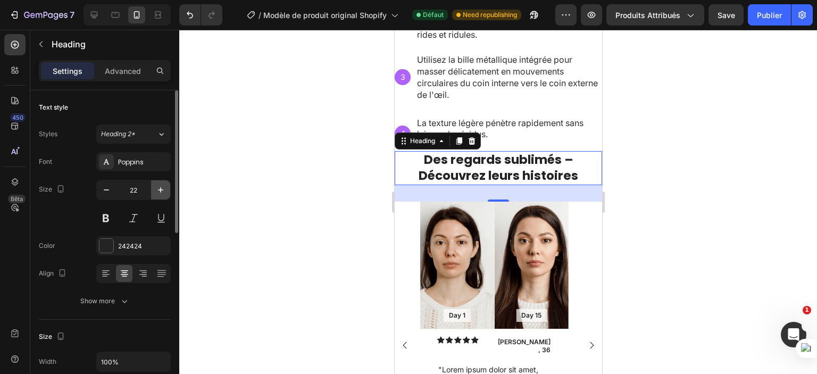
type input "23"
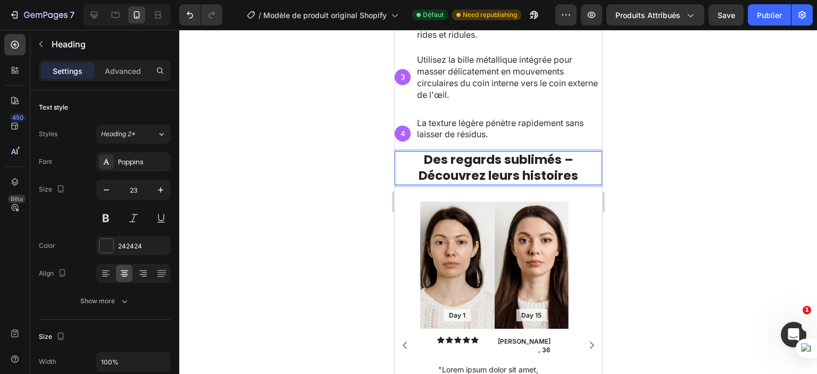
click at [562, 158] on strong "Des regards sublimés – Découvrez leurs histoires" at bounding box center [498, 167] width 160 height 33
click at [419, 171] on strong "Des regards sublimés, Découvrez leurs histoires" at bounding box center [498, 167] width 160 height 33
click at [575, 174] on p "Des regards [PERSON_NAME], découvrez leurs histoires" at bounding box center [497, 168] width 205 height 32
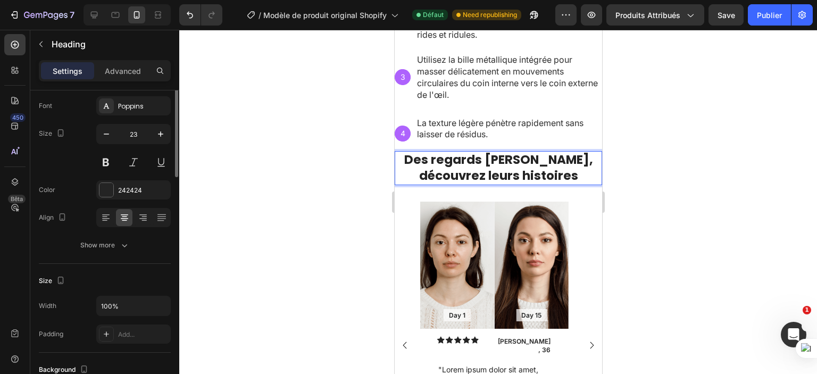
scroll to position [0, 0]
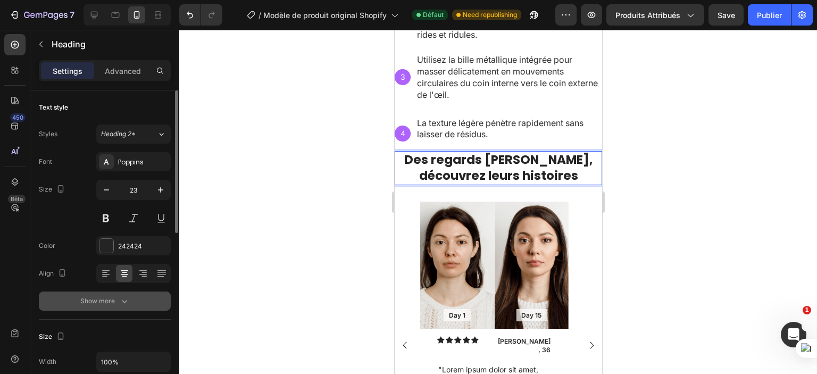
click at [105, 302] on div "Show more" at bounding box center [104, 301] width 49 height 11
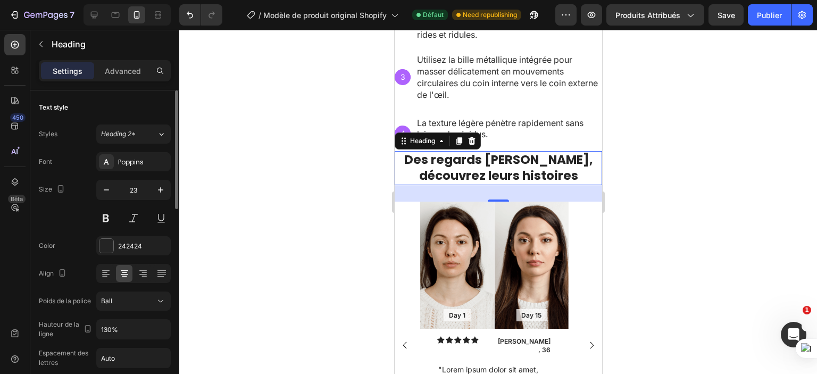
click at [275, 248] on div at bounding box center [498, 202] width 638 height 344
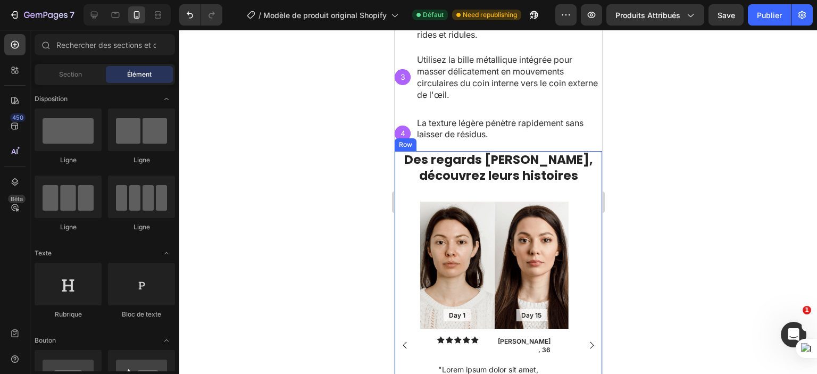
click at [475, 184] on div "⁠⁠⁠⁠⁠⁠⁠ Des regards sublimés, découvrez leurs histoires Heading Day 1 Text Bloc…" at bounding box center [498, 320] width 208 height 338
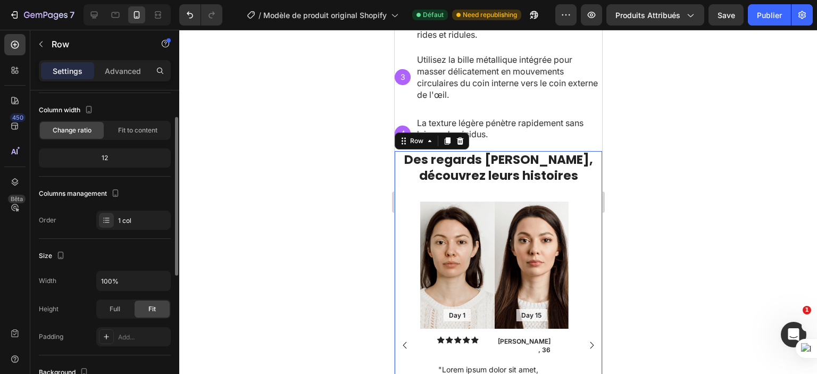
scroll to position [106, 0]
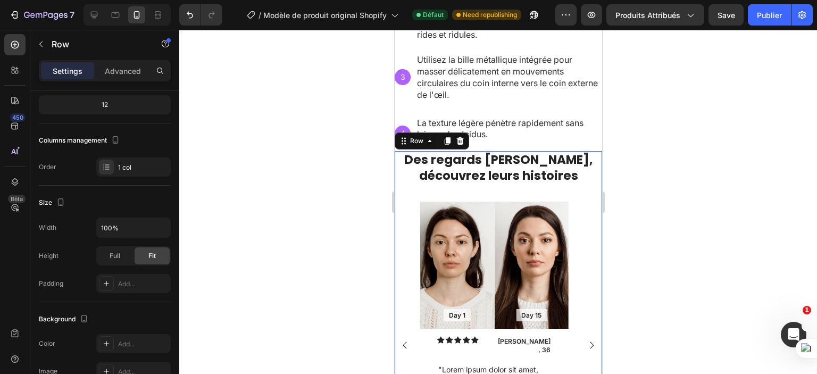
click at [485, 192] on div "⁠⁠⁠⁠⁠⁠⁠ Des regards sublimés, découvrez leurs histoires Heading Day 1 Text Bloc…" at bounding box center [498, 320] width 208 height 338
click at [584, 342] on rect "Carousel Next Arrow" at bounding box center [591, 345] width 15 height 15
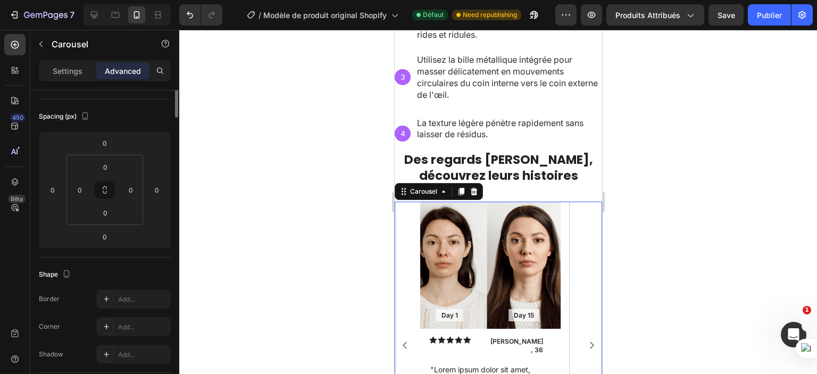
scroll to position [0, 0]
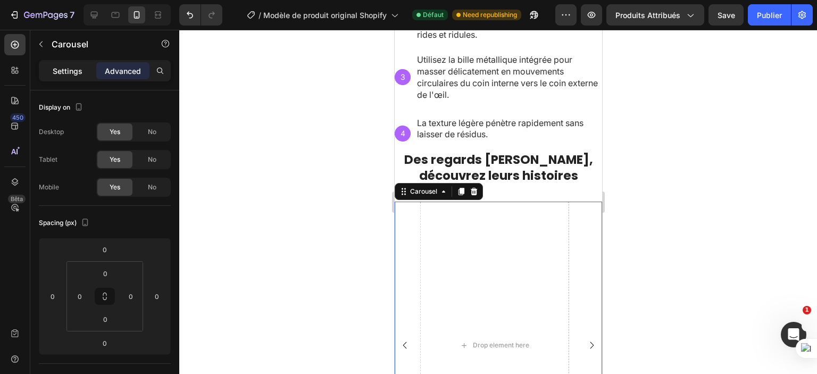
click at [70, 72] on p "Settings" at bounding box center [68, 70] width 30 height 11
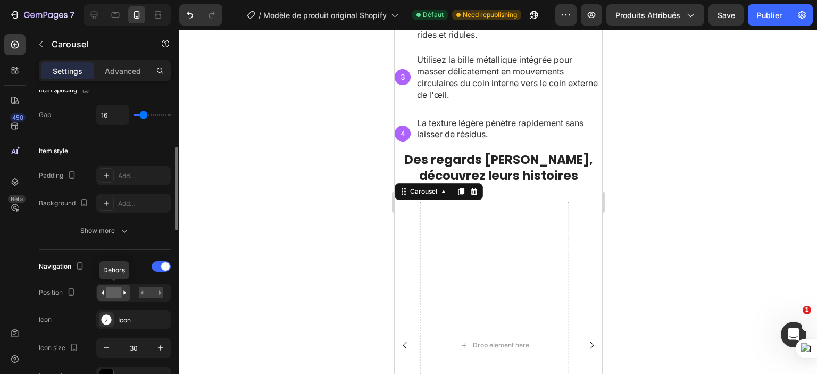
scroll to position [319, 0]
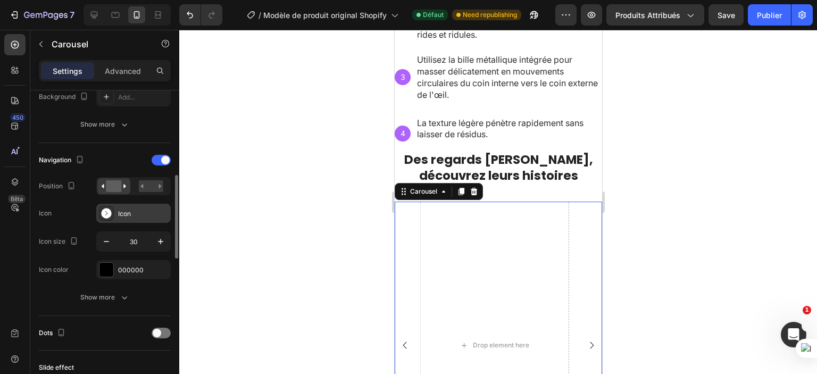
click at [109, 218] on div at bounding box center [106, 213] width 15 height 15
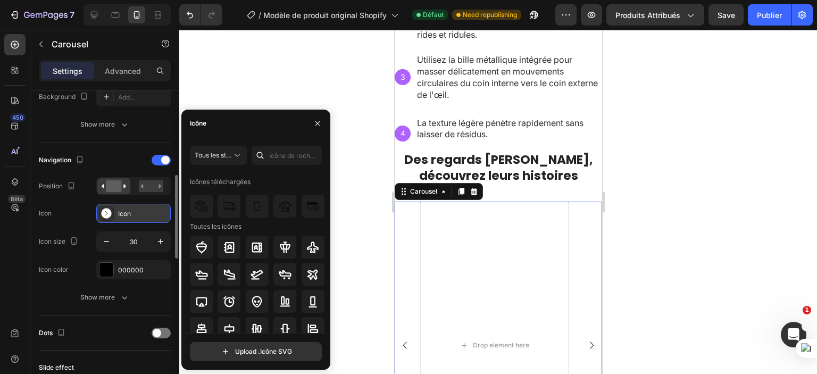
click at [109, 218] on div at bounding box center [106, 213] width 15 height 15
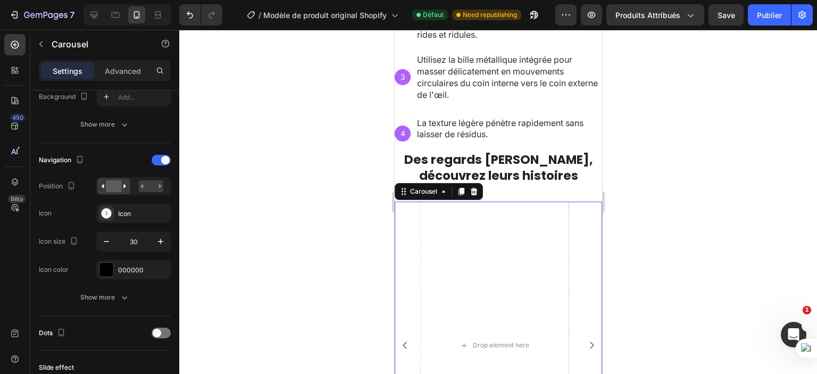
click at [336, 235] on div at bounding box center [498, 202] width 638 height 344
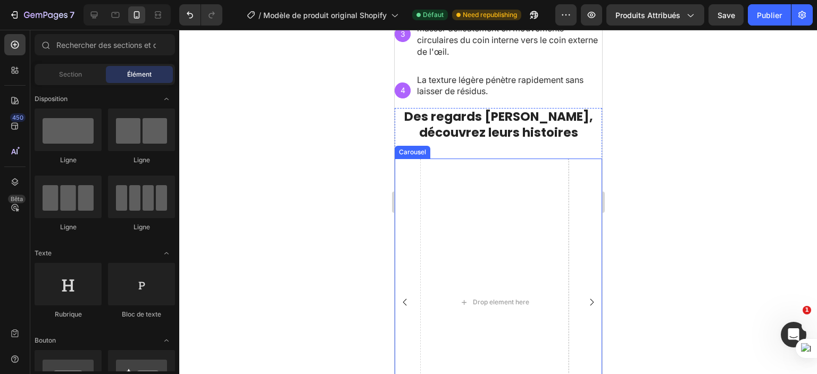
scroll to position [888, 0]
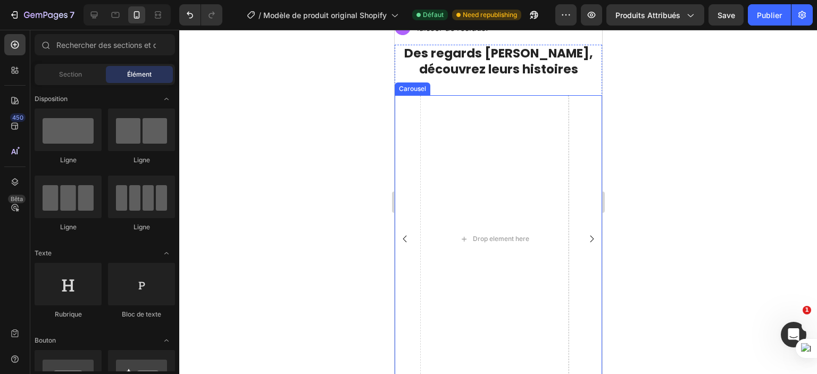
click at [403, 232] on rect "Carousel Back Arrow" at bounding box center [403, 239] width 15 height 15
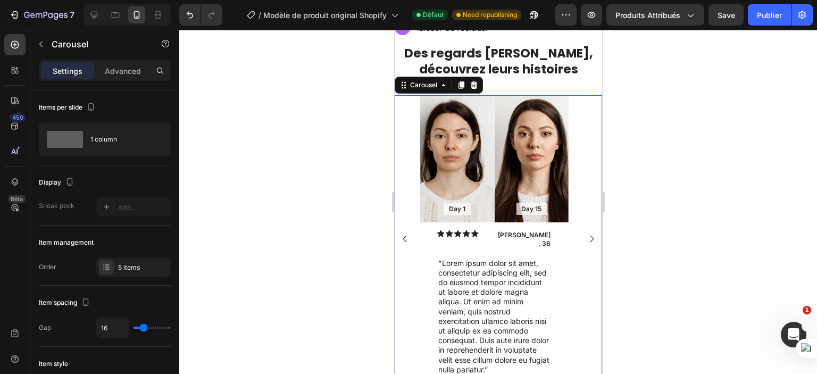
click at [403, 232] on rect "Carousel Back Arrow" at bounding box center [403, 239] width 15 height 15
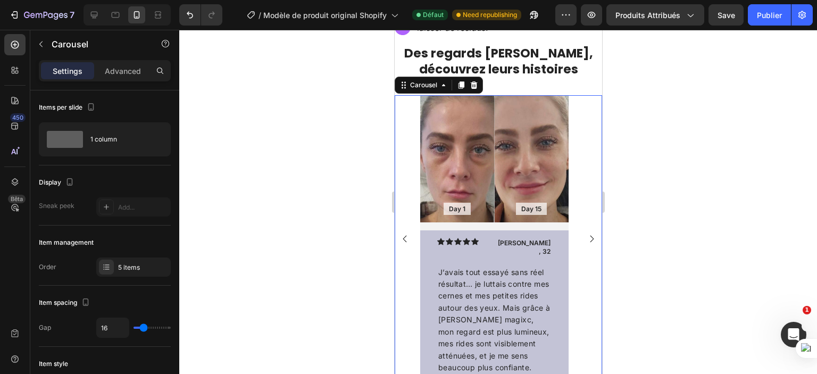
click at [584, 232] on rect "Carousel Next Arrow" at bounding box center [591, 239] width 15 height 15
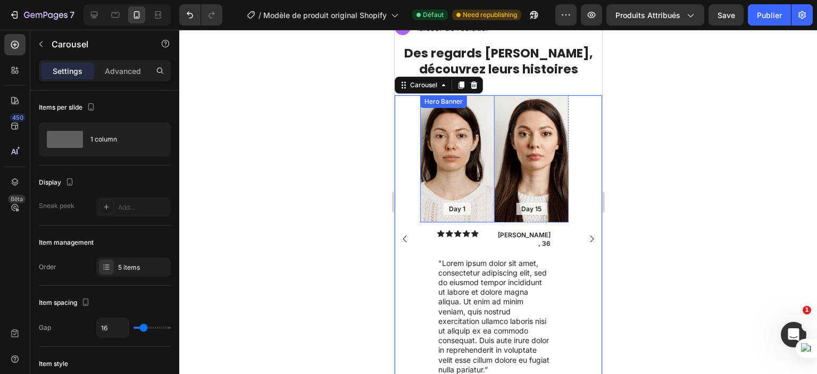
click at [454, 146] on div "Background Image" at bounding box center [457, 159] width 75 height 128
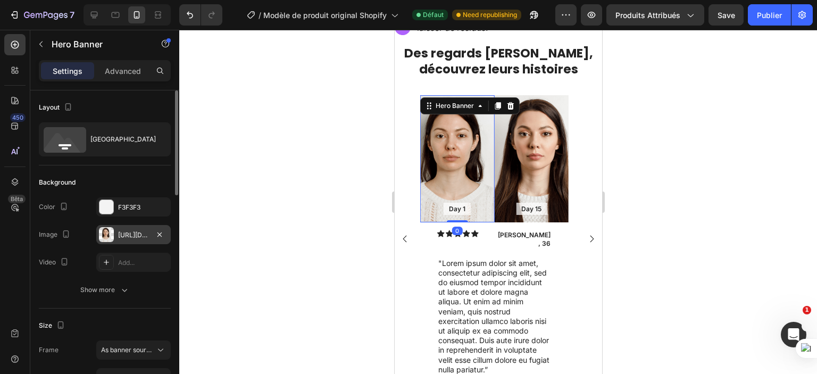
click at [110, 233] on div at bounding box center [106, 234] width 15 height 15
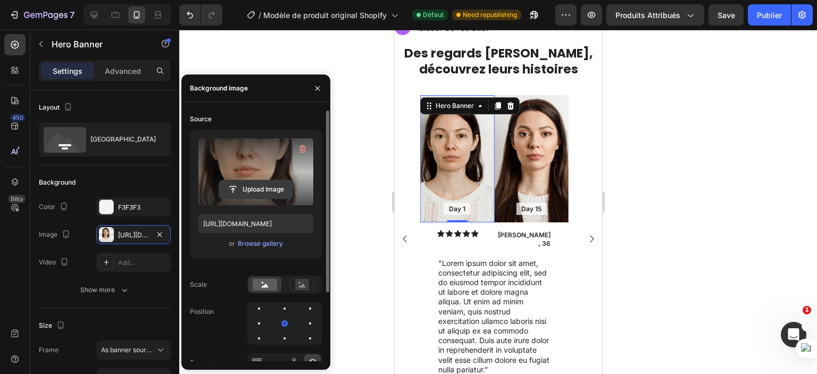
click at [251, 190] on input "file" at bounding box center [255, 189] width 73 height 18
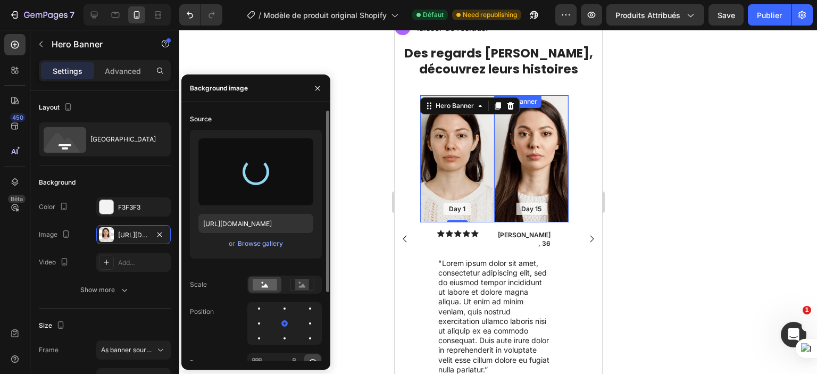
type input "https://cdn.shopify.com/s/files/1/0702/3591/4412/files/gempages_578234316434178…"
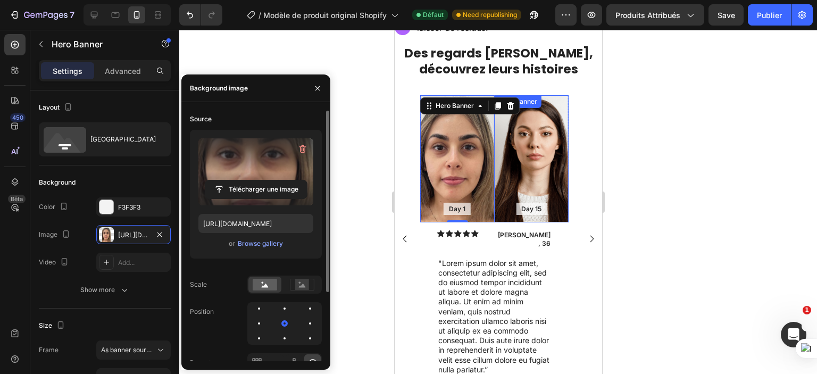
click at [533, 153] on div "Background Image" at bounding box center [531, 159] width 75 height 128
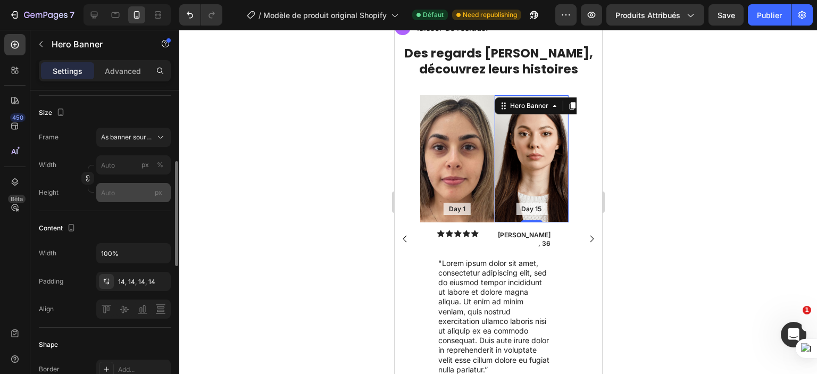
scroll to position [0, 0]
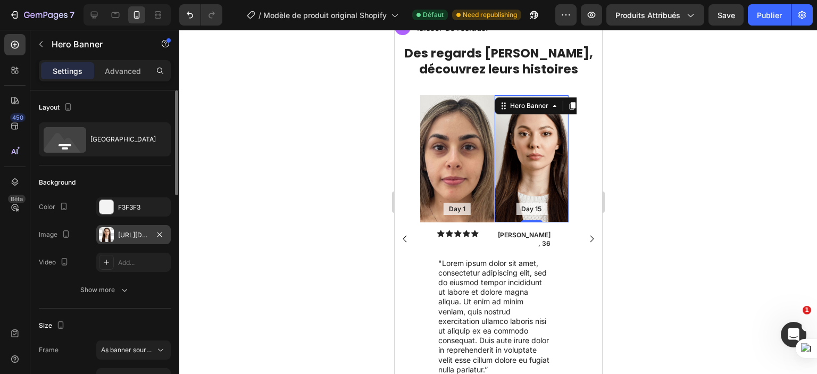
click at [125, 240] on div "https://cdn.shopify.com/s/files/1/0702/3591/4412/files/gempages_578234316434178…" at bounding box center [133, 234] width 75 height 19
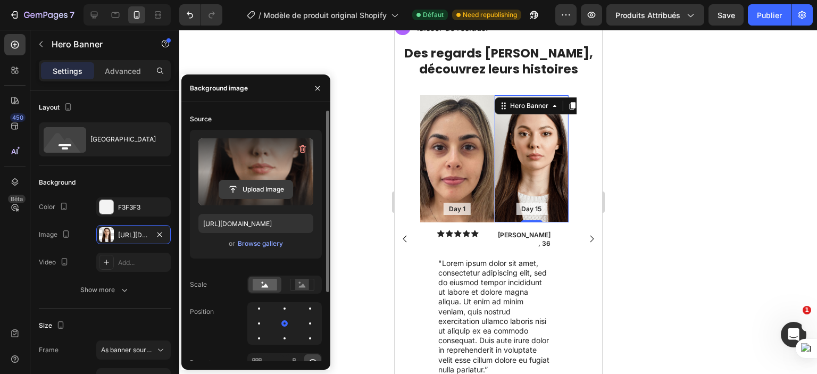
click at [226, 180] on button "Upload Image" at bounding box center [256, 189] width 75 height 19
click at [246, 186] on input "file" at bounding box center [255, 189] width 73 height 18
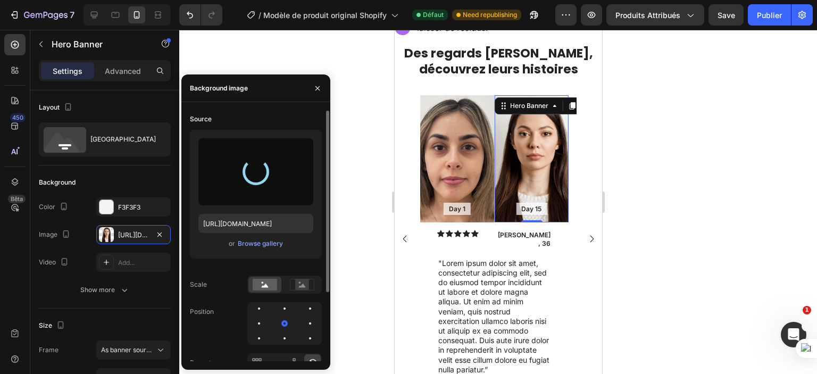
type input "https://cdn.shopify.com/s/files/1/0702/3591/4412/files/gempages_578234316434178…"
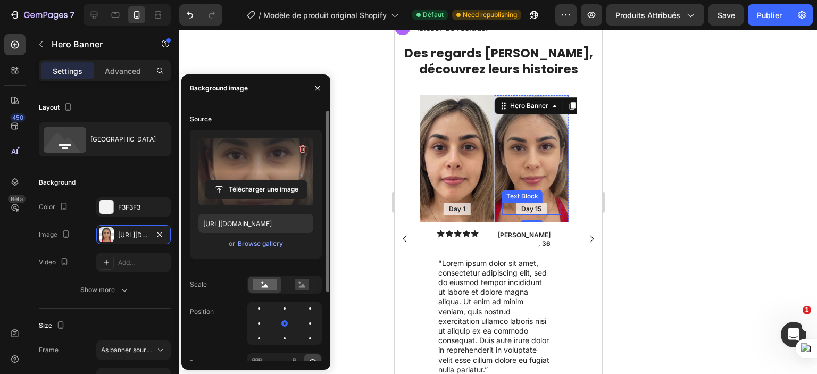
click at [539, 208] on p "Day 15" at bounding box center [531, 209] width 20 height 9
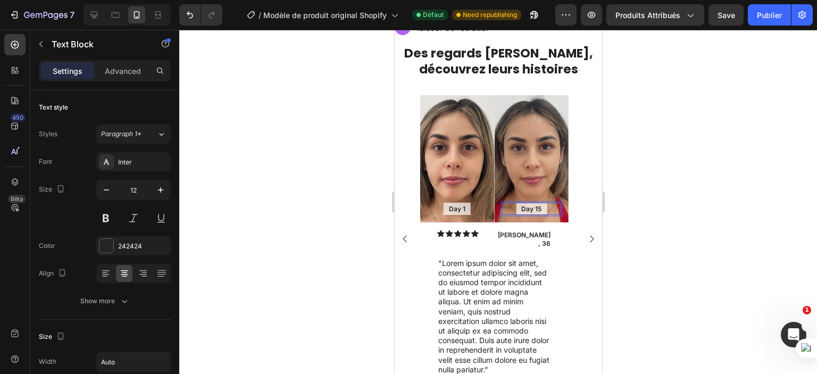
click at [538, 205] on p "Day 15" at bounding box center [531, 209] width 20 height 9
click at [647, 174] on div at bounding box center [498, 202] width 638 height 344
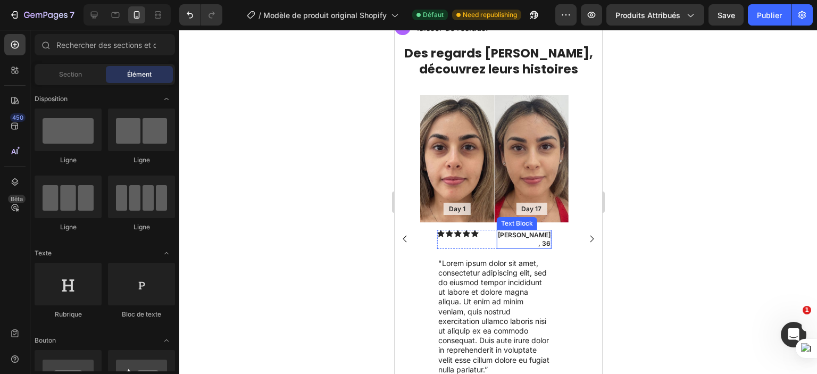
click at [548, 231] on p "Ryan, 36" at bounding box center [524, 239] width 53 height 16
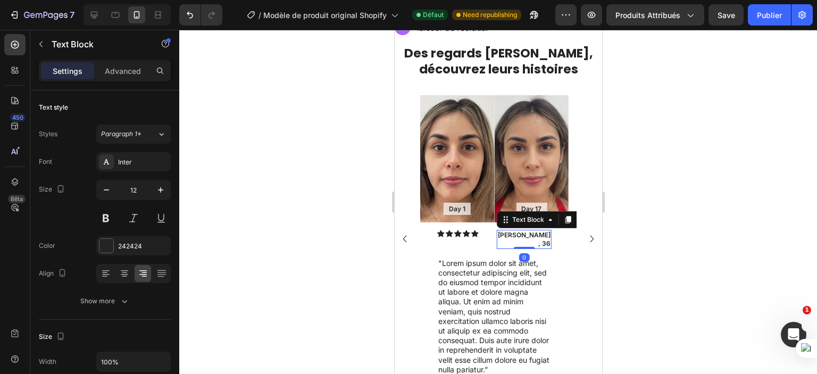
click at [548, 232] on p "Ryan, 36" at bounding box center [524, 239] width 53 height 16
click at [548, 231] on p "Ryan, 36" at bounding box center [524, 239] width 53 height 16
click at [535, 233] on p "Ryan, 31" at bounding box center [524, 239] width 53 height 16
click at [639, 221] on div at bounding box center [498, 202] width 638 height 344
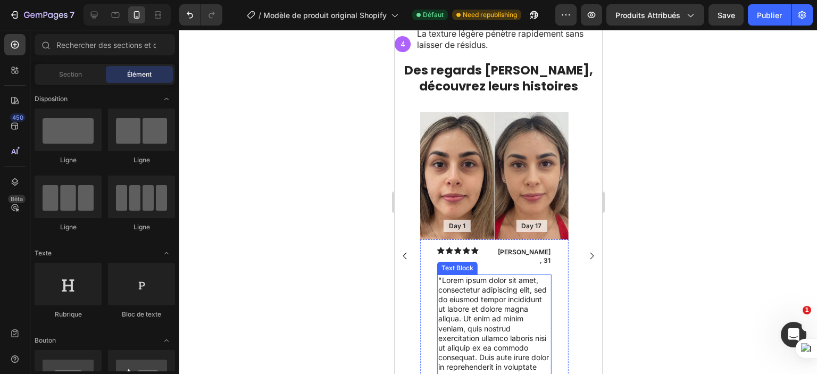
scroll to position [888, 0]
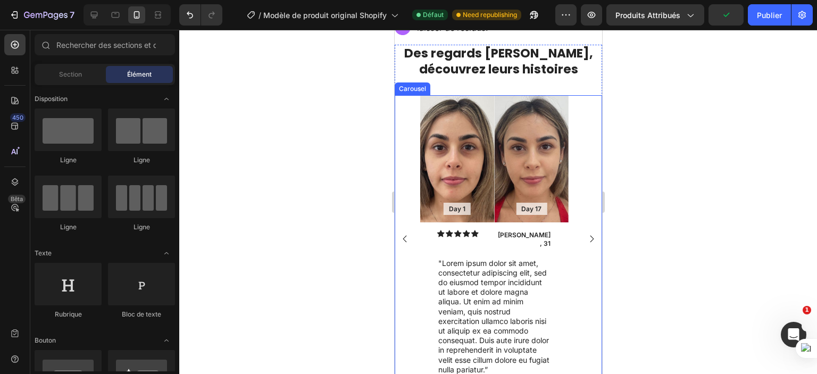
click at [407, 232] on rect "Carousel Back Arrow" at bounding box center [403, 239] width 15 height 15
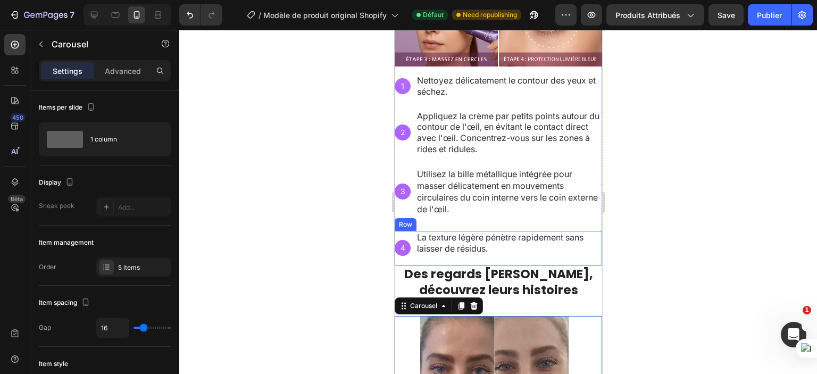
scroll to position [933, 0]
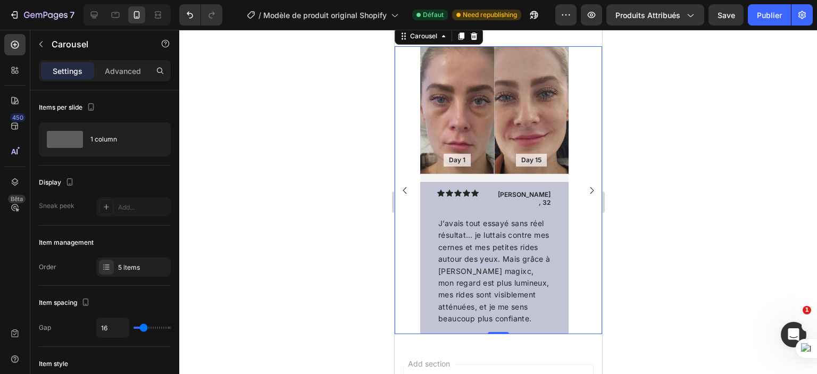
click at [586, 185] on rect "Carousel Next Arrow" at bounding box center [591, 190] width 15 height 15
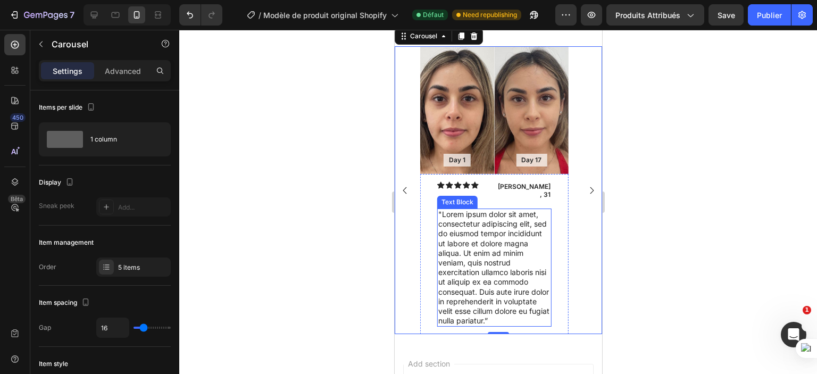
click at [551, 215] on div ""Lorem ipsum dolor sit amet, consectetur adipiscing elit, sed do eiusmod tempor…" at bounding box center [494, 268] width 114 height 118
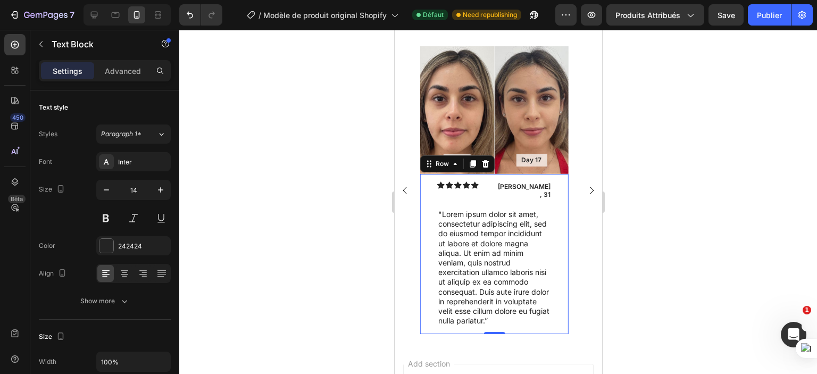
click at [557, 213] on div "Icon Icon Icon Icon Icon Icon List Maria, 31 Text Block Row "Lorem ipsum dolor …" at bounding box center [494, 254] width 148 height 161
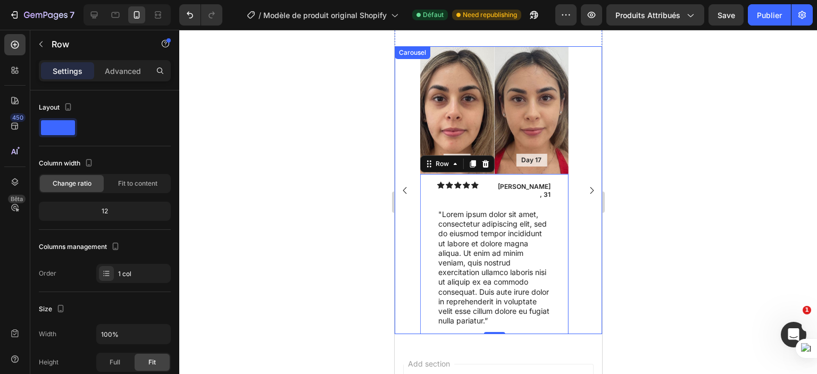
click at [406, 189] on icon "Carousel Back Arrow" at bounding box center [405, 190] width 4 height 7
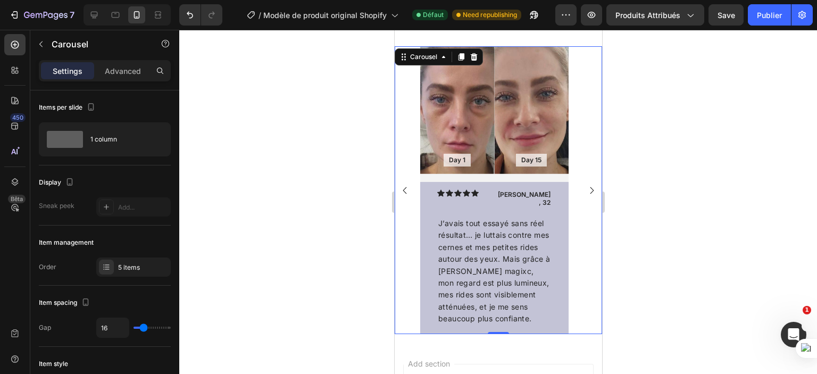
click at [584, 183] on rect "Carousel Next Arrow" at bounding box center [591, 190] width 15 height 15
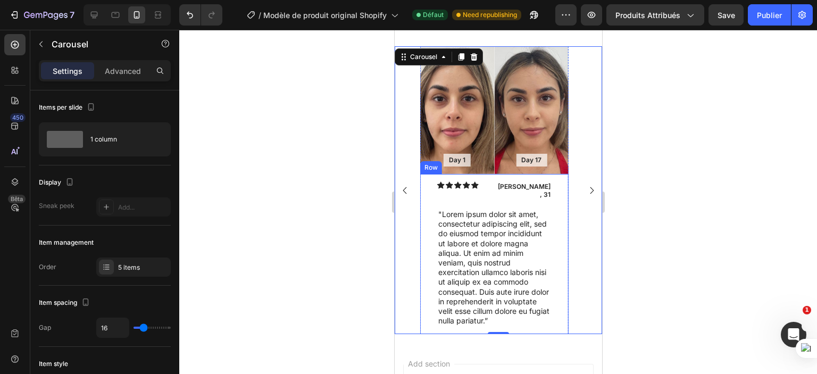
click at [559, 180] on div "Icon Icon Icon Icon Icon Icon List Maria, 31 Text Block Row "Lorem ipsum dolor …" at bounding box center [494, 254] width 148 height 161
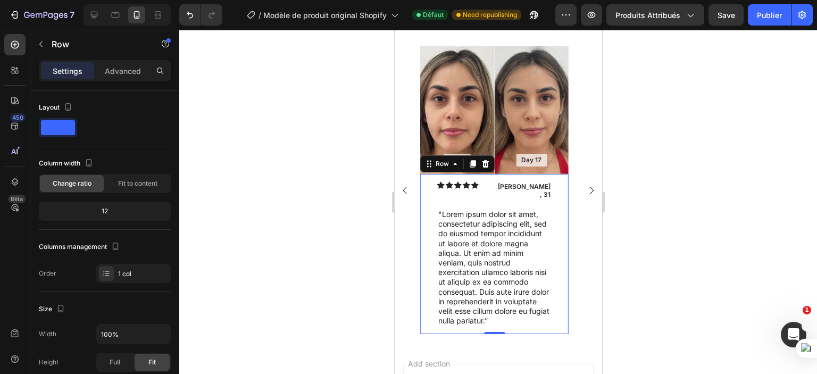
scroll to position [307, 0]
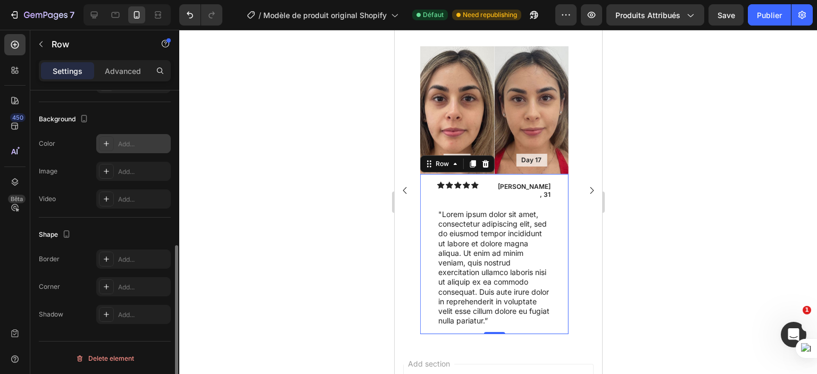
click at [123, 143] on div "Add..." at bounding box center [143, 144] width 50 height 10
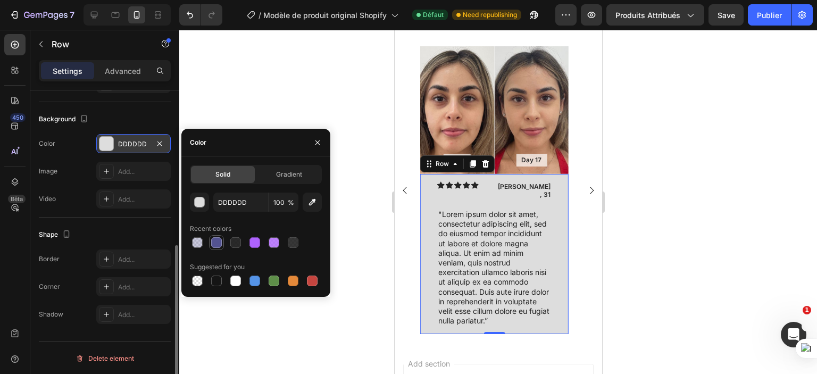
click at [216, 237] on div at bounding box center [216, 242] width 11 height 11
type input "535391"
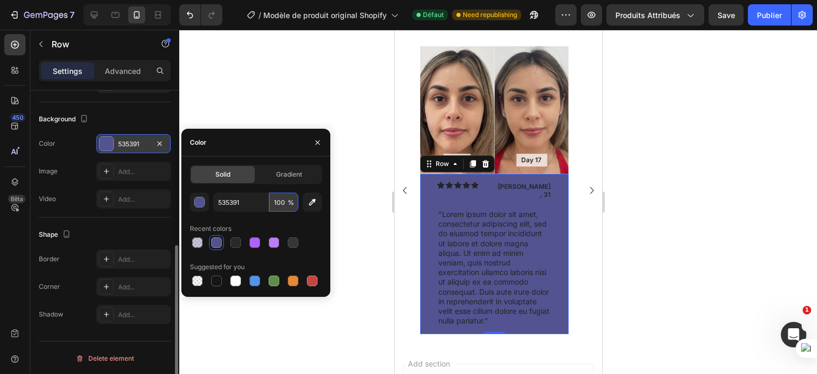
click at [283, 202] on input "100" at bounding box center [283, 202] width 29 height 19
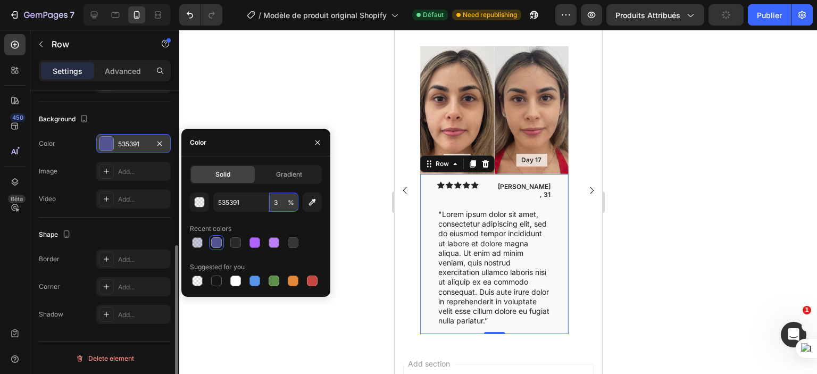
type input "30"
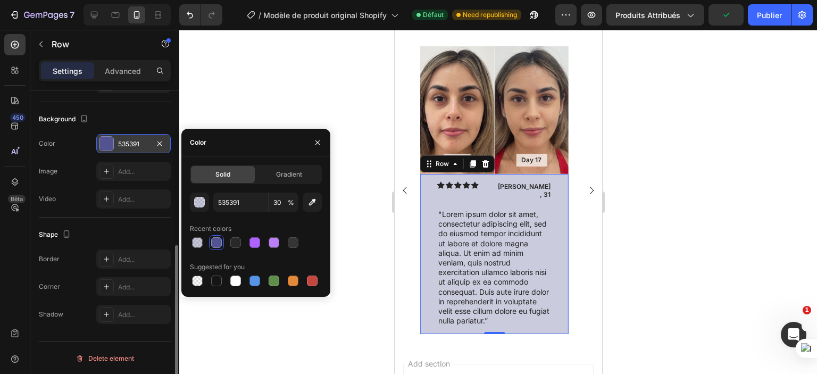
click at [335, 240] on div at bounding box center [498, 202] width 638 height 344
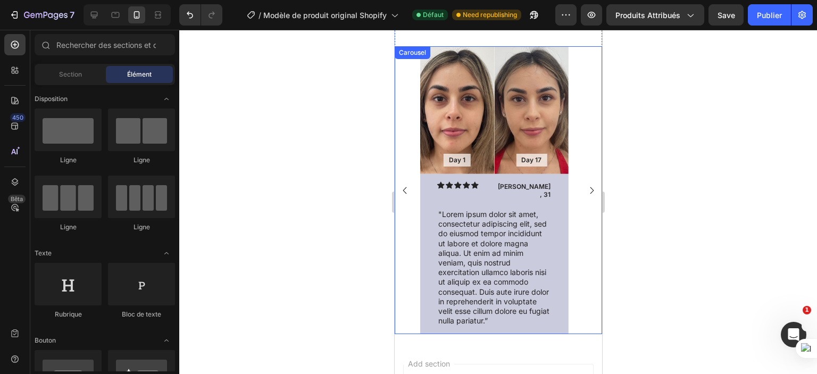
click at [405, 190] on rect "Carousel Back Arrow" at bounding box center [403, 190] width 15 height 15
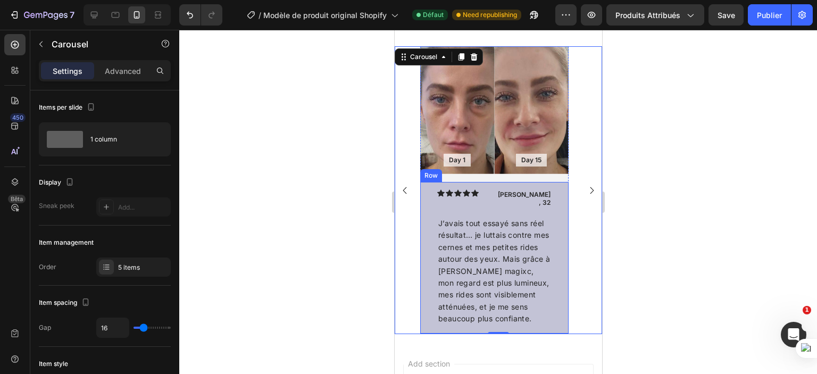
click at [555, 201] on div "Icon Icon Icon Icon Icon Icon List [PERSON_NAME], 32 Text Block Row J’avais tou…" at bounding box center [494, 258] width 148 height 152
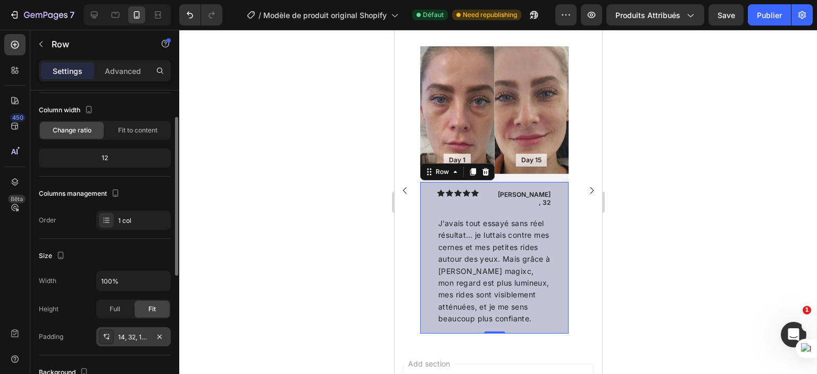
scroll to position [106, 0]
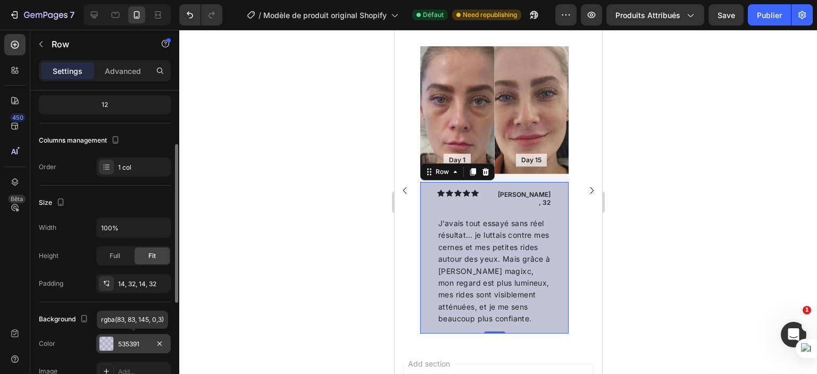
click at [130, 346] on div "535391" at bounding box center [133, 345] width 31 height 10
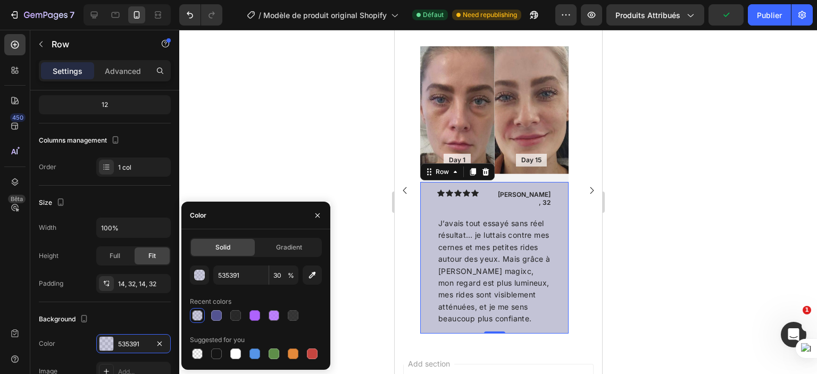
click at [307, 154] on div at bounding box center [498, 202] width 638 height 344
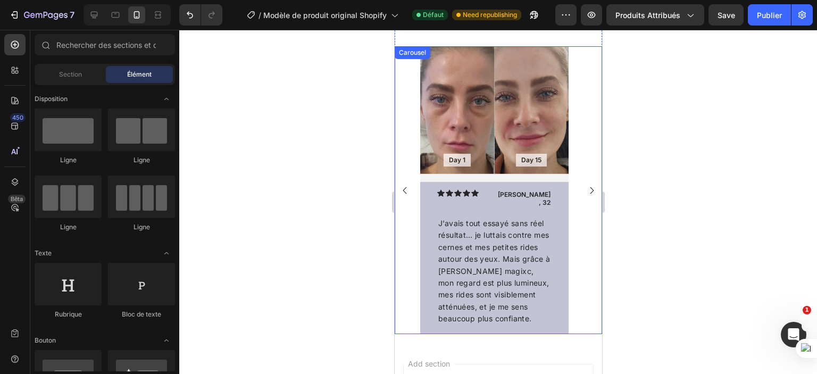
click at [586, 183] on rect "Carousel Next Arrow" at bounding box center [591, 190] width 15 height 15
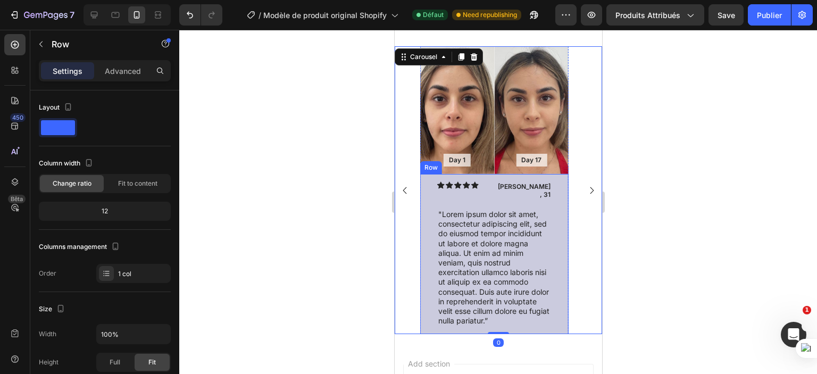
click at [564, 238] on div "Icon Icon Icon Icon Icon Icon List Maria, 31 Text Block Row "Lorem ipsum dolor …" at bounding box center [494, 254] width 148 height 161
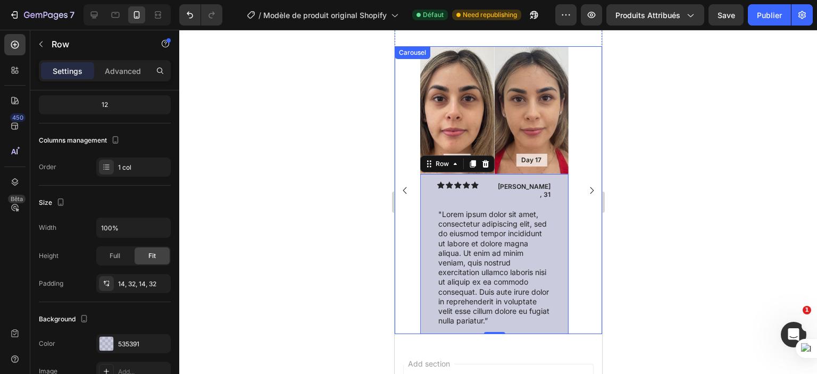
click at [584, 183] on rect "Carousel Next Arrow" at bounding box center [591, 190] width 15 height 15
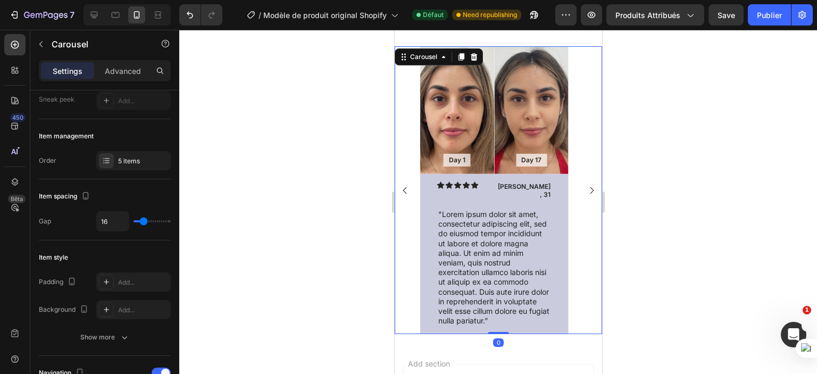
scroll to position [0, 0]
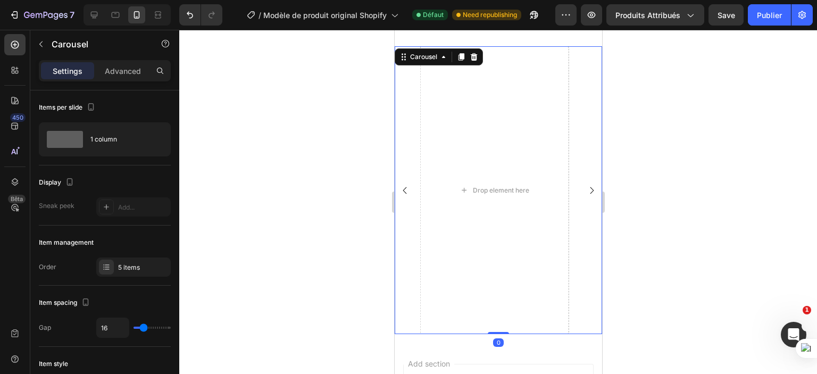
click at [404, 187] on icon "Carousel Back Arrow" at bounding box center [405, 190] width 4 height 7
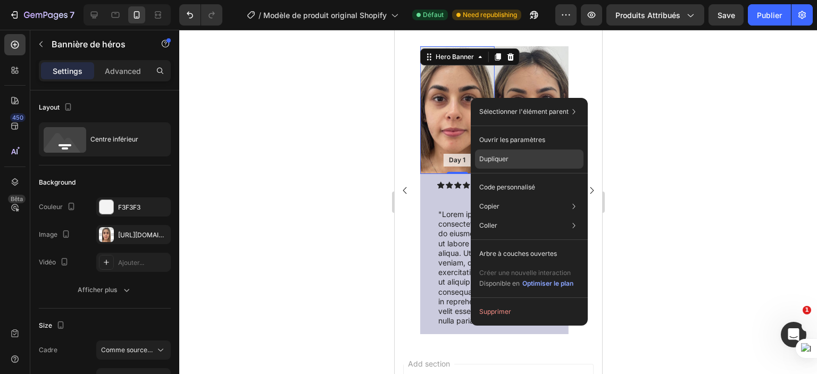
click at [491, 158] on font "Dupliquer" at bounding box center [494, 159] width 29 height 8
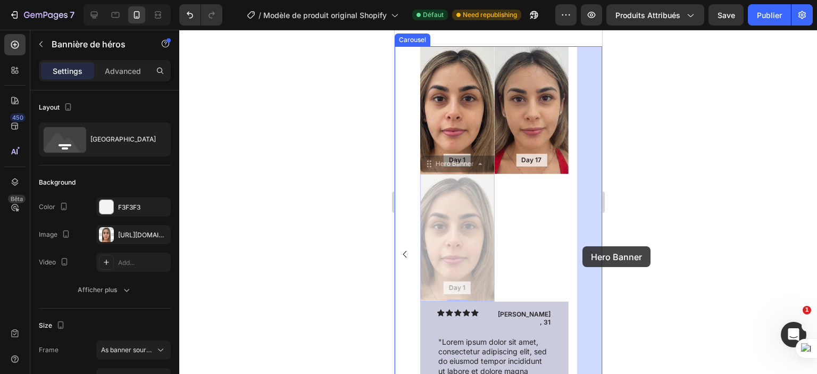
drag, startPoint x: 467, startPoint y: 236, endPoint x: 582, endPoint y: 246, distance: 116.0
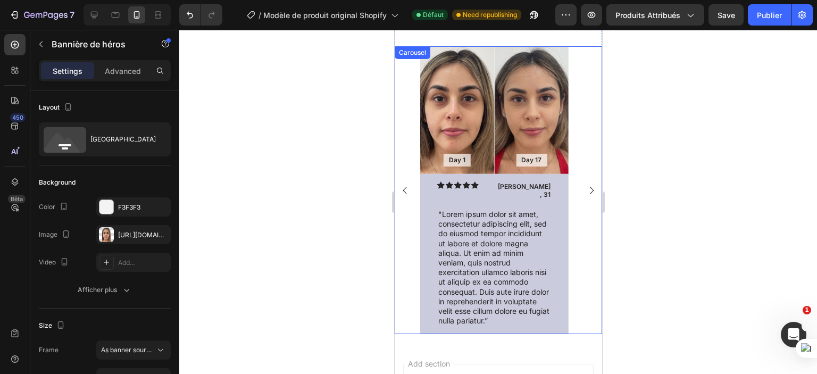
click at [584, 185] on rect "Carousel Next Arrow" at bounding box center [591, 190] width 15 height 15
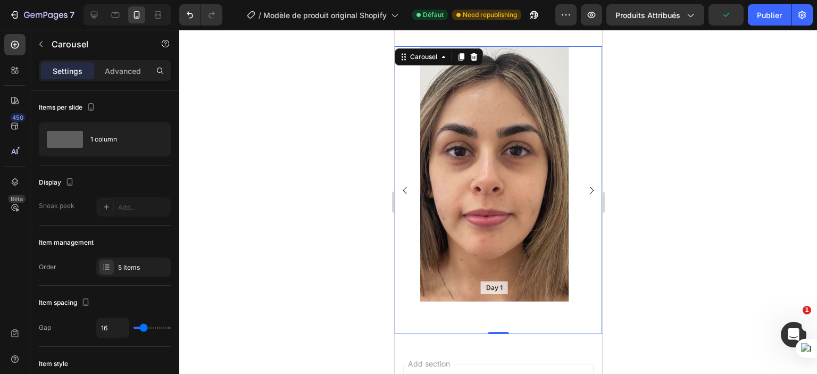
click at [401, 186] on rect "Carousel Back Arrow" at bounding box center [403, 190] width 15 height 15
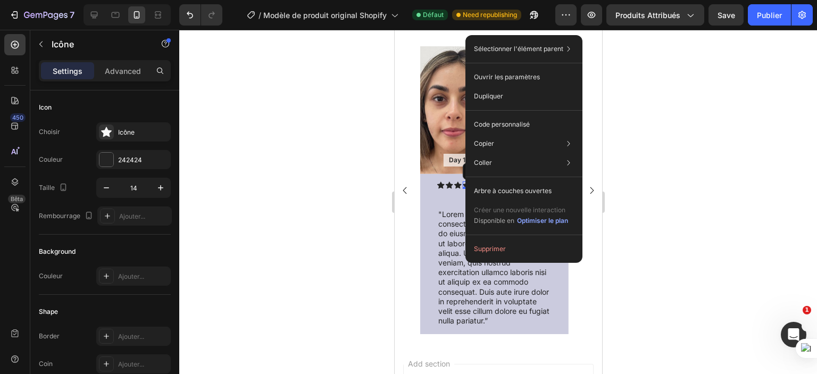
click at [363, 191] on div at bounding box center [498, 202] width 638 height 344
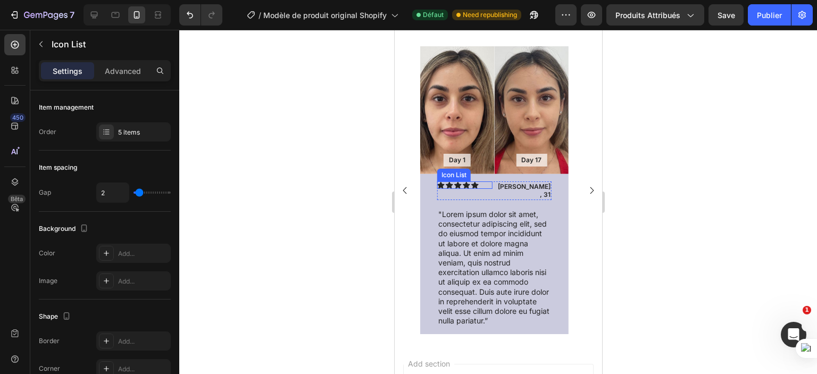
click at [482, 183] on div "Icon Icon Icon Icon Icon" at bounding box center [464, 184] width 55 height 7
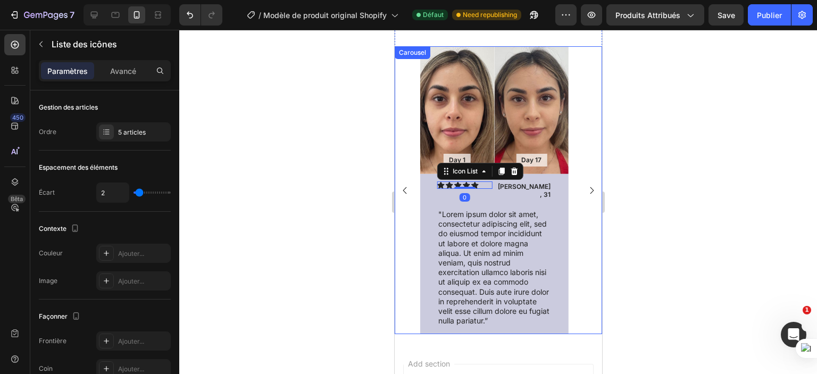
click at [338, 195] on div at bounding box center [498, 202] width 638 height 344
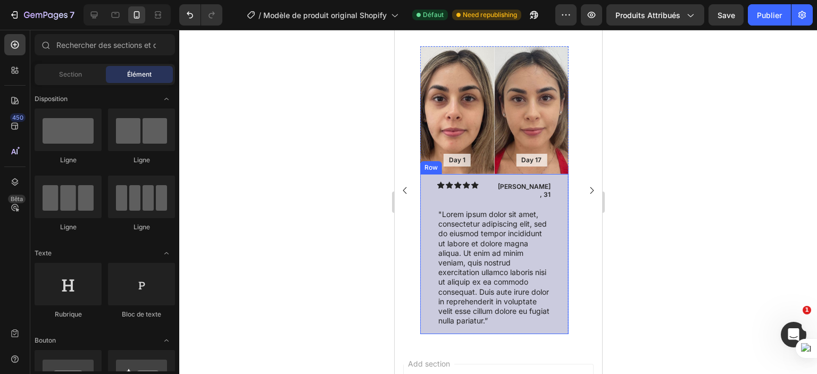
click at [564, 225] on div "Icon Icon Icon Icon Icon Icon List Maria, 31 Text Block Row "Lorem ipsum dolor …" at bounding box center [494, 254] width 148 height 161
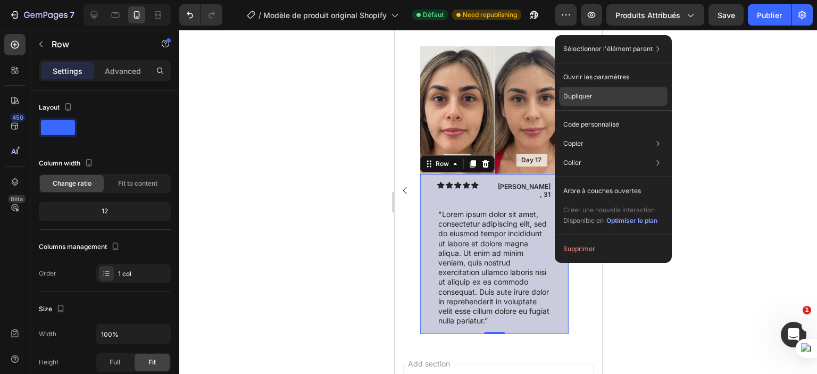
drag, startPoint x: 181, startPoint y: 68, endPoint x: 577, endPoint y: 97, distance: 397.0
click at [577, 97] on font "Dupliquer" at bounding box center [578, 96] width 29 height 8
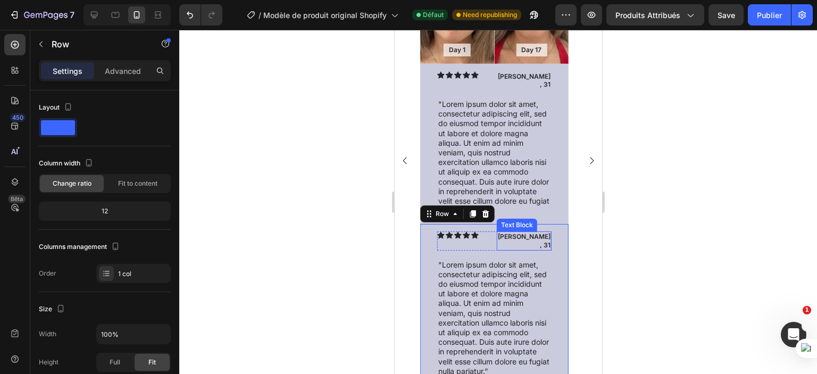
scroll to position [979, 0]
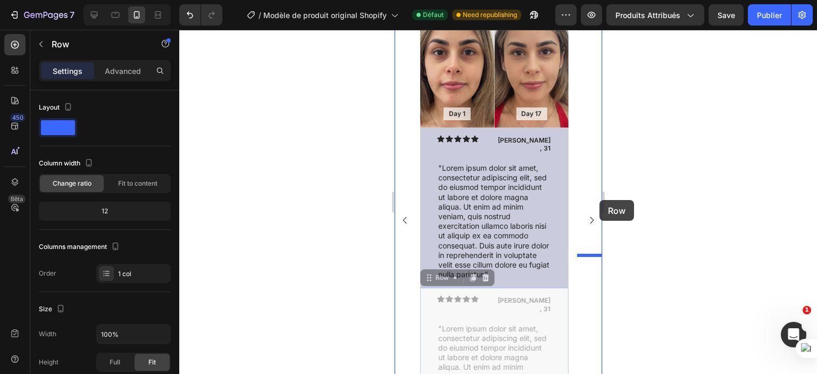
drag, startPoint x: 553, startPoint y: 283, endPoint x: 599, endPoint y: 200, distance: 94.6
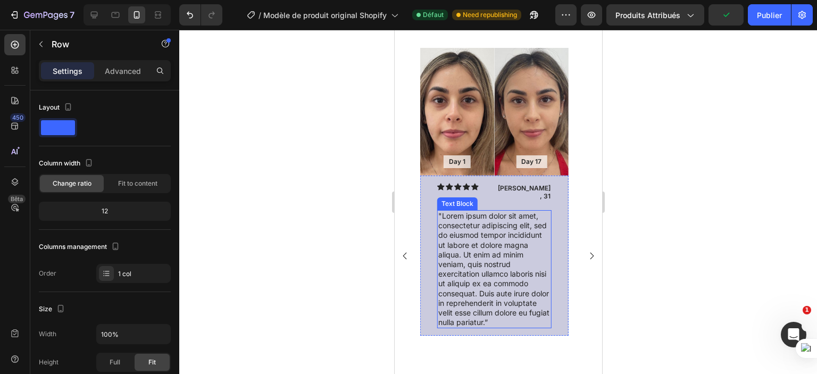
scroll to position [913, 0]
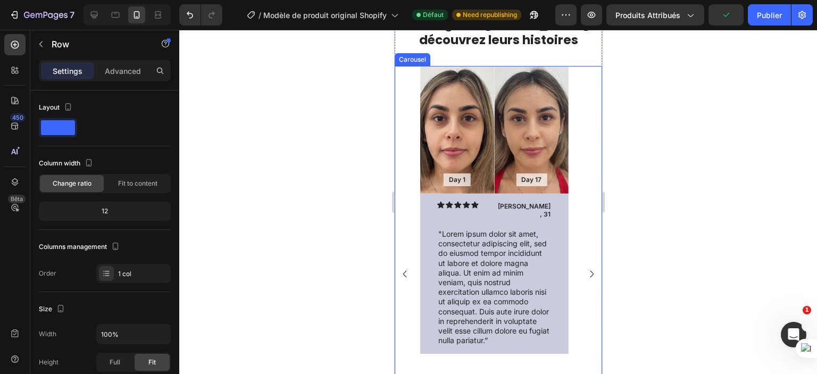
click at [584, 269] on rect "Carousel Next Arrow" at bounding box center [591, 273] width 15 height 15
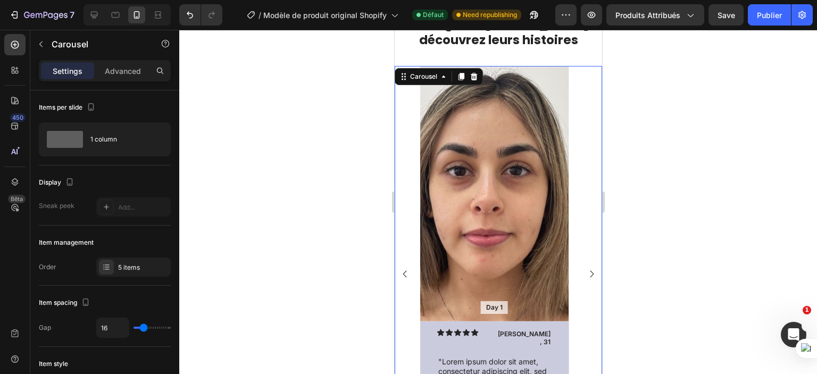
click at [407, 268] on rect "Carousel Back Arrow" at bounding box center [403, 273] width 15 height 15
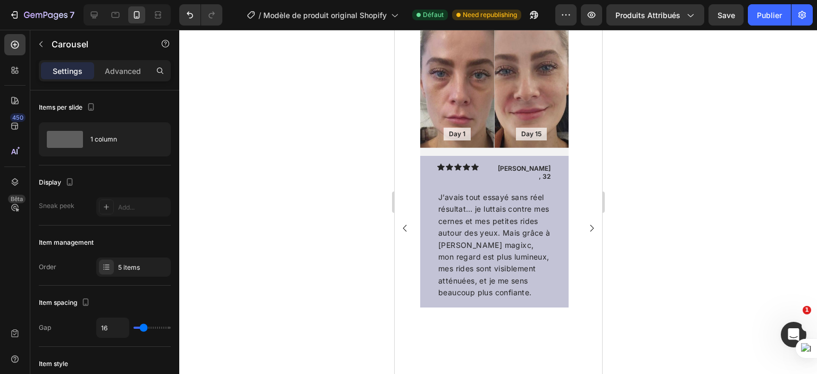
scroll to position [960, 0]
click at [590, 224] on icon "Carousel Next Arrow" at bounding box center [592, 227] width 4 height 7
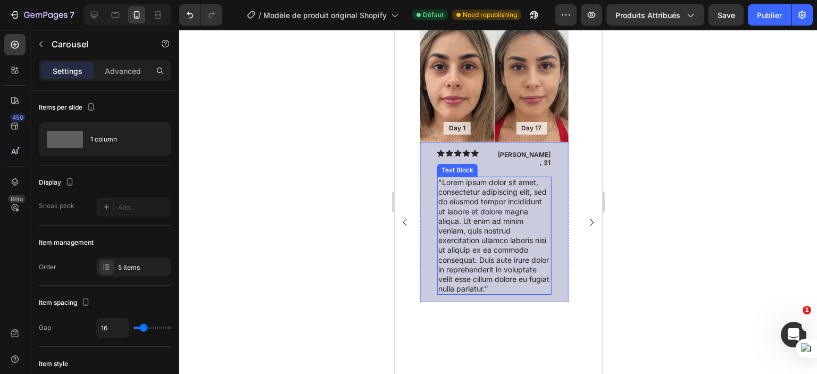
scroll to position [831, 0]
click at [584, 220] on rect "Carousel Next Arrow" at bounding box center [591, 223] width 15 height 15
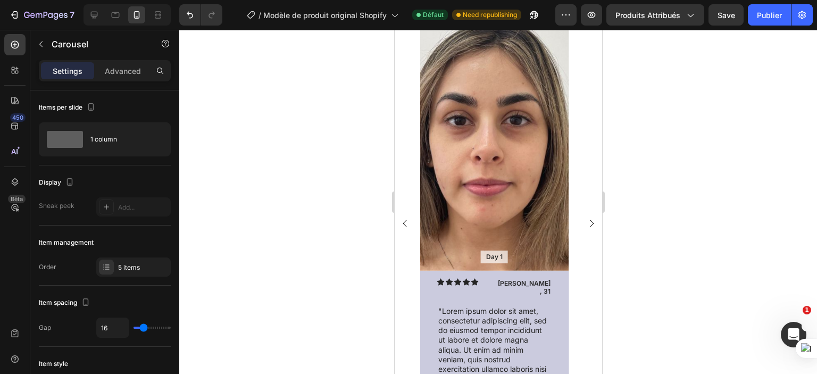
click at [410, 219] on rect "Carousel Back Arrow" at bounding box center [403, 223] width 15 height 15
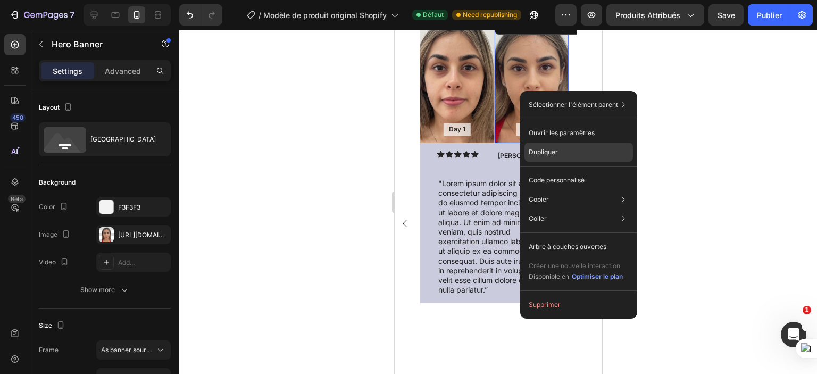
click at [556, 156] on font "Dupliquer" at bounding box center [543, 152] width 29 height 8
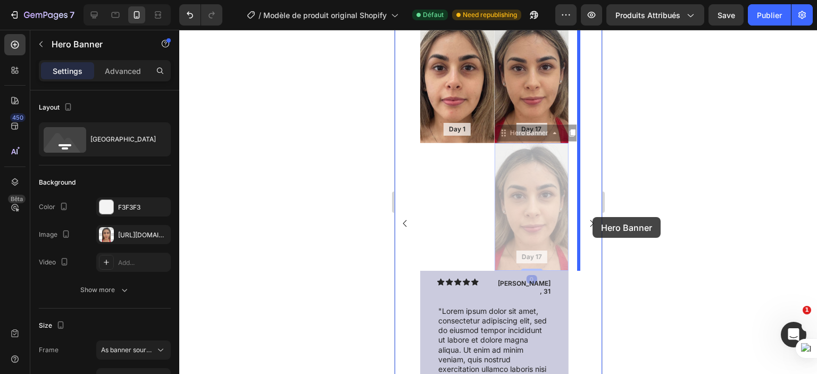
drag, startPoint x: 525, startPoint y: 197, endPoint x: 592, endPoint y: 217, distance: 70.4
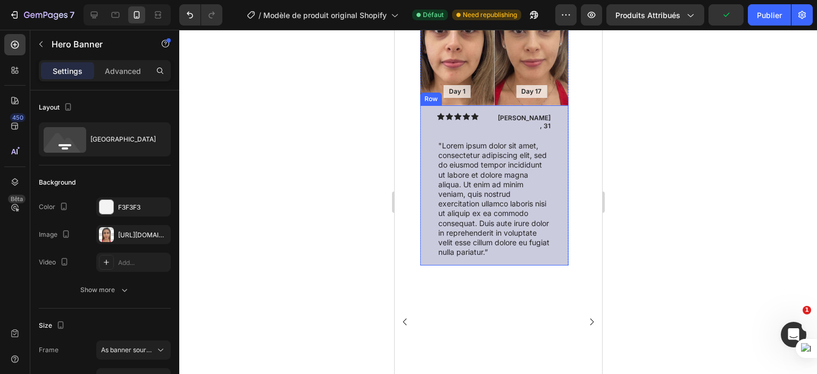
scroll to position [1014, 0]
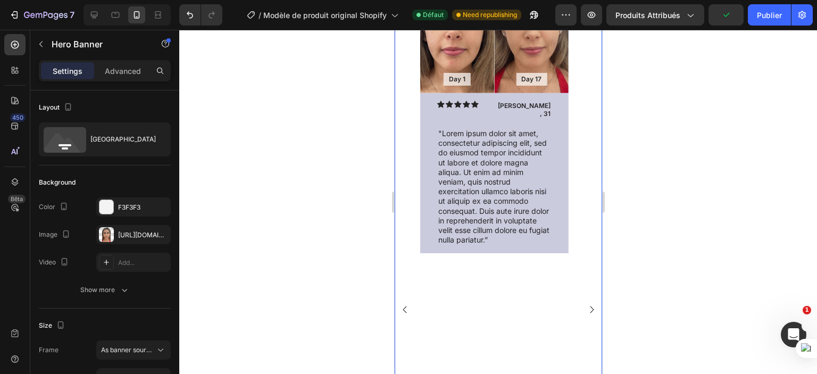
click at [584, 305] on rect "Carousel Next Arrow" at bounding box center [591, 309] width 15 height 15
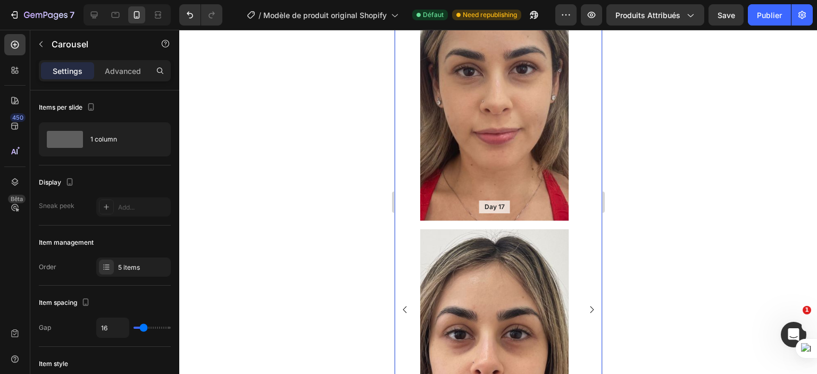
click at [407, 303] on rect "Carousel Back Arrow" at bounding box center [403, 309] width 15 height 15
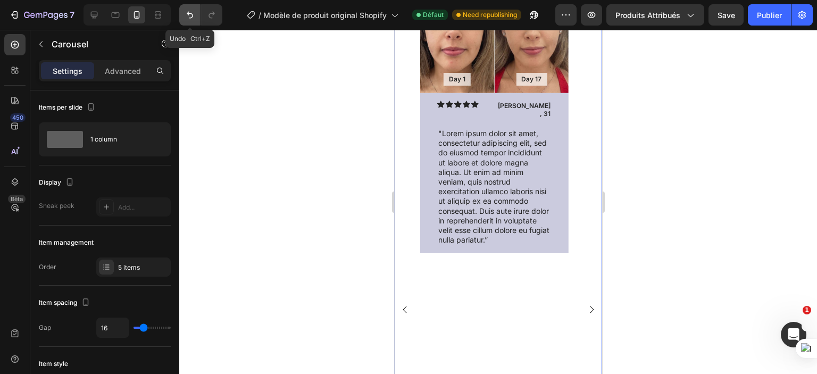
click at [188, 20] on button "Annuler/Refaire" at bounding box center [189, 14] width 21 height 21
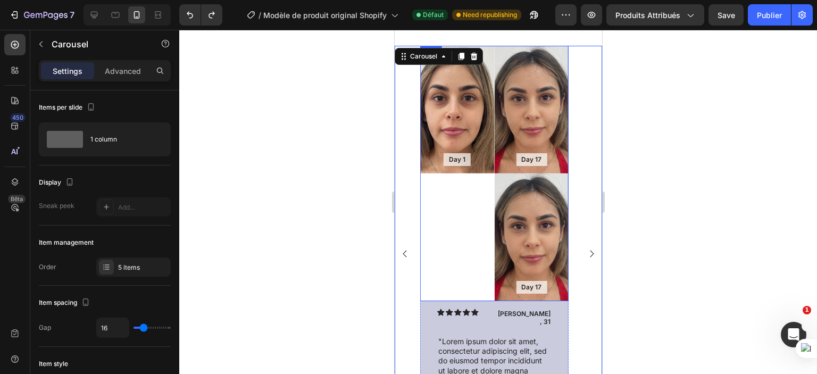
scroll to position [984, 0]
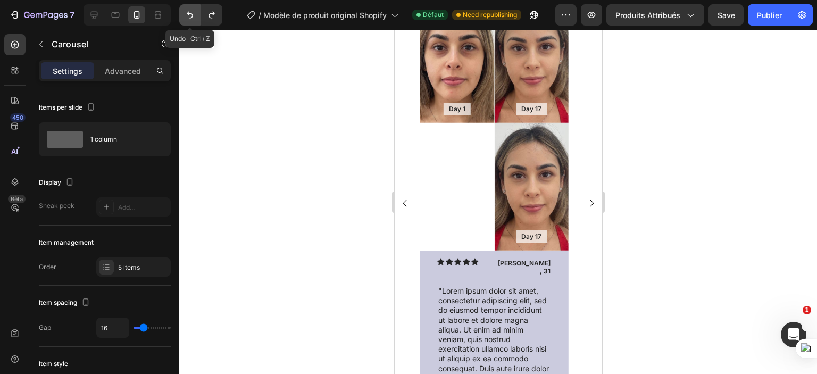
click at [190, 15] on icon "Annuler/Refaire" at bounding box center [190, 15] width 11 height 11
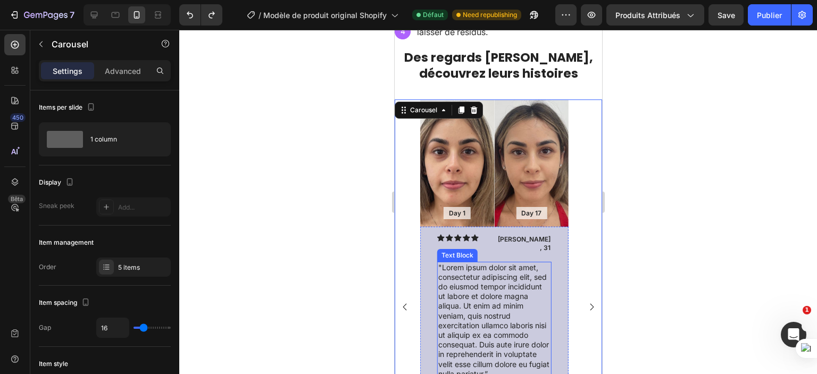
scroll to position [878, 0]
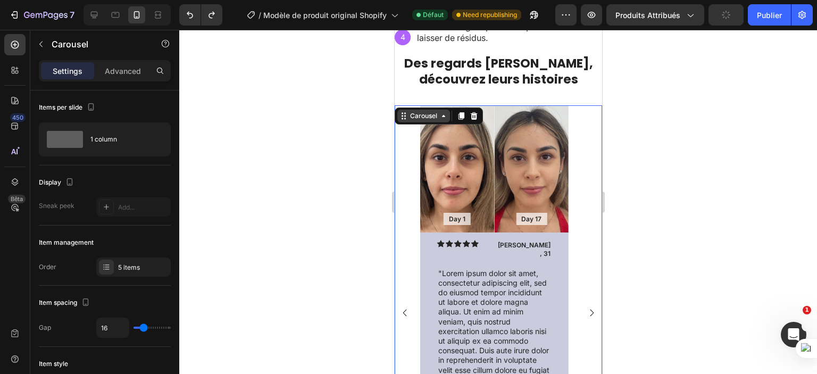
click at [412, 115] on div "Carousel" at bounding box center [423, 116] width 31 height 10
click at [459, 112] on icon at bounding box center [461, 116] width 9 height 9
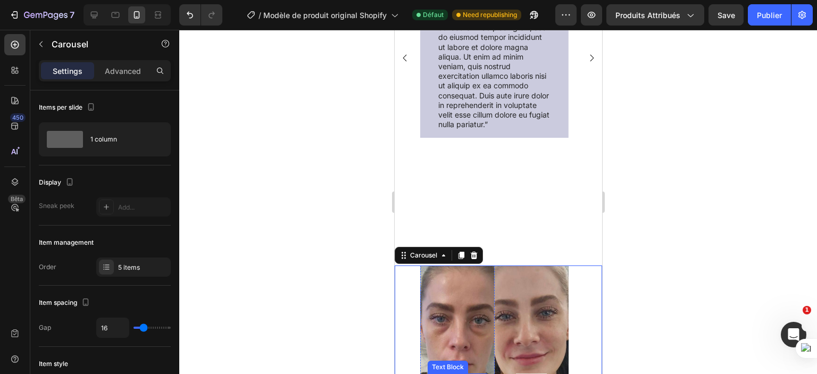
scroll to position [1001, 0]
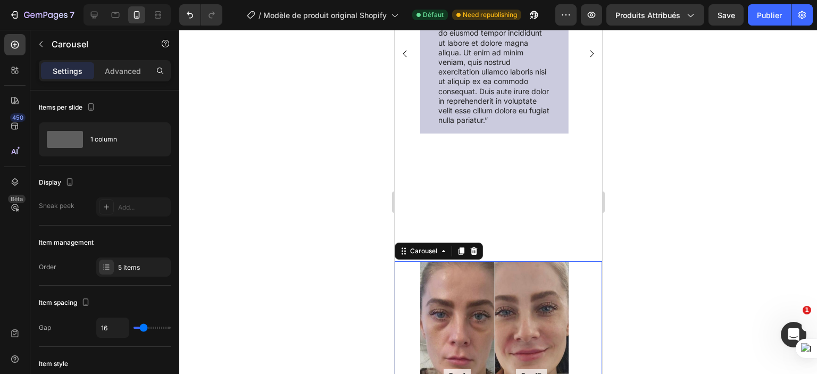
click at [477, 247] on div at bounding box center [473, 251] width 13 height 13
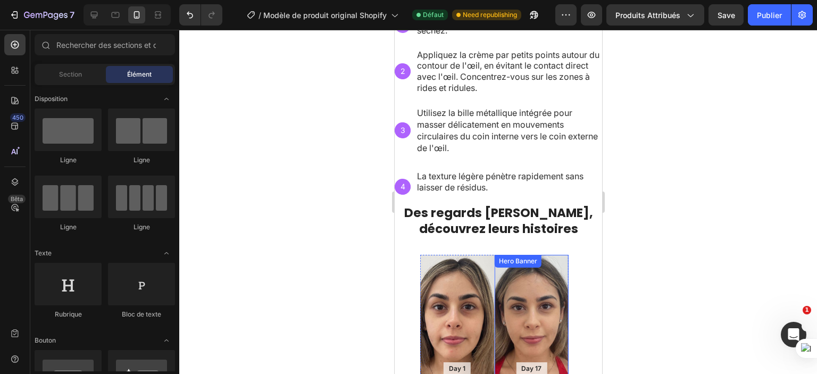
scroll to position [734, 0]
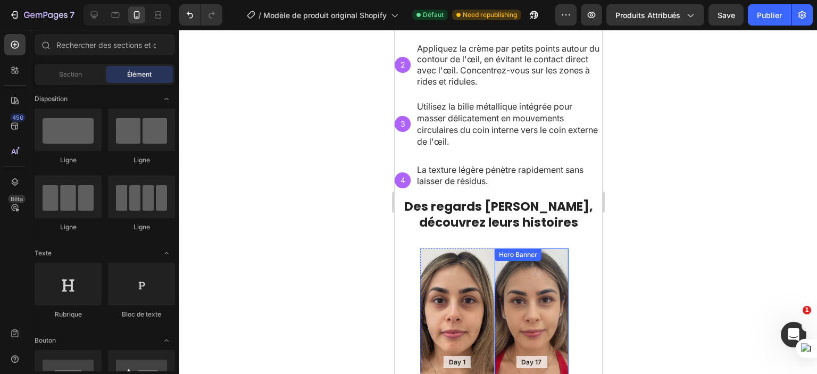
click at [532, 252] on div "Hero Banner" at bounding box center [518, 255] width 43 height 10
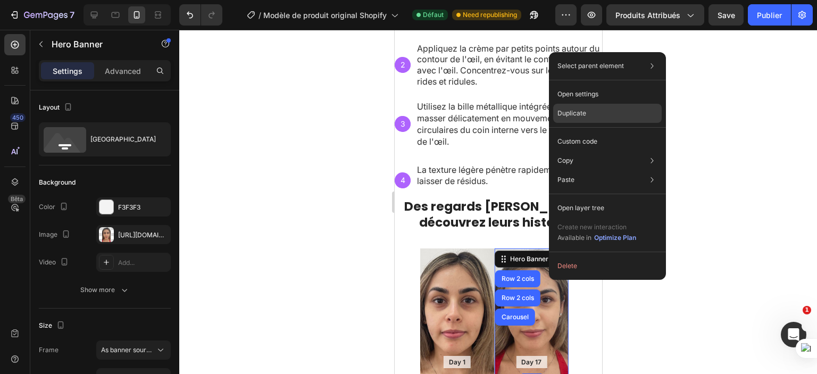
drag, startPoint x: 583, startPoint y: 112, endPoint x: 134, endPoint y: 116, distance: 449.2
click at [583, 112] on p "Duplicate" at bounding box center [572, 114] width 29 height 10
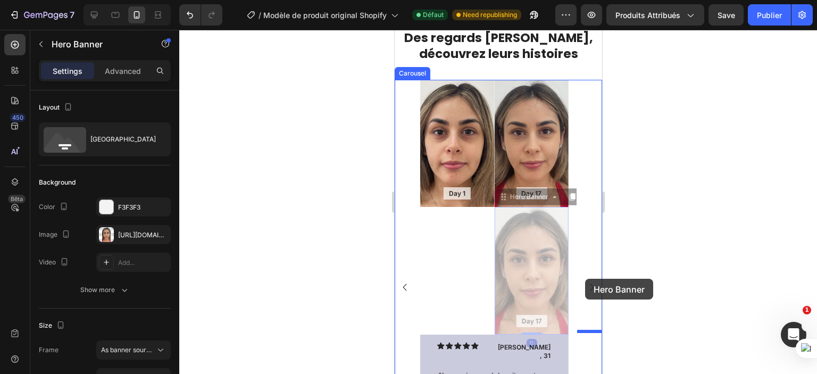
scroll to position [890, 0]
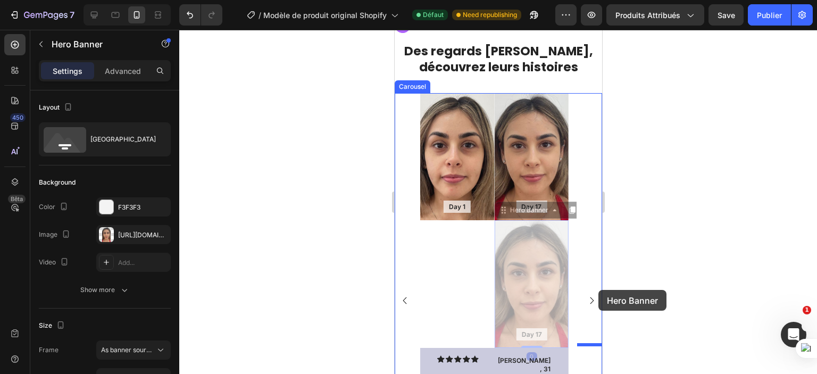
drag, startPoint x: 522, startPoint y: 117, endPoint x: 598, endPoint y: 290, distance: 189.5
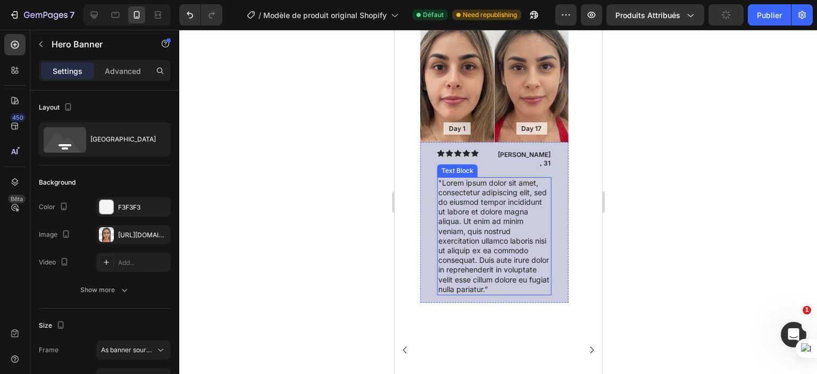
scroll to position [624, 0]
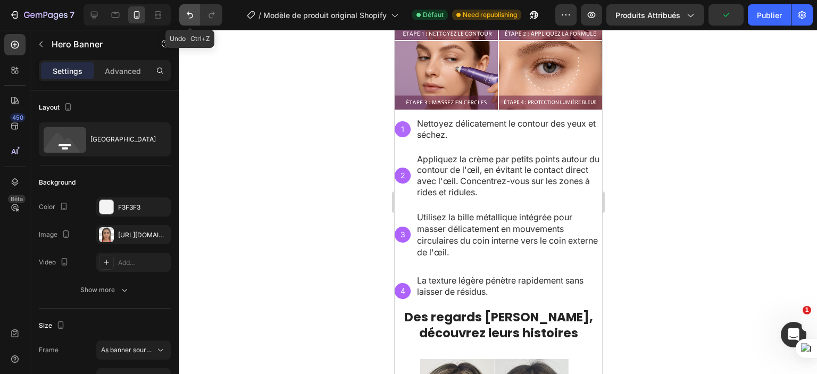
click at [194, 16] on icon "Annuler/Refaire" at bounding box center [190, 15] width 11 height 11
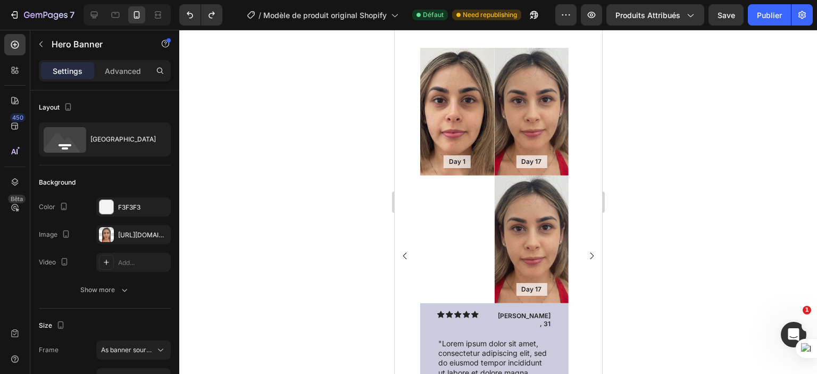
scroll to position [943, 0]
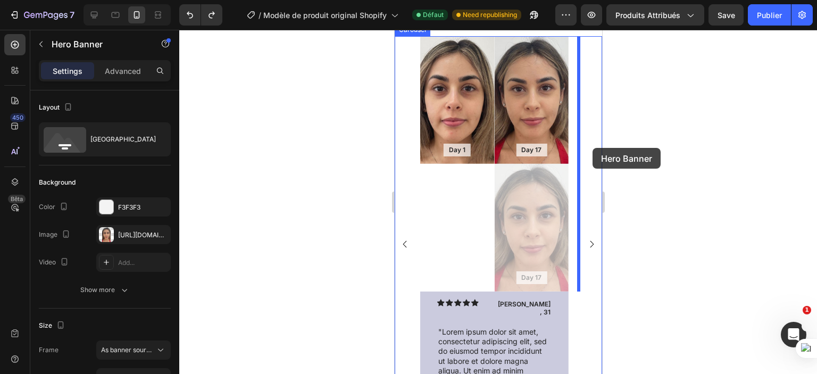
drag, startPoint x: 532, startPoint y: 220, endPoint x: 592, endPoint y: 148, distance: 94.4
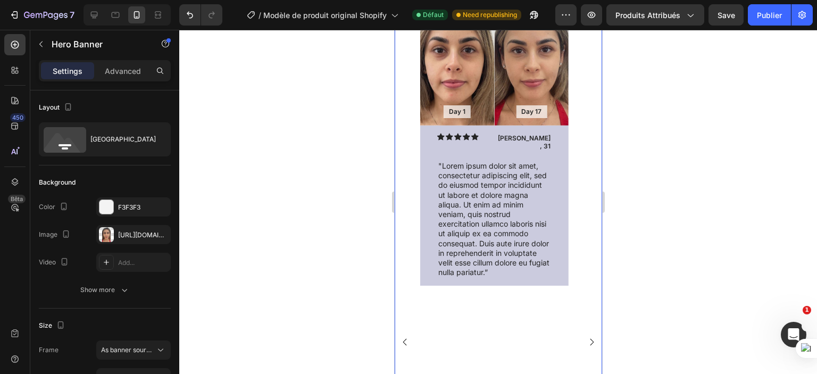
scroll to position [1026, 0]
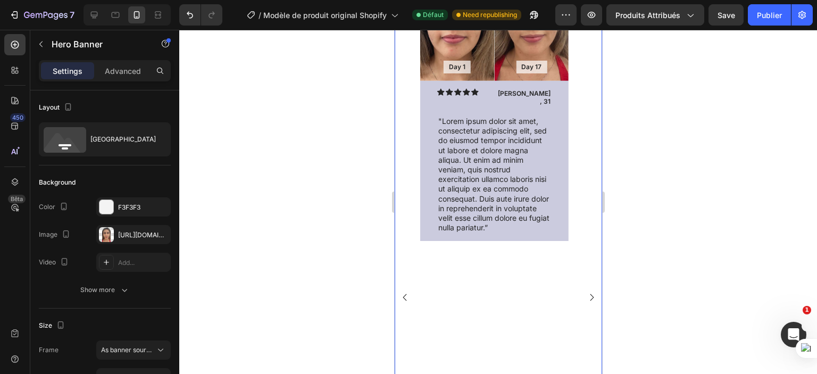
click at [584, 290] on rect "Carousel Next Arrow" at bounding box center [591, 297] width 15 height 15
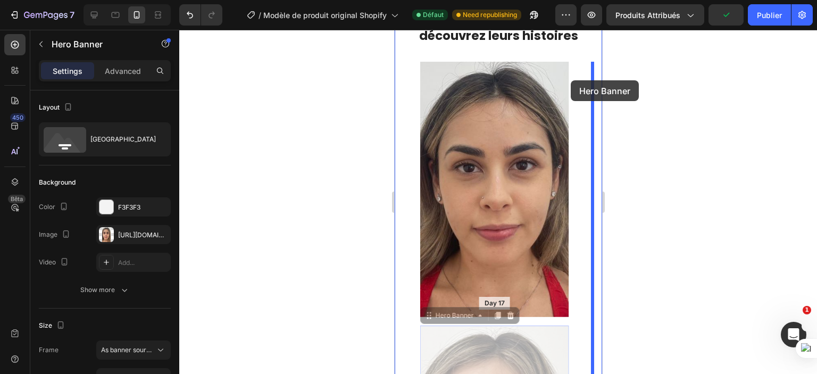
scroll to position [914, 0]
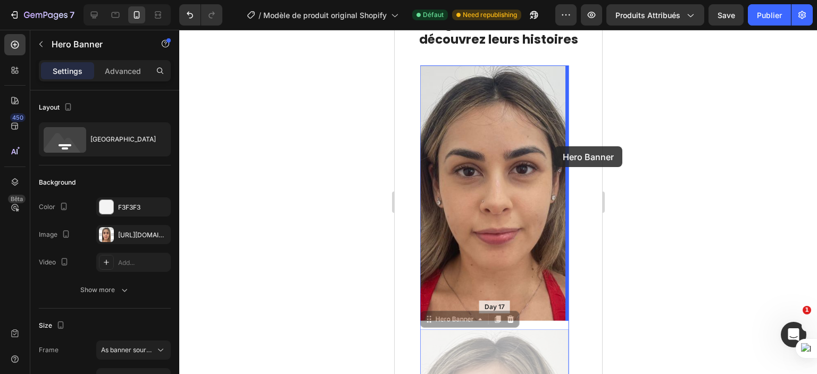
drag, startPoint x: 494, startPoint y: 250, endPoint x: 554, endPoint y: 146, distance: 119.2
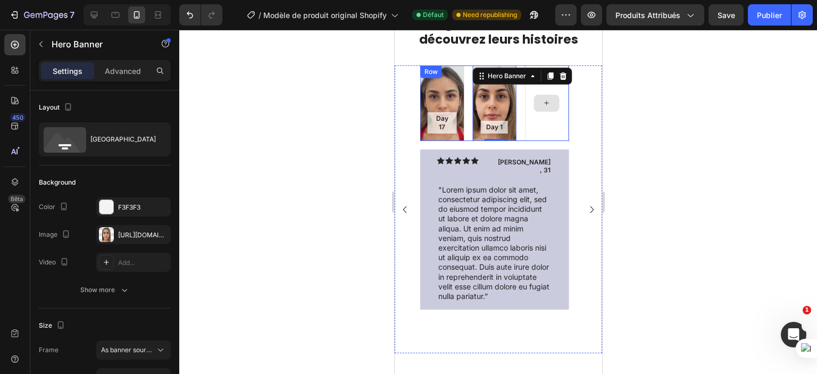
click at [555, 128] on div at bounding box center [547, 103] width 44 height 76
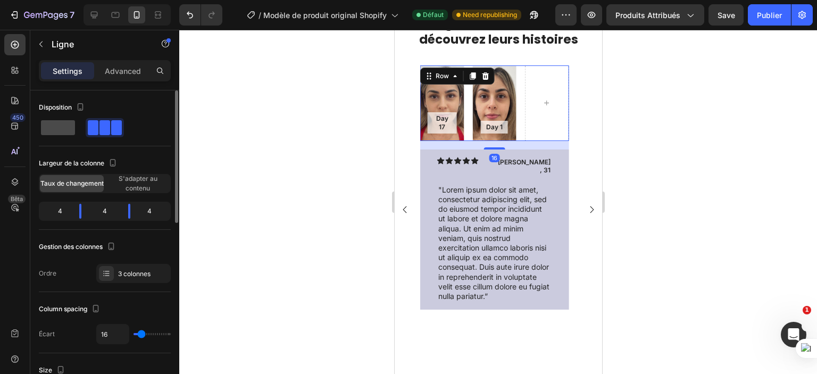
click at [54, 125] on span at bounding box center [58, 127] width 34 height 15
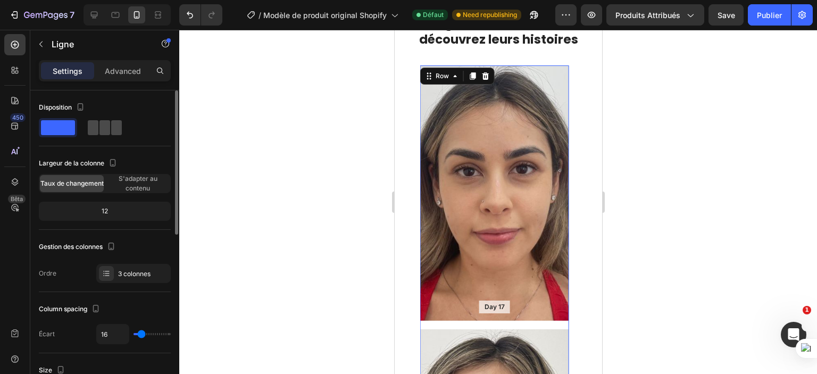
click at [100, 121] on span at bounding box center [105, 127] width 11 height 15
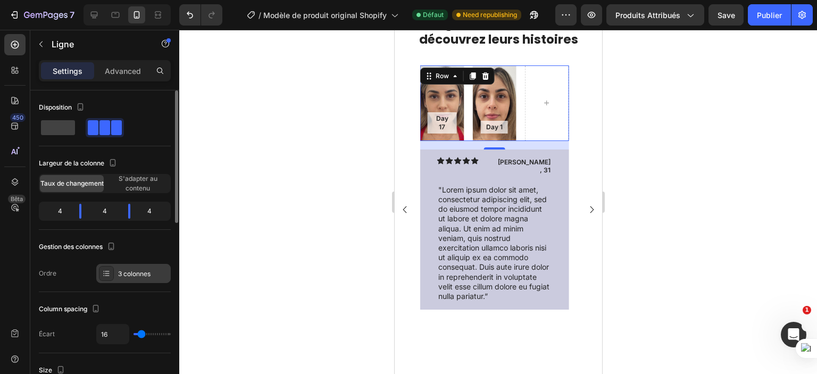
click at [120, 270] on font "3 colonnes" at bounding box center [134, 274] width 32 height 8
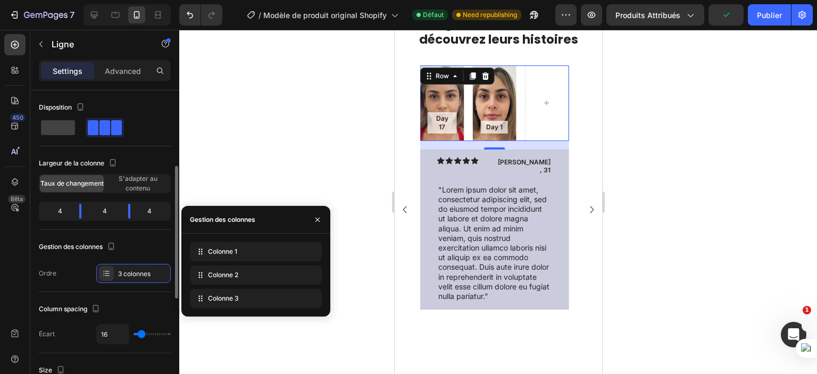
scroll to position [106, 0]
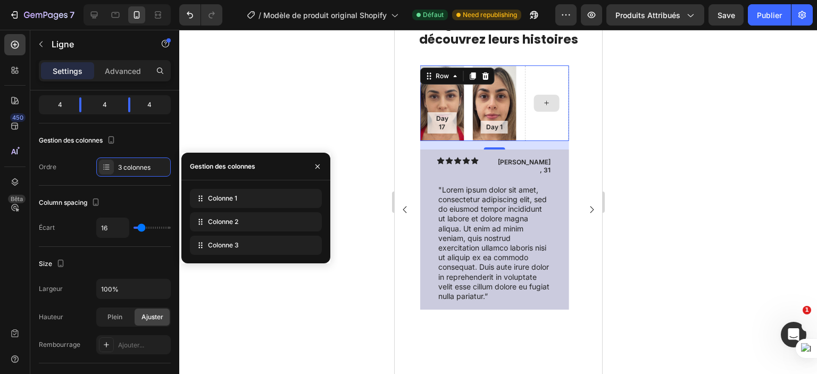
click at [554, 88] on div at bounding box center [547, 103] width 44 height 76
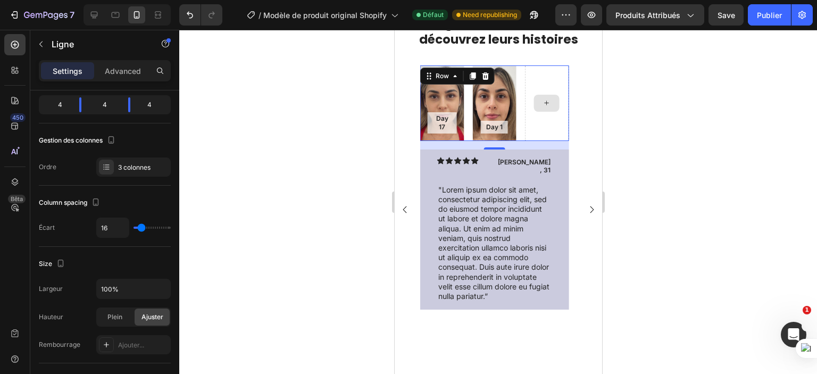
click at [550, 79] on div at bounding box center [547, 103] width 44 height 76
click at [546, 76] on div at bounding box center [547, 103] width 44 height 76
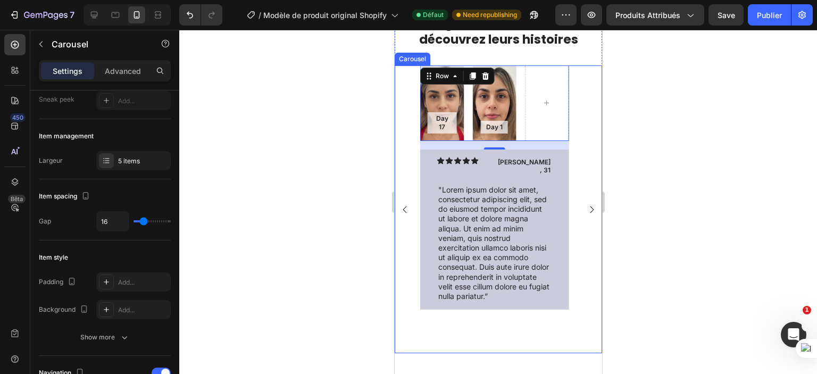
click at [584, 143] on div "Day 1 Text Block Hero Banner Day 15 Text Block Hero Banner Row Icon Icon Icon I…" at bounding box center [498, 209] width 208 height 288
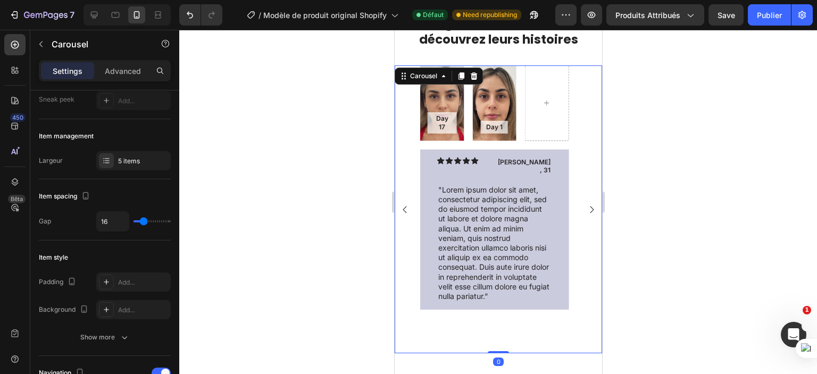
scroll to position [0, 0]
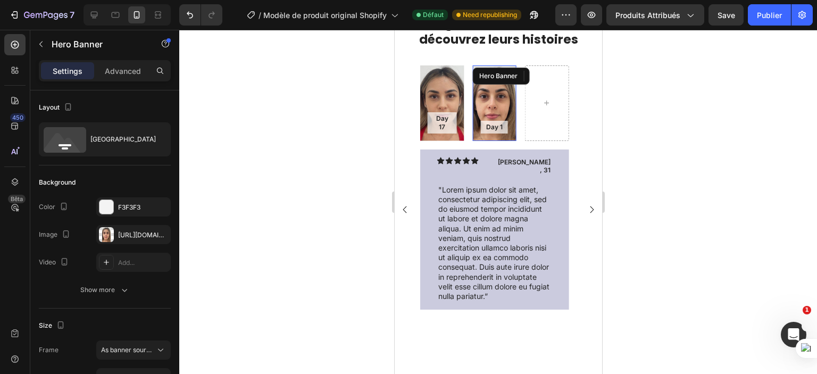
click at [500, 102] on div "Background Image" at bounding box center [494, 103] width 44 height 76
click at [441, 87] on div "Background Image" at bounding box center [442, 103] width 44 height 76
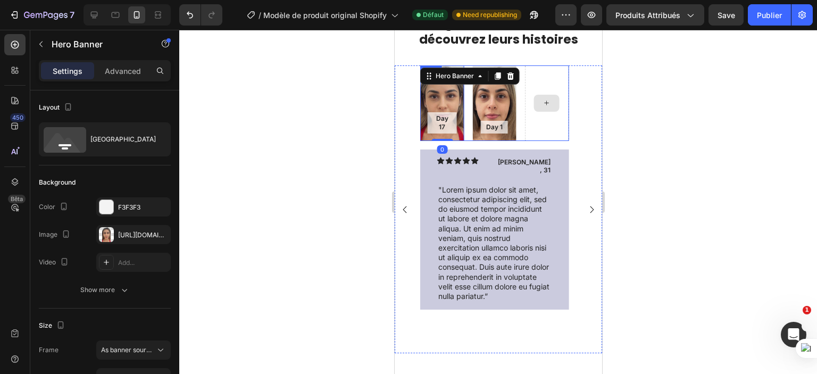
click at [529, 79] on div at bounding box center [547, 103] width 44 height 76
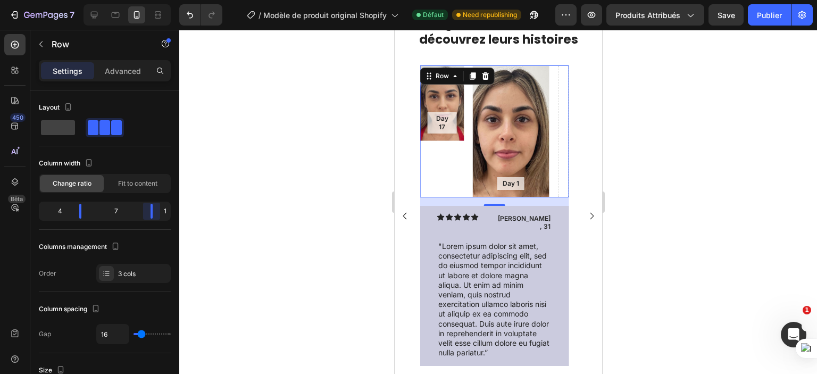
drag, startPoint x: 131, startPoint y: 209, endPoint x: 168, endPoint y: 206, distance: 36.9
click at [168, 89] on body "7 / Modèle de produit original Shopify Défaut Need republishing Aperçu Produits…" at bounding box center [408, 44] width 817 height 89
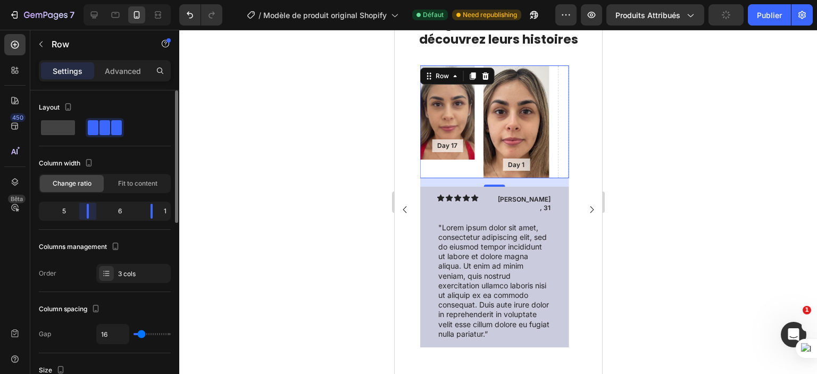
drag, startPoint x: 85, startPoint y: 209, endPoint x: 113, endPoint y: 205, distance: 28.0
click at [100, 89] on body "7 / Modèle de produit original Shopify Défaut Need republishing Aperçu Produits…" at bounding box center [408, 44] width 817 height 89
click at [164, 212] on div "1" at bounding box center [164, 211] width 7 height 15
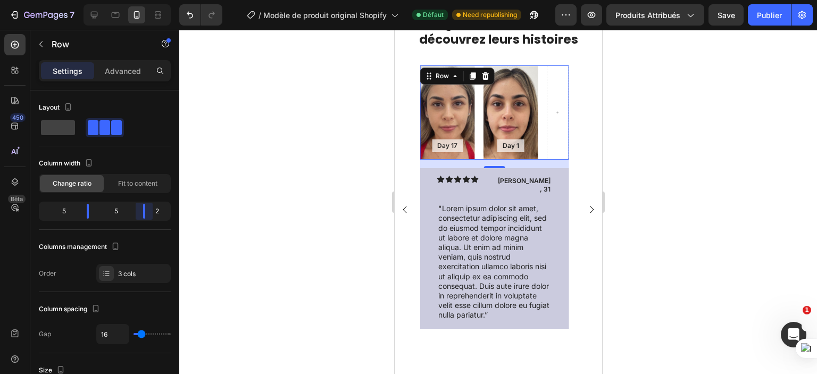
click at [148, 89] on body "7 / Modèle de produit original Shopify Défaut Need republishing Aperçu Produits…" at bounding box center [408, 44] width 817 height 89
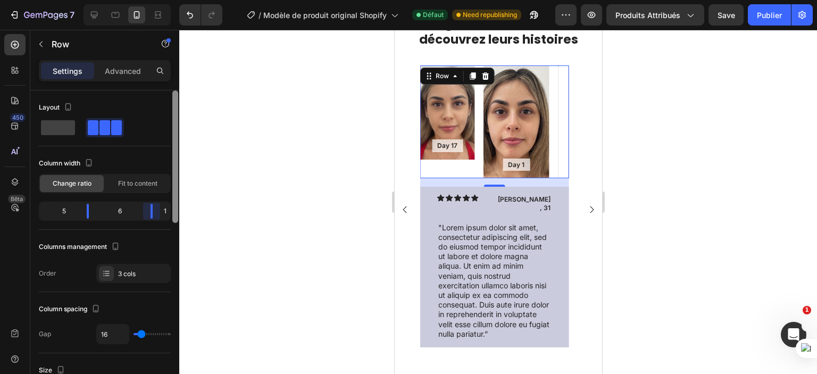
drag, startPoint x: 145, startPoint y: 213, endPoint x: 177, endPoint y: 206, distance: 32.7
click at [177, 89] on body "7 / Modèle de produit original Shopify Défaut Need republishing Aperçu Produits…" at bounding box center [408, 44] width 817 height 89
drag, startPoint x: 153, startPoint y: 214, endPoint x: 174, endPoint y: 208, distance: 22.2
click at [175, 89] on body "7 / Modèle de produit original Shopify Défaut Need republishing Aperçu Produits…" at bounding box center [408, 44] width 817 height 89
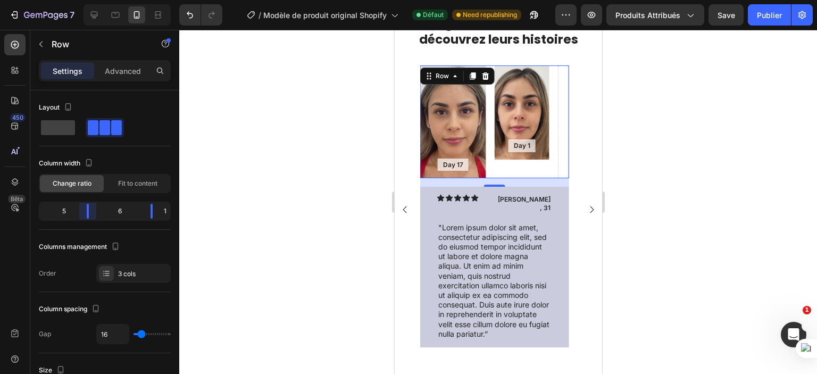
drag, startPoint x: 90, startPoint y: 209, endPoint x: 102, endPoint y: 206, distance: 11.9
click at [102, 89] on body "7 / Modèle de produit original Shopify Défaut Need republishing Aperçu Produits…" at bounding box center [408, 44] width 817 height 89
drag, startPoint x: 152, startPoint y: 211, endPoint x: 170, endPoint y: 208, distance: 18.8
click at [170, 89] on body "7 / Modèle de produit original Shopify Défaut Need republishing Aperçu Produits…" at bounding box center [408, 44] width 817 height 89
drag, startPoint x: 153, startPoint y: 212, endPoint x: 168, endPoint y: 208, distance: 15.5
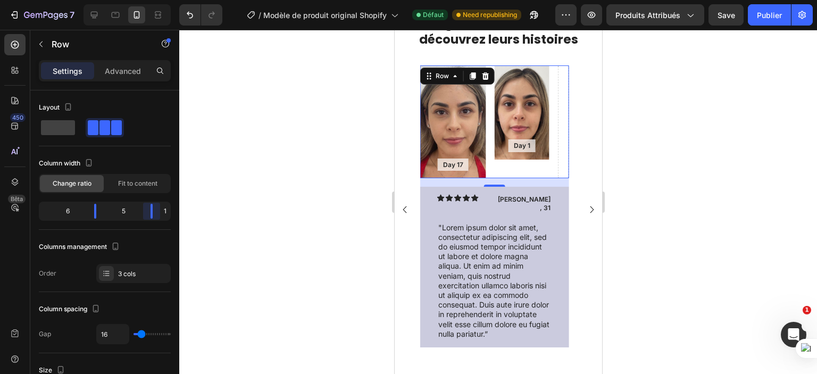
click at [168, 89] on body "7 / Modèle de produit original Shopify Défaut Need republishing Aperçu Produits…" at bounding box center [408, 44] width 817 height 89
click at [103, 89] on body "7 / Modèle de produit original Shopify Défaut Need republishing Aperçu Produits…" at bounding box center [408, 44] width 817 height 89
click at [135, 185] on span "Fit to content" at bounding box center [137, 184] width 39 height 10
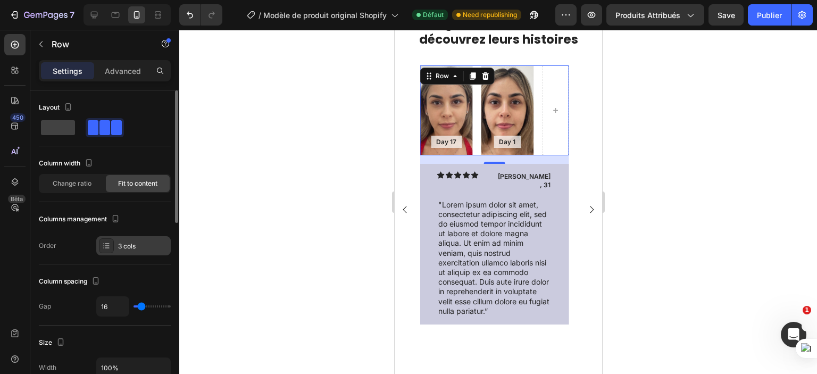
click at [127, 242] on div "3 cols" at bounding box center [143, 247] width 50 height 10
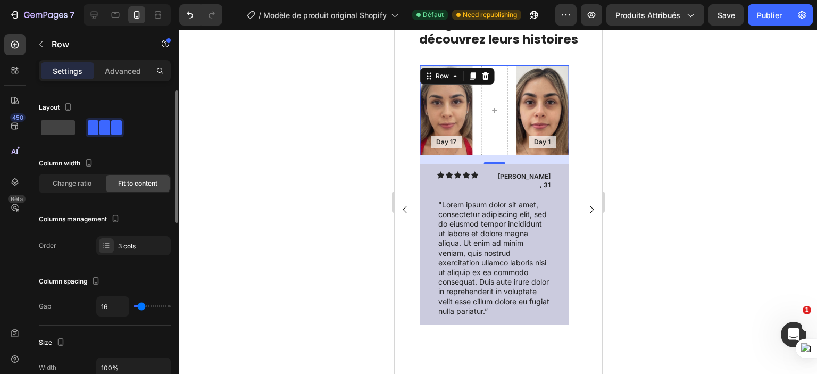
click at [81, 197] on div "Column width Change ratio Fit to content" at bounding box center [105, 178] width 132 height 47
click at [329, 178] on div at bounding box center [498, 202] width 638 height 344
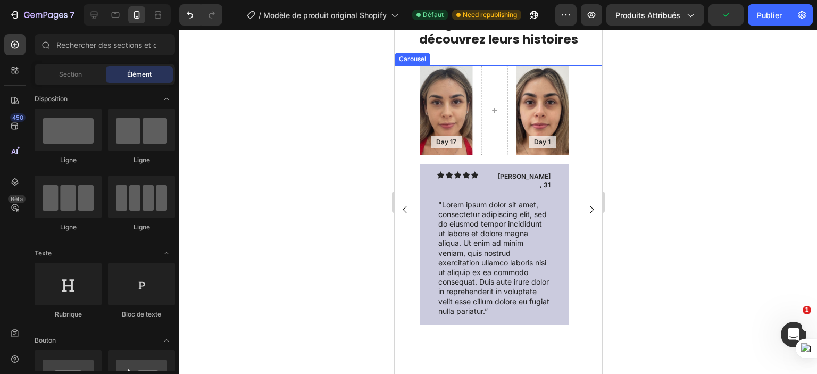
click at [405, 208] on icon "Carousel Back Arrow" at bounding box center [405, 209] width 4 height 7
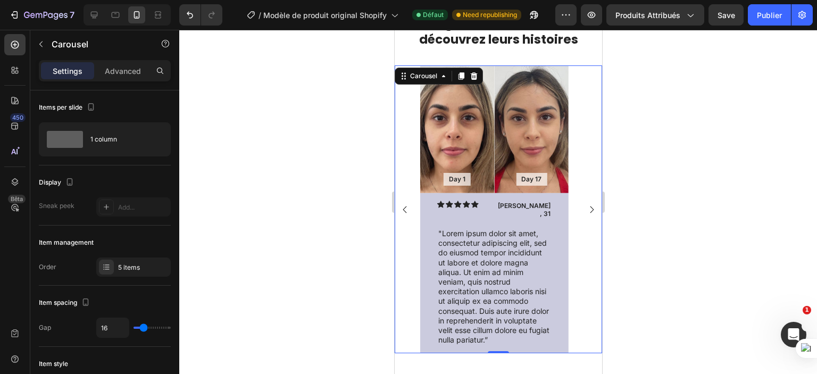
click at [590, 207] on icon "Carousel Next Arrow" at bounding box center [592, 209] width 4 height 7
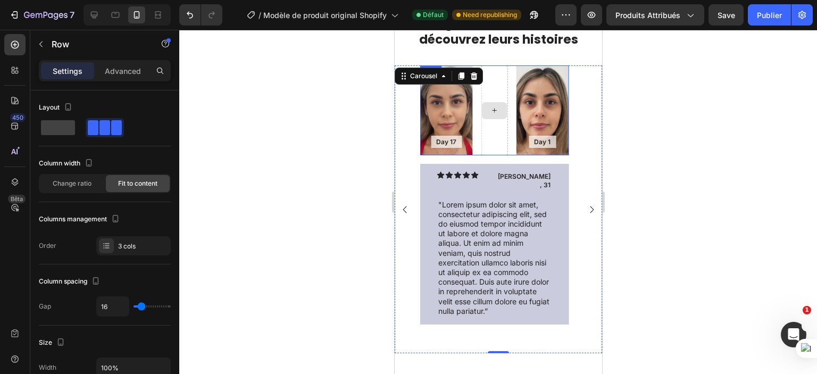
click at [502, 87] on div at bounding box center [494, 110] width 27 height 90
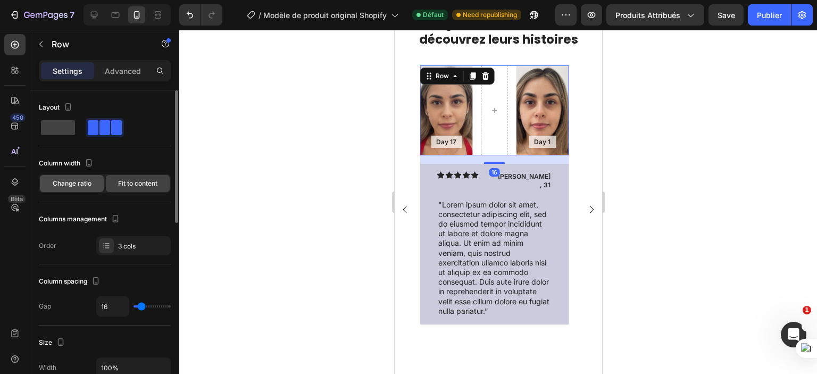
click at [69, 183] on span "Change ratio" at bounding box center [72, 184] width 39 height 10
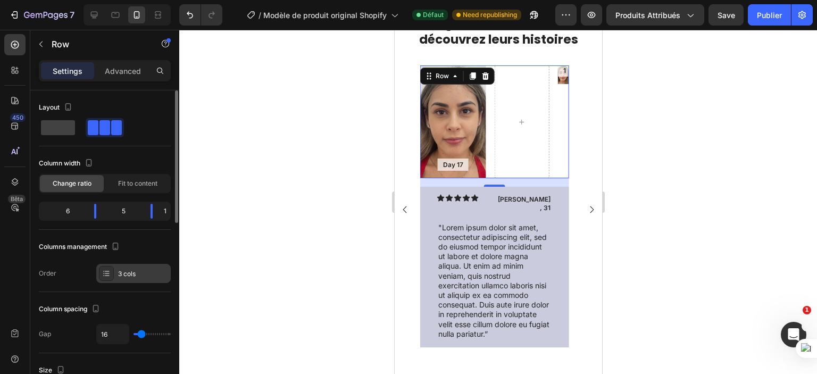
click at [130, 277] on div "3 cols" at bounding box center [143, 274] width 50 height 10
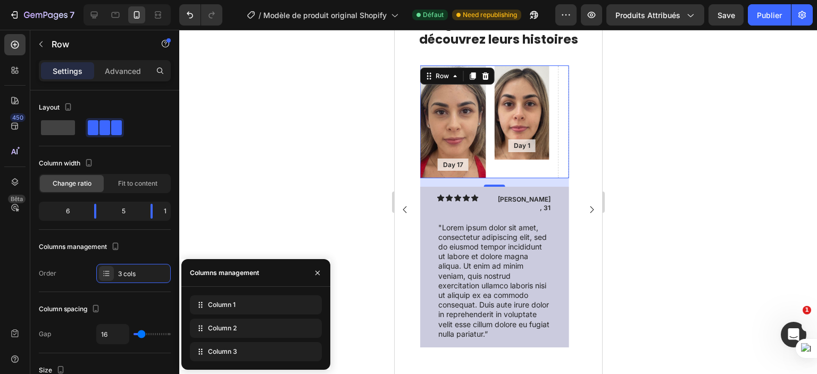
drag, startPoint x: 223, startPoint y: 333, endPoint x: 232, endPoint y: 367, distance: 35.6
drag, startPoint x: 218, startPoint y: 332, endPoint x: 225, endPoint y: 309, distance: 23.6
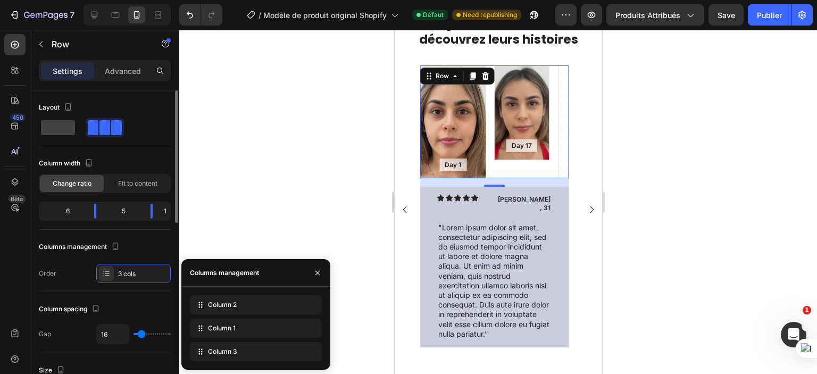
click at [92, 242] on div "Columns management" at bounding box center [80, 247] width 83 height 14
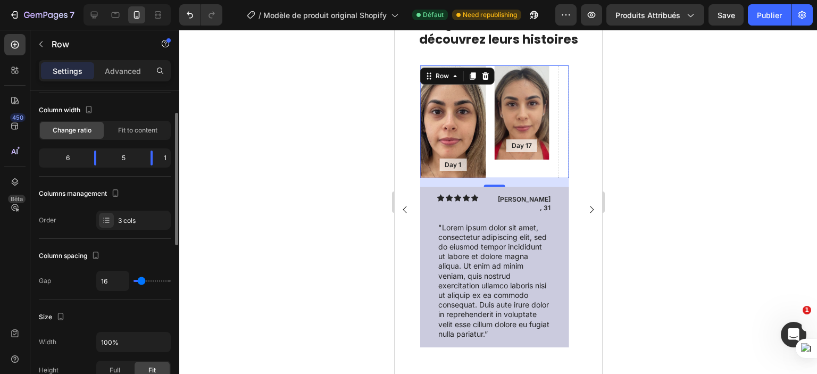
scroll to position [160, 0]
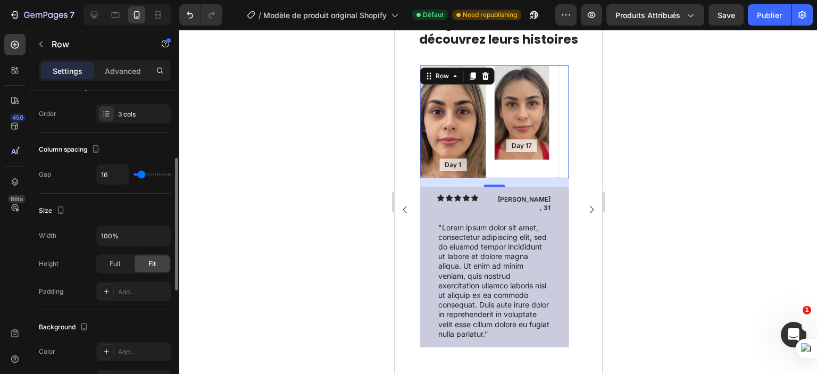
type input "0"
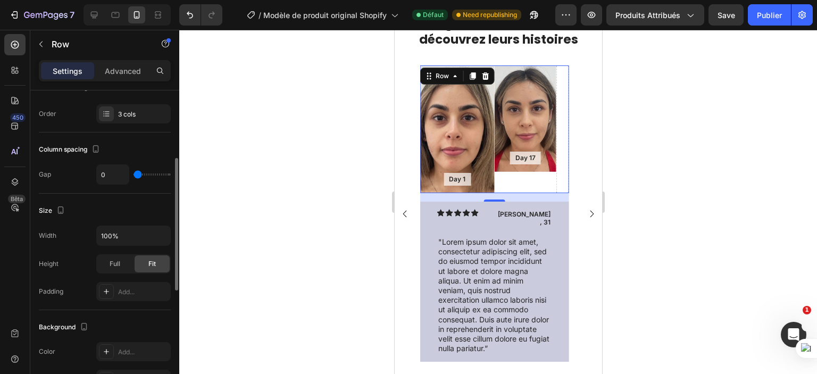
drag, startPoint x: 139, startPoint y: 176, endPoint x: 133, endPoint y: 177, distance: 6.0
type input "0"
click at [134, 176] on input "range" at bounding box center [152, 174] width 37 height 2
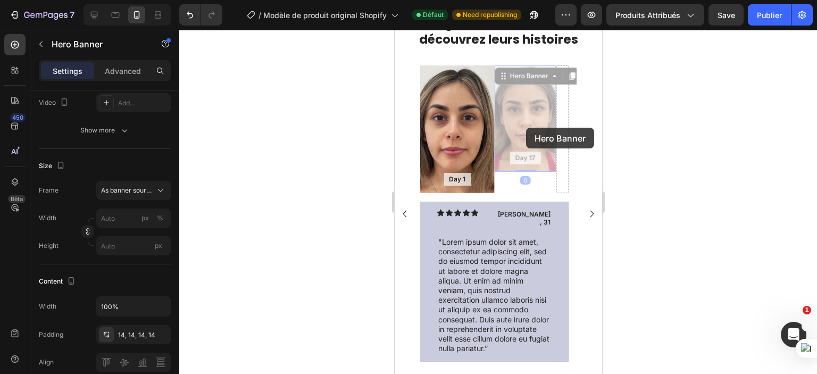
scroll to position [0, 0]
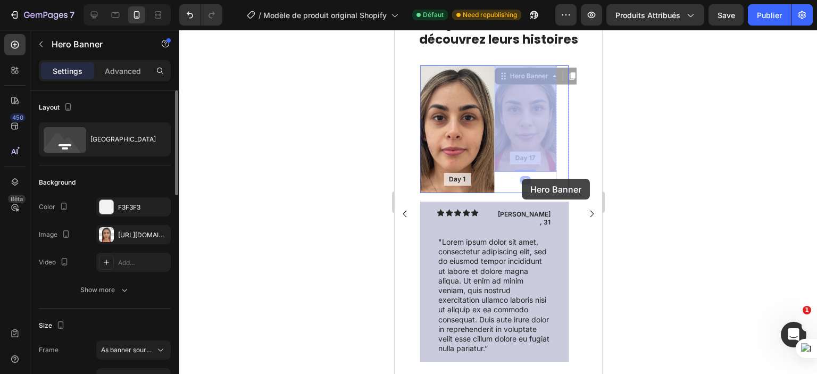
drag, startPoint x: 520, startPoint y: 109, endPoint x: 522, endPoint y: 179, distance: 69.7
drag, startPoint x: 509, startPoint y: 106, endPoint x: 519, endPoint y: 189, distance: 84.1
drag, startPoint x: 522, startPoint y: 114, endPoint x: 535, endPoint y: 178, distance: 65.2
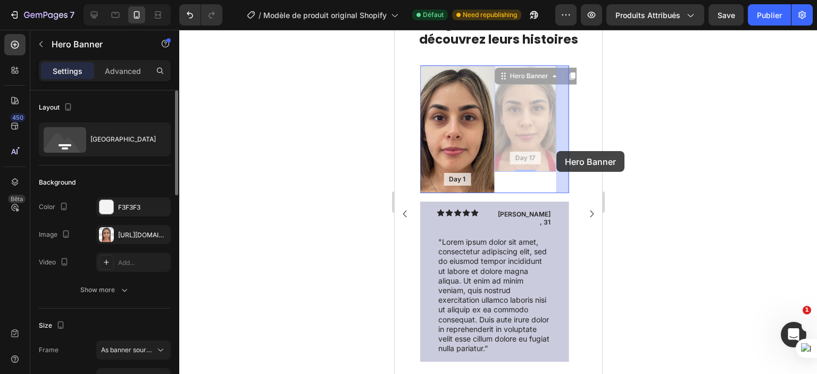
drag, startPoint x: 520, startPoint y: 114, endPoint x: 556, endPoint y: 151, distance: 51.9
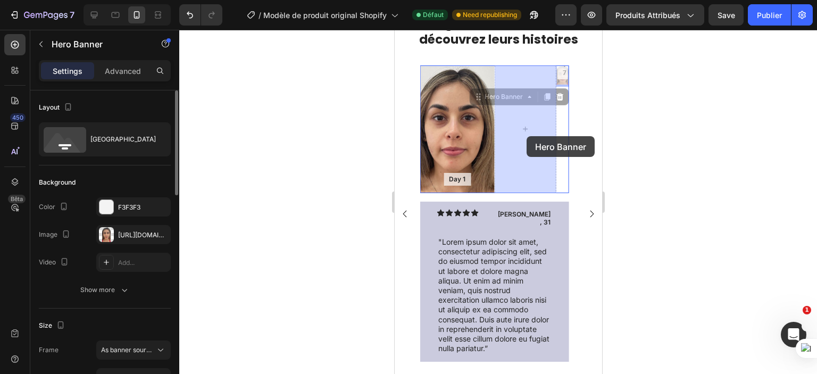
drag, startPoint x: 560, startPoint y: 81, endPoint x: 524, endPoint y: 139, distance: 68.8
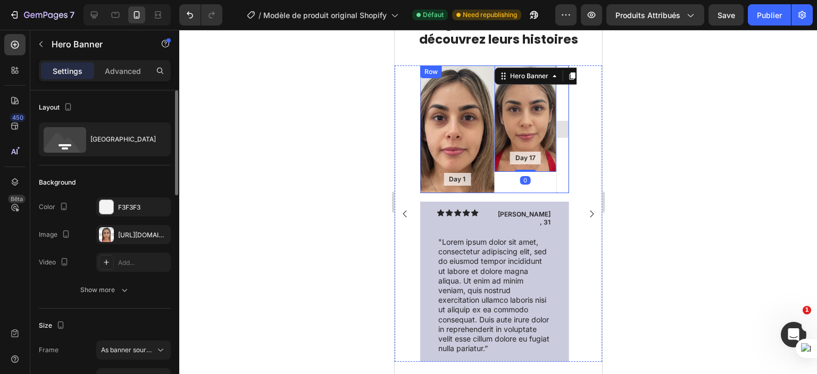
click at [560, 168] on div at bounding box center [562, 129] width 12 height 128
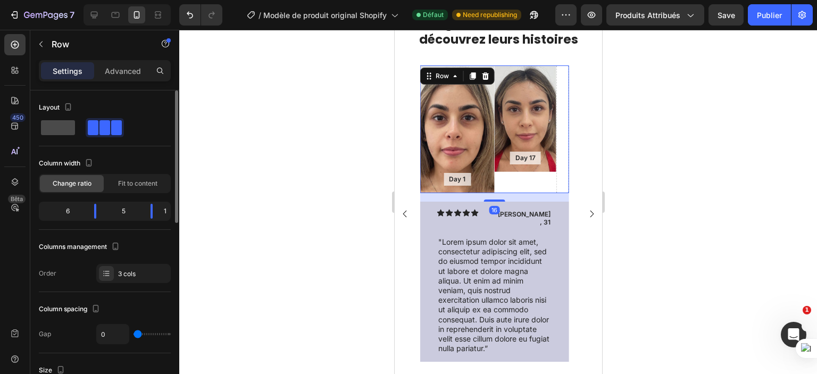
click at [57, 126] on span at bounding box center [58, 127] width 34 height 15
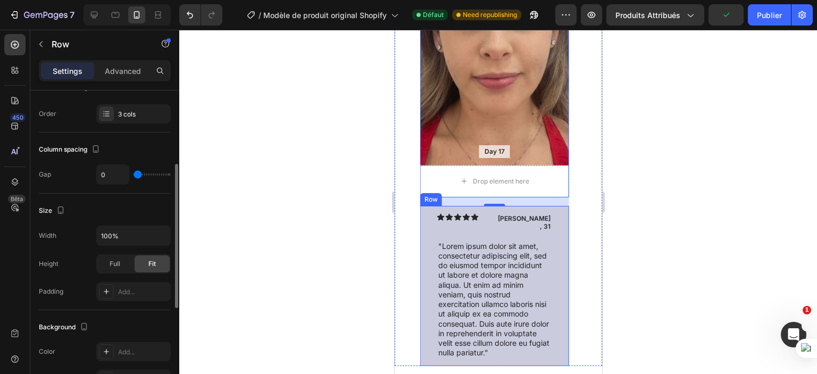
scroll to position [1340, 0]
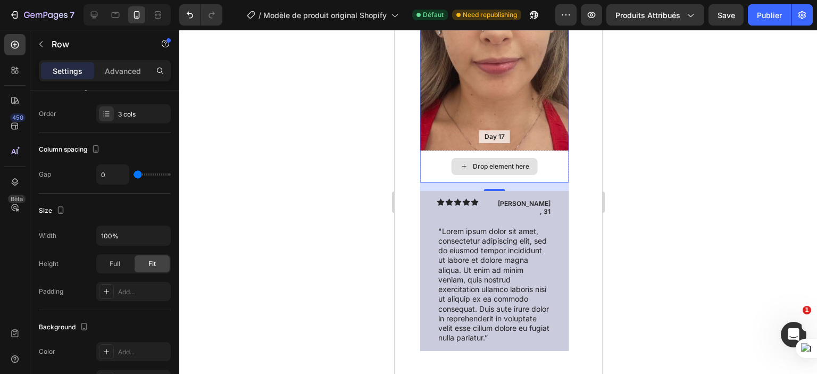
click at [544, 159] on div "Drop element here" at bounding box center [494, 167] width 148 height 32
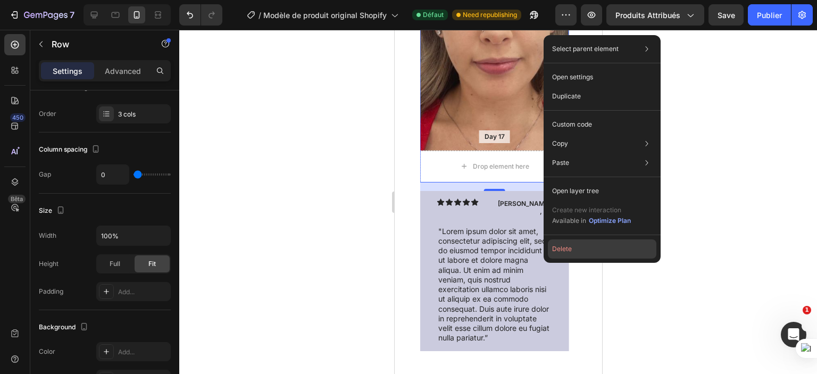
click at [558, 251] on button "Delete" at bounding box center [602, 248] width 109 height 19
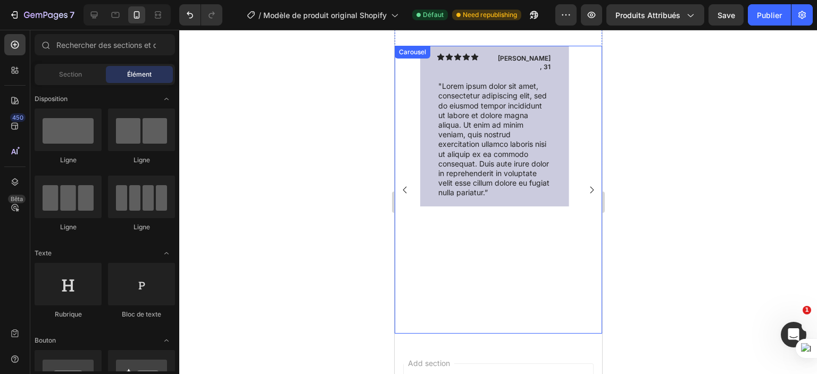
scroll to position [800, 0]
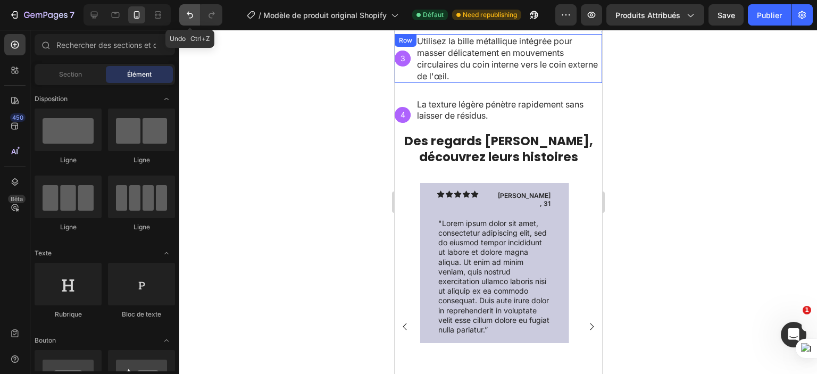
click at [186, 16] on icon "Annuler/Refaire" at bounding box center [190, 15] width 11 height 11
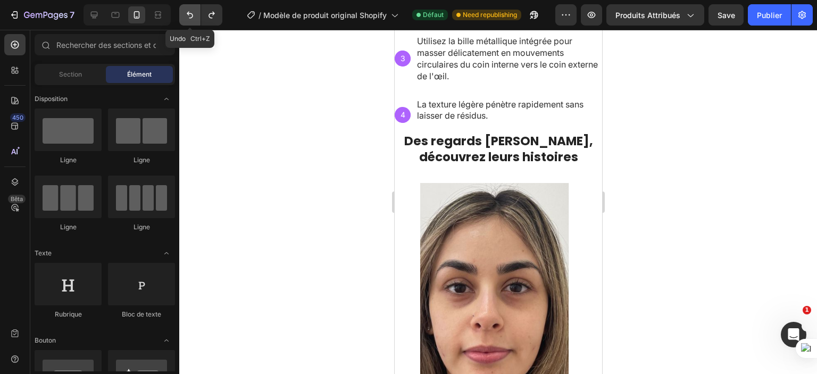
click at [190, 14] on icon "Annuler/Refaire" at bounding box center [190, 15] width 11 height 11
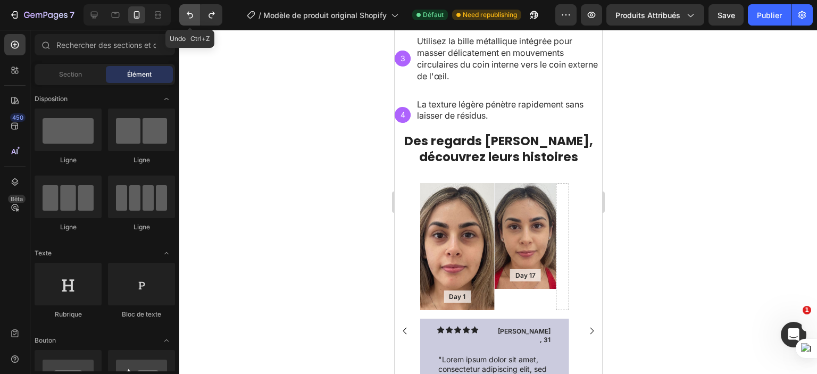
click at [190, 14] on icon "Annuler/Refaire" at bounding box center [190, 15] width 11 height 11
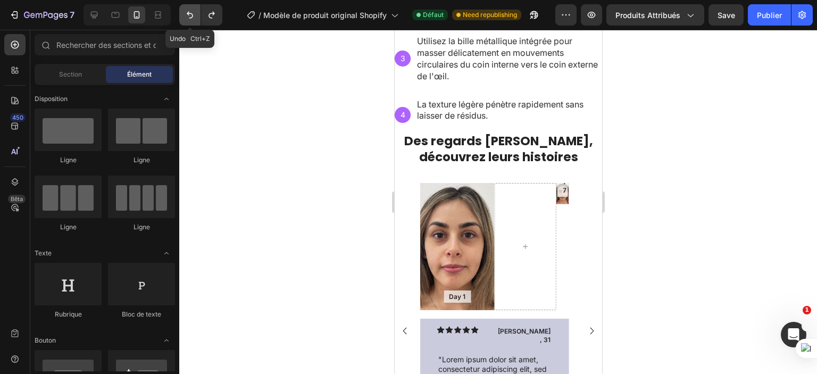
click at [190, 14] on icon "Annuler/Refaire" at bounding box center [190, 15] width 11 height 11
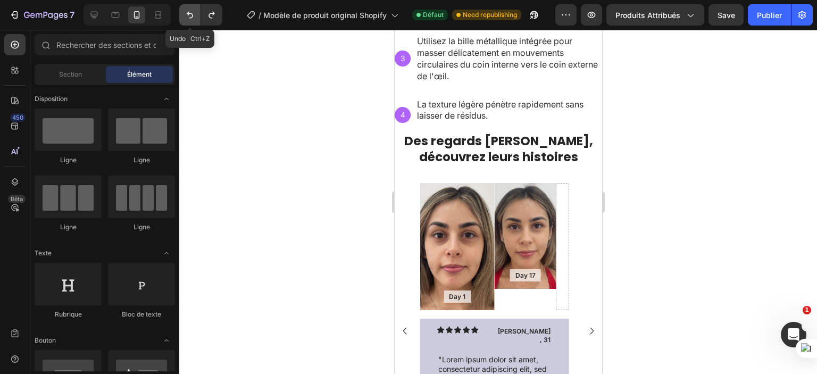
click at [190, 14] on icon "Annuler/Refaire" at bounding box center [190, 15] width 11 height 11
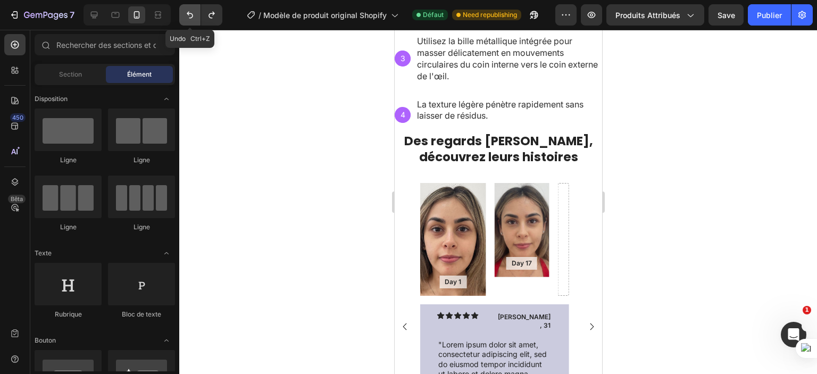
click at [190, 14] on icon "Annuler/Refaire" at bounding box center [190, 15] width 11 height 11
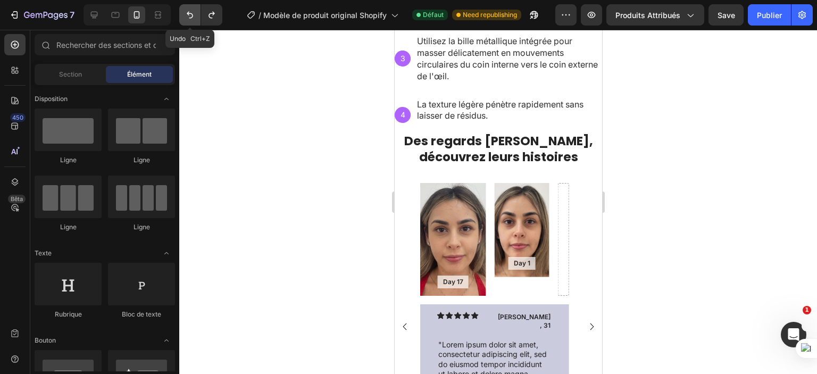
click at [190, 14] on icon "Annuler/Refaire" at bounding box center [190, 15] width 11 height 11
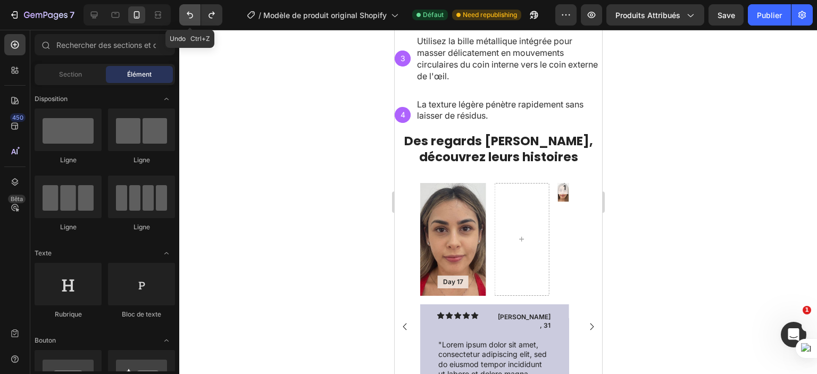
click at [190, 14] on icon "Annuler/Refaire" at bounding box center [190, 15] width 11 height 11
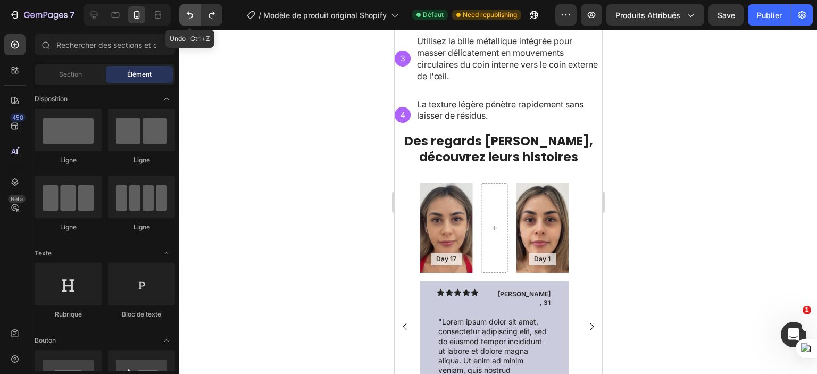
click at [190, 14] on icon "Annuler/Refaire" at bounding box center [190, 15] width 11 height 11
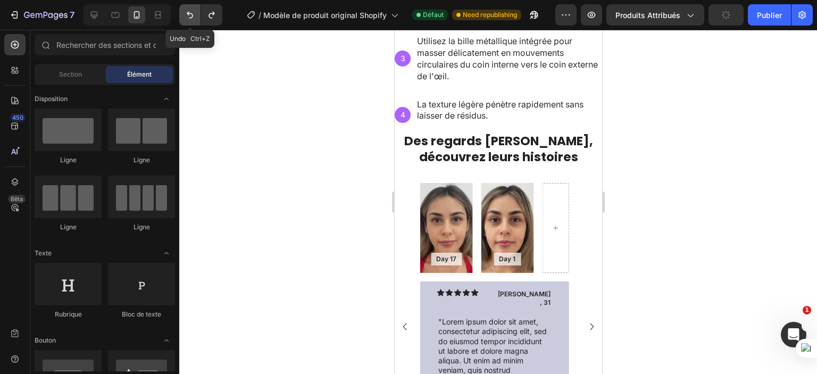
click at [189, 12] on icon "Annuler/Refaire" at bounding box center [190, 15] width 11 height 11
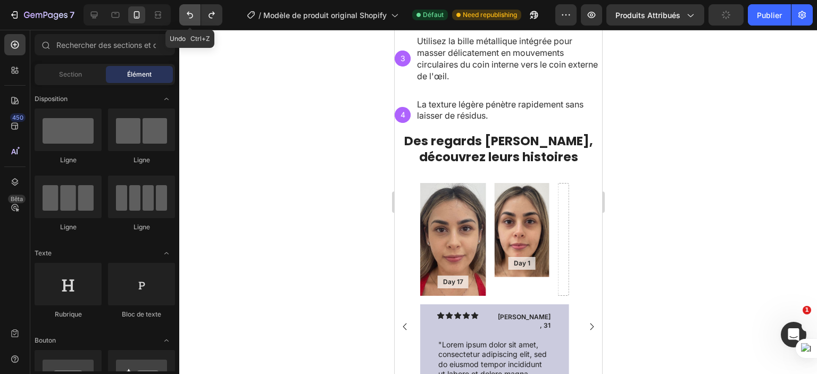
click at [189, 12] on icon "Annuler/Refaire" at bounding box center [190, 15] width 11 height 11
click at [188, 13] on icon "Annuler/Refaire" at bounding box center [190, 15] width 11 height 11
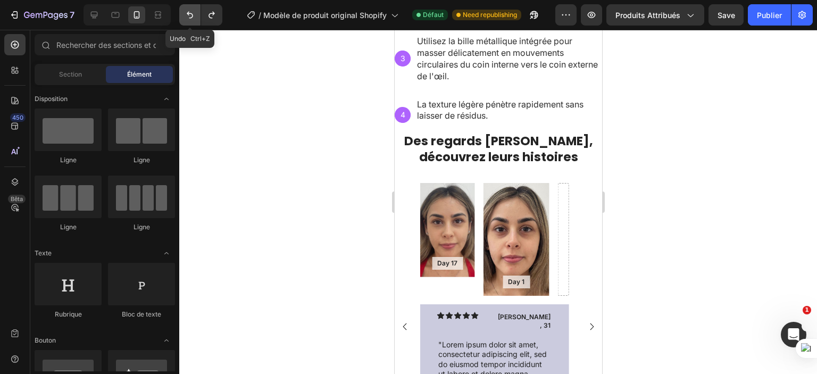
click at [187, 15] on icon "Annuler/Refaire" at bounding box center [190, 15] width 11 height 11
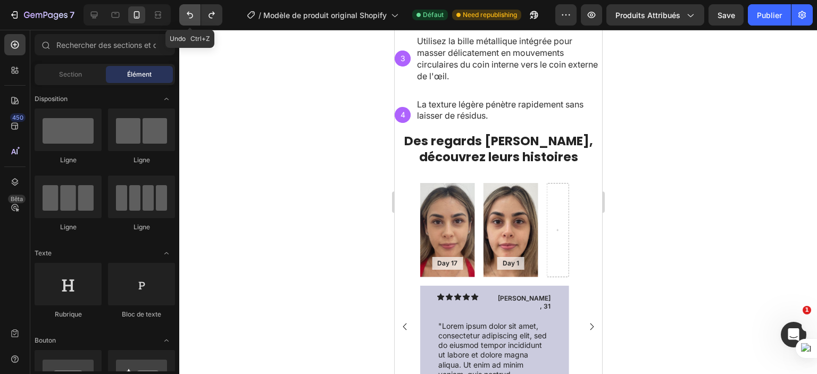
click at [187, 15] on icon "Annuler/Refaire" at bounding box center [190, 15] width 11 height 11
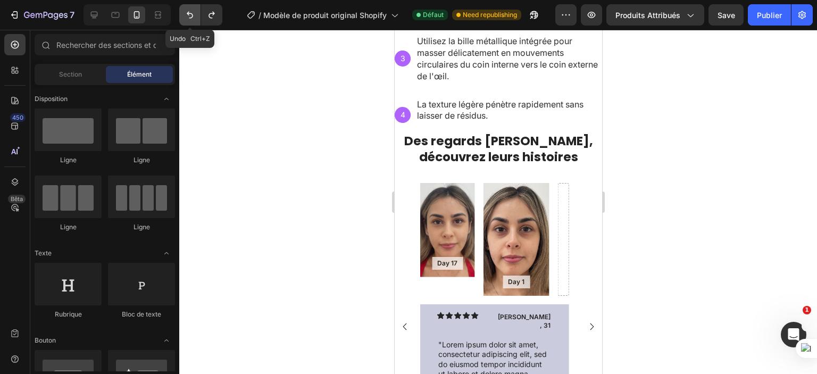
click at [187, 15] on icon "Annuler/Refaire" at bounding box center [190, 15] width 11 height 11
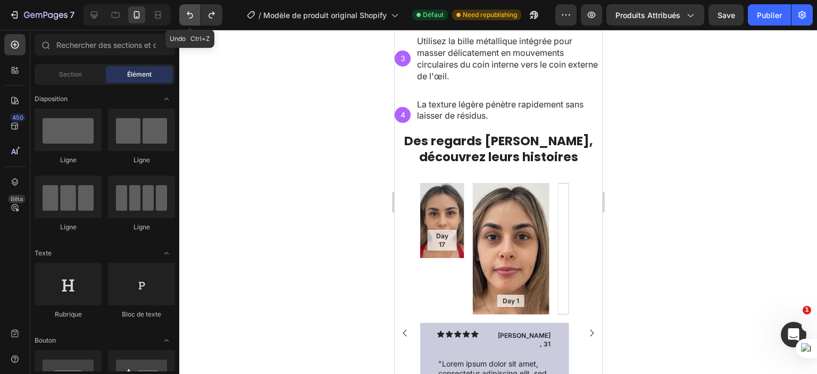
click at [187, 15] on icon "Annuler/Refaire" at bounding box center [190, 15] width 11 height 11
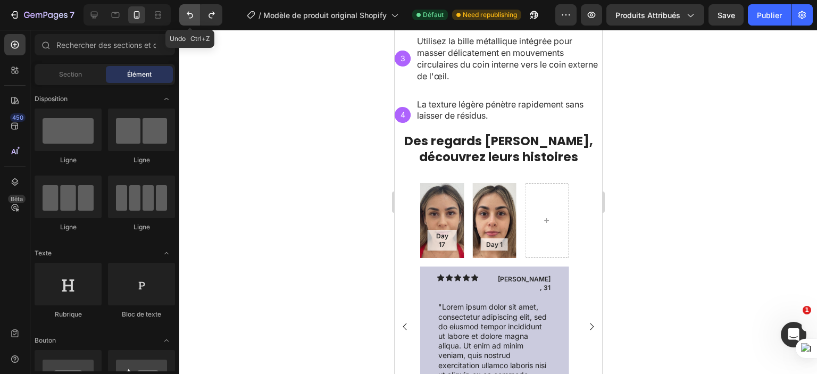
click at [187, 15] on icon "Annuler/Refaire" at bounding box center [190, 15] width 11 height 11
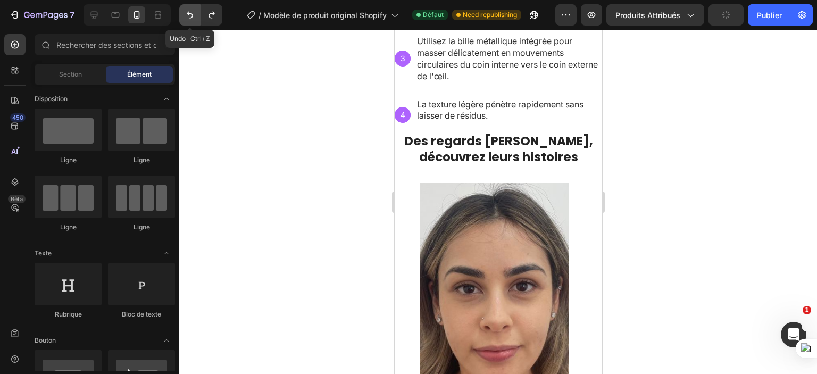
click at [187, 15] on icon "Annuler/Refaire" at bounding box center [190, 15] width 11 height 11
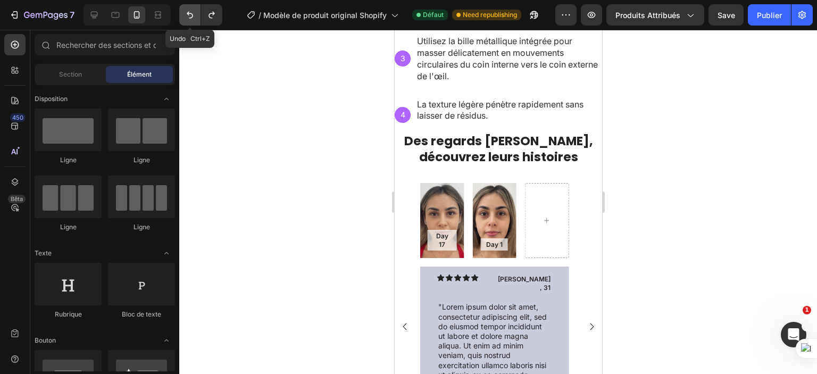
click at [187, 15] on icon "Annuler/Refaire" at bounding box center [190, 15] width 11 height 11
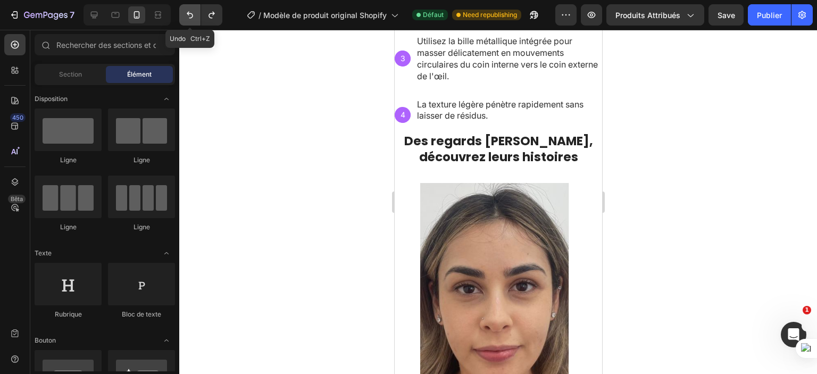
click at [187, 15] on icon "Annuler/Refaire" at bounding box center [190, 15] width 11 height 11
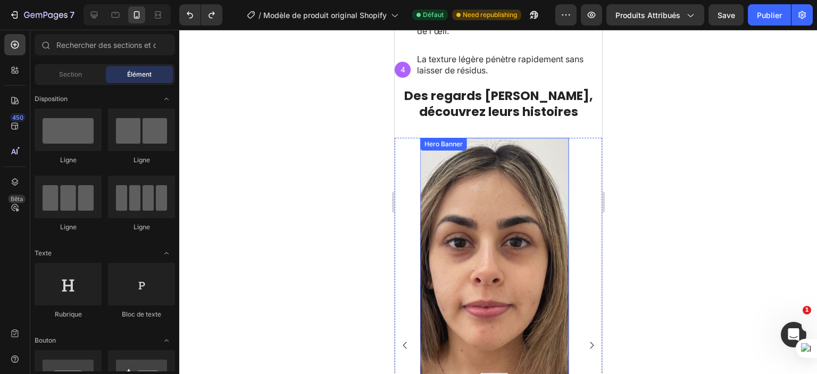
scroll to position [906, 0]
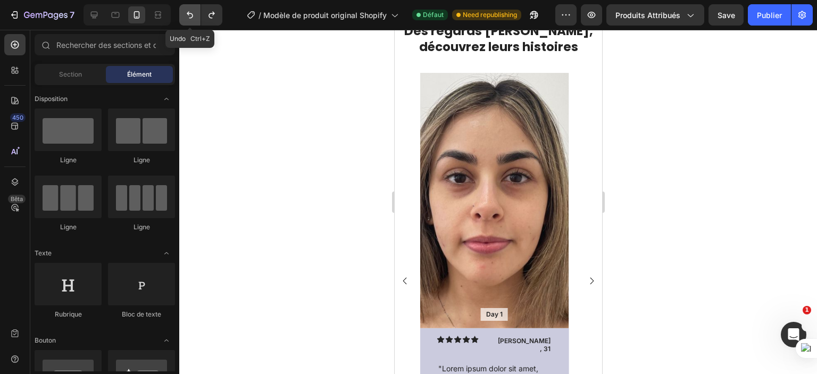
click at [188, 11] on icon "Annuler/Refaire" at bounding box center [190, 15] width 11 height 11
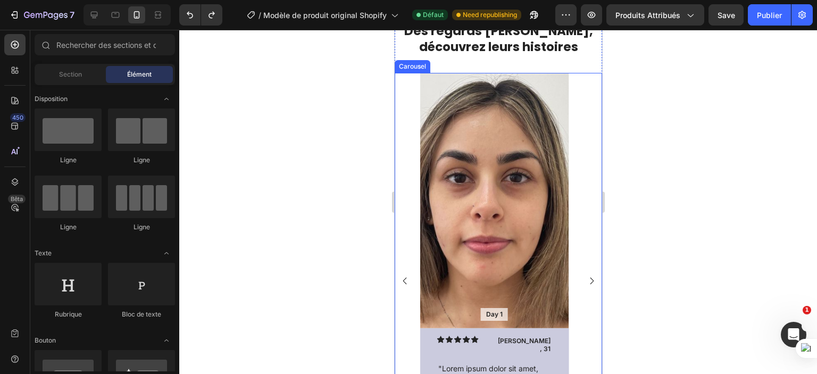
click at [400, 274] on rect "Carousel Back Arrow" at bounding box center [403, 280] width 15 height 15
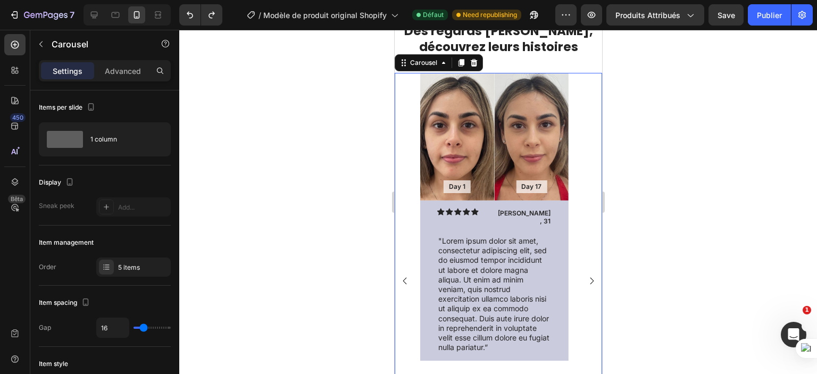
click at [584, 273] on rect "Carousel Next Arrow" at bounding box center [591, 280] width 15 height 15
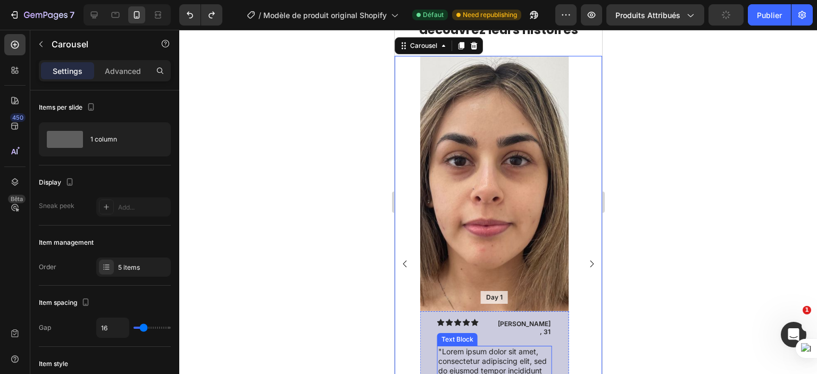
scroll to position [848, 0]
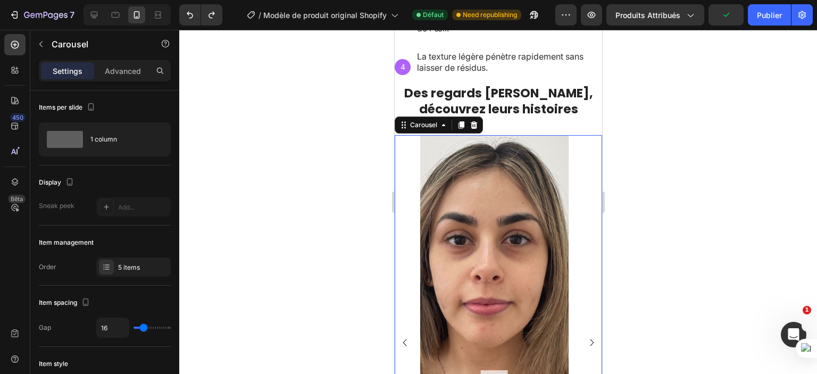
click at [406, 336] on rect "Carousel Back Arrow" at bounding box center [403, 342] width 15 height 15
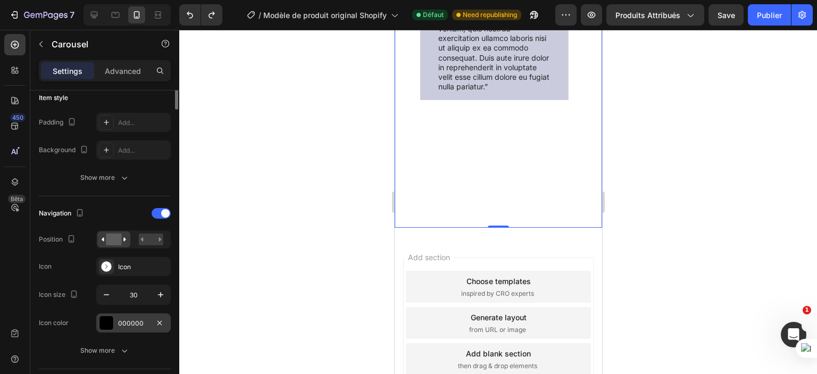
scroll to position [106, 0]
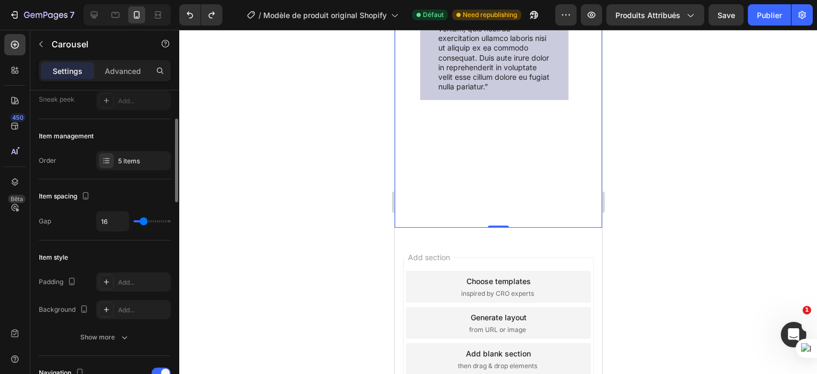
click at [446, 156] on div "Day 1 Text Block Hero Banner Day 17 Text Block Hero Banner Row Icon Icon Icon I…" at bounding box center [494, 20] width 148 height 416
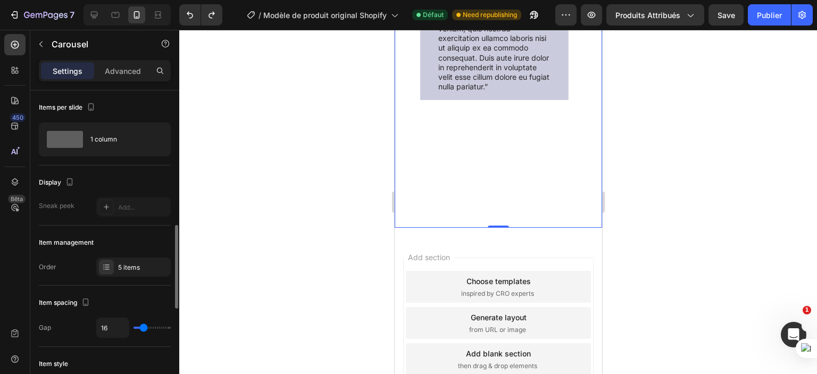
scroll to position [266, 0]
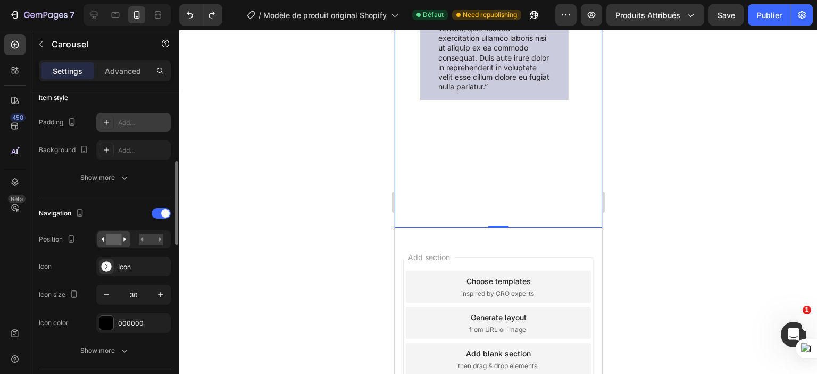
click at [130, 124] on div "Add..." at bounding box center [143, 123] width 50 height 10
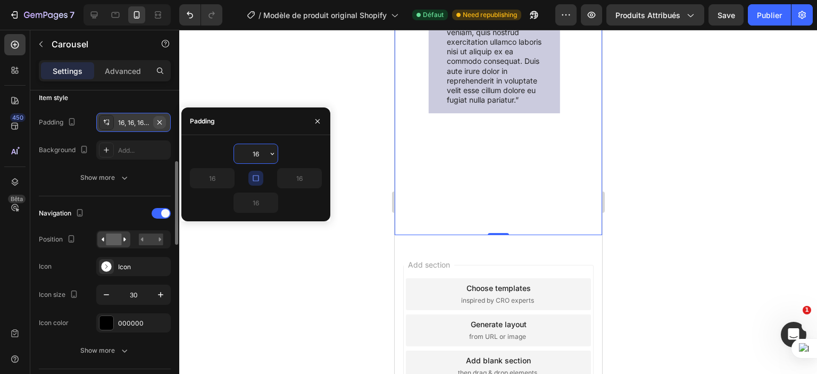
click at [165, 121] on button "button" at bounding box center [159, 122] width 13 height 13
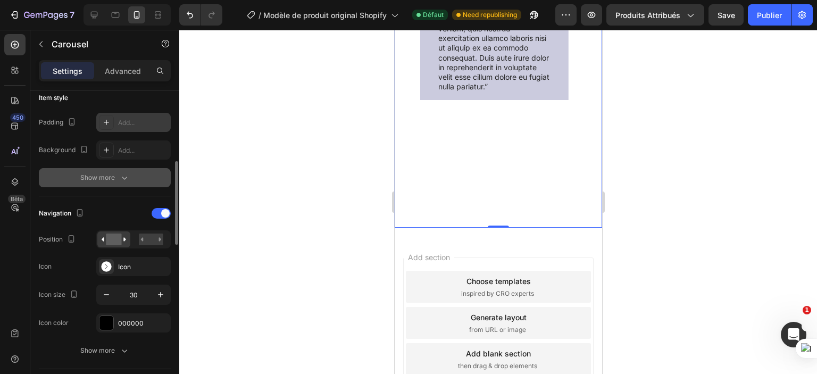
click at [89, 174] on div "Show more" at bounding box center [104, 177] width 49 height 11
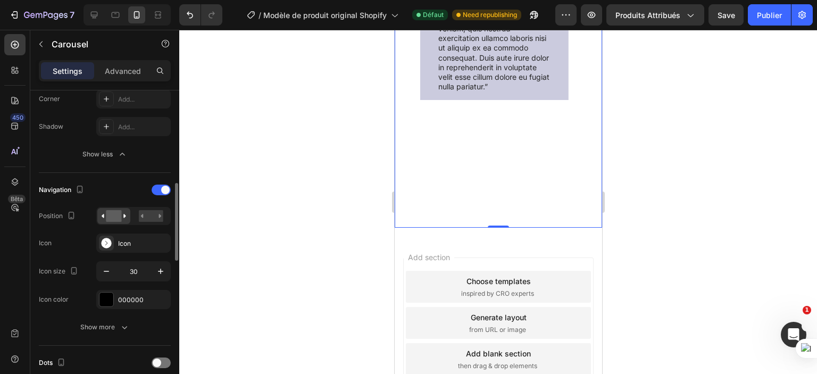
scroll to position [532, 0]
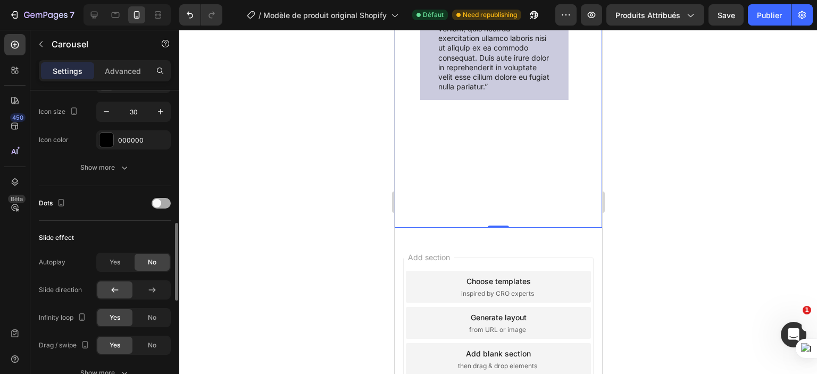
click at [158, 198] on div at bounding box center [161, 203] width 19 height 11
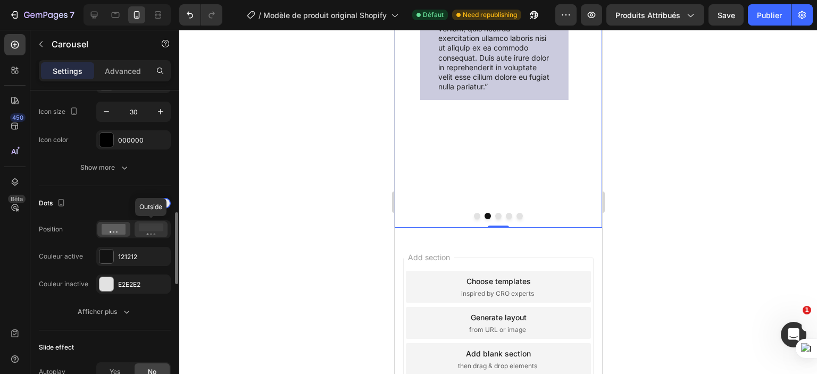
click at [154, 231] on icon at bounding box center [151, 230] width 24 height 12
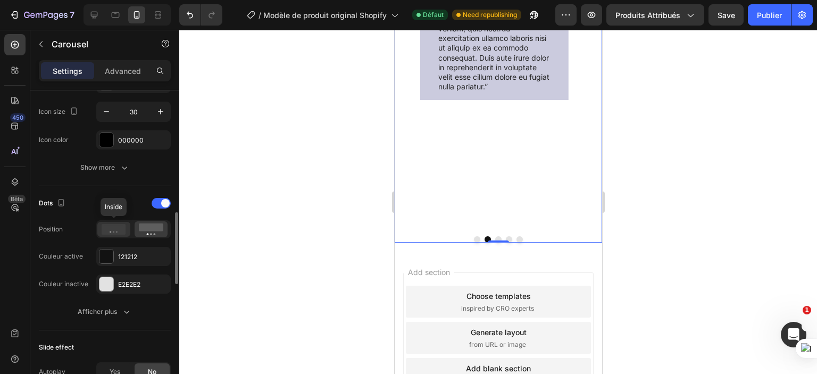
click at [115, 227] on icon at bounding box center [114, 229] width 24 height 11
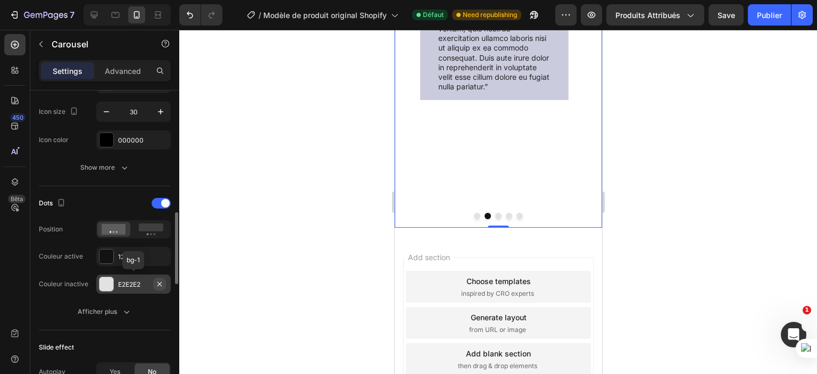
click at [157, 280] on icon "button" at bounding box center [159, 284] width 9 height 9
click at [115, 287] on div "Add..." at bounding box center [133, 284] width 75 height 19
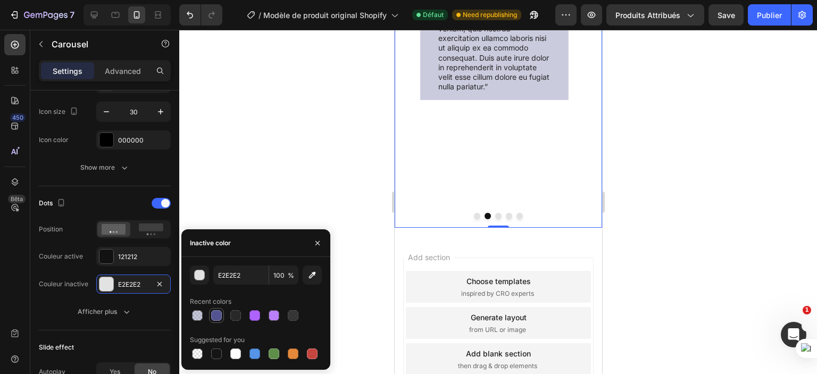
click at [215, 320] on div at bounding box center [216, 315] width 11 height 11
type input "535391"
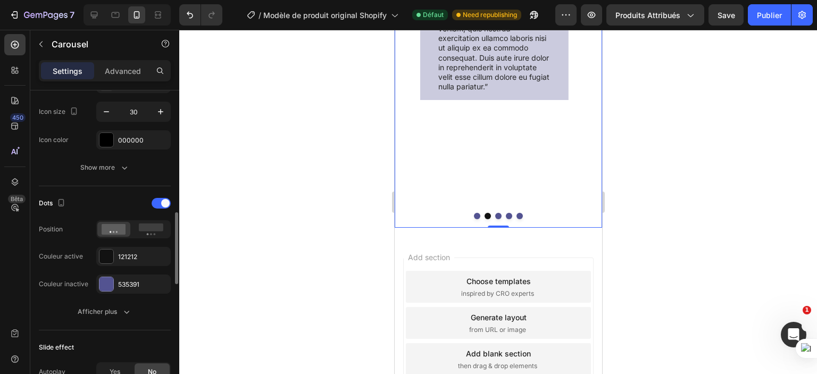
click at [84, 200] on div "Dots" at bounding box center [105, 203] width 132 height 17
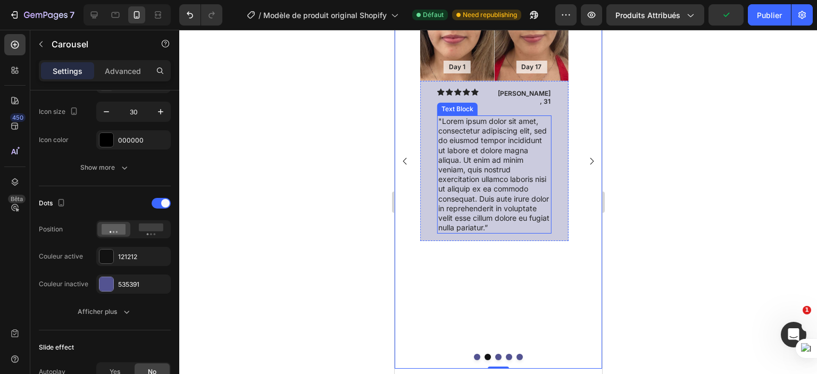
scroll to position [1114, 0]
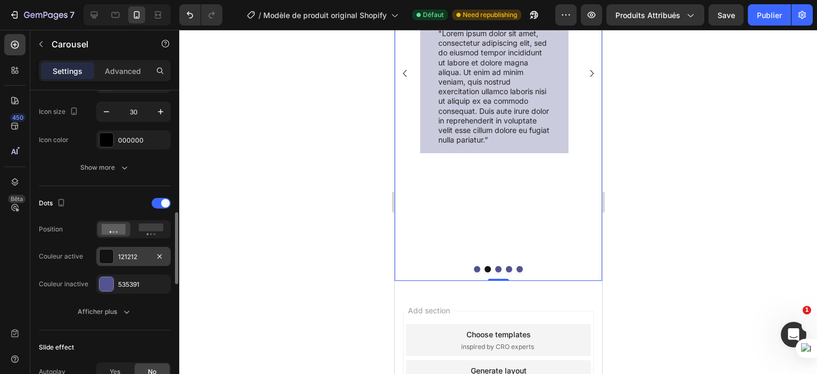
click at [121, 253] on font "121212" at bounding box center [127, 257] width 19 height 8
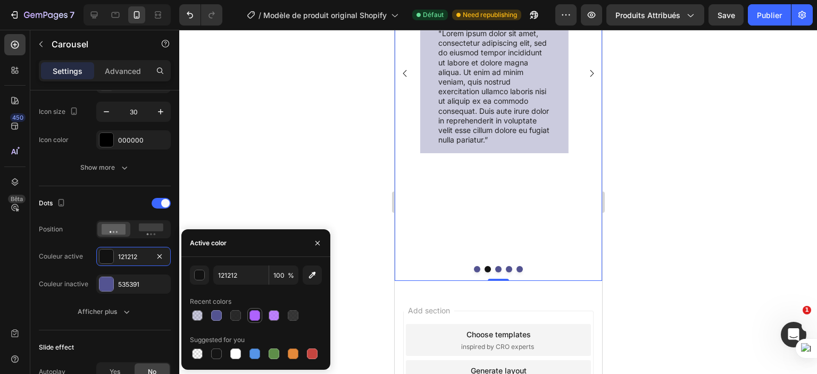
click at [249, 317] on div at bounding box center [255, 315] width 13 height 13
type input "AE63FD"
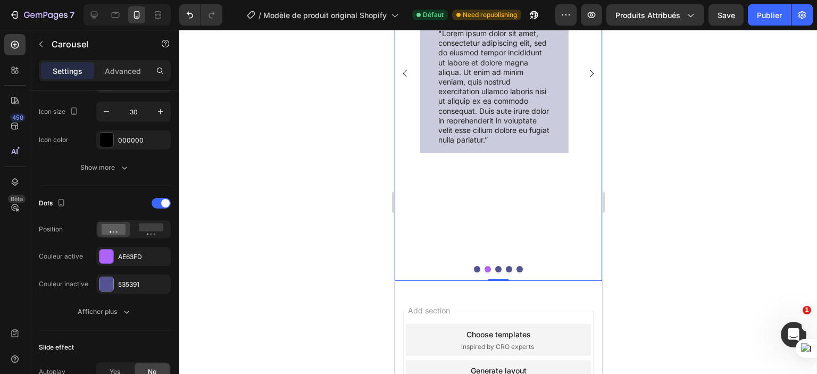
click at [249, 150] on div at bounding box center [498, 202] width 638 height 344
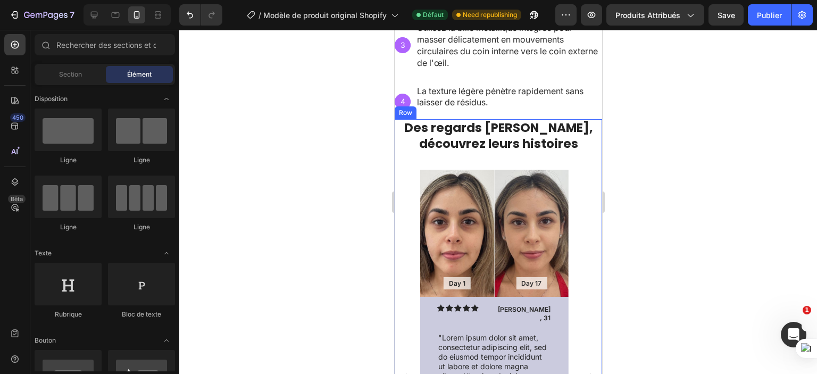
scroll to position [812, 0]
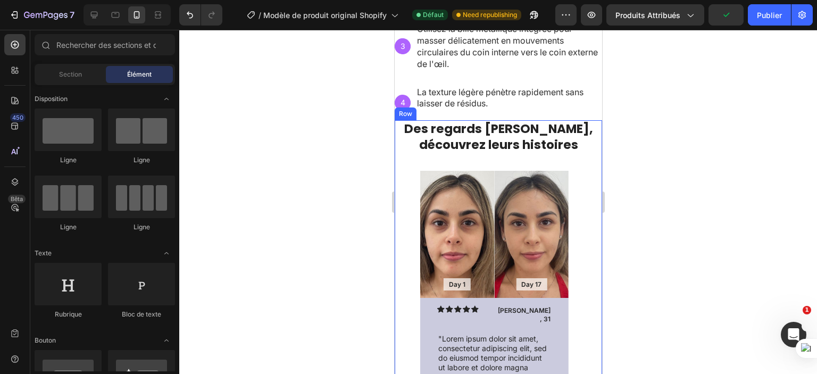
click at [400, 163] on div "Des regards sublimés, découvrez leurs histoires Heading Day 1 Text Block Hero B…" at bounding box center [498, 353] width 208 height 466
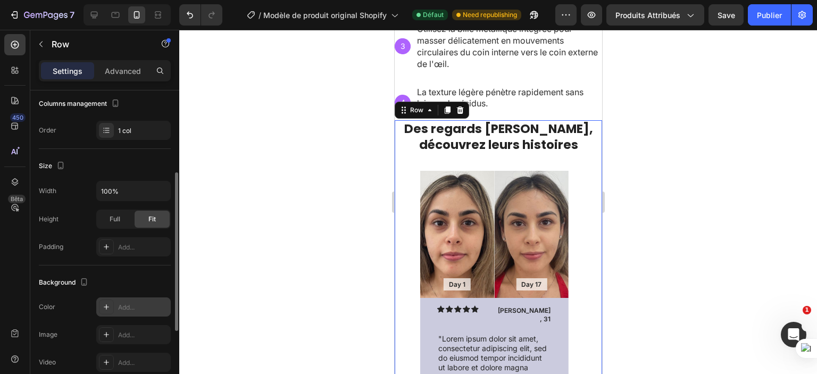
scroll to position [150, 0]
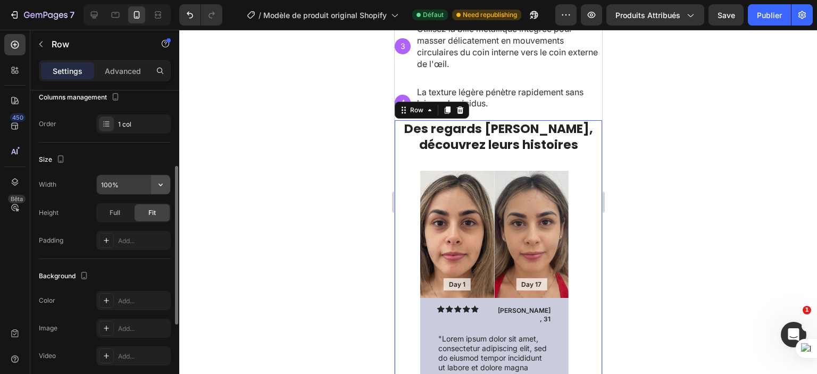
click at [160, 180] on icon "button" at bounding box center [160, 184] width 11 height 11
click at [95, 156] on div "Size" at bounding box center [105, 159] width 132 height 17
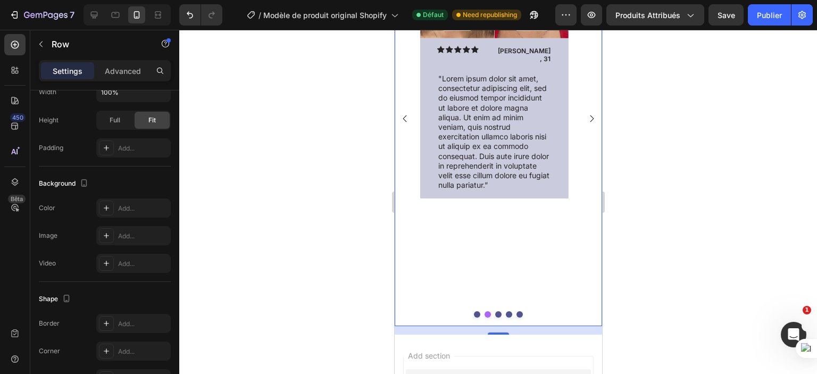
scroll to position [1069, 0]
drag, startPoint x: 493, startPoint y: 322, endPoint x: 497, endPoint y: 312, distance: 10.1
click at [497, 312] on div "Des regards sublimés, découvrez leurs histoires Heading Day 1 Text Block Hero B…" at bounding box center [498, 93] width 208 height 466
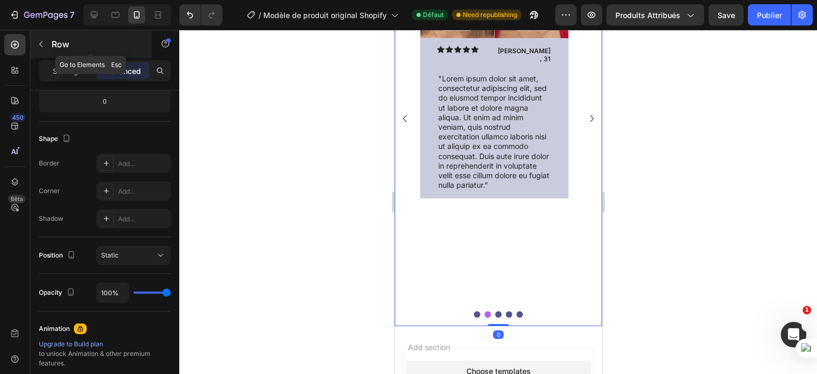
click at [43, 42] on icon "button" at bounding box center [41, 44] width 9 height 9
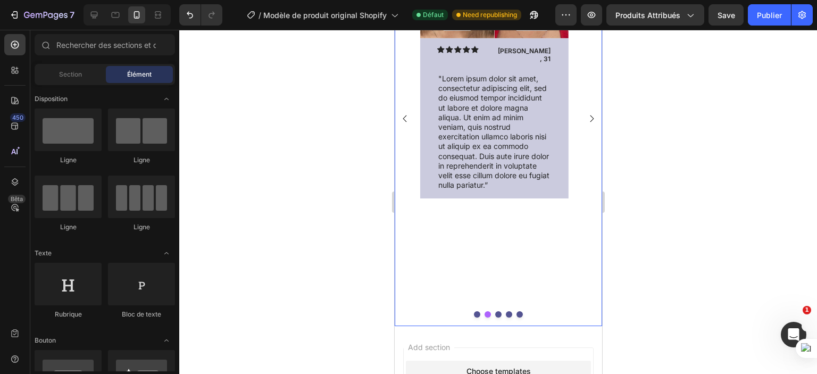
click at [519, 268] on div "Day 1 Text Block Hero Banner Day 17 Text Block Hero Banner Row Icon Icon Icon I…" at bounding box center [494, 119] width 148 height 416
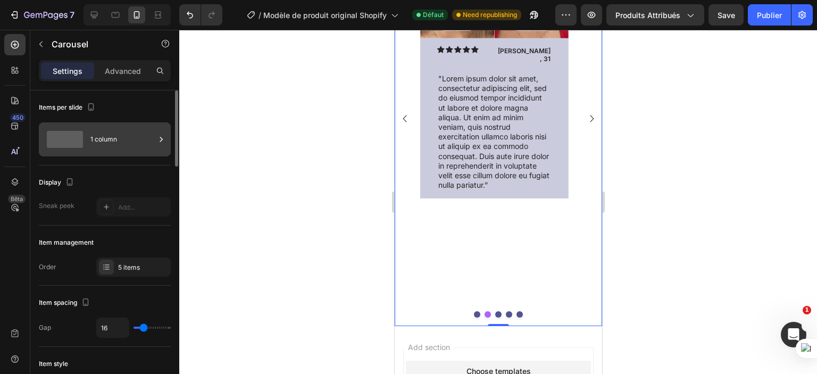
click at [134, 137] on div "1 column" at bounding box center [122, 139] width 65 height 24
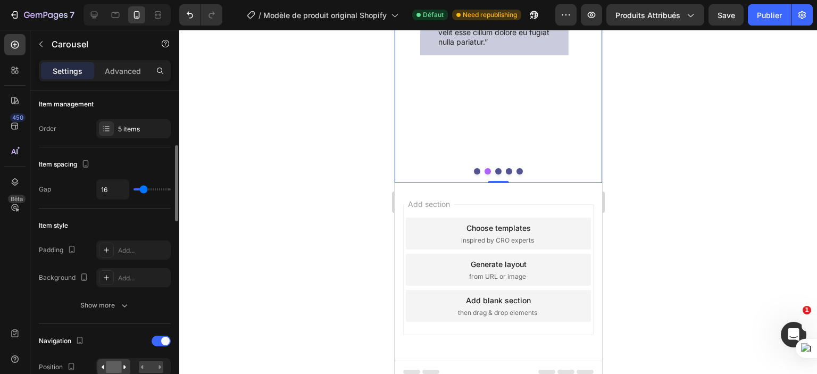
scroll to position [155, 0]
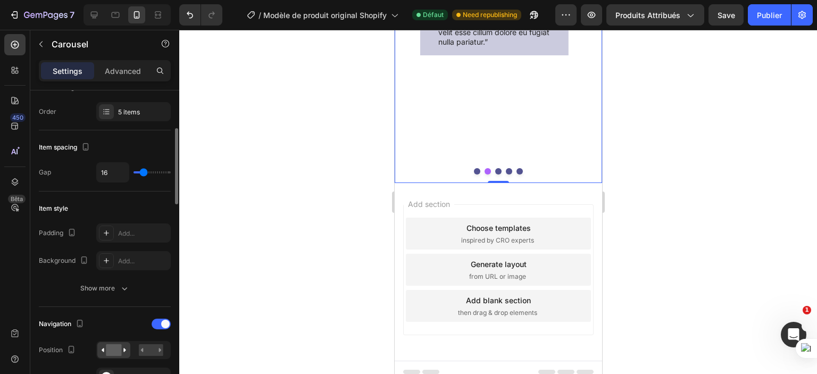
type input "0"
drag, startPoint x: 141, startPoint y: 170, endPoint x: 37, endPoint y: 106, distance: 122.3
type input "0"
click at [134, 171] on input "range" at bounding box center [152, 172] width 37 height 2
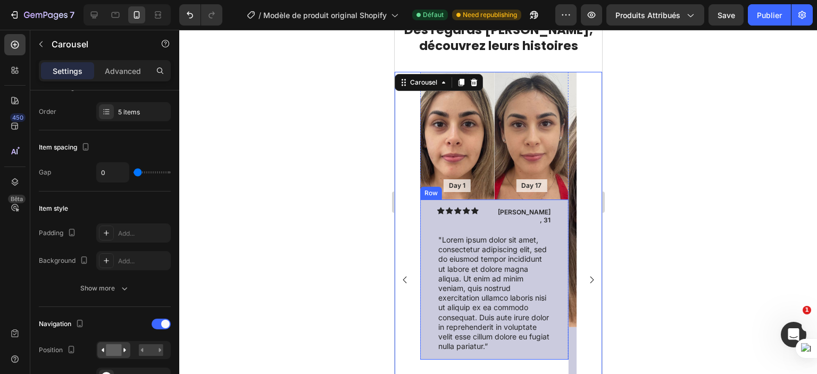
scroll to position [905, 0]
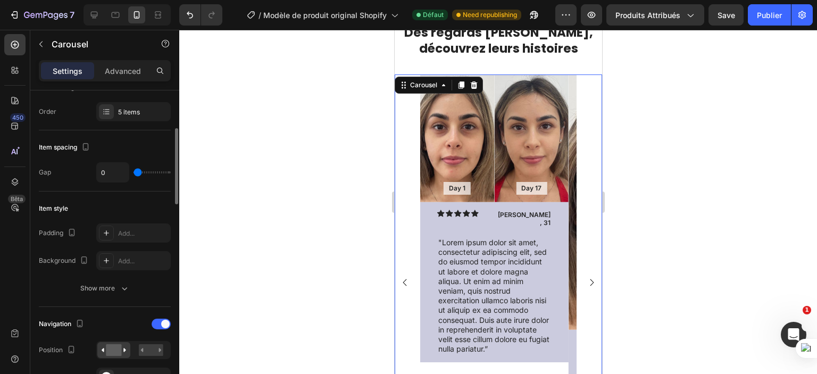
type input "30"
type input "39"
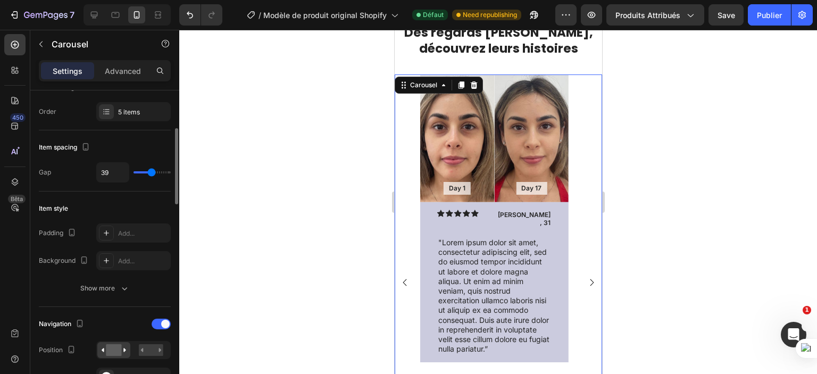
type input "3"
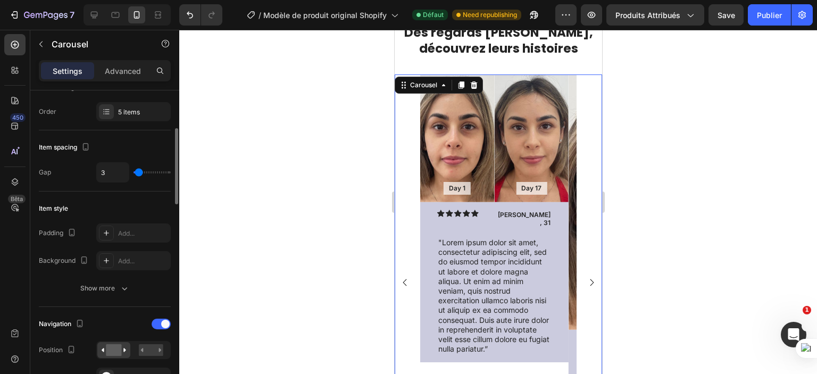
type input "0"
drag, startPoint x: 138, startPoint y: 172, endPoint x: 126, endPoint y: 174, distance: 12.9
click at [134, 173] on input "range" at bounding box center [152, 172] width 37 height 2
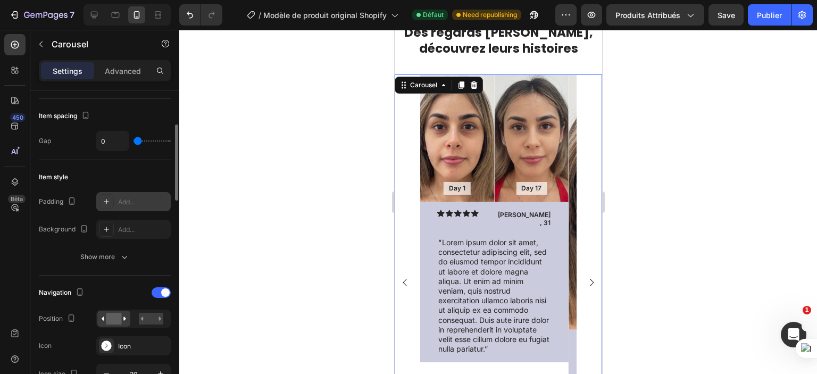
scroll to position [191, 0]
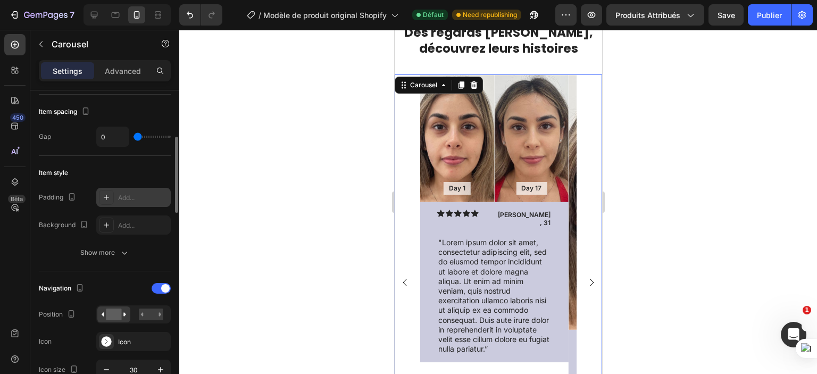
click at [138, 199] on div "Add..." at bounding box center [143, 198] width 50 height 10
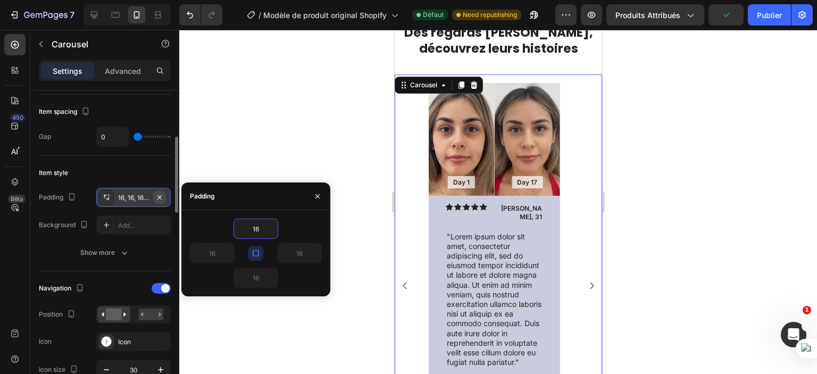
click at [163, 195] on icon "button" at bounding box center [159, 197] width 9 height 9
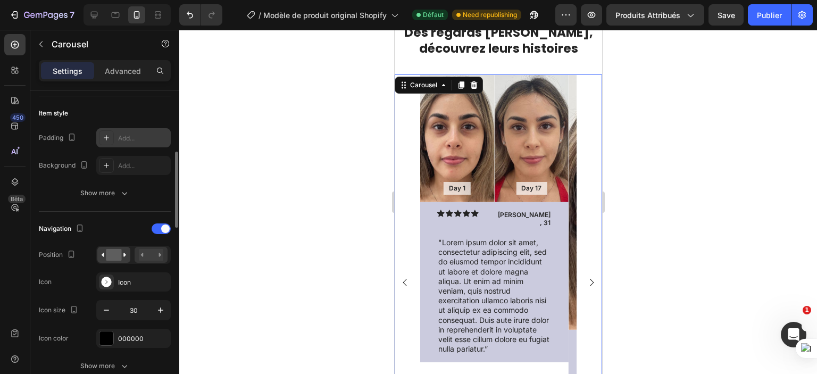
scroll to position [251, 0]
click at [157, 249] on rect at bounding box center [151, 255] width 24 height 12
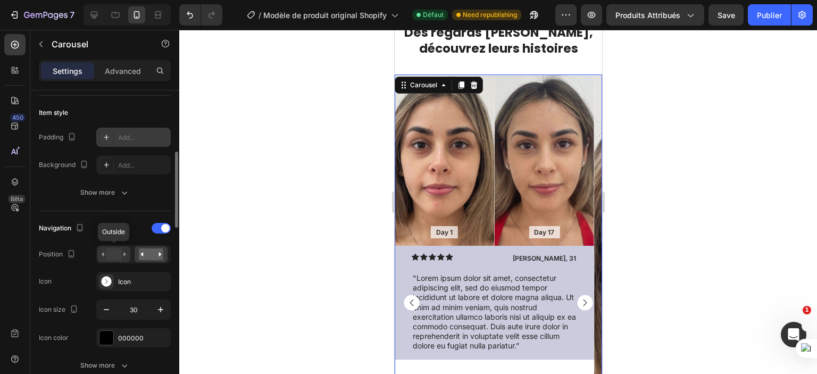
click at [113, 251] on rect at bounding box center [113, 255] width 15 height 12
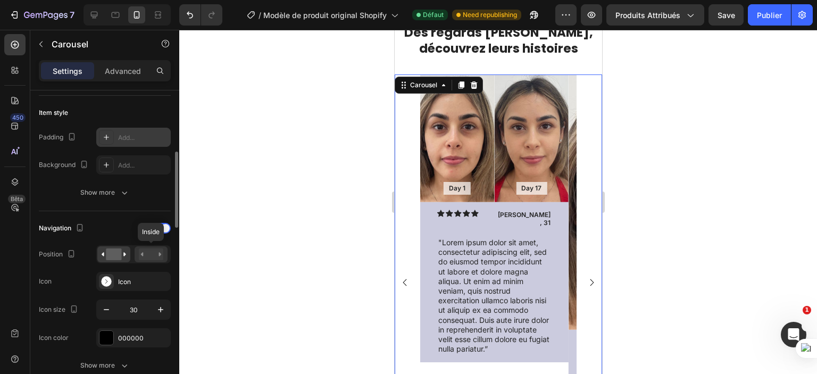
click at [153, 251] on rect at bounding box center [151, 255] width 24 height 12
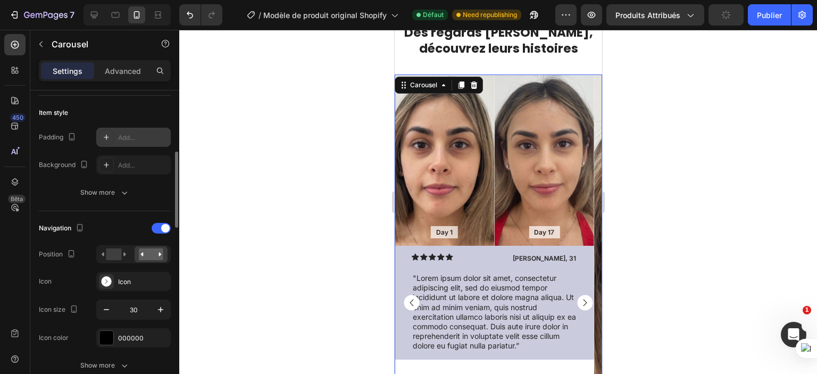
click at [126, 227] on div "Navigation" at bounding box center [105, 228] width 132 height 17
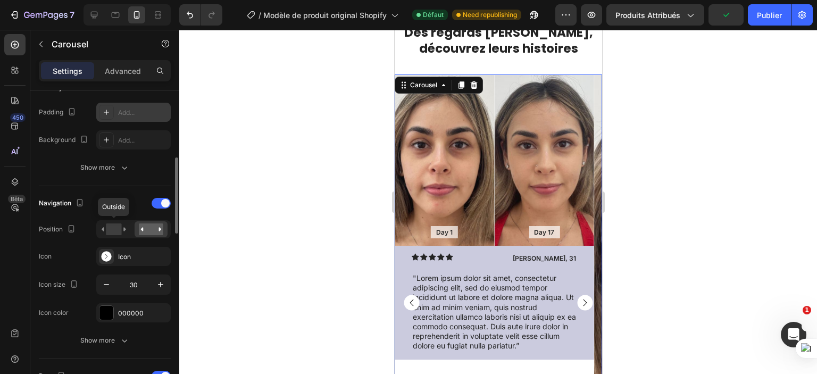
scroll to position [287, 0]
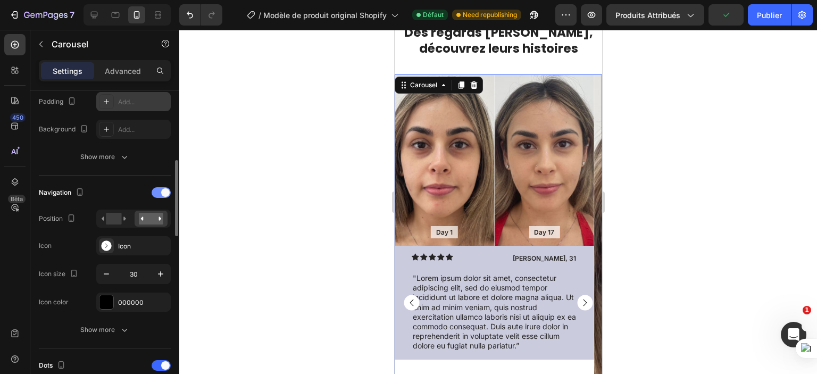
click at [162, 192] on span at bounding box center [165, 192] width 9 height 9
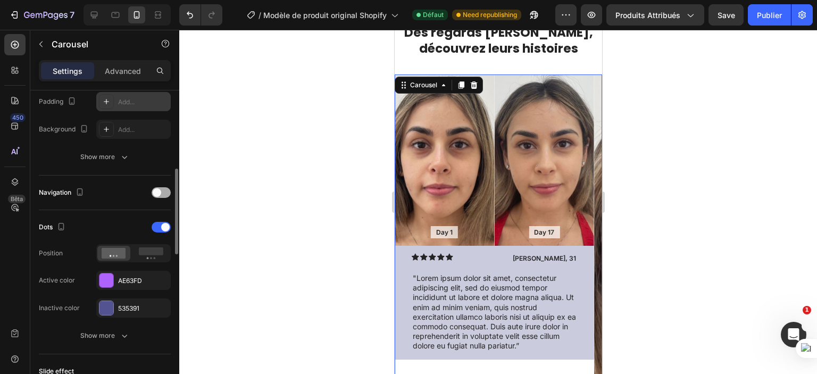
click at [162, 192] on div at bounding box center [161, 192] width 19 height 11
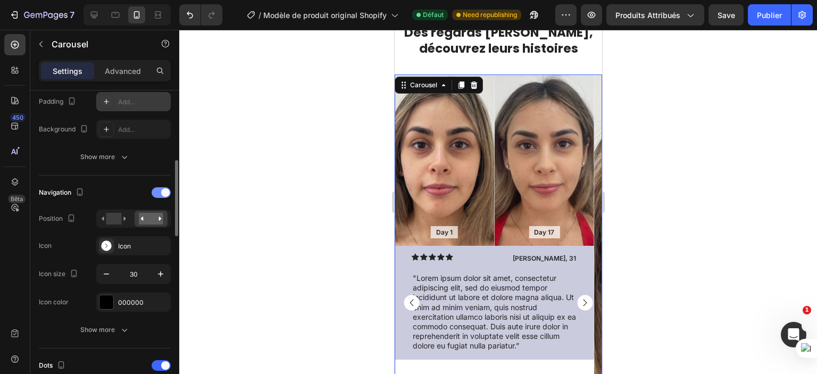
click at [162, 192] on span at bounding box center [165, 192] width 9 height 9
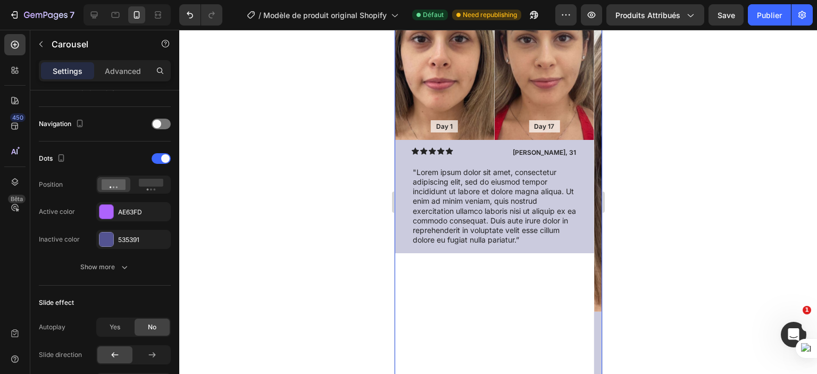
scroll to position [877, 0]
click at [160, 119] on div at bounding box center [161, 124] width 19 height 11
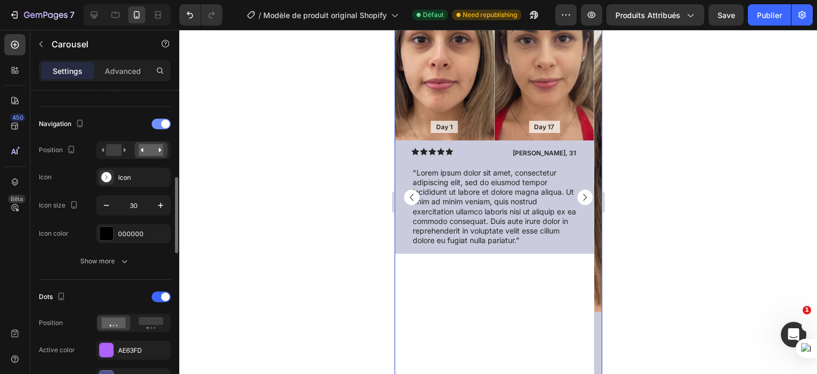
click at [160, 119] on div at bounding box center [161, 124] width 19 height 11
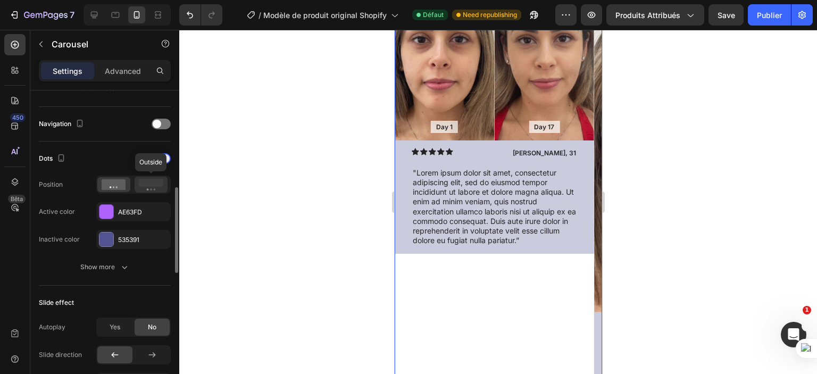
click at [144, 185] on rect at bounding box center [151, 183] width 24 height 8
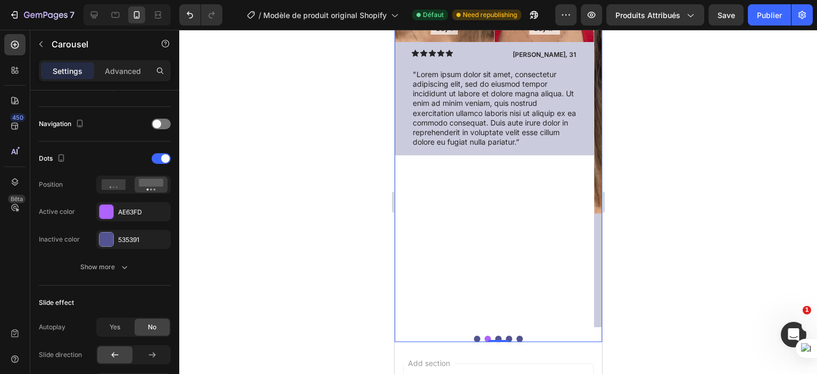
scroll to position [952, 0]
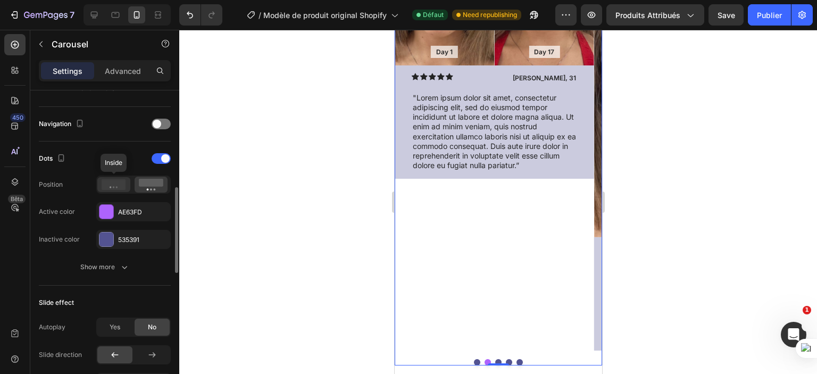
click at [124, 180] on icon at bounding box center [114, 184] width 24 height 11
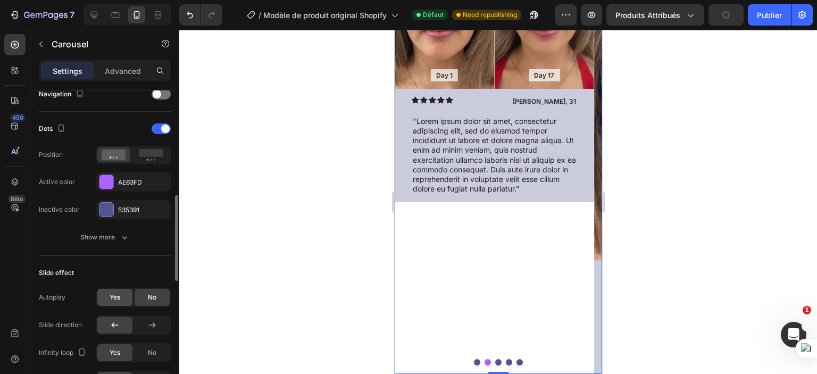
scroll to position [400, 0]
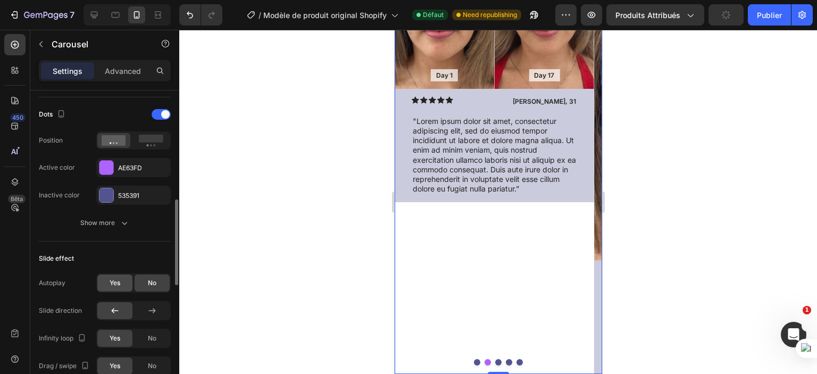
click at [127, 281] on div "Yes" at bounding box center [114, 283] width 35 height 17
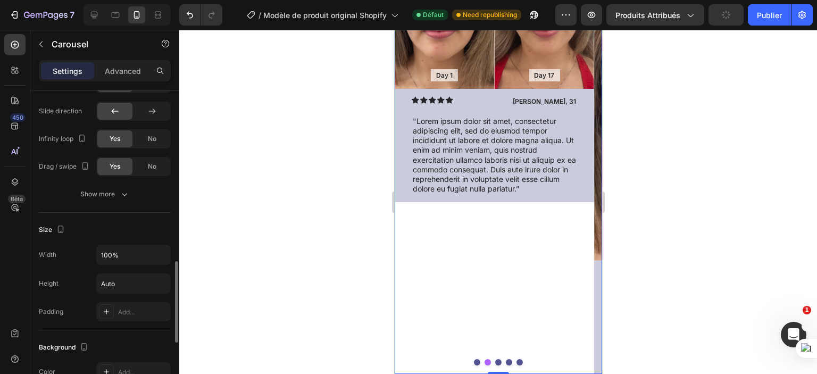
scroll to position [658, 0]
click at [137, 252] on input "100%" at bounding box center [133, 252] width 73 height 19
click at [159, 249] on icon "button" at bounding box center [160, 252] width 11 height 11
click at [127, 247] on input "100%" at bounding box center [133, 252] width 73 height 19
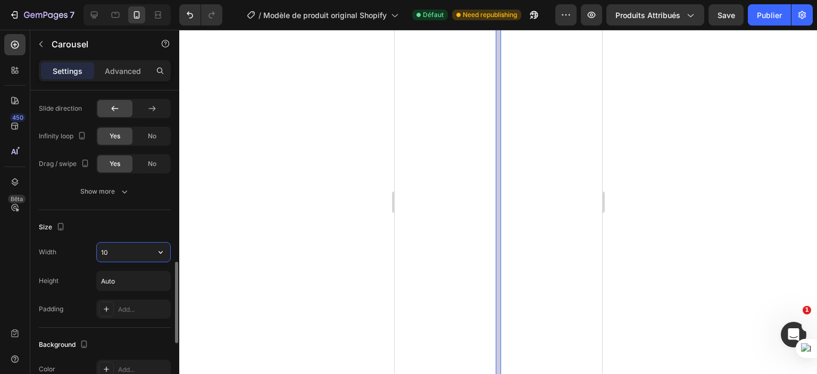
type input "1"
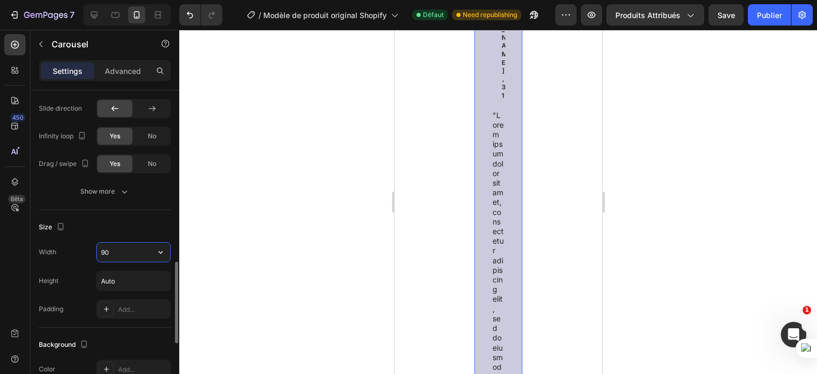
type input "9"
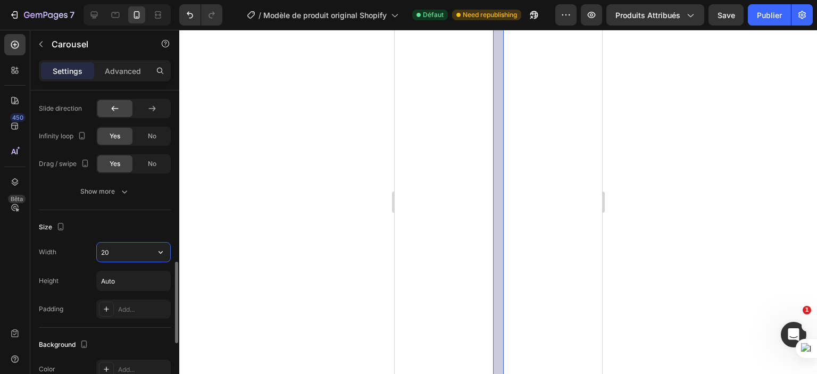
type input "2"
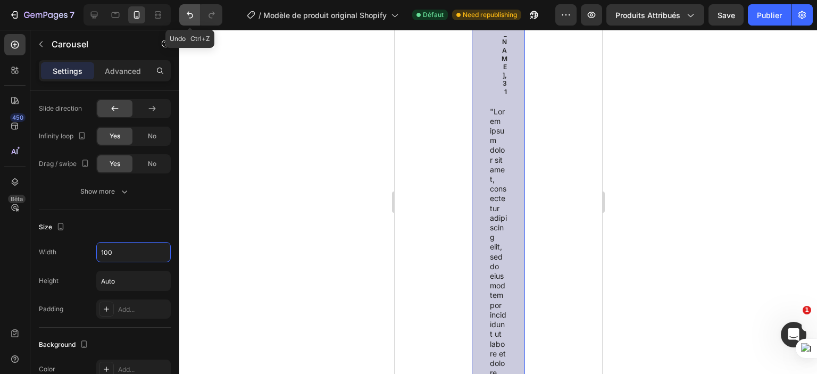
click at [189, 12] on icon "Annuler/Refaire" at bounding box center [190, 15] width 11 height 11
type input "100%"
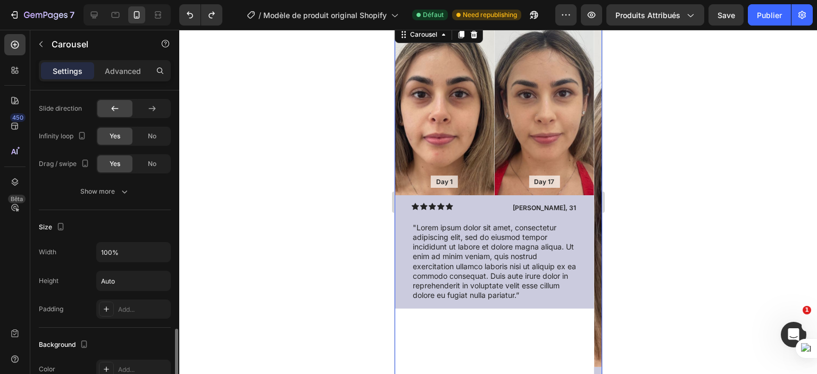
scroll to position [712, 0]
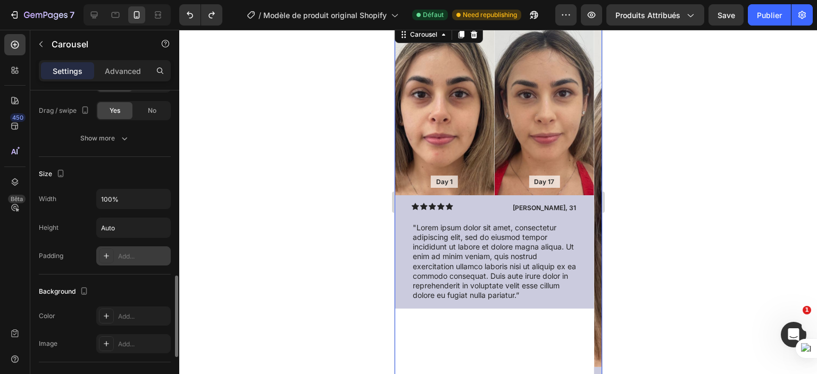
click at [122, 252] on div "Add..." at bounding box center [143, 257] width 50 height 10
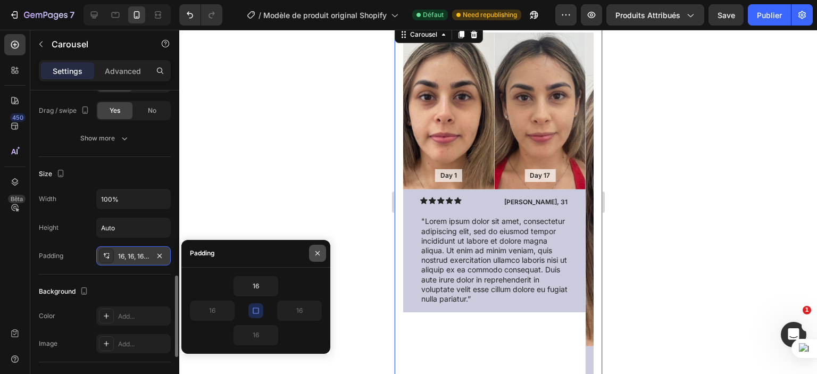
click at [322, 253] on button "button" at bounding box center [317, 253] width 17 height 17
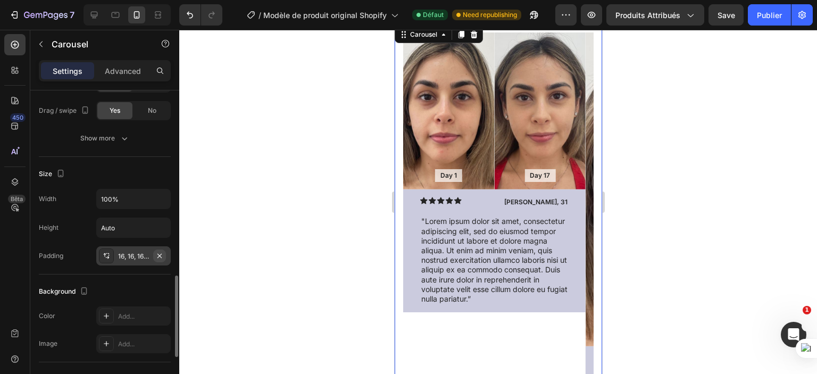
click at [162, 252] on icon "button" at bounding box center [159, 256] width 9 height 9
type input "0"
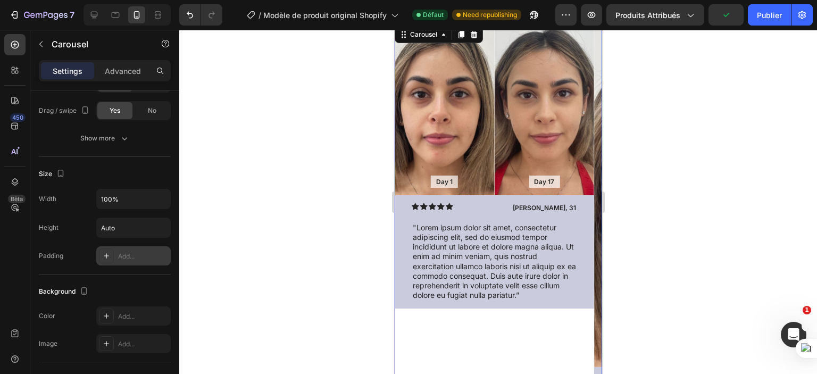
click at [140, 247] on div "Add..." at bounding box center [133, 255] width 75 height 19
type input "16"
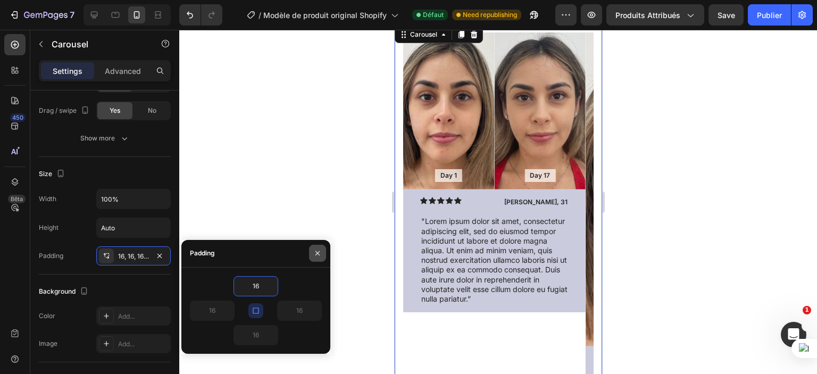
click at [315, 255] on icon "button" at bounding box center [317, 253] width 9 height 9
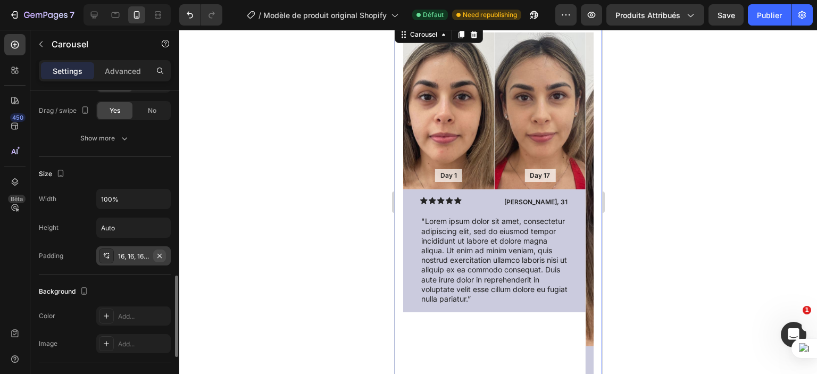
click at [164, 253] on button "button" at bounding box center [159, 256] width 13 height 13
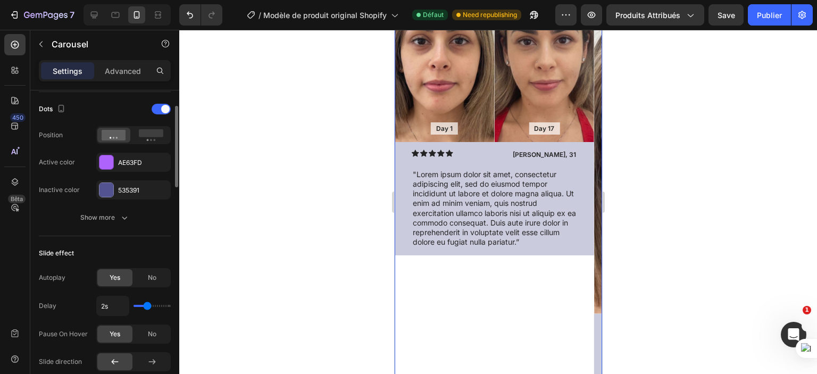
scroll to position [334, 0]
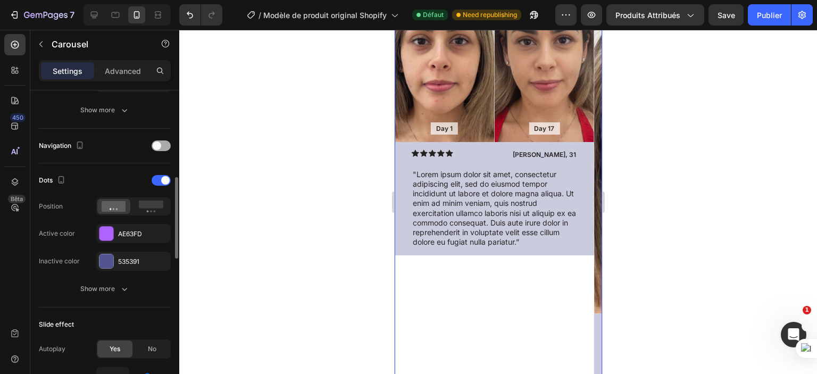
click at [155, 148] on div at bounding box center [161, 146] width 19 height 11
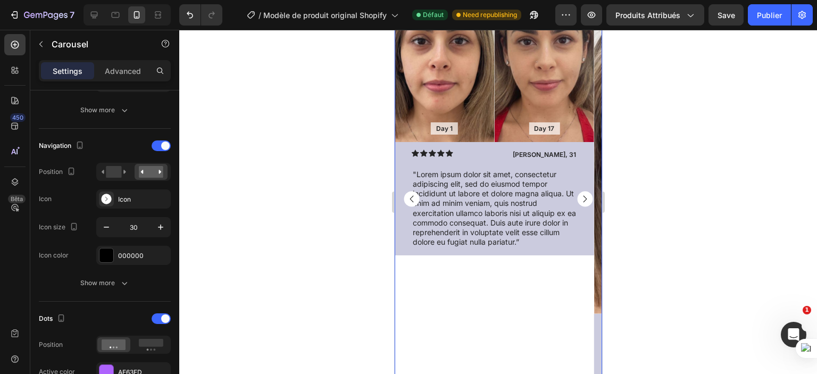
click at [577, 196] on rect "Carousel Next Arrow" at bounding box center [584, 198] width 15 height 15
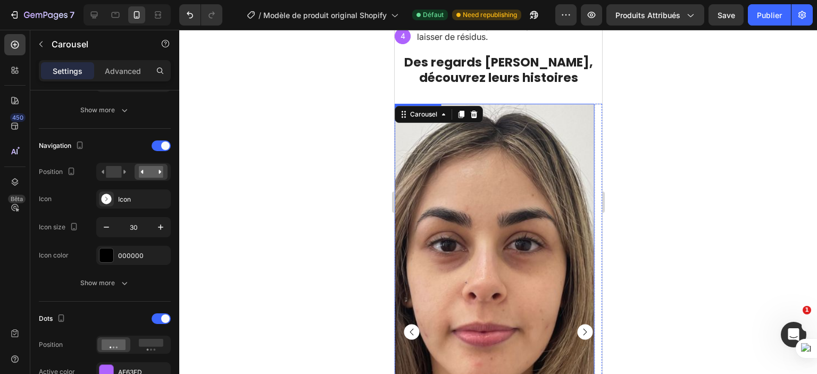
scroll to position [749, 0]
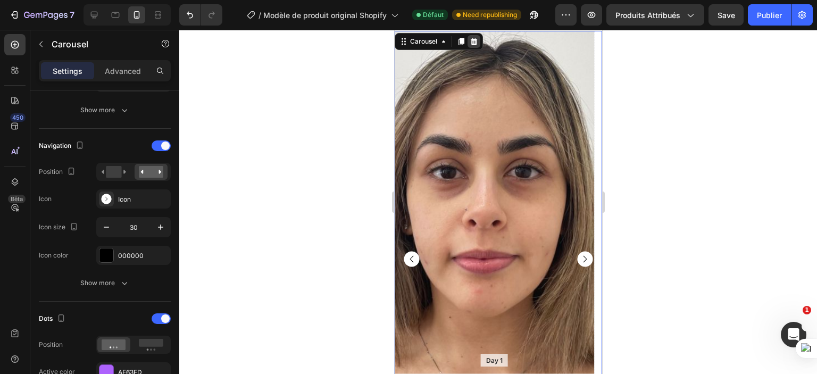
click at [473, 42] on icon at bounding box center [473, 41] width 7 height 7
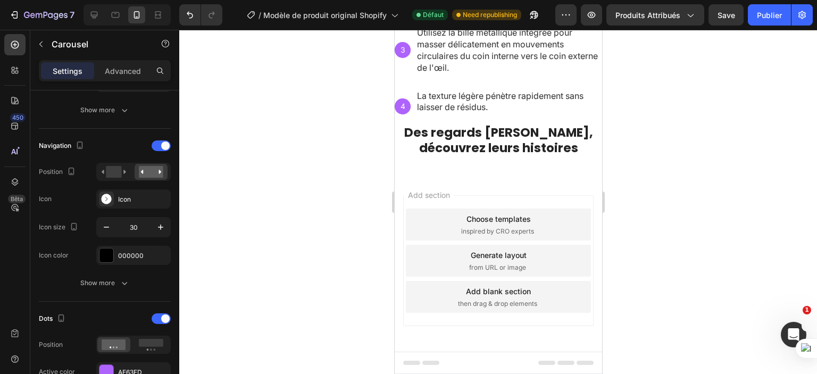
scroll to position [605, 0]
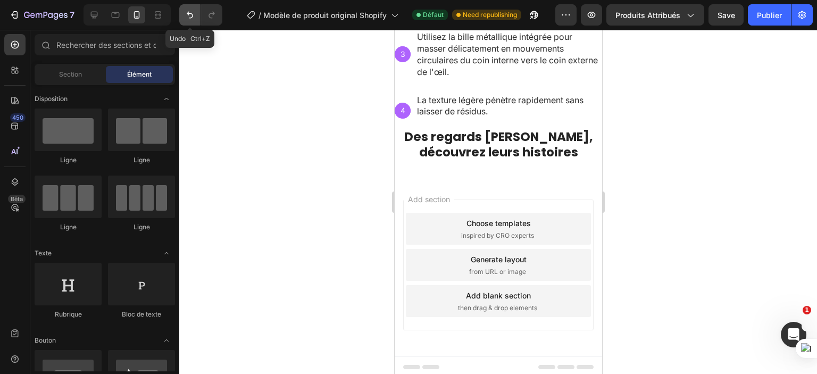
click at [187, 17] on icon "Annuler/Refaire" at bounding box center [190, 15] width 11 height 11
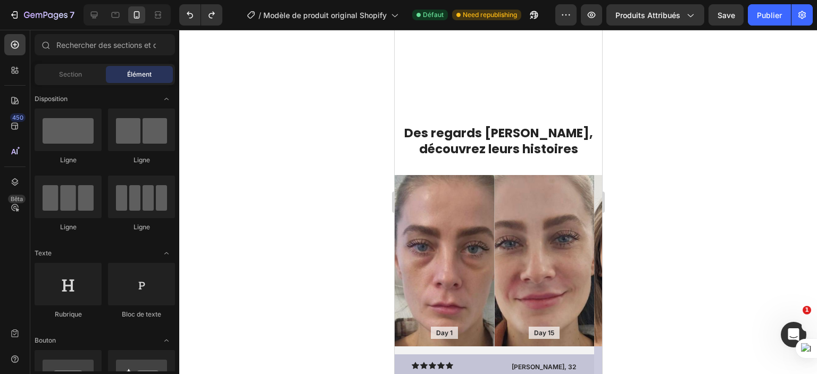
scroll to position [749, 0]
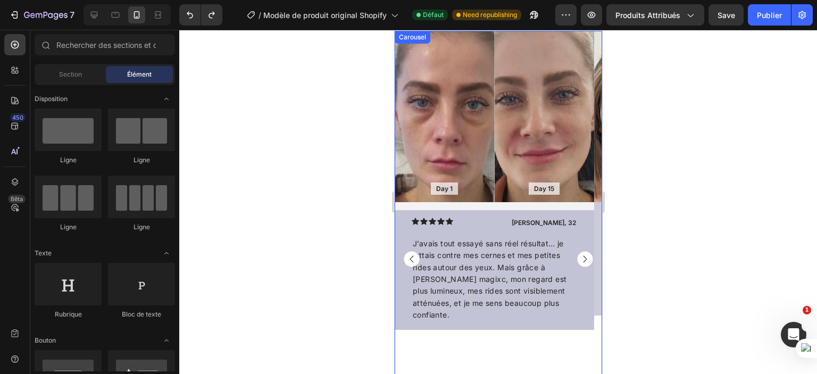
click at [577, 257] on rect "Carousel Next Arrow" at bounding box center [584, 258] width 15 height 15
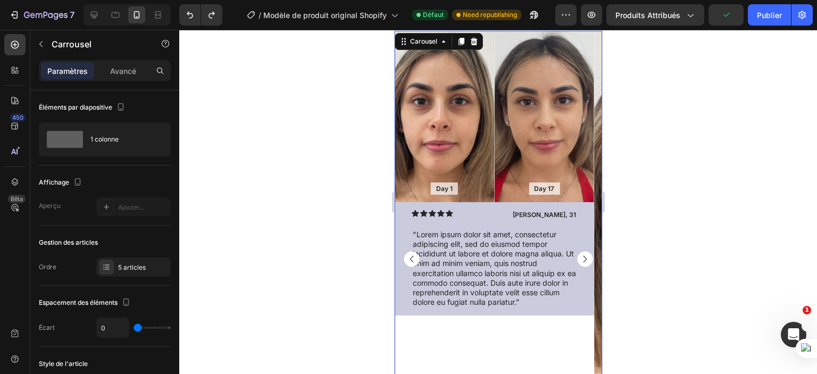
click at [577, 257] on rect "Carousel Next Arrow" at bounding box center [584, 258] width 15 height 15
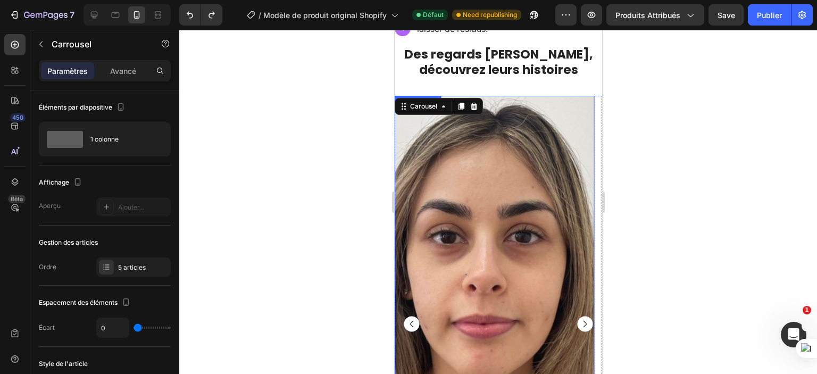
scroll to position [668, 0]
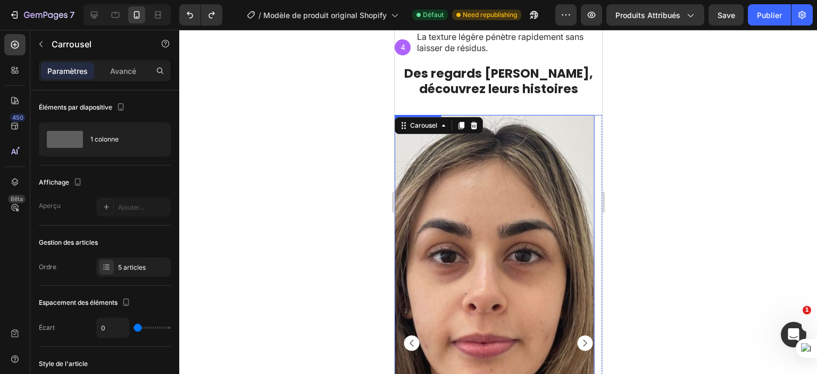
click at [494, 222] on div "Background Image" at bounding box center [494, 286] width 200 height 343
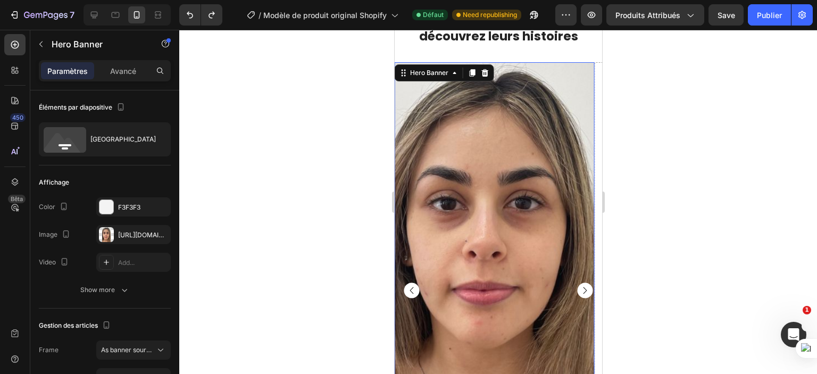
scroll to position [721, 0]
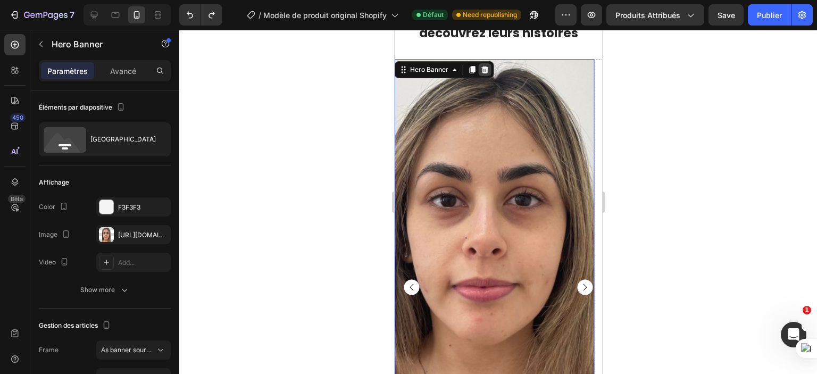
click at [486, 68] on icon at bounding box center [484, 69] width 7 height 7
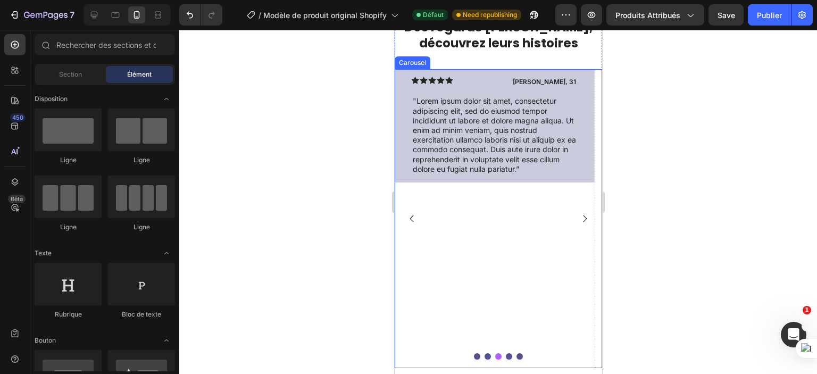
scroll to position [694, 0]
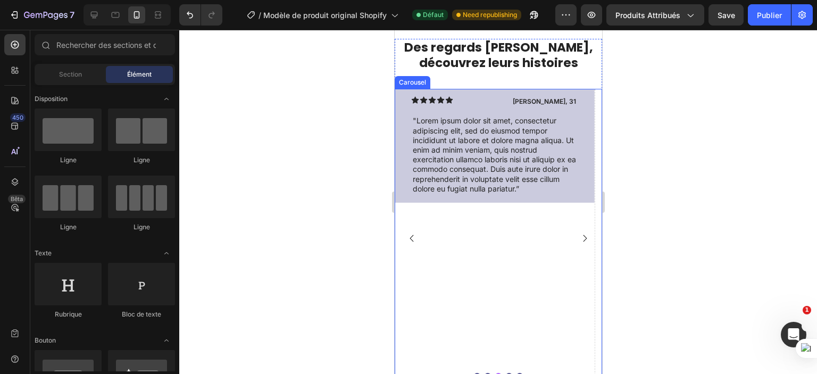
click at [416, 231] on rect "Carousel Back Arrow" at bounding box center [410, 238] width 15 height 15
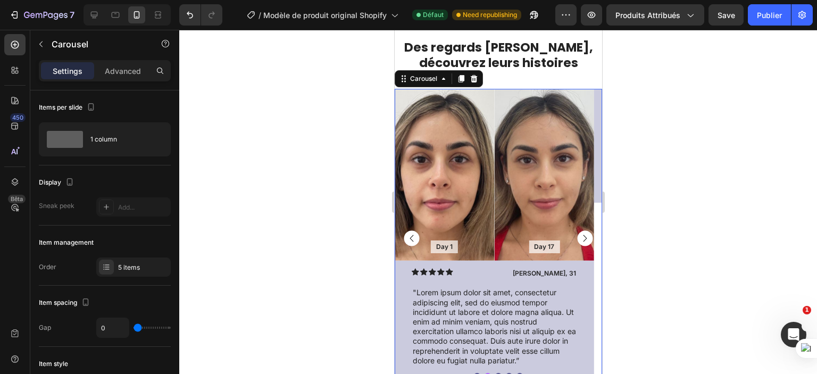
click at [414, 231] on rect "Carousel Back Arrow" at bounding box center [410, 238] width 15 height 15
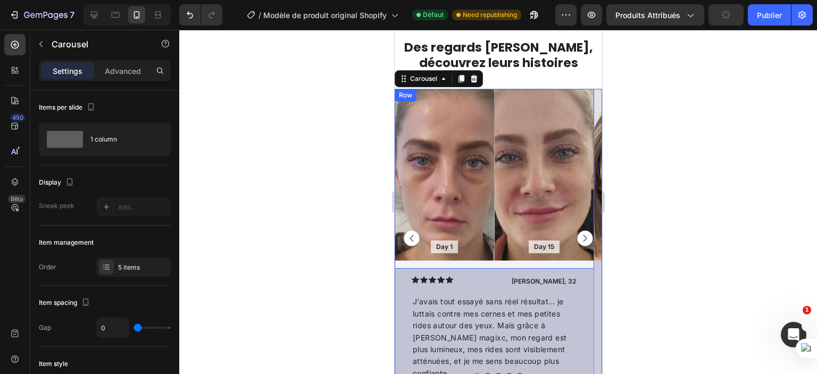
click at [499, 261] on div "Day 15 Text Block Hero Banner" at bounding box center [544, 178] width 100 height 179
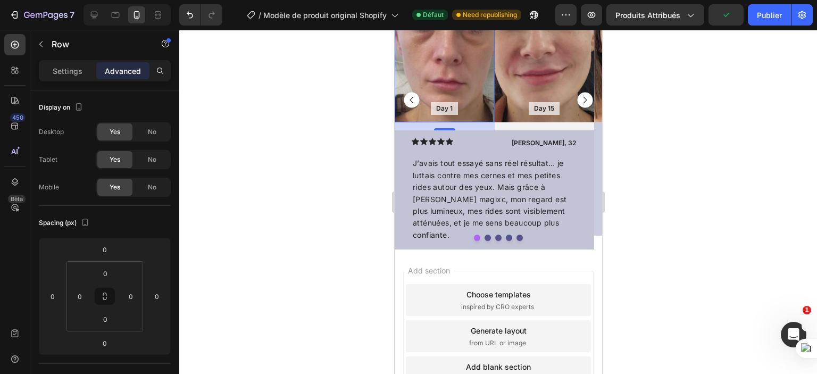
click at [477, 122] on div "Background Image" at bounding box center [444, 36] width 100 height 171
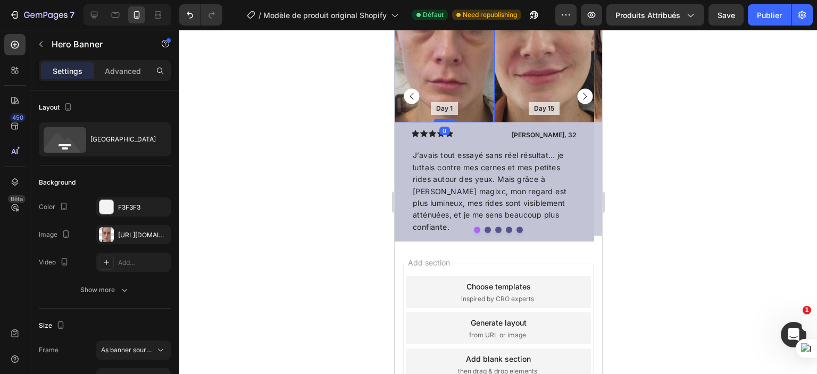
drag, startPoint x: 450, startPoint y: 262, endPoint x: 451, endPoint y: 254, distance: 8.0
click at [451, 122] on div at bounding box center [444, 120] width 21 height 3
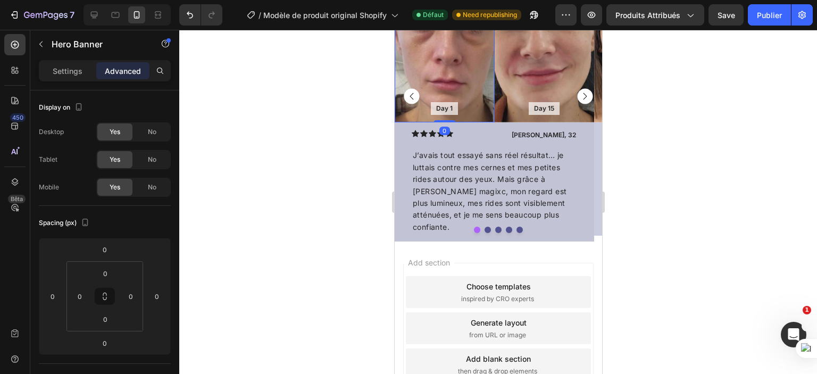
click at [641, 210] on div at bounding box center [498, 202] width 638 height 344
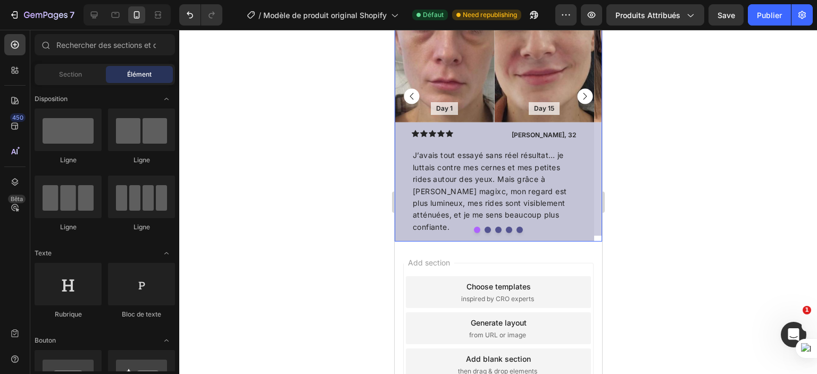
click at [577, 104] on rect "Carousel Next Arrow" at bounding box center [584, 95] width 15 height 15
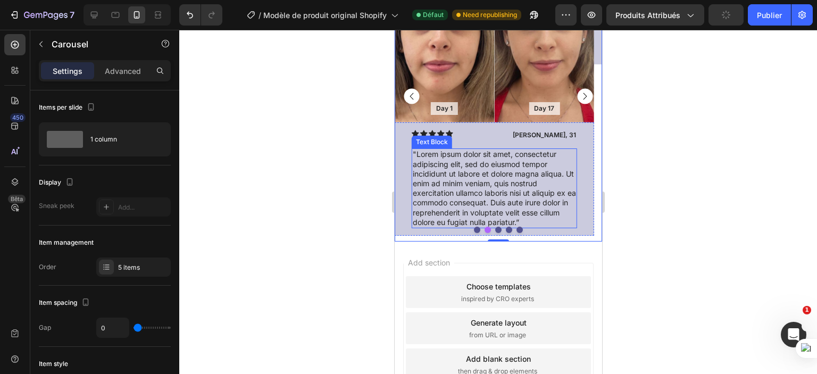
click at [482, 227] on p ""Lorem ipsum dolor sit amet, consectetur adipiscing elit, sed do eiusmod tempor…" at bounding box center [493, 189] width 163 height 78
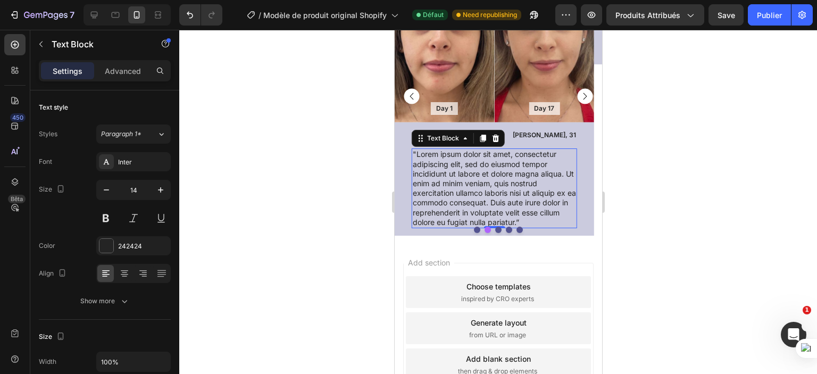
click at [444, 227] on p ""Lorem ipsum dolor sit amet, consectetur adipiscing elit, sed do eiusmod tempor…" at bounding box center [493, 189] width 163 height 78
click at [443, 227] on p ""Lorem ipsum dolor sit amet, consectetur adipiscing elit, sed do eiusmod tempor…" at bounding box center [493, 189] width 163 height 78
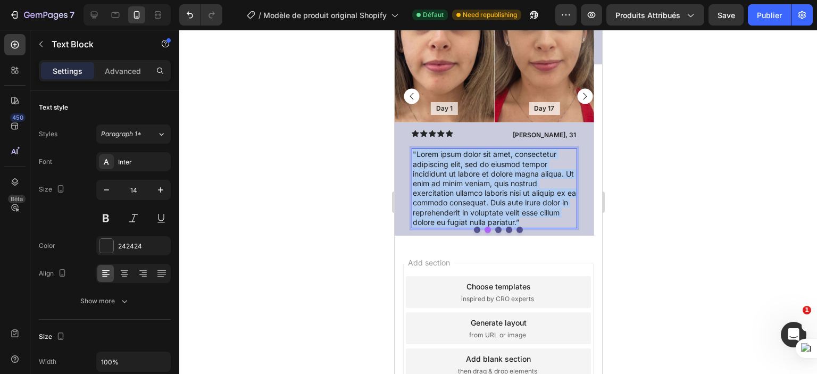
click at [443, 227] on p ""Lorem ipsum dolor sit amet, consectetur adipiscing elit, sed do eiusmod tempor…" at bounding box center [493, 189] width 163 height 78
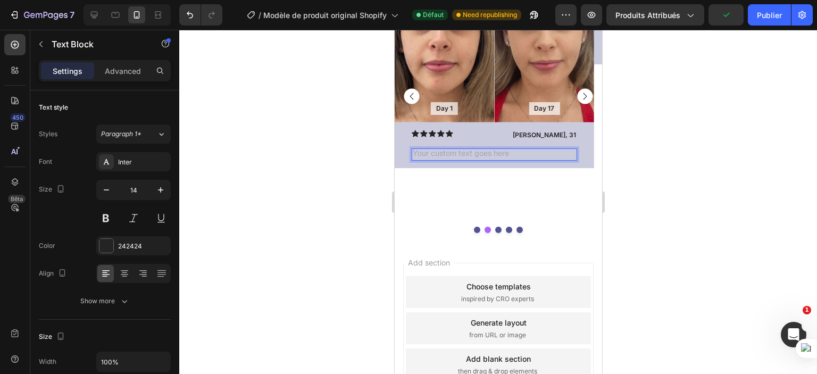
click at [640, 294] on div at bounding box center [498, 202] width 638 height 344
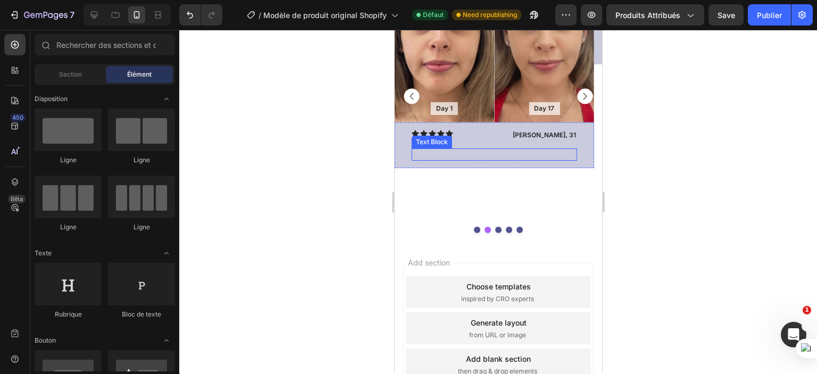
click at [505, 159] on p "Rich Text Editor. Editing area: main" at bounding box center [493, 155] width 163 height 10
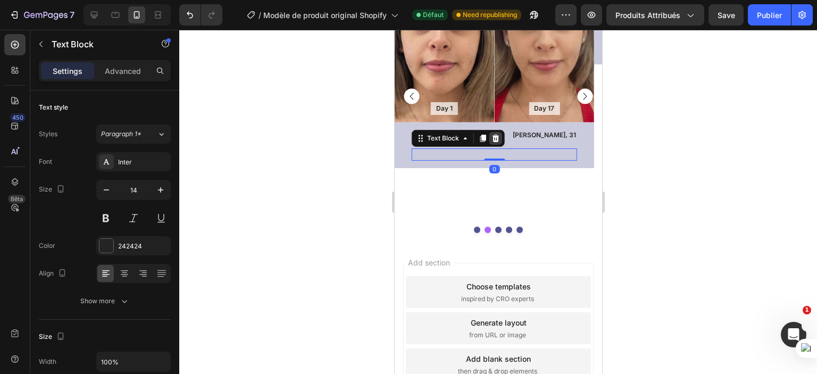
click at [498, 143] on icon at bounding box center [495, 138] width 9 height 9
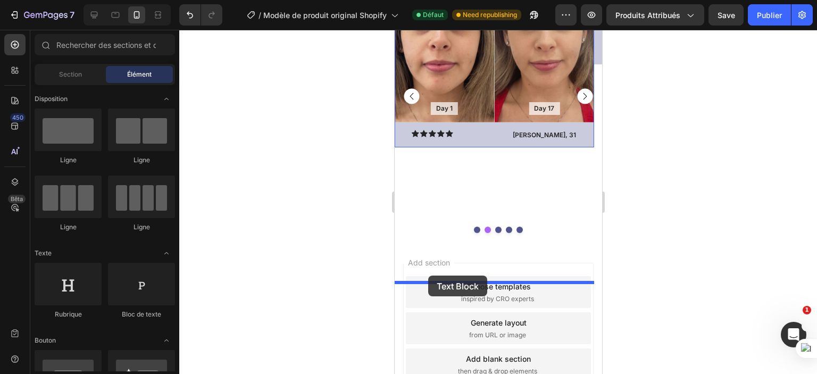
drag, startPoint x: 516, startPoint y: 320, endPoint x: 428, endPoint y: 276, distance: 98.5
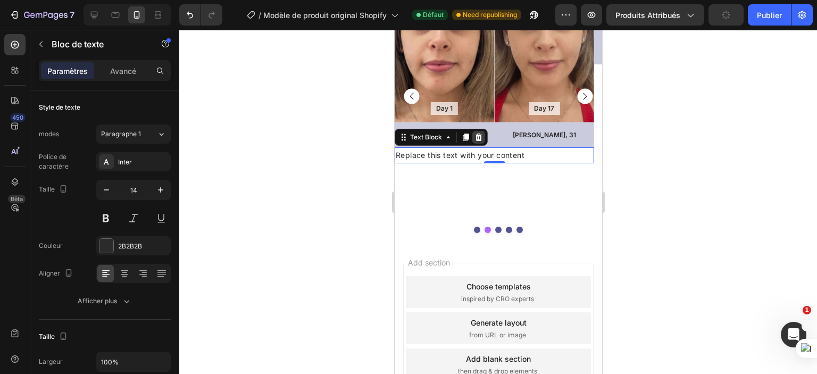
click at [479, 141] on icon at bounding box center [478, 137] width 7 height 7
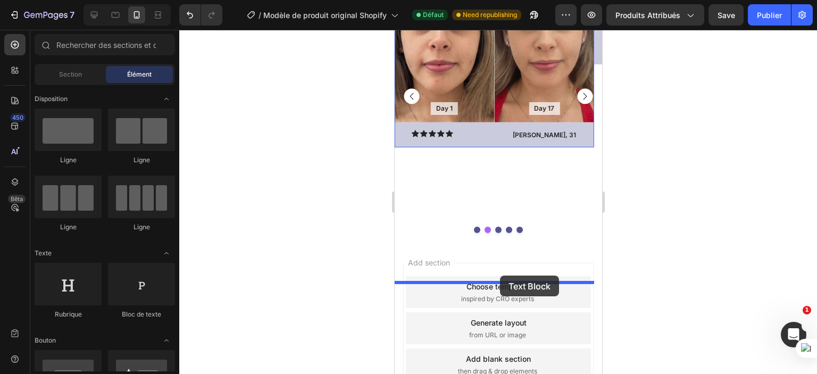
drag, startPoint x: 522, startPoint y: 320, endPoint x: 500, endPoint y: 276, distance: 49.3
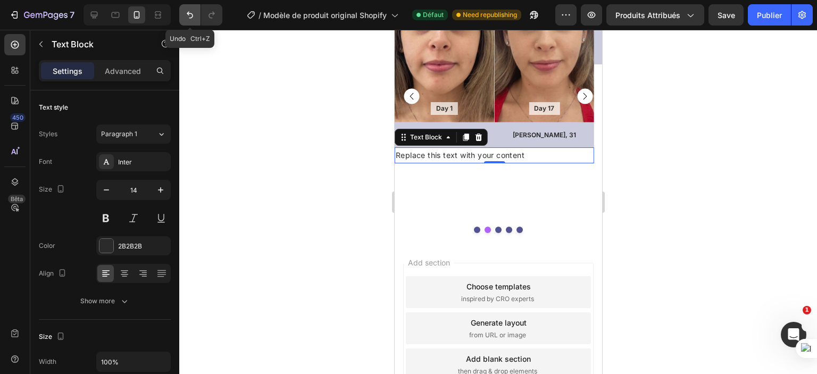
click at [188, 13] on icon "Annuler/Refaire" at bounding box center [190, 15] width 6 height 7
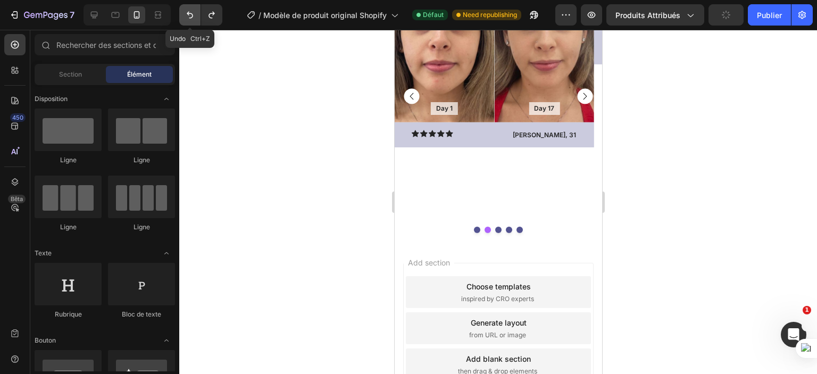
click at [188, 13] on icon "Annuler/Refaire" at bounding box center [190, 15] width 6 height 7
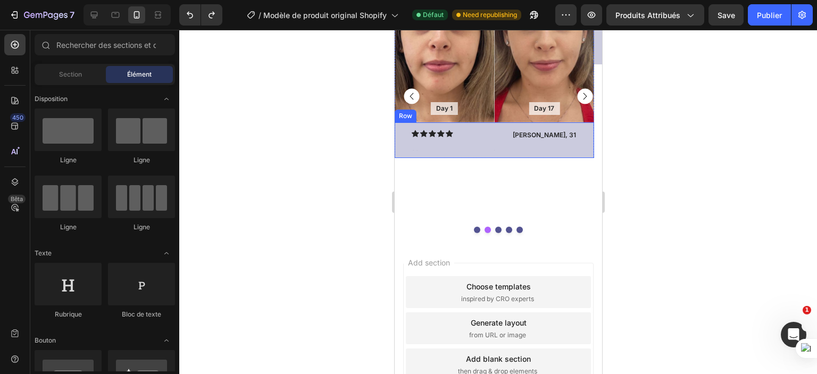
click at [488, 151] on div "Icon Icon Icon Icon Icon Icon List [PERSON_NAME], 31 Text Block Row Text Block" at bounding box center [494, 140] width 166 height 21
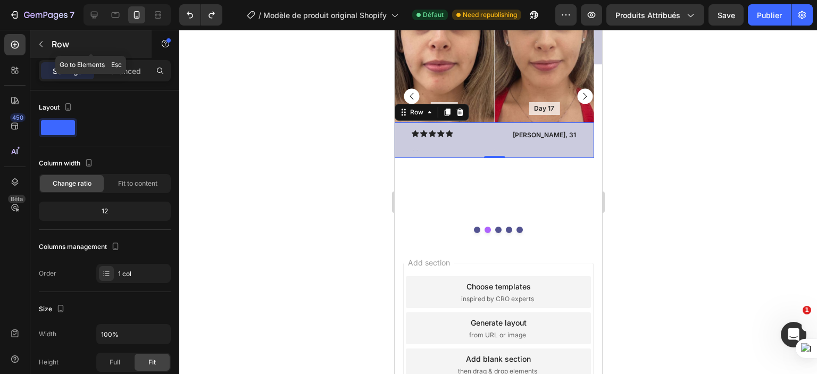
click at [46, 43] on button "button" at bounding box center [40, 44] width 17 height 17
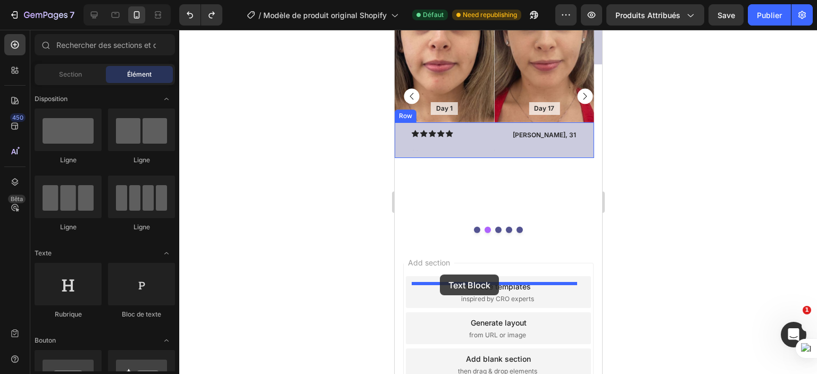
drag, startPoint x: 524, startPoint y: 321, endPoint x: 440, endPoint y: 275, distance: 96.0
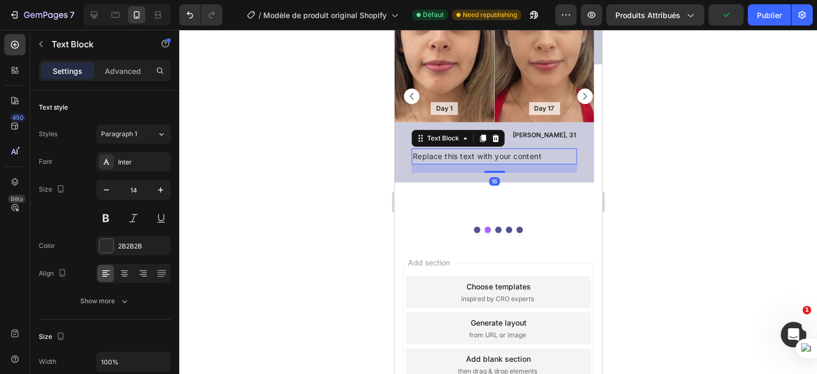
click at [455, 164] on div "Replace this text with your content" at bounding box center [494, 155] width 166 height 15
click at [455, 163] on p "Replace this text with your content" at bounding box center [493, 156] width 163 height 13
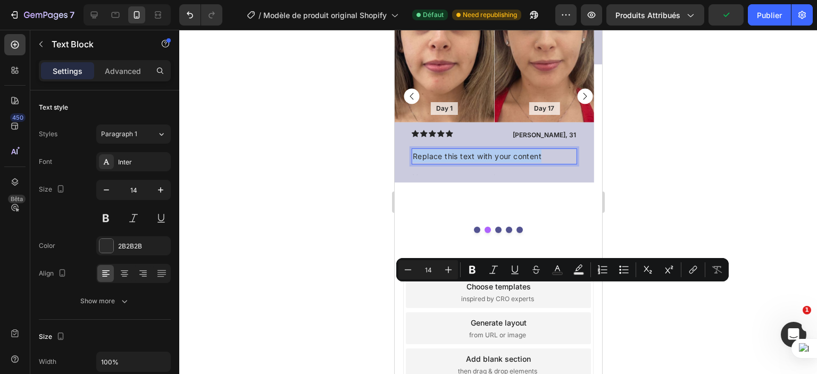
click at [455, 163] on p "Replace this text with your content" at bounding box center [493, 156] width 163 height 13
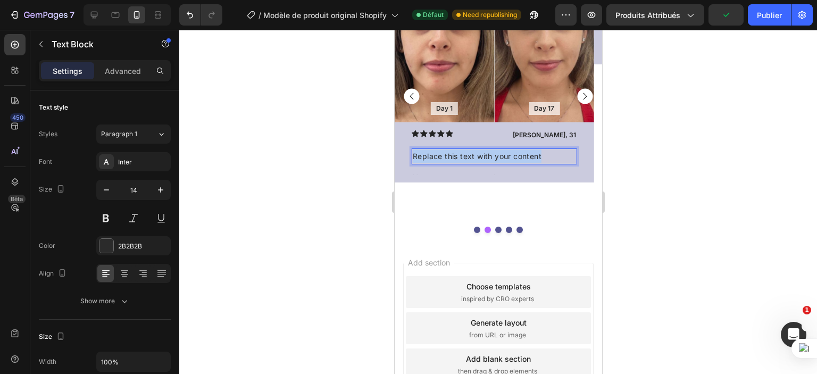
click at [455, 163] on p "Replace this text with your content" at bounding box center [493, 156] width 163 height 13
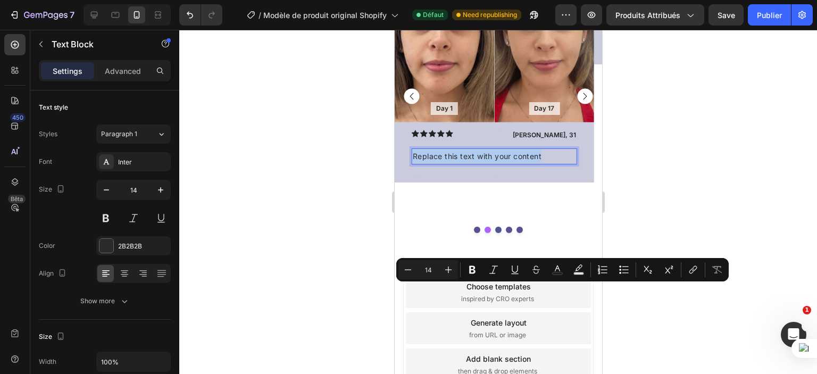
type input "13"
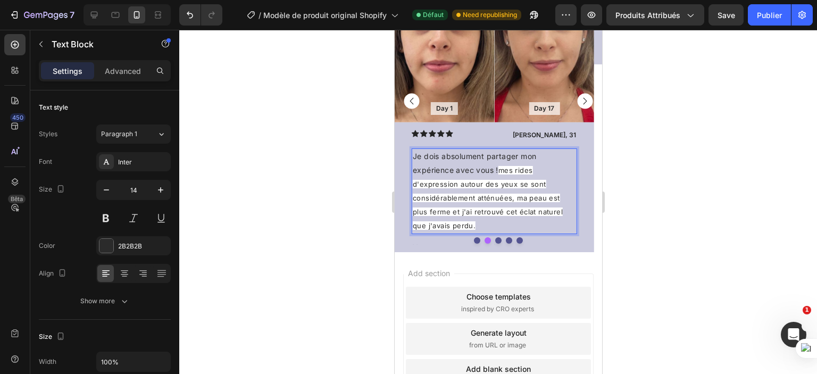
scroll to position [695, 0]
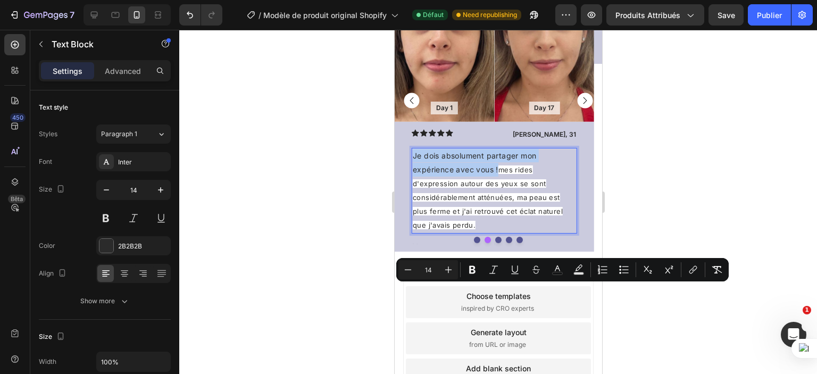
copy p "Je dois absolument partager mon expérience avec vous !"
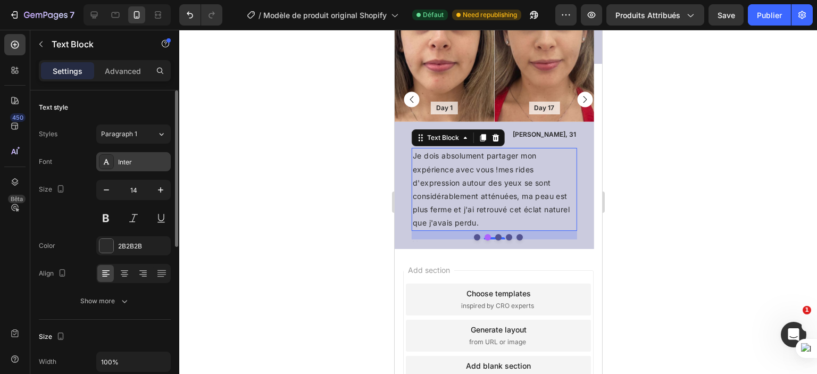
click at [141, 158] on div "Inter" at bounding box center [143, 163] width 50 height 10
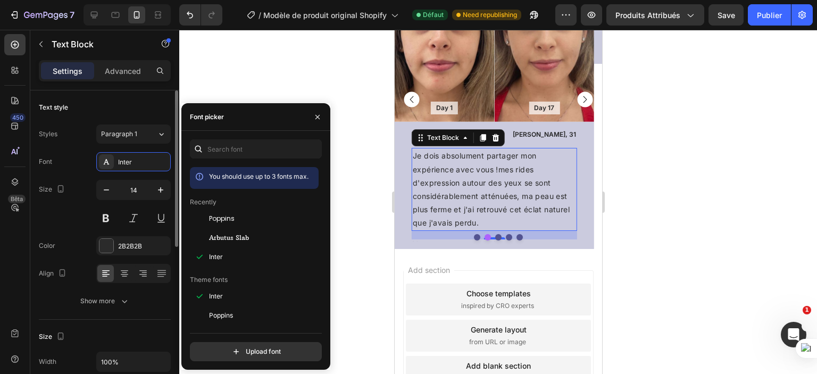
click at [72, 180] on div "Size 14" at bounding box center [105, 204] width 132 height 48
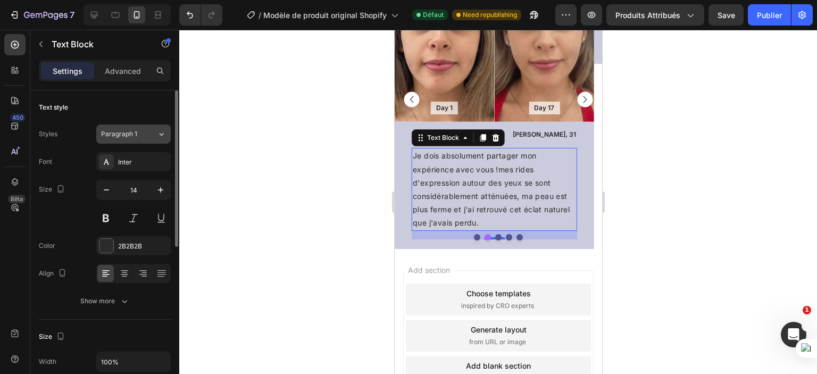
click at [129, 135] on span "Paragraph 1" at bounding box center [119, 134] width 36 height 10
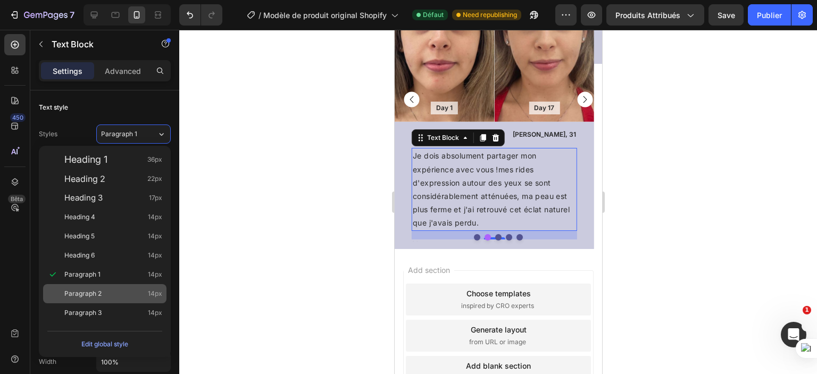
click at [106, 288] on div "Paragraph 2 14px" at bounding box center [113, 293] width 98 height 11
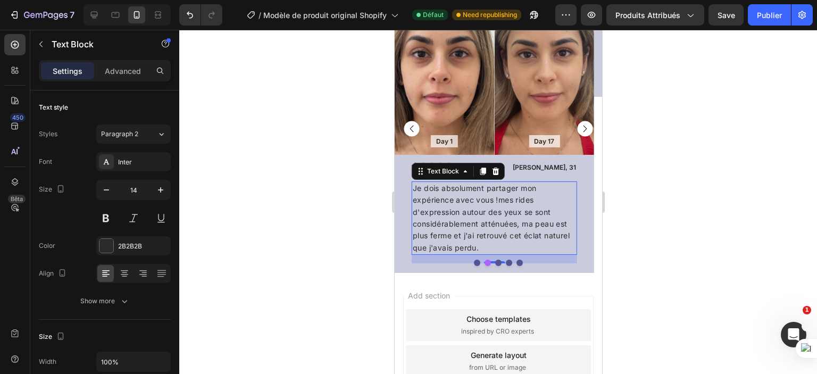
scroll to position [801, 0]
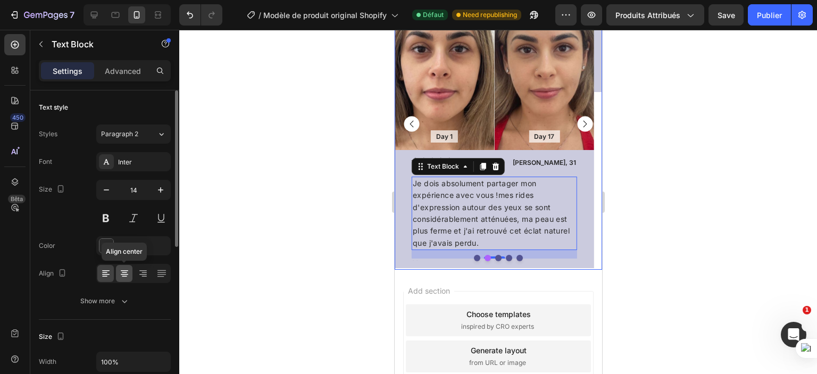
click at [123, 270] on icon at bounding box center [124, 270] width 7 height 1
click at [159, 270] on icon at bounding box center [161, 273] width 11 height 11
click at [144, 274] on icon at bounding box center [143, 273] width 11 height 11
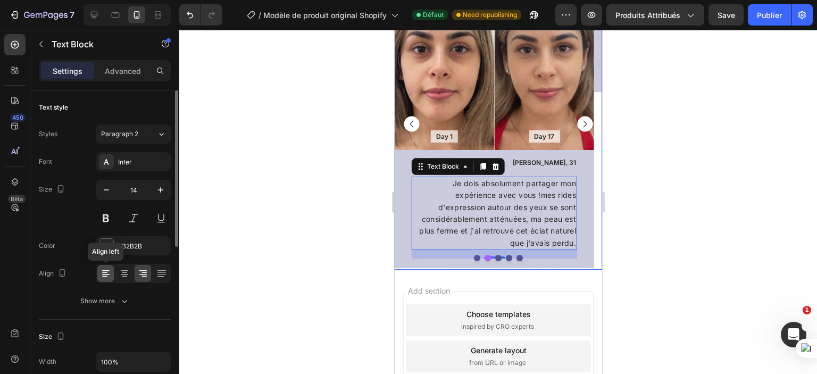
click at [105, 270] on icon at bounding box center [106, 273] width 11 height 11
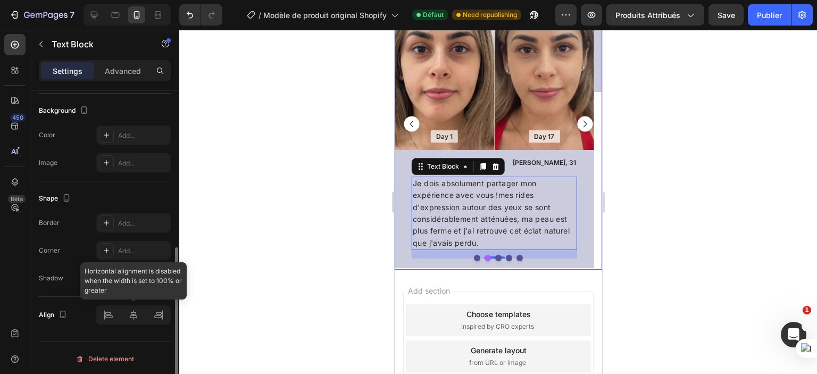
scroll to position [209, 0]
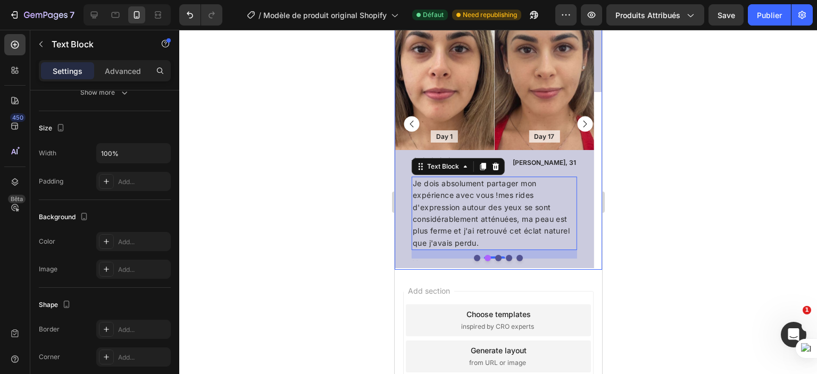
click at [321, 234] on div at bounding box center [498, 202] width 638 height 344
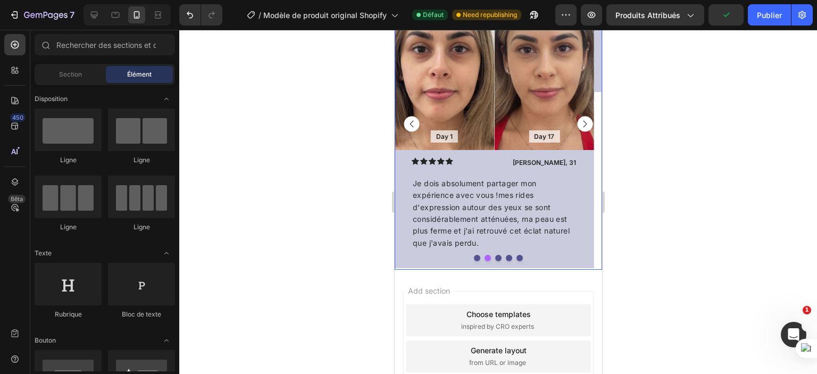
click at [410, 121] on rect "Carousel Back Arrow" at bounding box center [410, 124] width 15 height 15
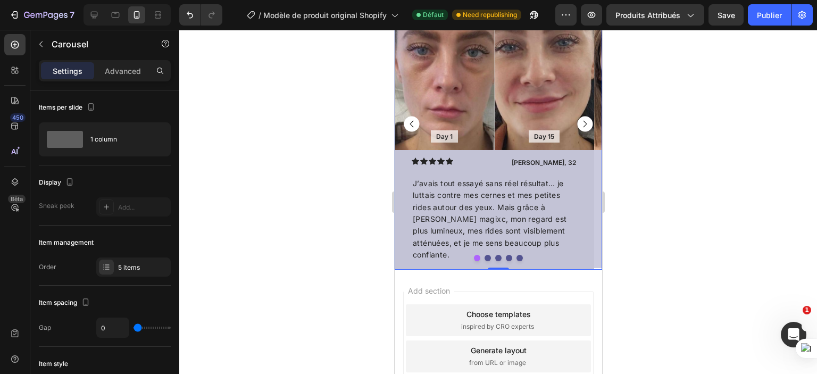
click at [577, 120] on rect "Carousel Next Arrow" at bounding box center [584, 124] width 15 height 15
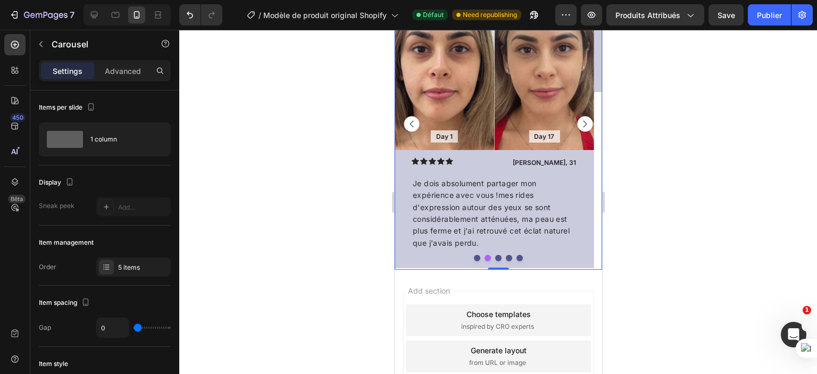
click at [412, 124] on rect "Carousel Back Arrow" at bounding box center [410, 124] width 15 height 15
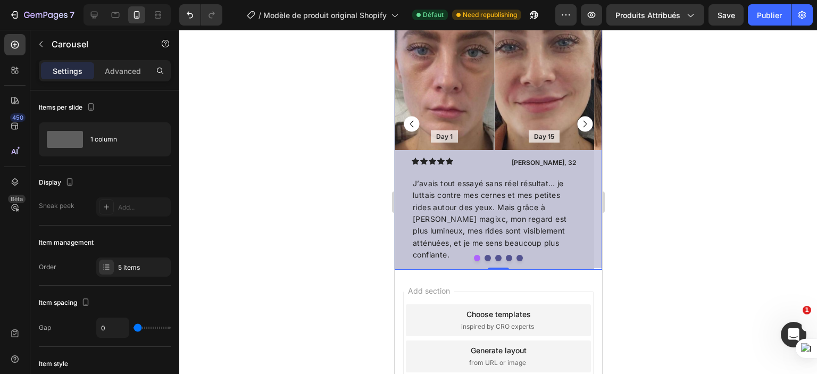
click at [424, 260] on div "Day 1 Text Block Hero Banner Day 15 Text Block Hero Banner Row Icon Icon Icon I…" at bounding box center [494, 124] width 200 height 291
click at [419, 255] on div at bounding box center [498, 258] width 208 height 6
click at [401, 212] on div "Icon Icon Icon Icon Icon Icon List [PERSON_NAME], 32 Text Block Row J’avais tou…" at bounding box center [494, 209] width 200 height 119
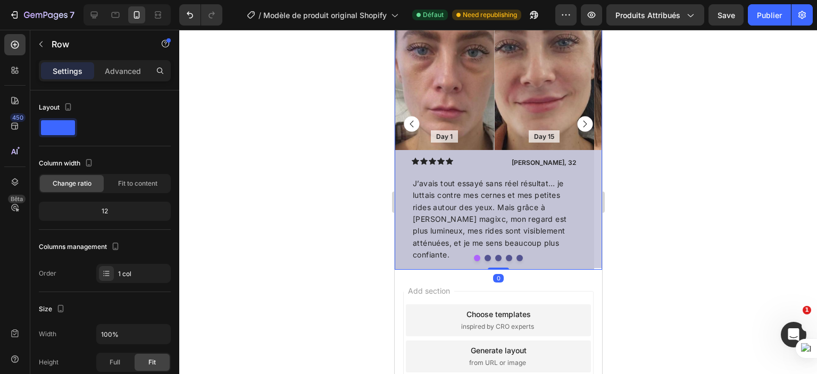
click at [406, 262] on div "Day 1 Text Block Hero Banner Day 15 Text Block Hero Banner Row Icon Icon Icon I…" at bounding box center [494, 124] width 200 height 291
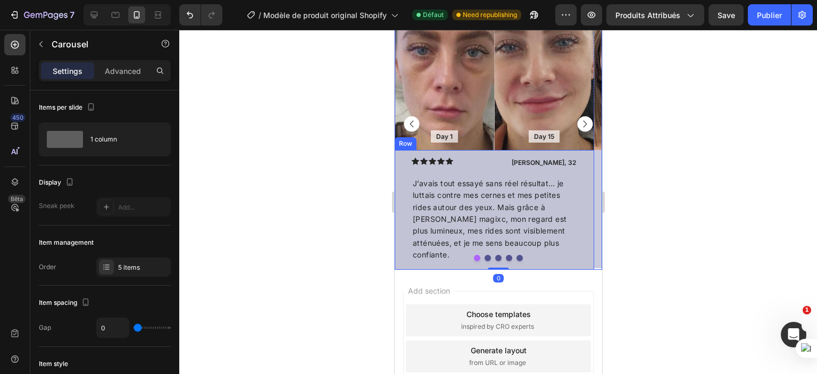
click at [401, 238] on div "Icon Icon Icon Icon Icon Icon List [PERSON_NAME], 32 Text Block Row J’avais tou…" at bounding box center [494, 209] width 200 height 119
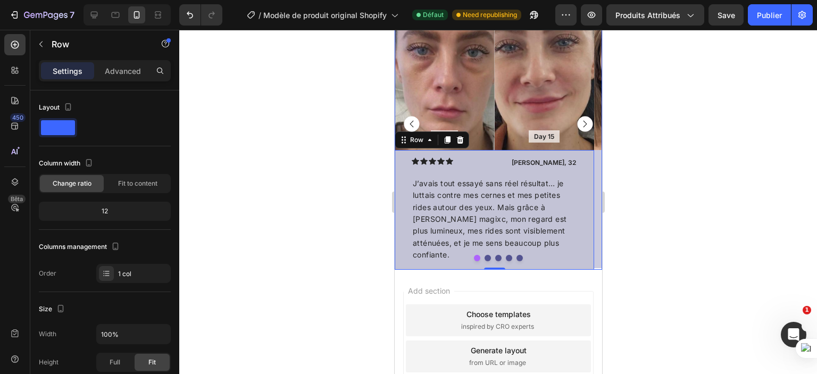
click at [407, 263] on div "Day 1 Text Block Hero Banner Day 15 Text Block Hero Banner Row Icon Icon Icon I…" at bounding box center [494, 124] width 200 height 291
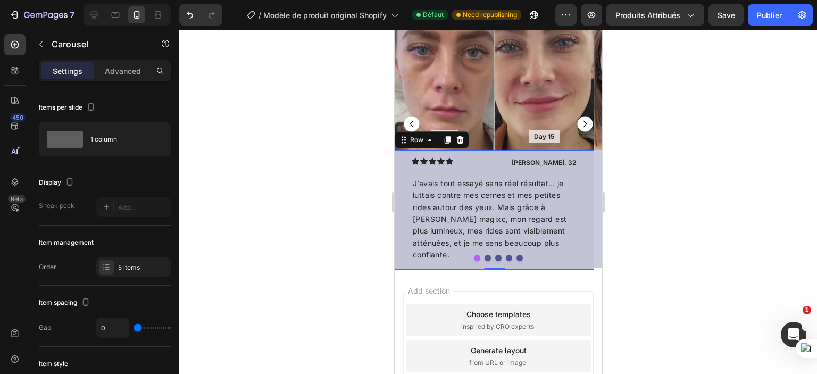
click at [401, 243] on div "Icon Icon Icon Icon Icon Icon List [PERSON_NAME], 32 Text Block Row J’avais tou…" at bounding box center [494, 209] width 200 height 119
click at [404, 245] on div "Icon Icon Icon Icon Icon Icon List [PERSON_NAME], 32 Text Block Row J’avais tou…" at bounding box center [494, 209] width 200 height 119
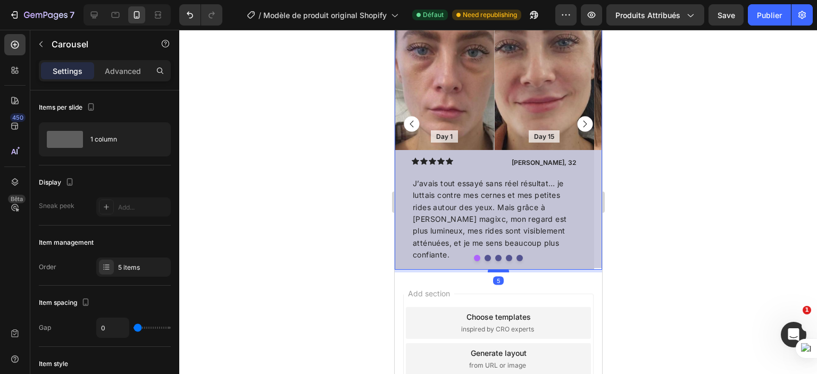
click at [494, 272] on div at bounding box center [498, 270] width 21 height 3
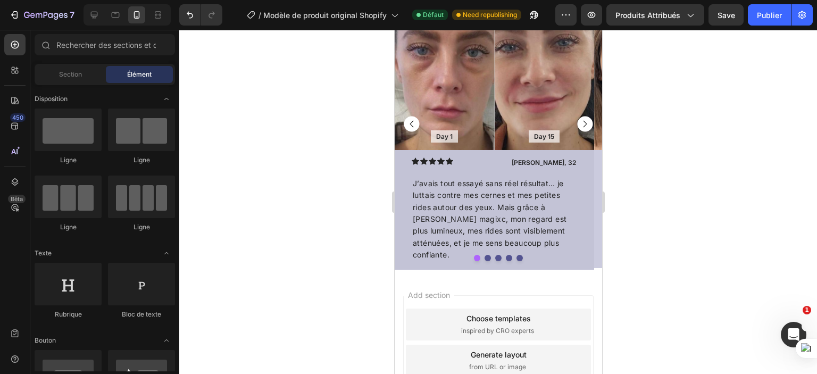
click at [487, 263] on div "Day 1 Text Block Hero Banner Day 15 Text Block Hero Banner Row Icon Icon Icon I…" at bounding box center [494, 124] width 200 height 291
click at [488, 260] on div "Day 1 Text Block Hero Banner Day 15 Text Block Hero Banner Row Icon Icon Icon I…" at bounding box center [494, 124] width 200 height 291
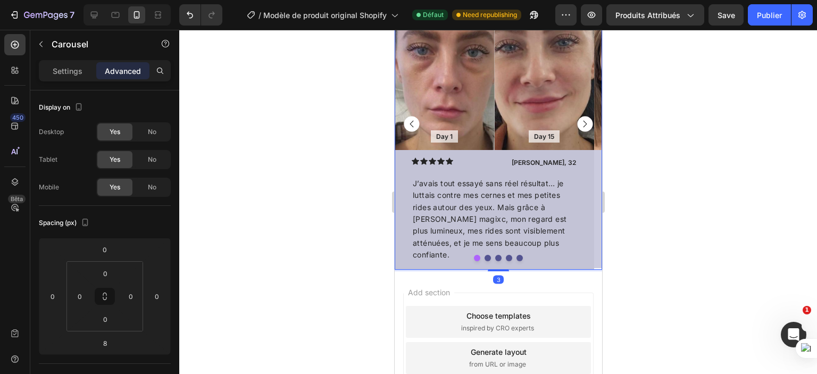
drag, startPoint x: 490, startPoint y: 270, endPoint x: 495, endPoint y: 258, distance: 13.3
click at [491, 269] on div at bounding box center [498, 270] width 21 height 2
type input "0"
click at [579, 120] on rect "Carousel Next Arrow" at bounding box center [584, 124] width 15 height 15
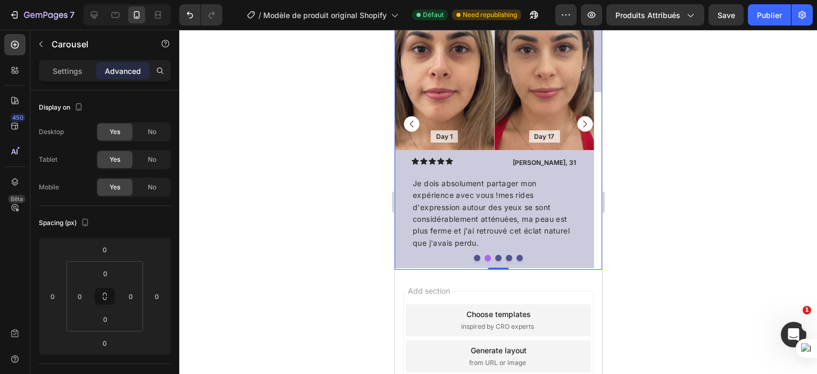
click at [414, 123] on rect "Carousel Back Arrow" at bounding box center [410, 124] width 15 height 15
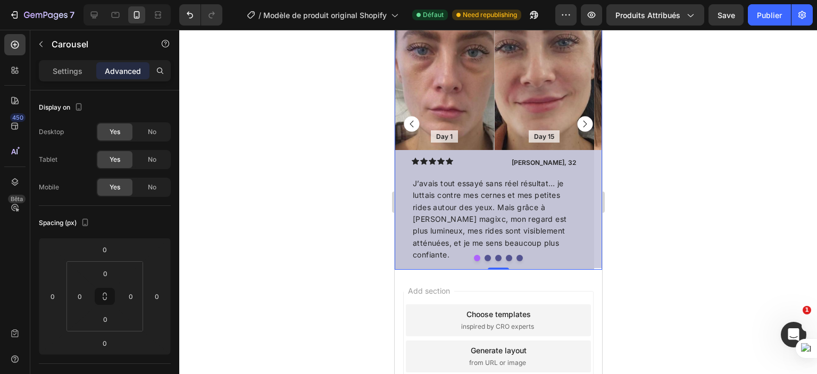
click at [411, 258] on div at bounding box center [498, 258] width 208 height 6
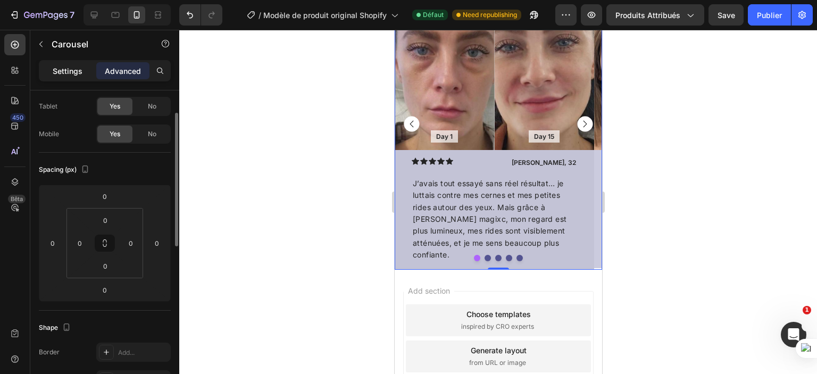
click at [59, 77] on div "Settings" at bounding box center [67, 70] width 53 height 17
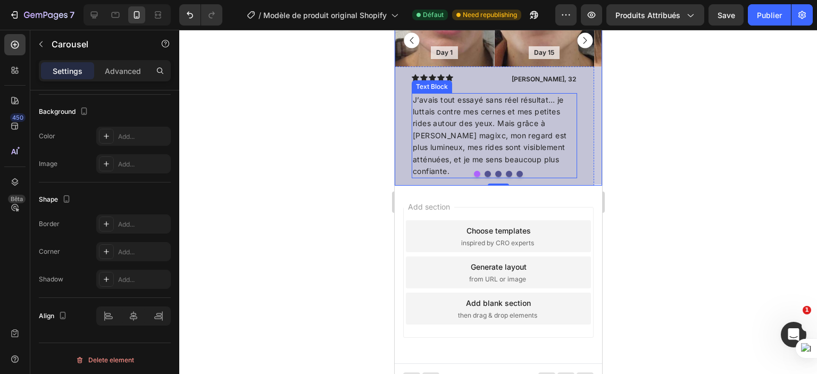
scroll to position [695, 0]
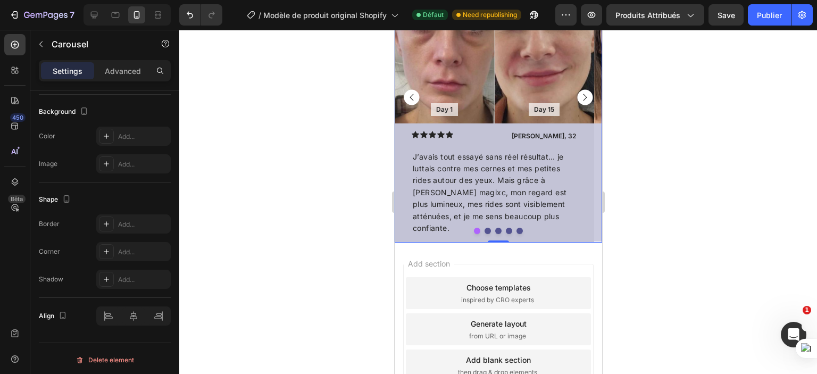
click at [581, 97] on rect "Carousel Next Arrow" at bounding box center [584, 96] width 15 height 15
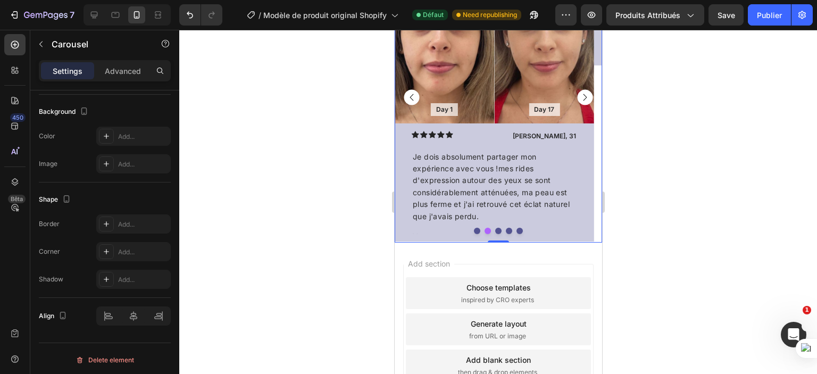
click at [409, 101] on rect "Carousel Back Arrow" at bounding box center [410, 96] width 15 height 15
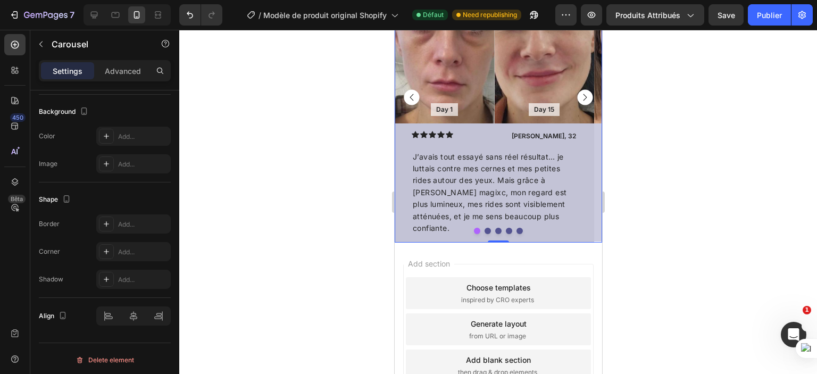
click at [577, 93] on rect "Carousel Next Arrow" at bounding box center [584, 96] width 15 height 15
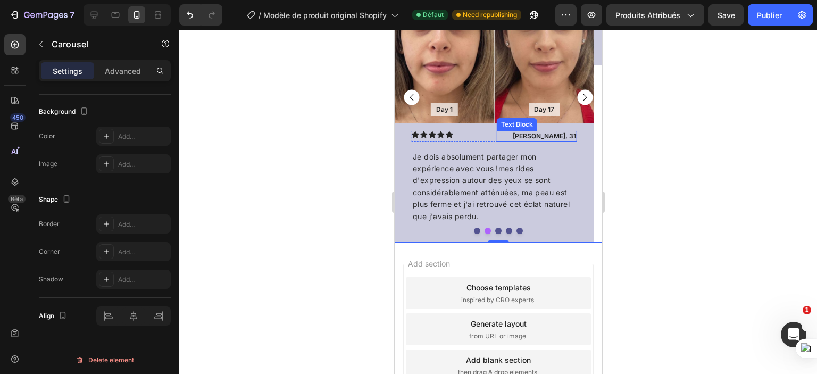
click at [574, 133] on p "[PERSON_NAME], 31" at bounding box center [537, 136] width 79 height 9
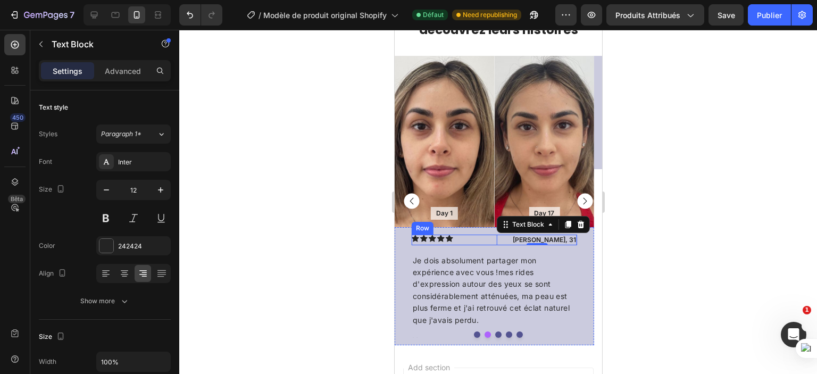
scroll to position [588, 0]
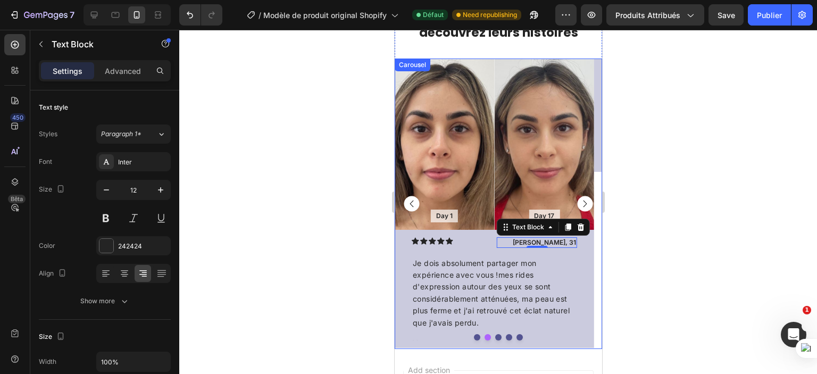
click at [409, 200] on rect "Carousel Back Arrow" at bounding box center [410, 203] width 15 height 15
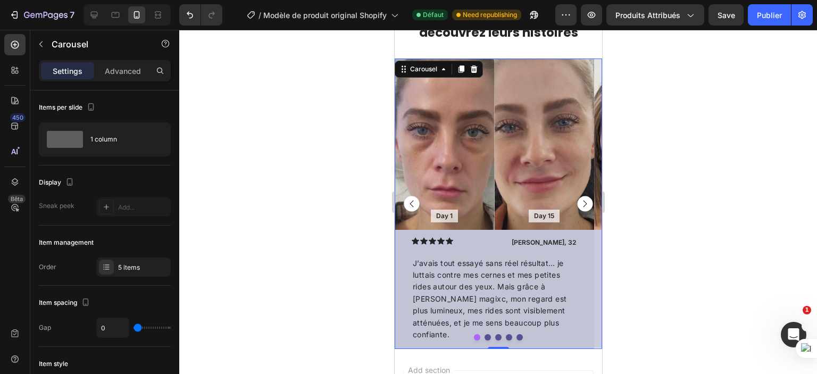
click at [580, 204] on rect "Carousel Next Arrow" at bounding box center [584, 203] width 15 height 15
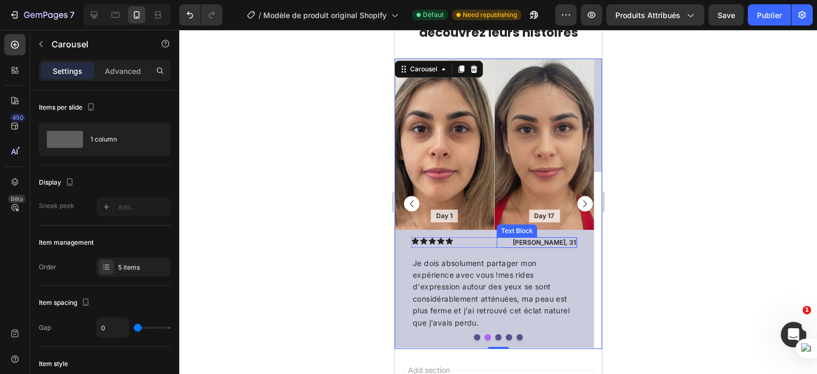
click at [574, 242] on p "[PERSON_NAME], 31" at bounding box center [537, 242] width 79 height 9
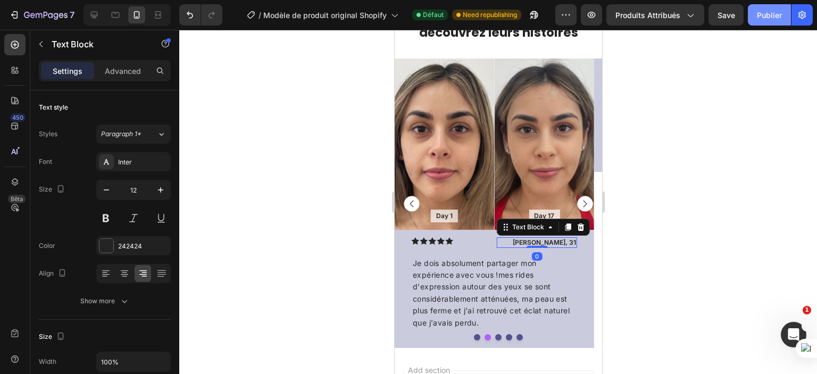
click at [765, 13] on font "Publier" at bounding box center [769, 15] width 25 height 9
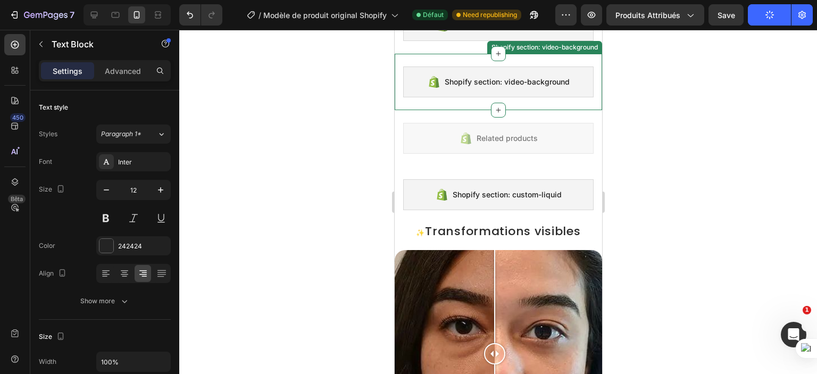
scroll to position [160, 0]
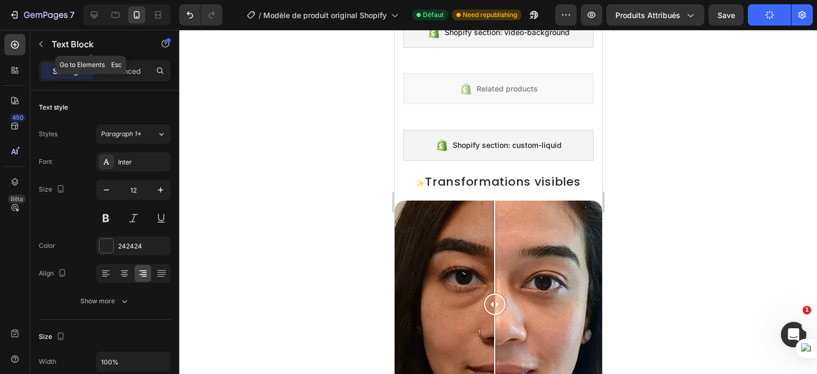
click at [42, 45] on icon "button" at bounding box center [41, 44] width 9 height 9
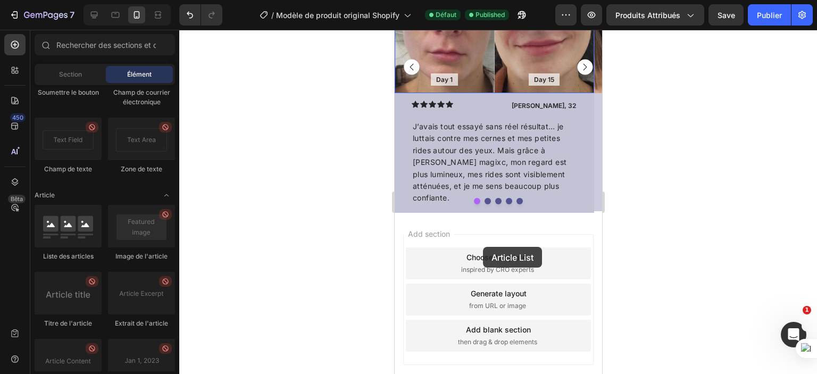
scroll to position [1057, 0]
drag, startPoint x: 475, startPoint y: 268, endPoint x: 483, endPoint y: 247, distance: 22.1
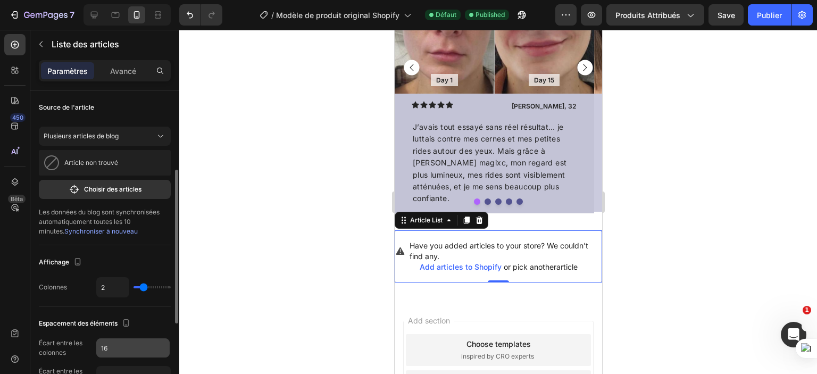
scroll to position [53, 0]
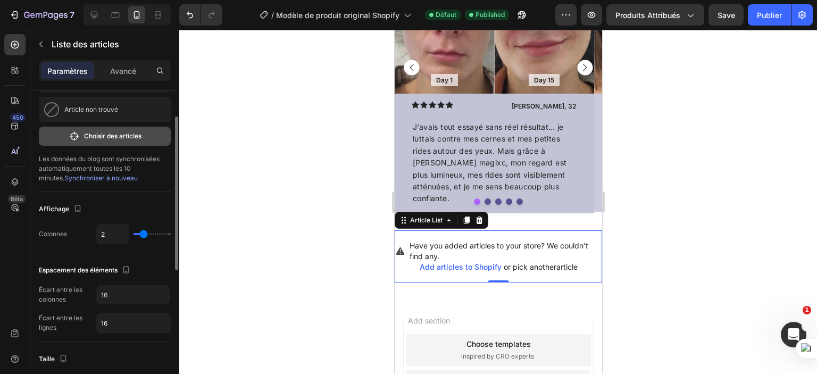
click at [115, 144] on button "Choisir des articles" at bounding box center [105, 136] width 132 height 19
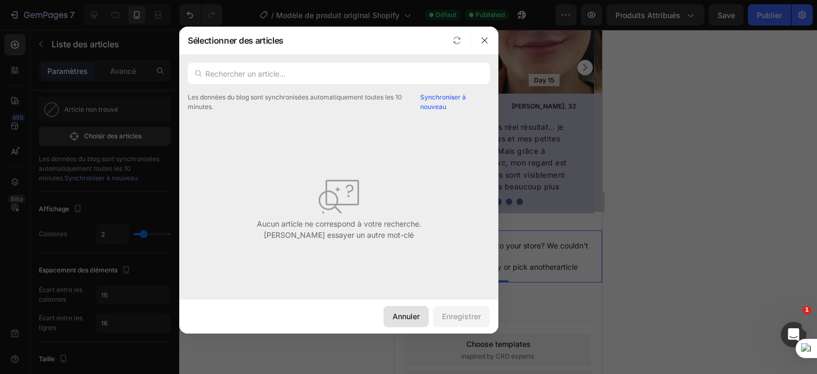
click at [404, 316] on font "Annuler" at bounding box center [406, 316] width 27 height 9
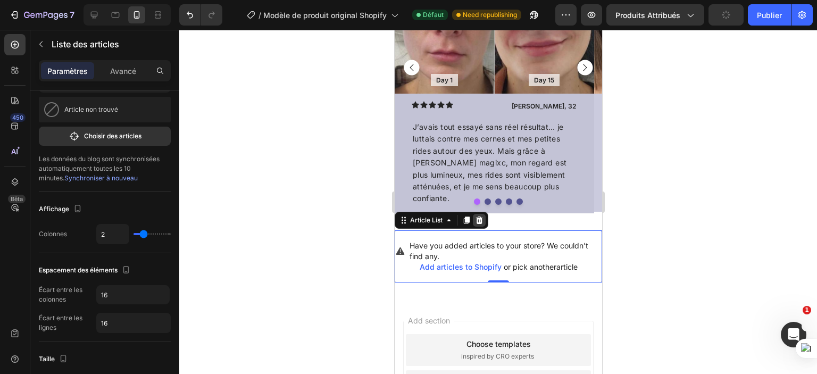
click at [476, 220] on icon at bounding box center [479, 220] width 9 height 9
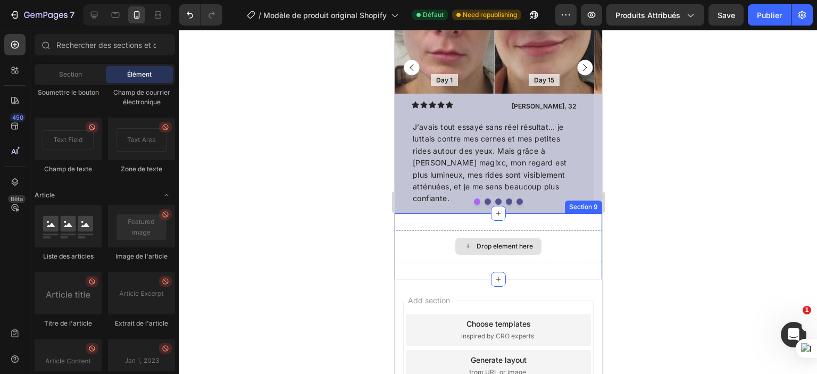
click at [558, 232] on div "Drop element here" at bounding box center [498, 246] width 208 height 32
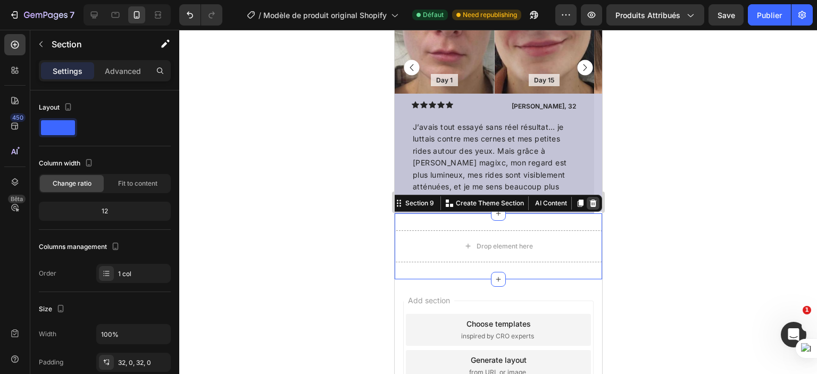
click at [590, 204] on icon at bounding box center [593, 203] width 7 height 7
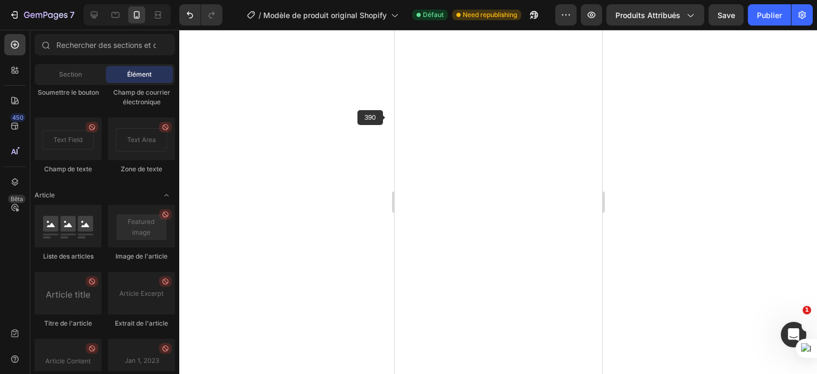
scroll to position [0, 0]
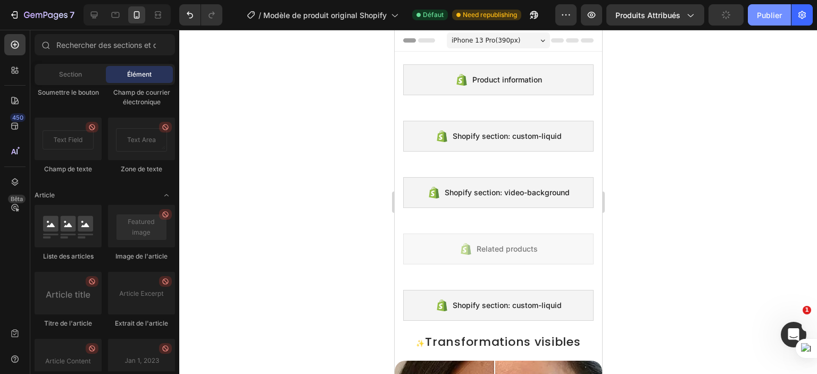
click at [762, 16] on font "Publier" at bounding box center [769, 15] width 25 height 9
